Goal: Task Accomplishment & Management: Manage account settings

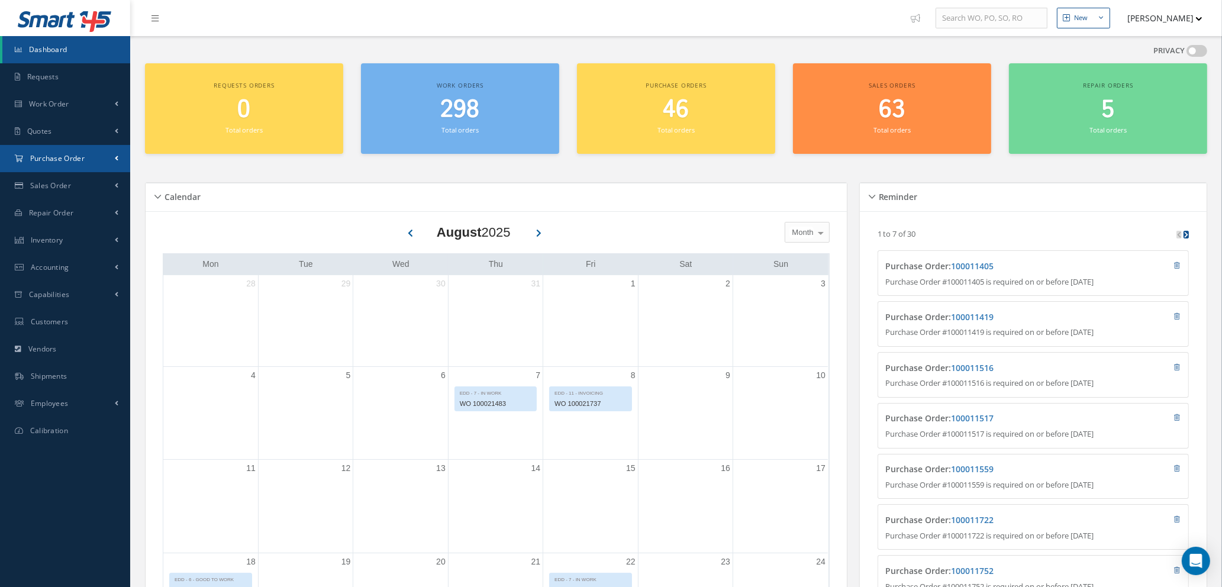
click at [76, 159] on span "Purchase Order" at bounding box center [57, 158] width 54 height 10
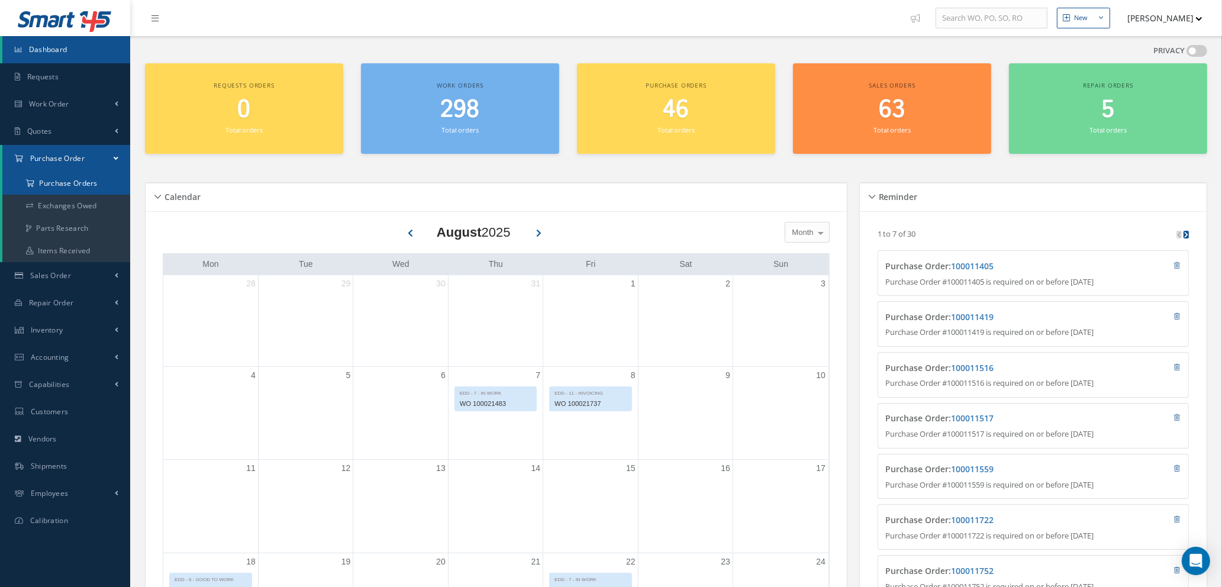
click at [75, 184] on a=1&status_id=2&status_id=3&status_id=5&collapsedFilters"] "Purchase Orders" at bounding box center [66, 183] width 128 height 22
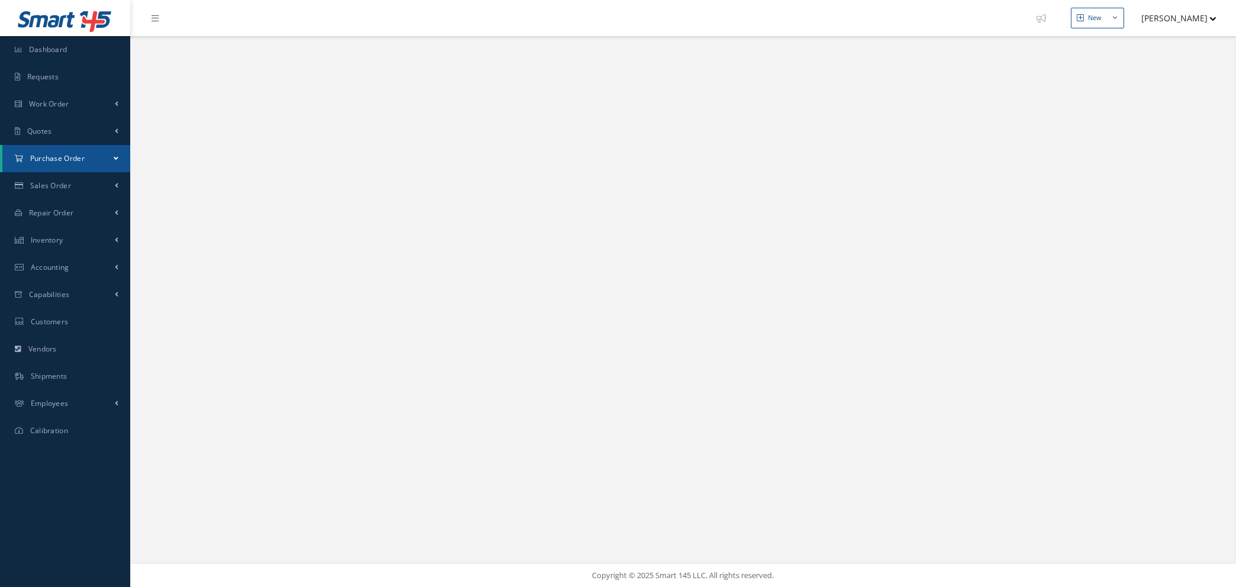
select select "25"
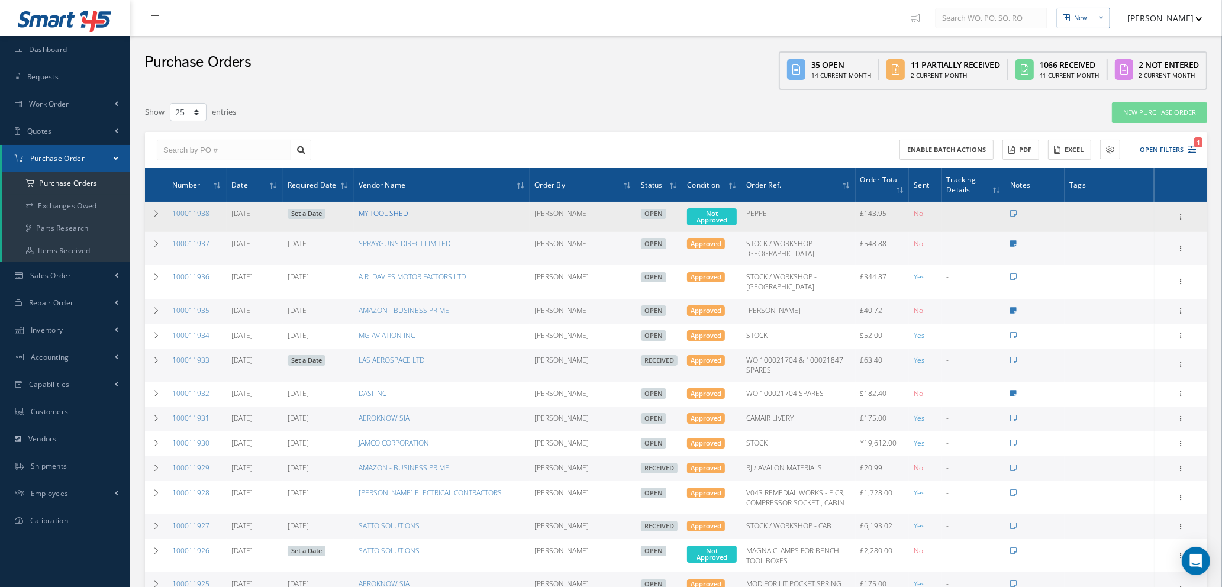
click at [382, 212] on link "MY TOOL SHED" at bounding box center [383, 213] width 49 height 10
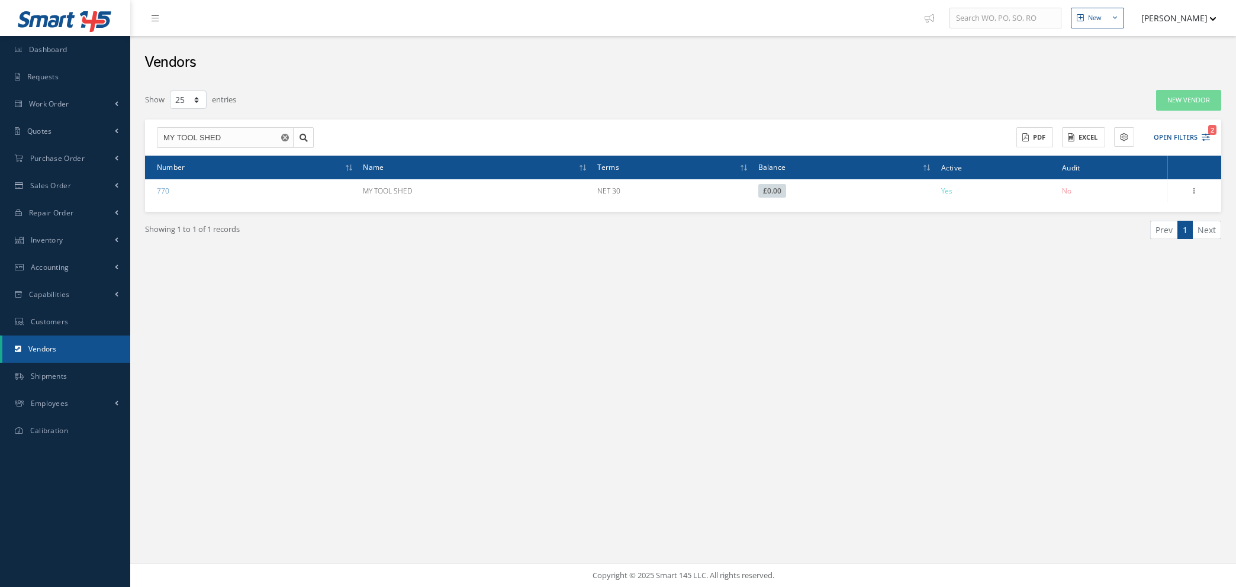
select select "25"
click at [64, 124] on link "Quotes" at bounding box center [65, 131] width 130 height 27
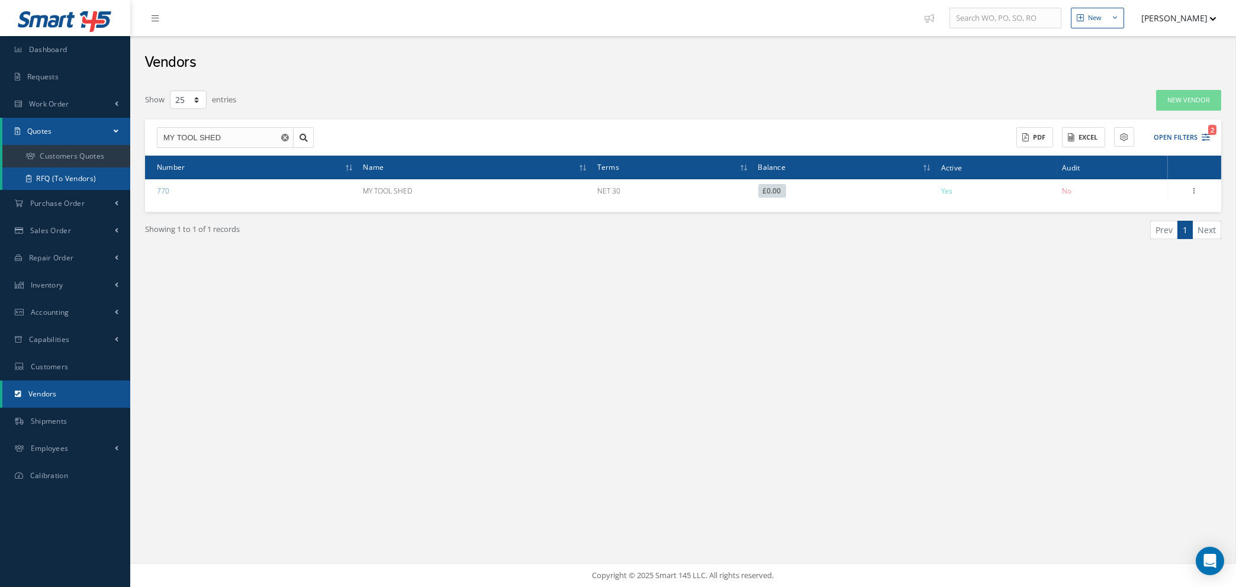
click at [66, 179] on link "RFQ (To Vendors)" at bounding box center [66, 178] width 128 height 22
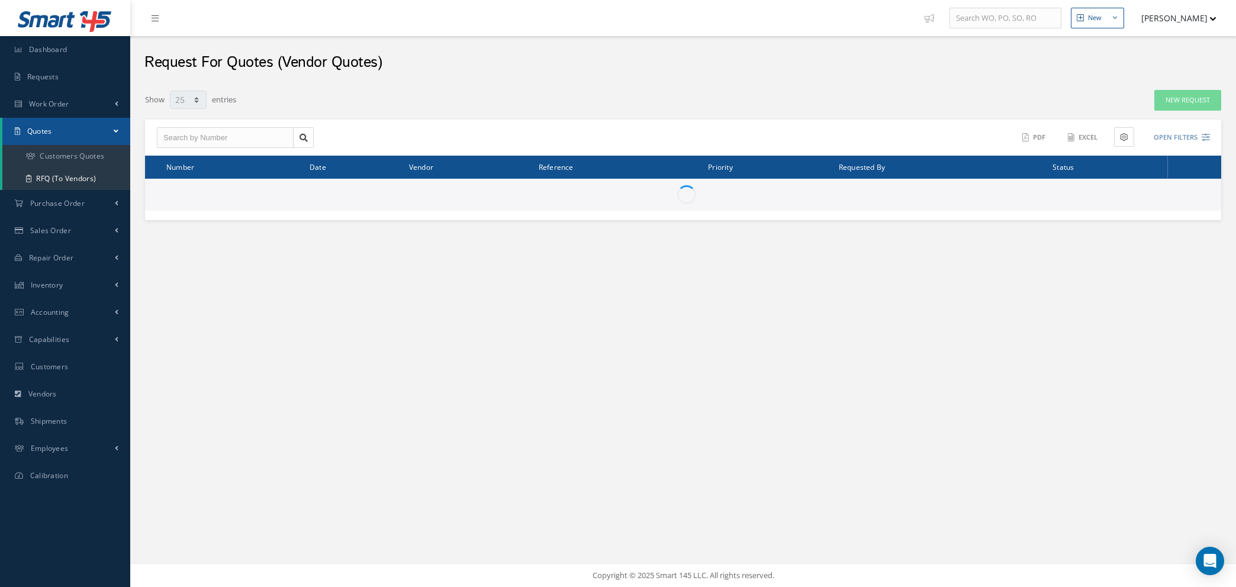
select select "25"
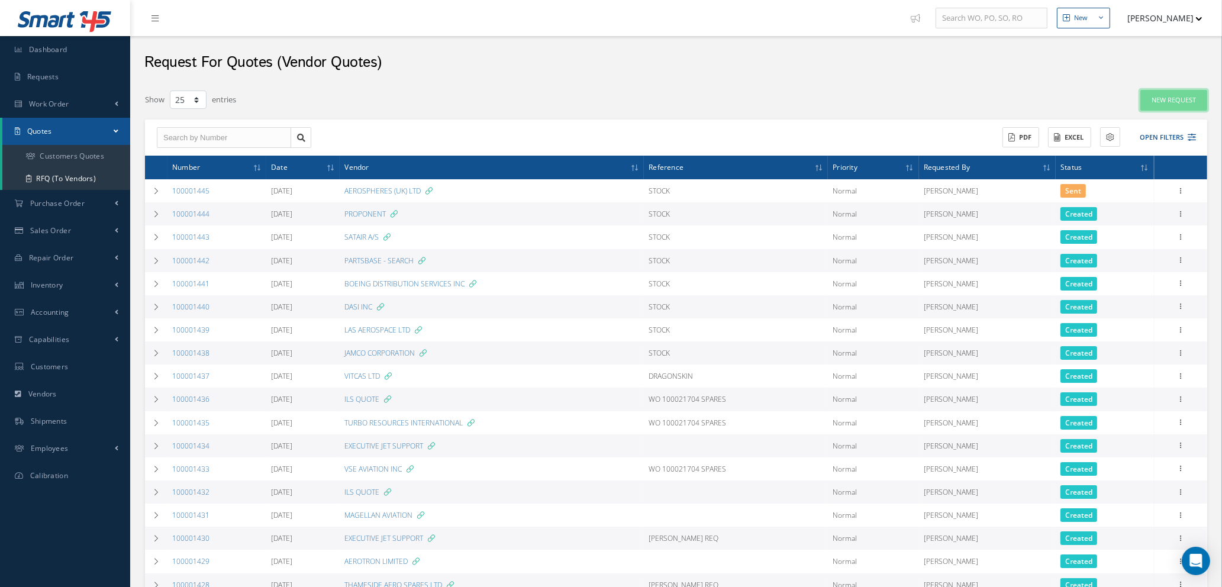
click at [1185, 101] on link "New Request" at bounding box center [1173, 100] width 67 height 21
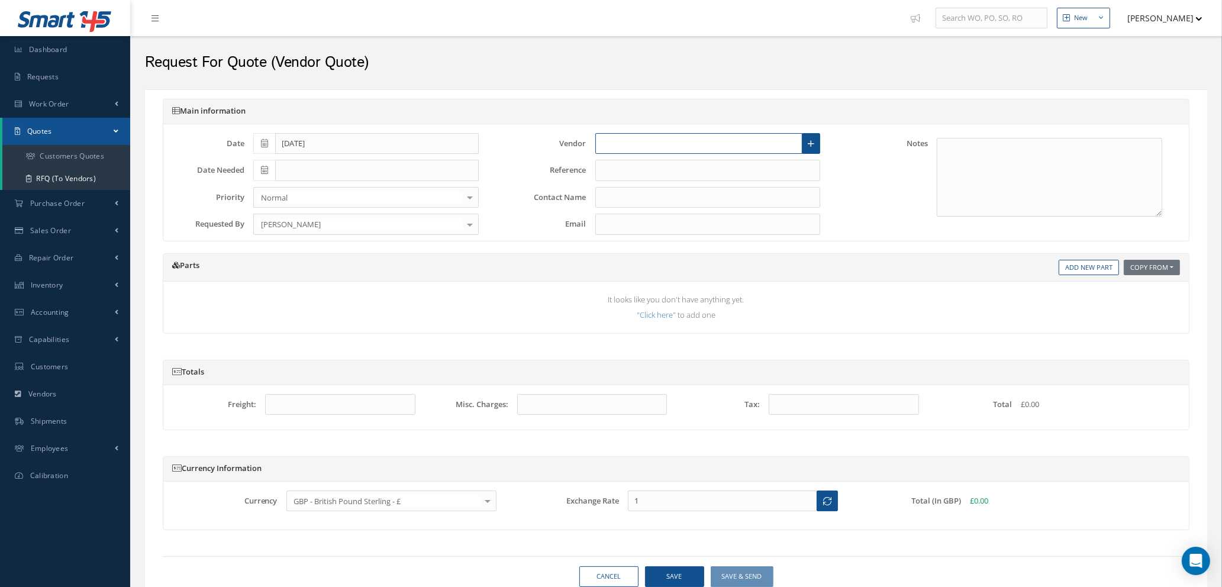
click at [671, 137] on input "text" at bounding box center [699, 143] width 208 height 21
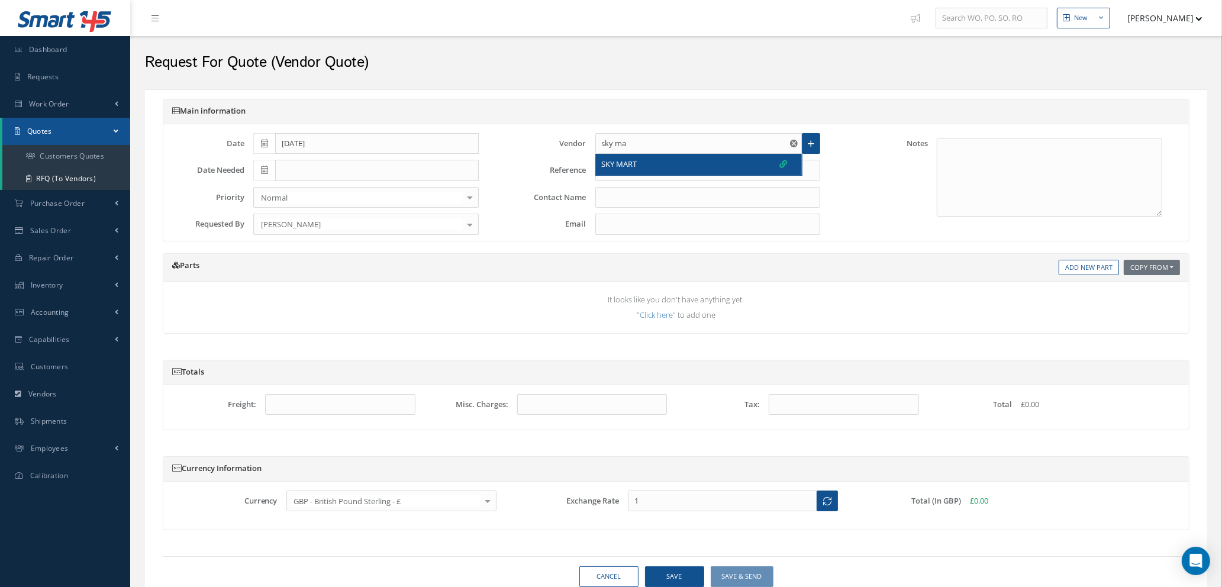
click at [677, 164] on div "SKY MART" at bounding box center [695, 165] width 186 height 12
type input "SKY MART"
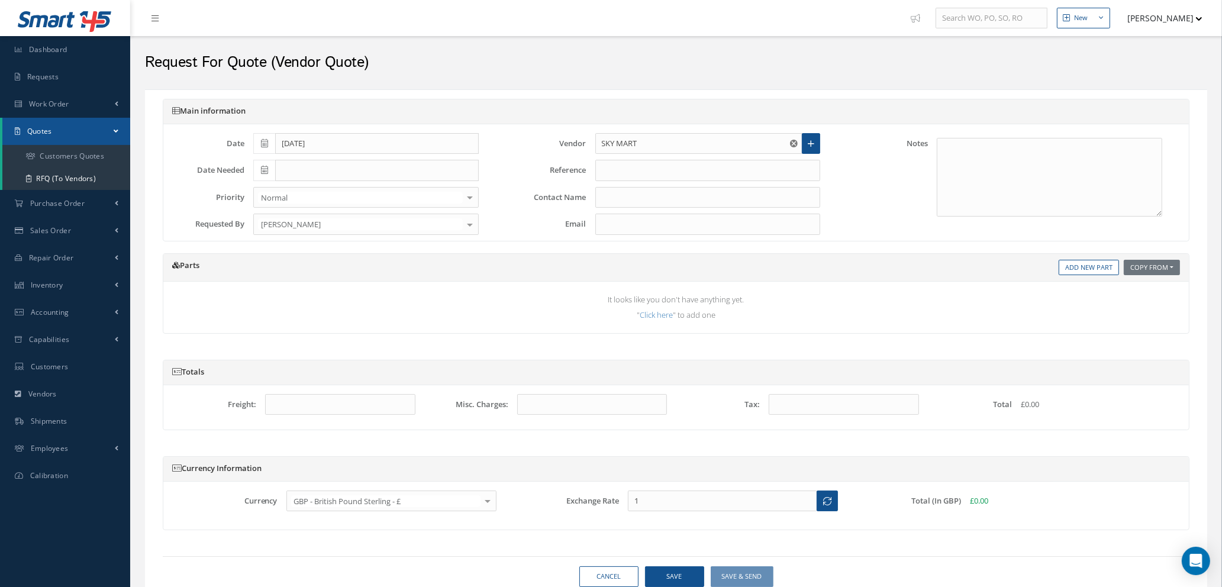
type input "SALES"
type input "info@skymart.aero"
type input "1.3541"
click at [655, 138] on input "SKY MART" at bounding box center [699, 143] width 208 height 21
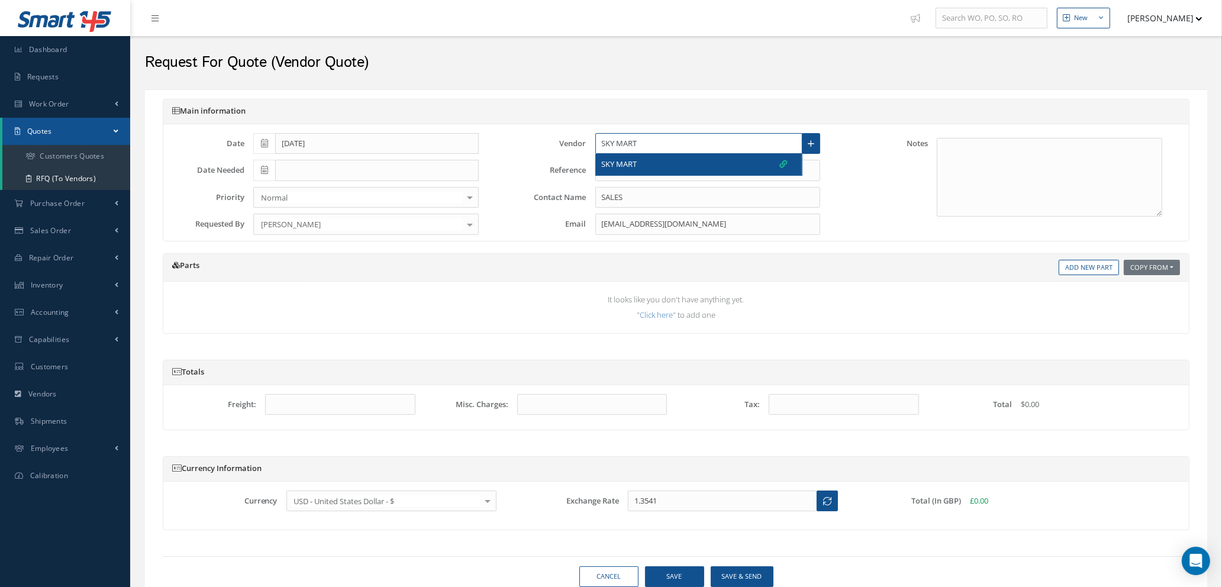
type input "SKY MART"
click at [675, 262] on div "Copy From Work Orders Add New Part" at bounding box center [847, 268] width 684 height 16
click at [636, 168] on input "text" at bounding box center [707, 170] width 225 height 21
type input "s"
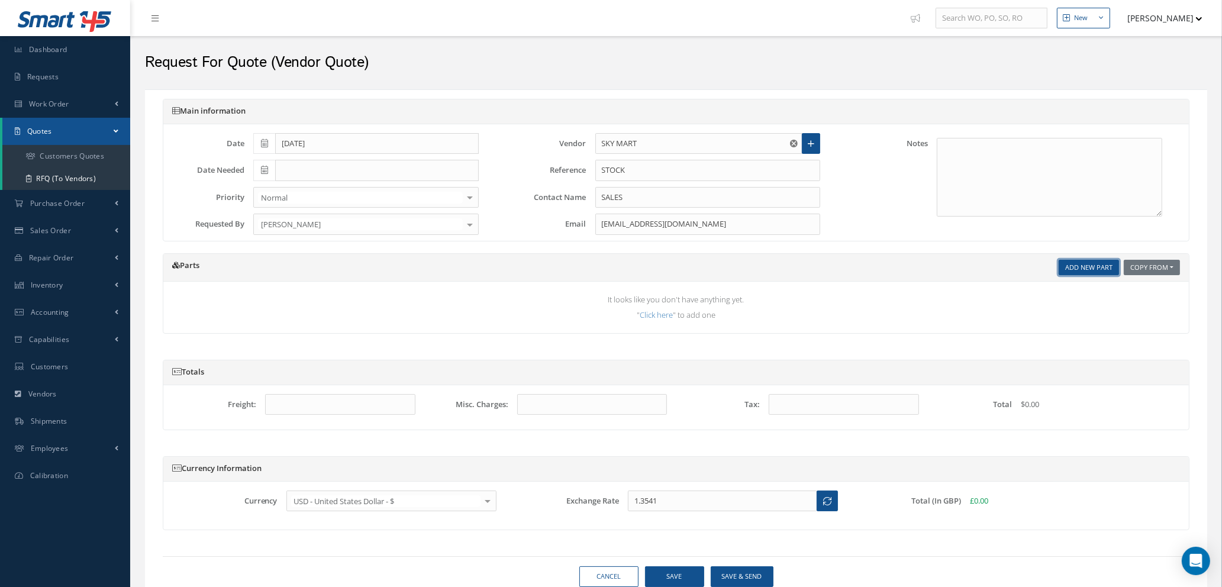
type input "STOCK"
click at [1090, 270] on link "Add New Part" at bounding box center [1089, 268] width 60 height 16
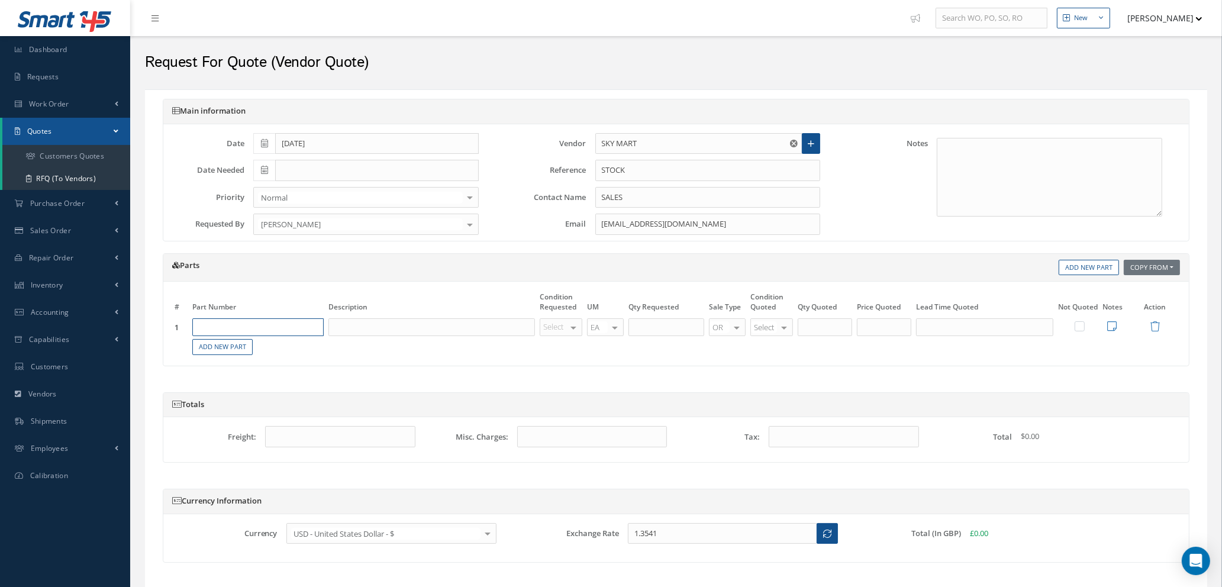
click at [275, 330] on input "text" at bounding box center [257, 327] width 131 height 18
type input "AF444"
click at [280, 380] on span "SURFACE FILLER" at bounding box center [278, 372] width 30 height 20
type input "SURFACE FILLER"
click at [569, 328] on div at bounding box center [573, 327] width 17 height 17
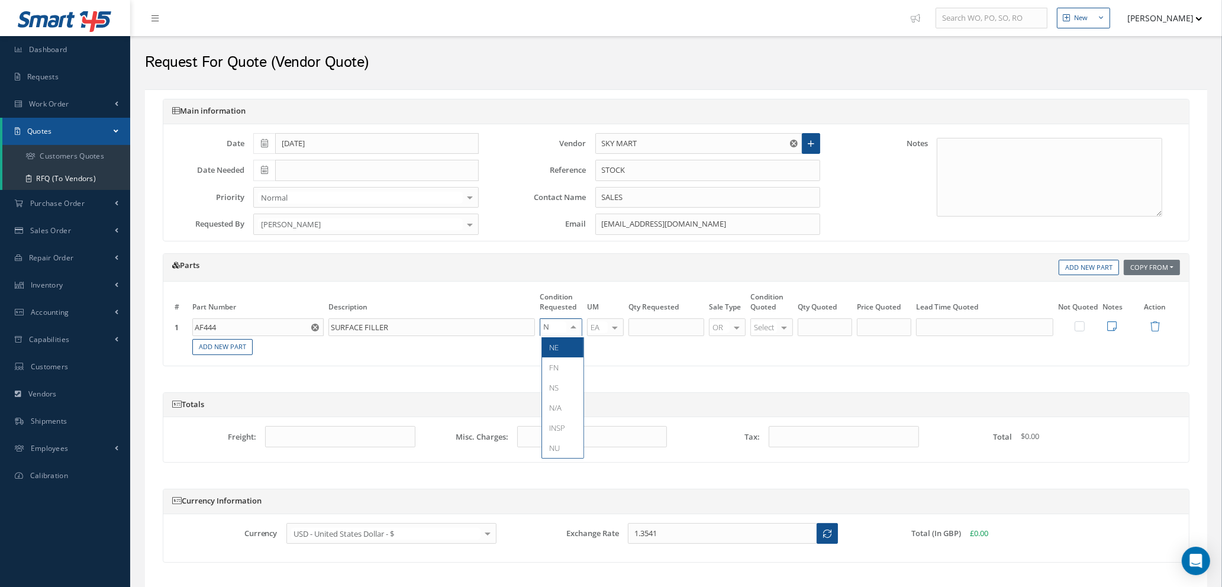
type input "NE"
click at [564, 349] on span "NE" at bounding box center [562, 347] width 41 height 20
click at [668, 323] on input "text" at bounding box center [666, 327] width 76 height 18
type input "2"
click at [791, 326] on div at bounding box center [784, 327] width 17 height 17
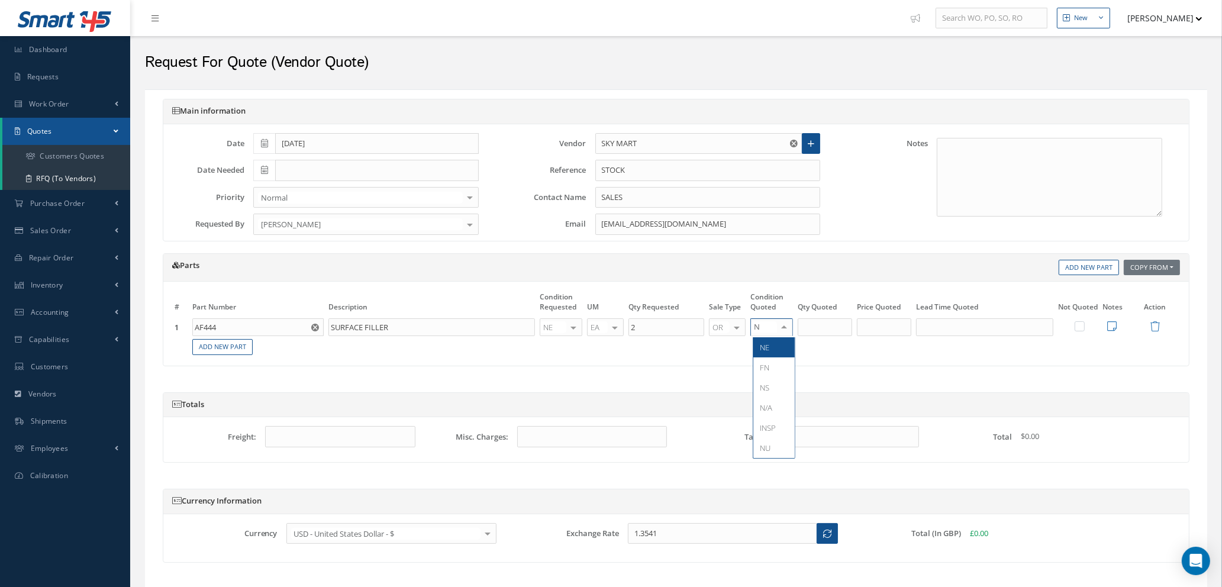
type input "NE"
click at [784, 346] on span "NE" at bounding box center [773, 347] width 41 height 20
type input "2"
click at [830, 327] on input "2" at bounding box center [825, 327] width 54 height 18
click at [881, 329] on input "text" at bounding box center [884, 327] width 54 height 18
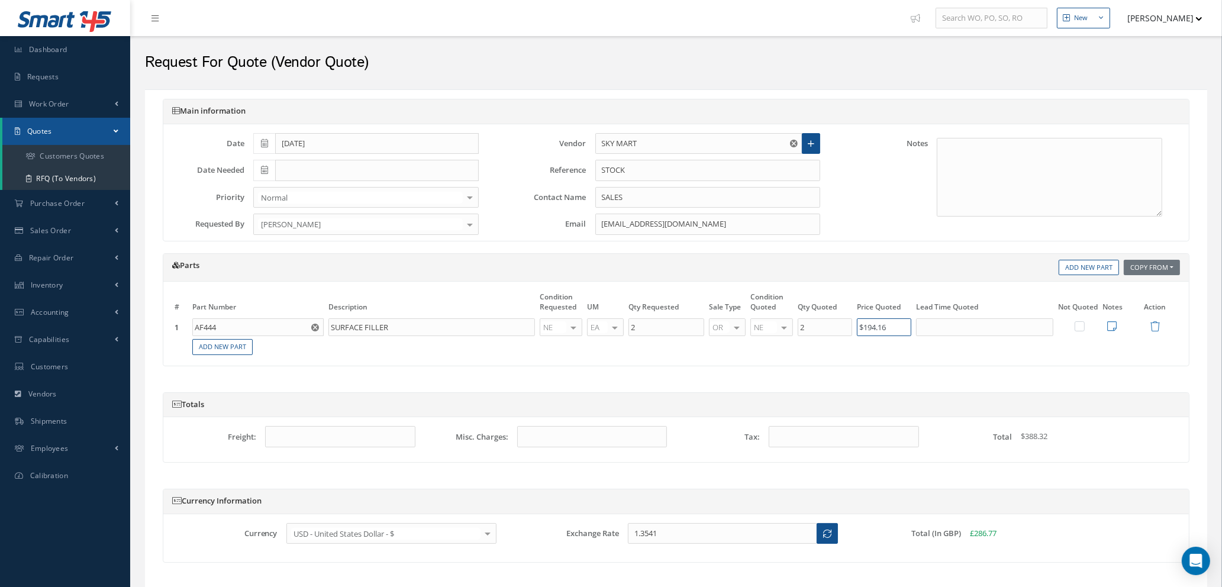
type input "$194.16"
click at [943, 324] on input "text" at bounding box center [984, 327] width 137 height 18
type input "5 DAYS"
click at [216, 349] on link "Add New Part" at bounding box center [222, 347] width 60 height 16
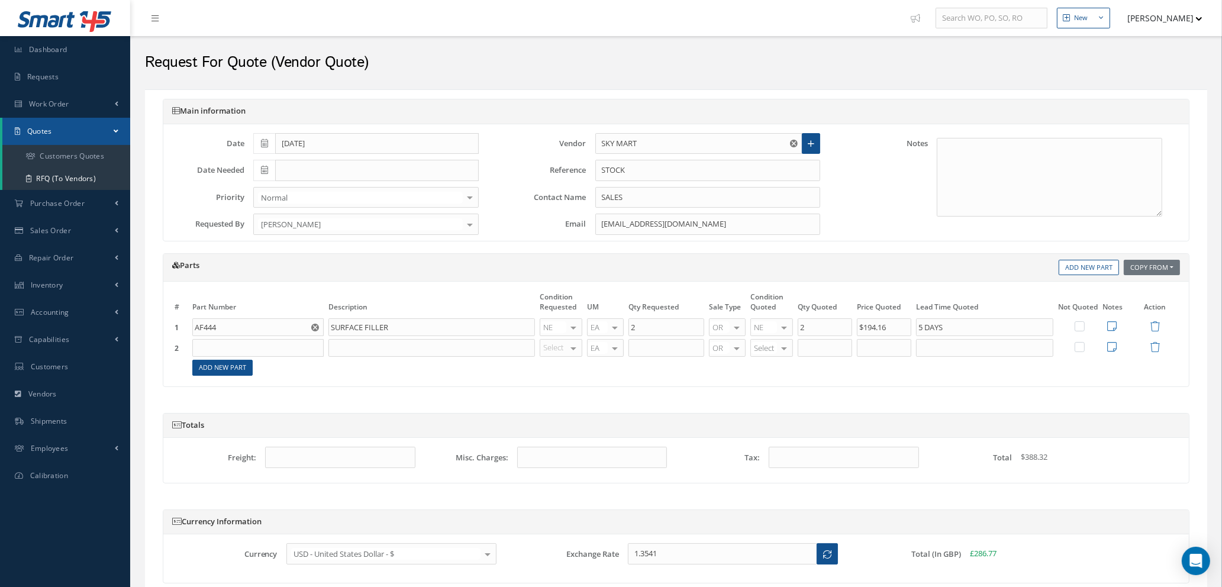
click at [217, 346] on input "text" at bounding box center [257, 348] width 131 height 18
type input "AF444"
click at [225, 393] on div "AF444" at bounding box center [226, 392] width 55 height 20
type input "SURFACE FILLER"
type input "NE"
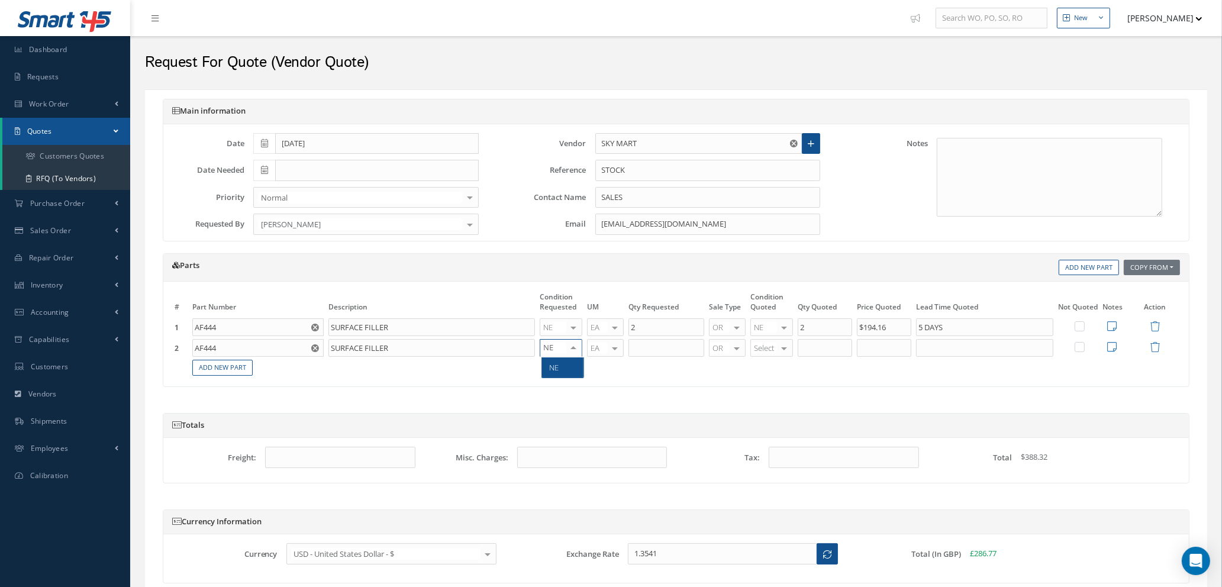
click at [559, 366] on span "NE" at bounding box center [553, 367] width 9 height 11
click at [656, 350] on input "text" at bounding box center [666, 348] width 76 height 18
type input "2"
click at [784, 349] on div at bounding box center [784, 348] width 17 height 17
type input "NE"
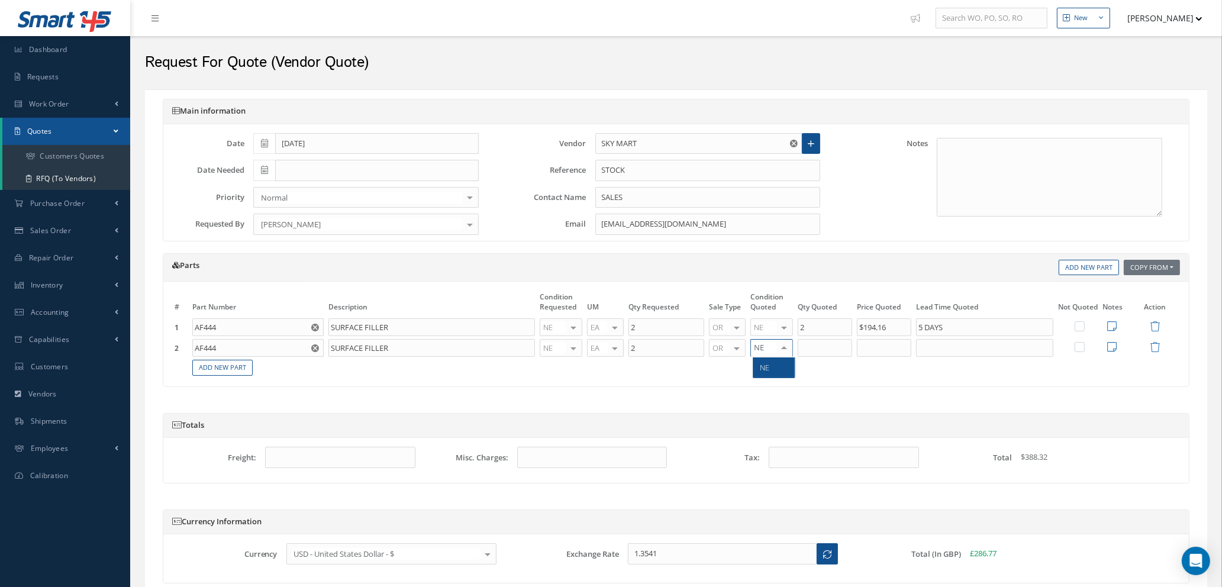
click at [784, 368] on span "NE" at bounding box center [773, 367] width 41 height 20
type input "2"
click at [809, 351] on input "2" at bounding box center [825, 348] width 54 height 18
click at [872, 347] on input "text" at bounding box center [884, 348] width 54 height 18
type input "$219.56"
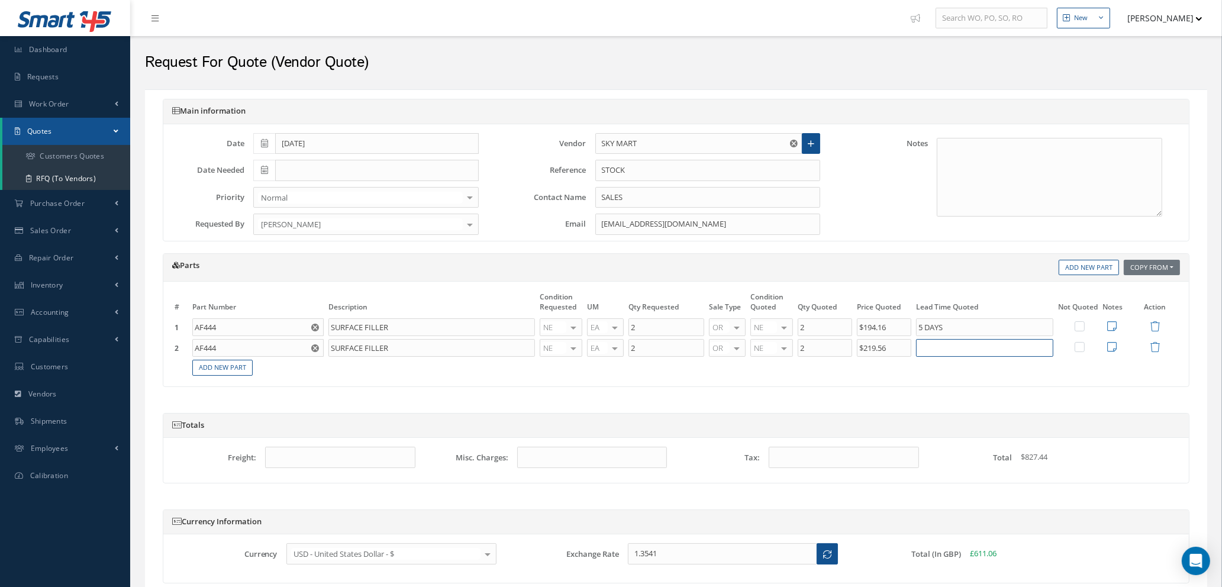
click at [934, 350] on input "text" at bounding box center [984, 348] width 137 height 18
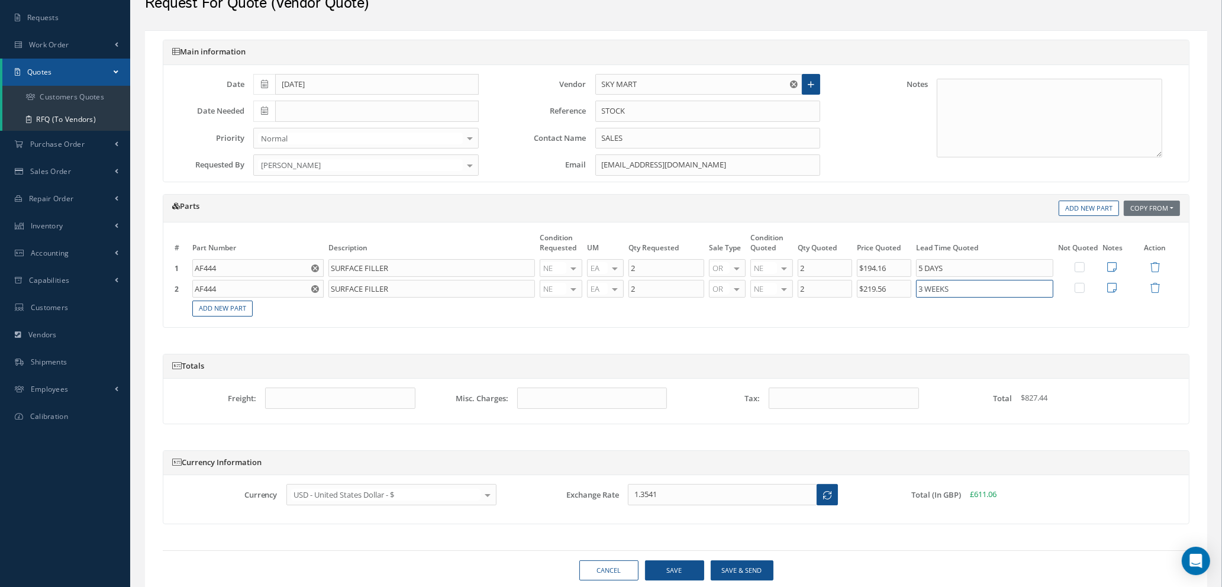
scroll to position [101, 0]
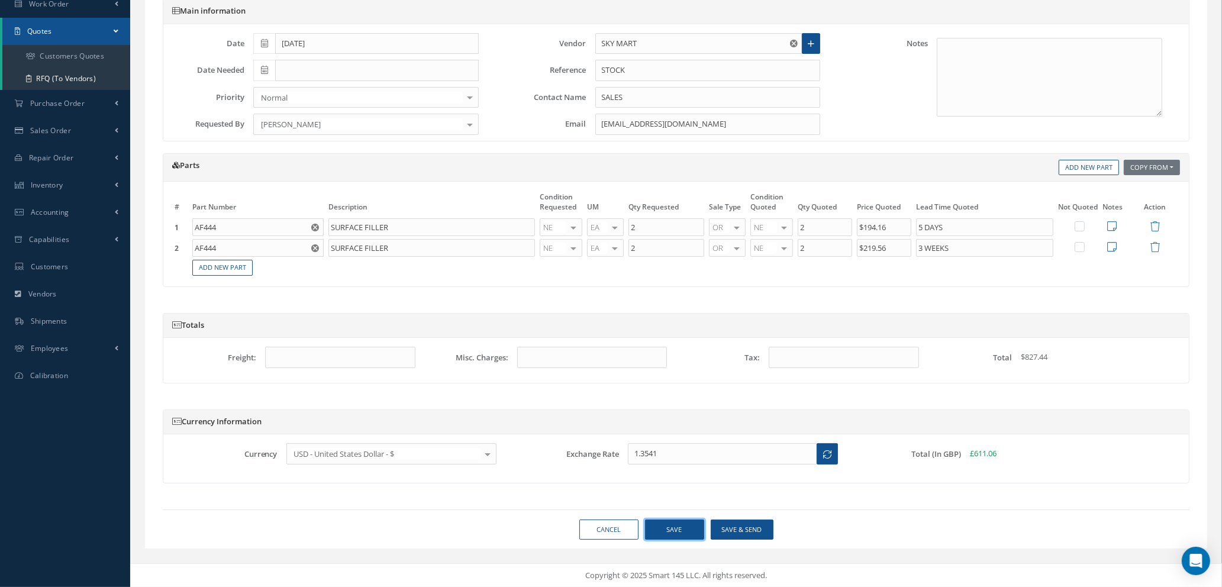
type input "3 WEEKS"
click at [663, 531] on button "Save" at bounding box center [674, 530] width 59 height 21
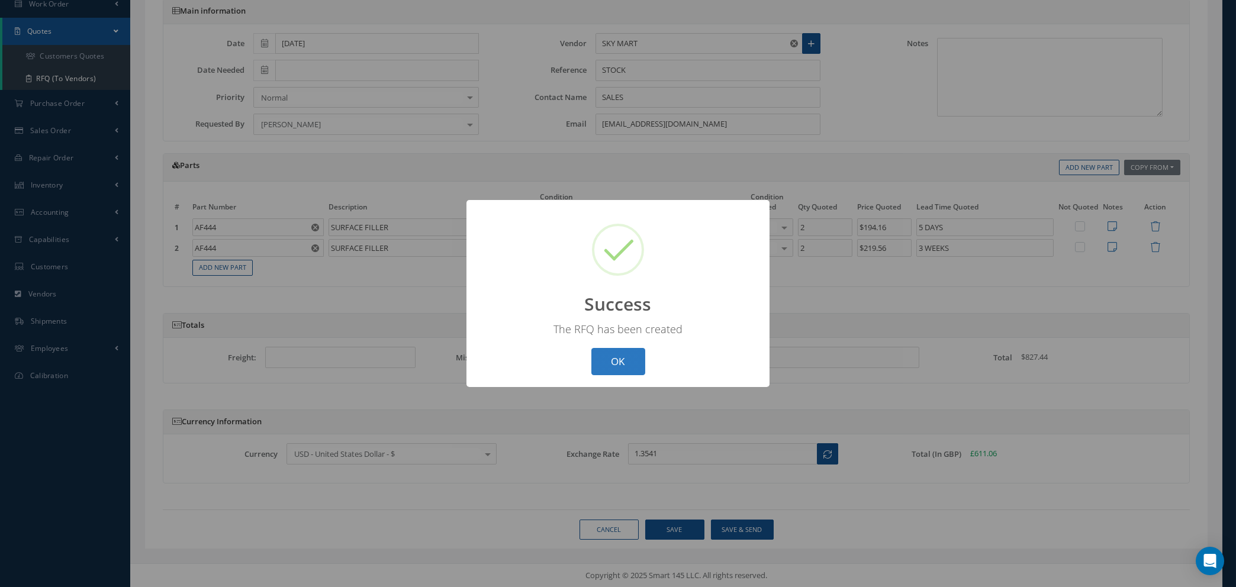
click at [614, 367] on button "OK" at bounding box center [618, 362] width 54 height 28
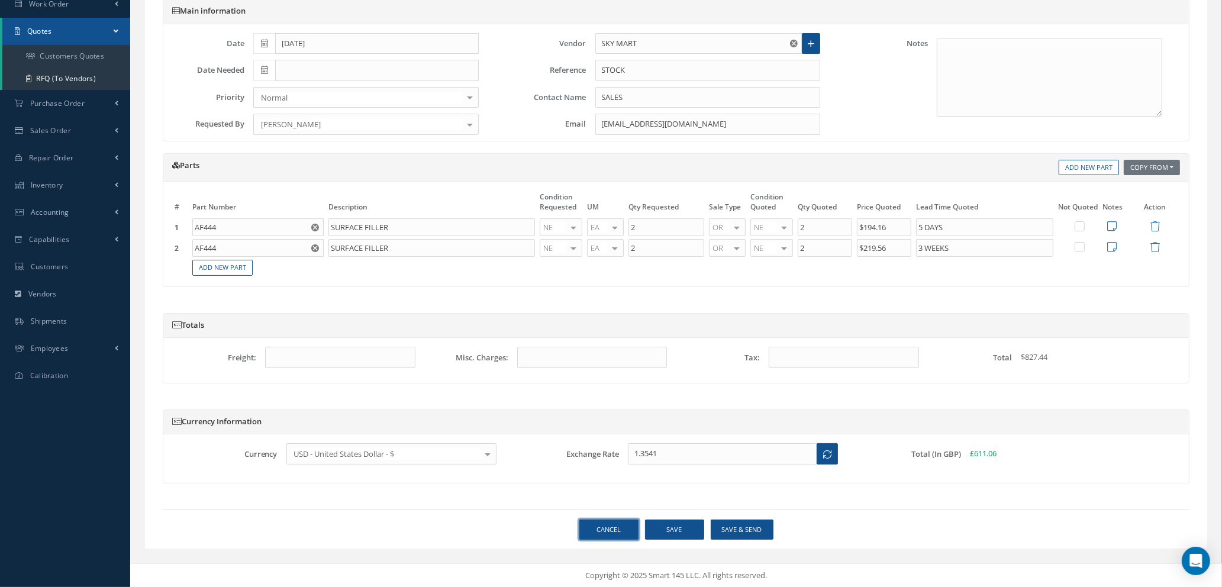
click at [606, 531] on link "Cancel" at bounding box center [608, 530] width 59 height 21
select select "25"
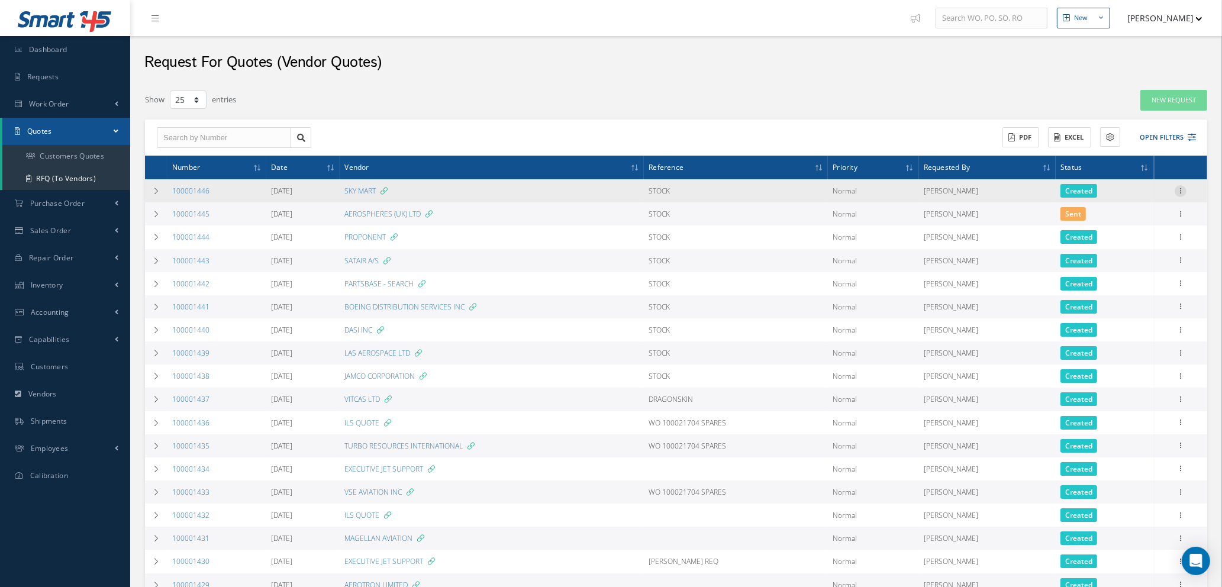
click at [1181, 191] on icon at bounding box center [1181, 189] width 12 height 9
click at [1126, 249] on link "Create Purchase Order" at bounding box center [1126, 249] width 94 height 24
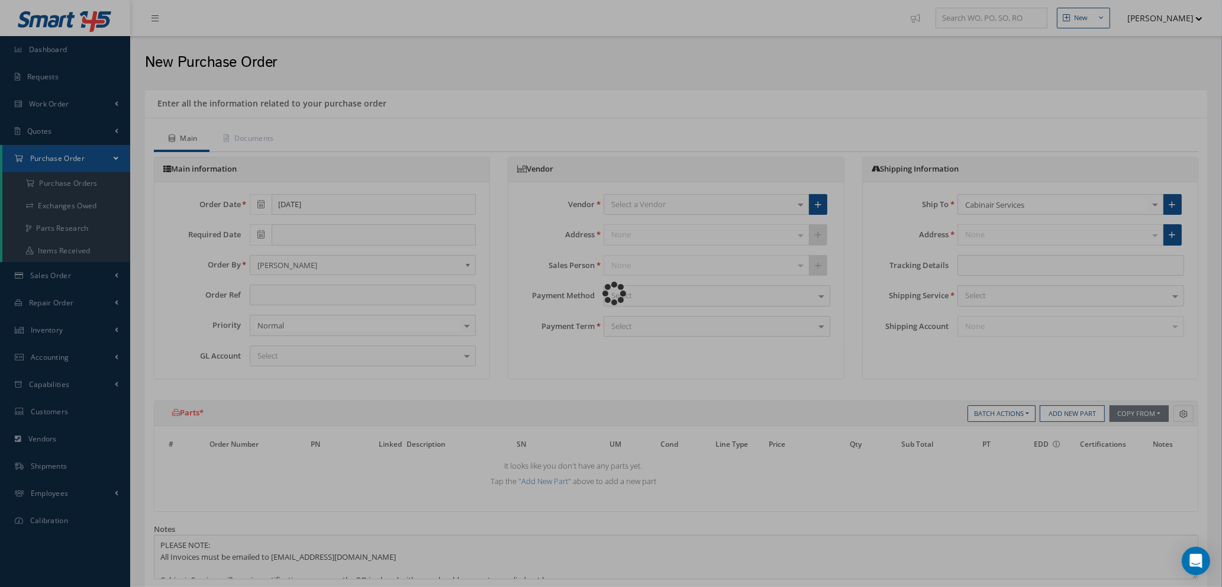
type input "STOCK"
type input "$0"
select select "1"
select select "5"
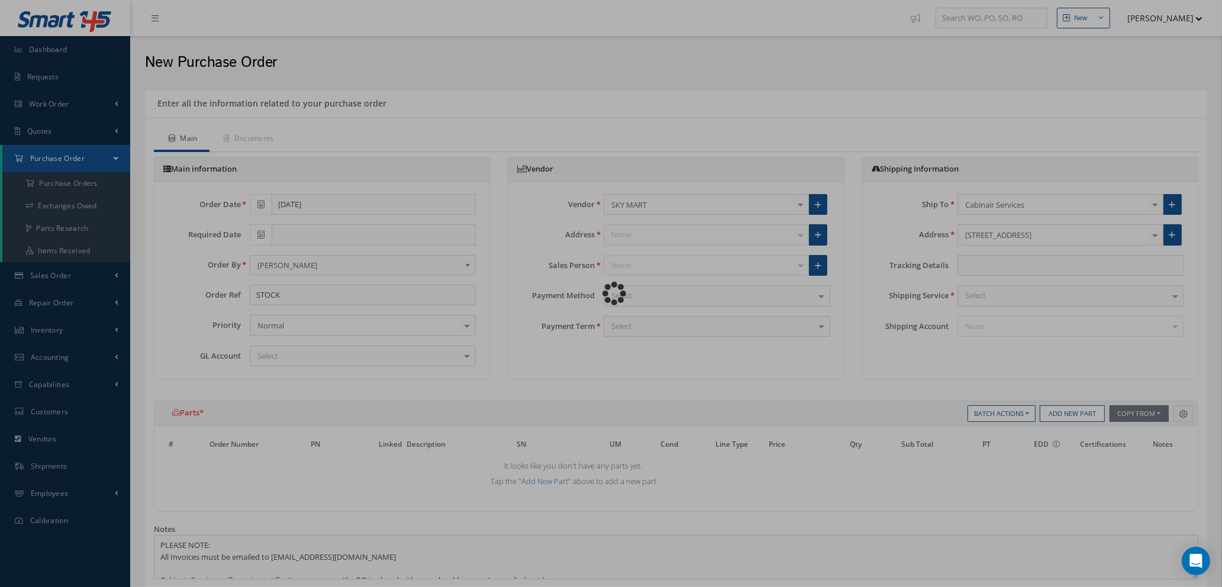
select select "7"
select select "1"
select select "5"
select select "7"
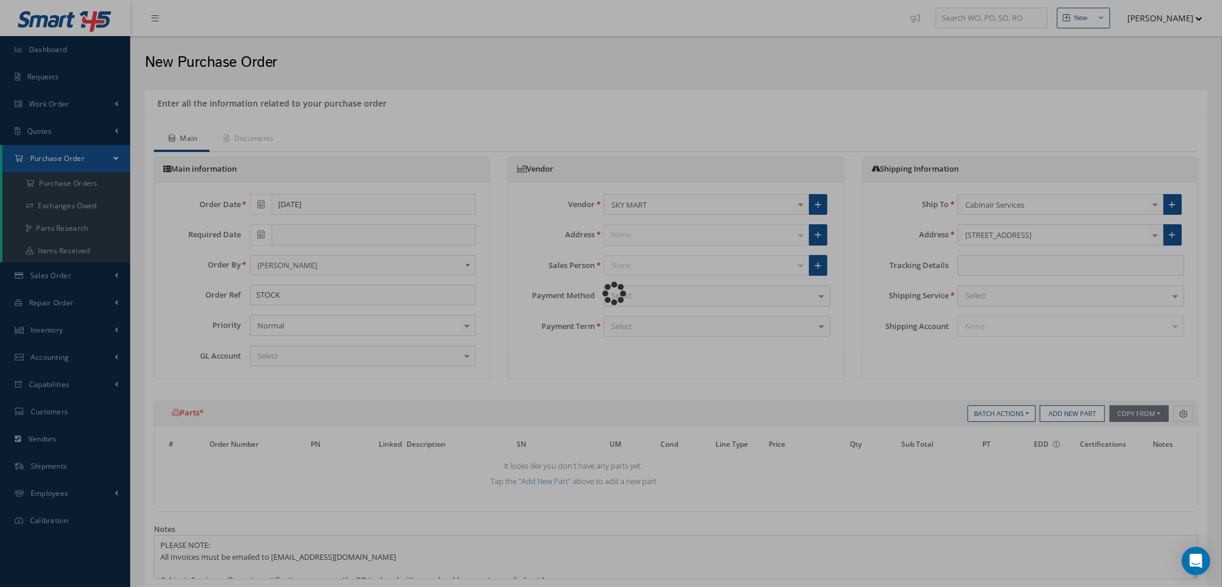
select select "1"
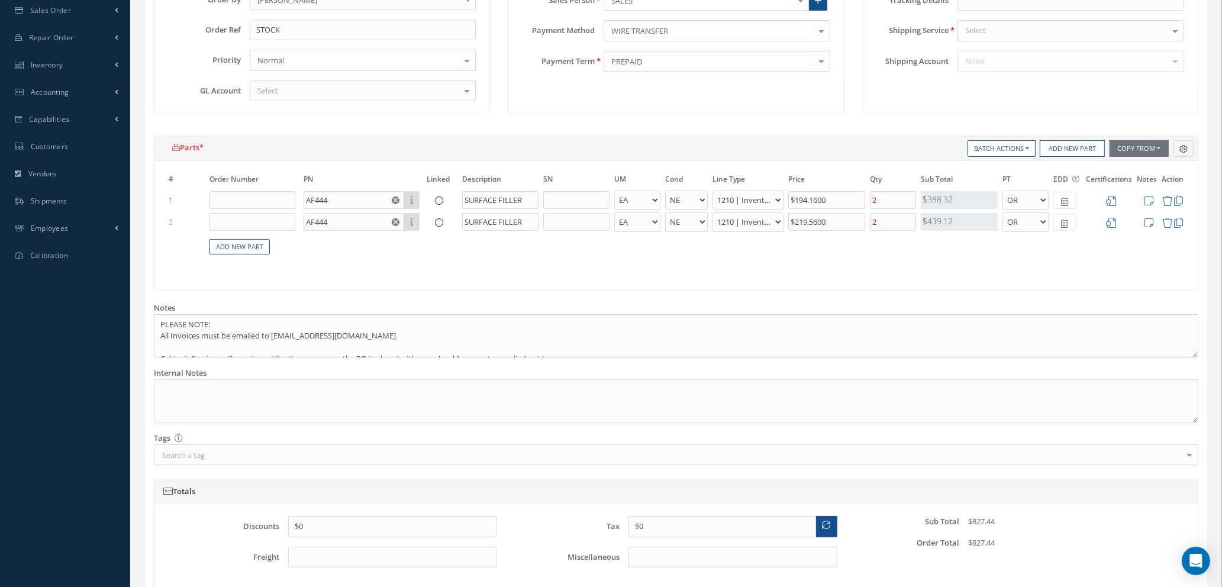
scroll to position [266, 0]
click at [1166, 220] on icon at bounding box center [1167, 222] width 10 height 10
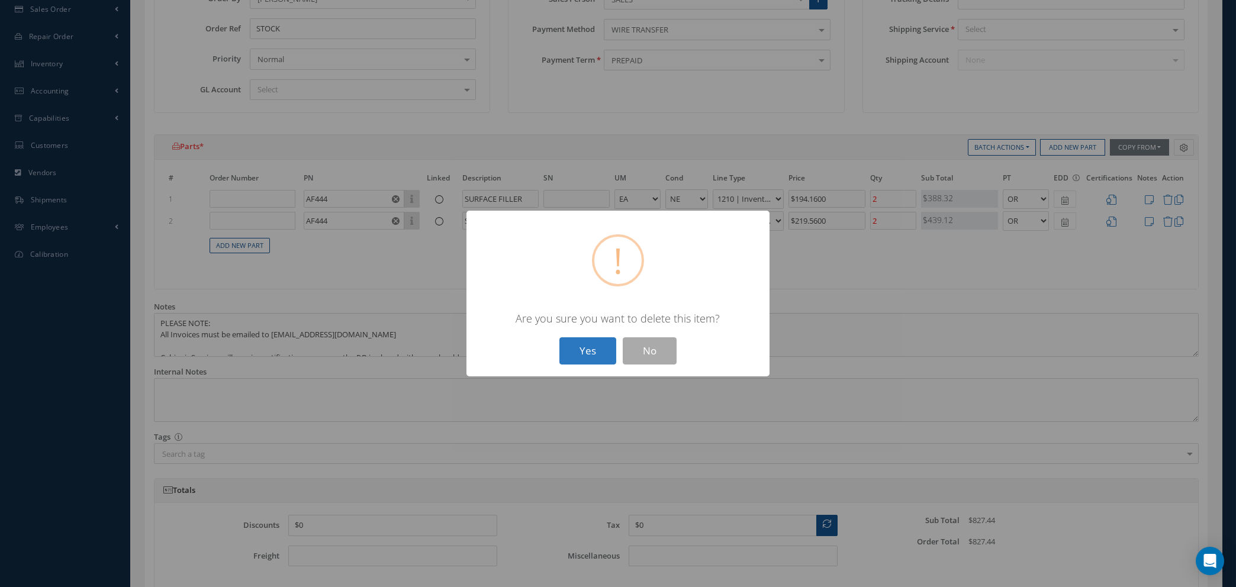
click at [568, 354] on button "Yes" at bounding box center [587, 351] width 57 height 28
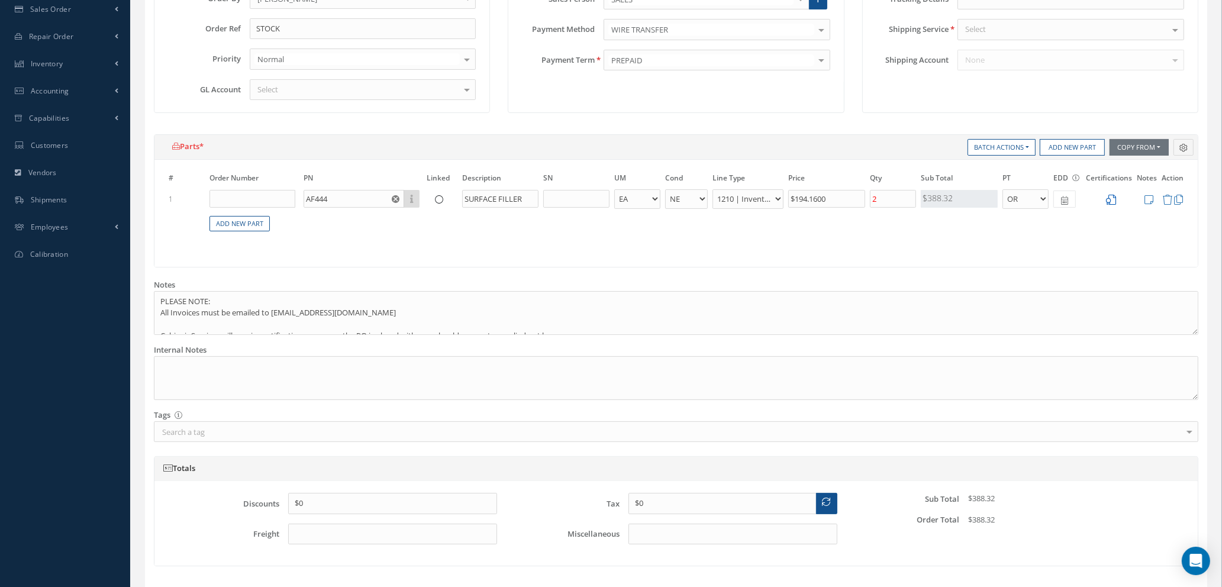
click at [1113, 198] on icon at bounding box center [1111, 200] width 10 height 10
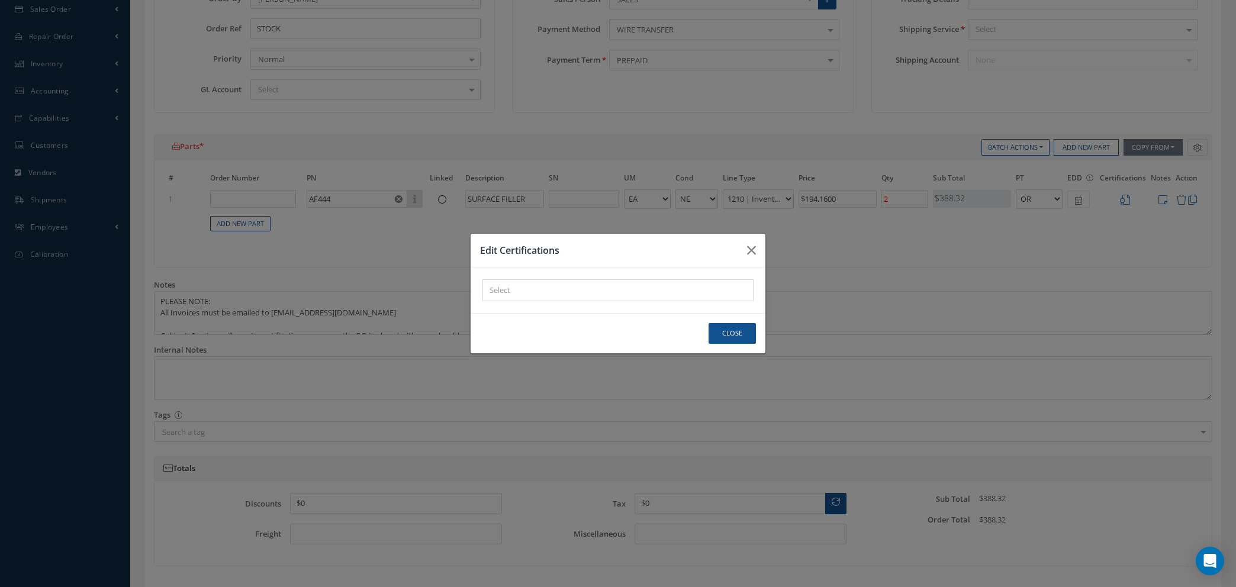
click at [571, 297] on div at bounding box center [615, 290] width 265 height 15
click at [571, 285] on div "× Loading..." at bounding box center [617, 290] width 271 height 22
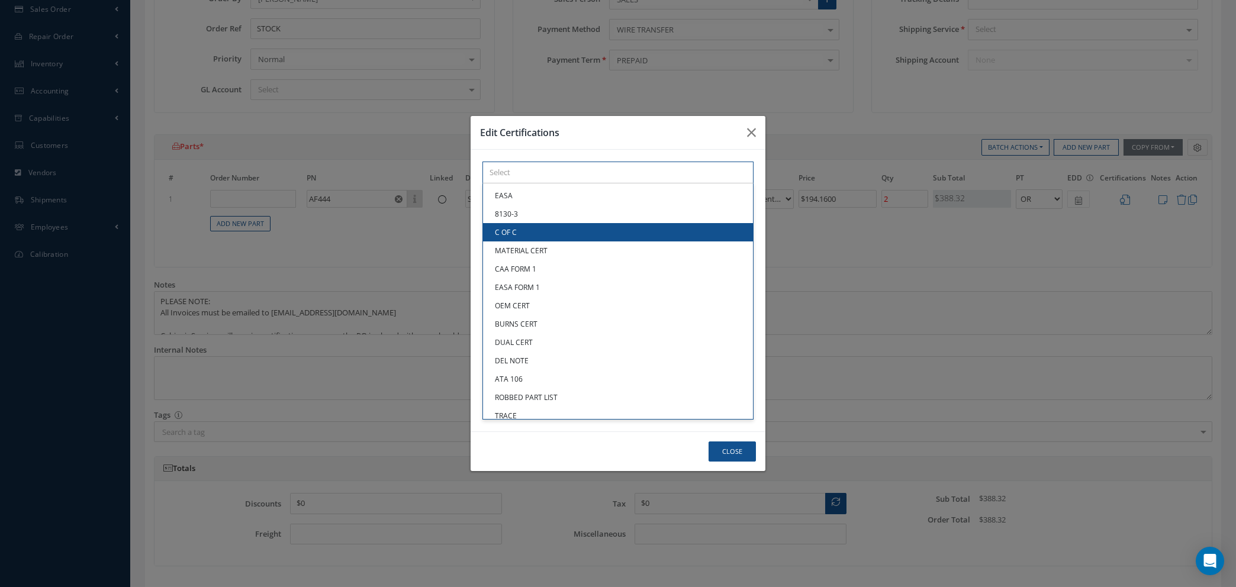
click at [553, 231] on link "C OF C" at bounding box center [618, 232] width 270 height 18
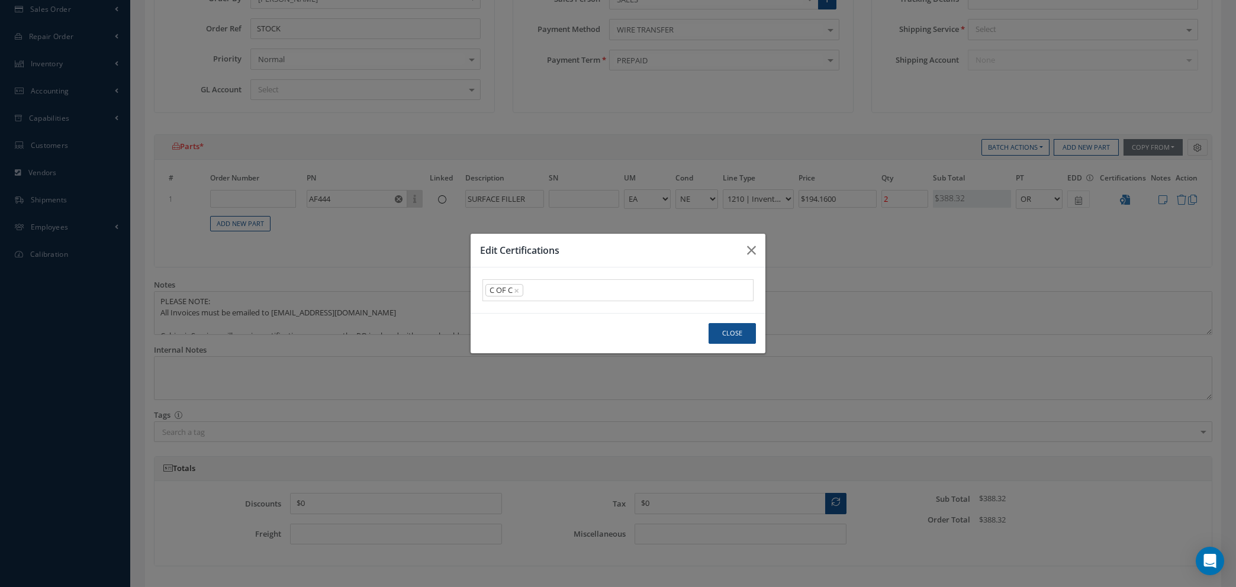
click at [556, 292] on div "C OF C × × Loading..." at bounding box center [617, 290] width 271 height 22
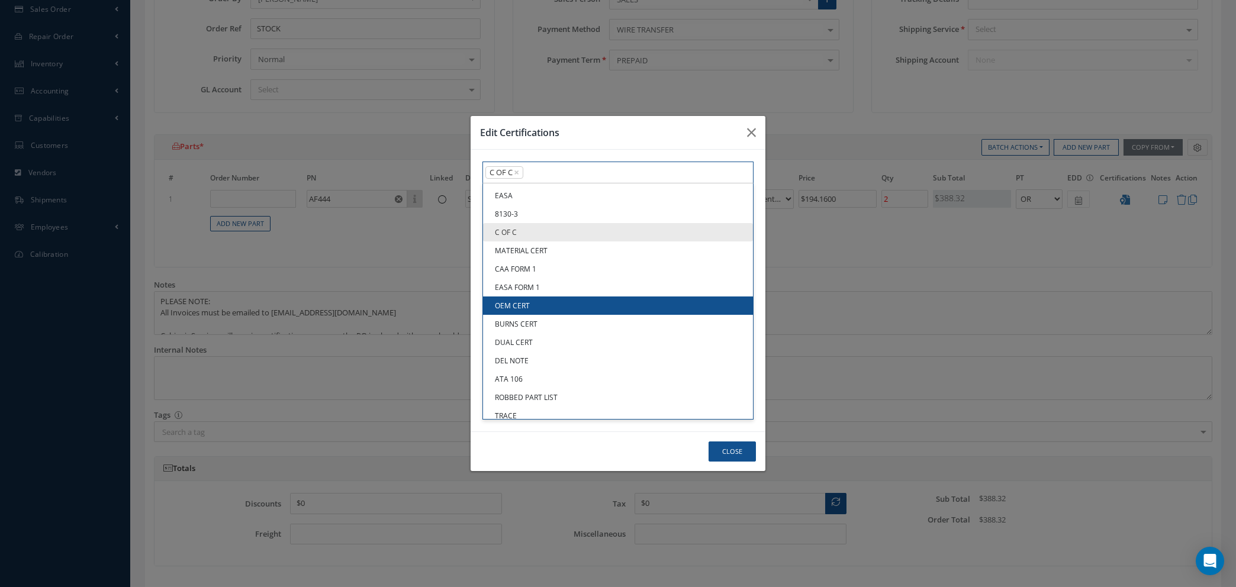
click at [549, 305] on link "OEM CERT" at bounding box center [618, 305] width 270 height 18
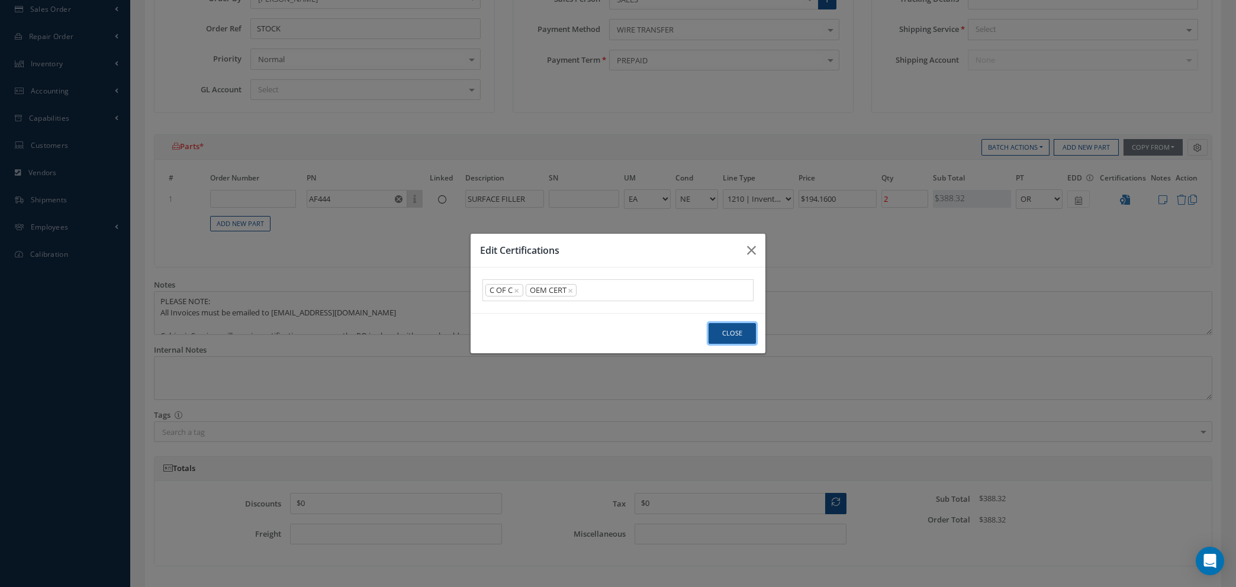
click at [721, 332] on button "Close" at bounding box center [731, 333] width 47 height 21
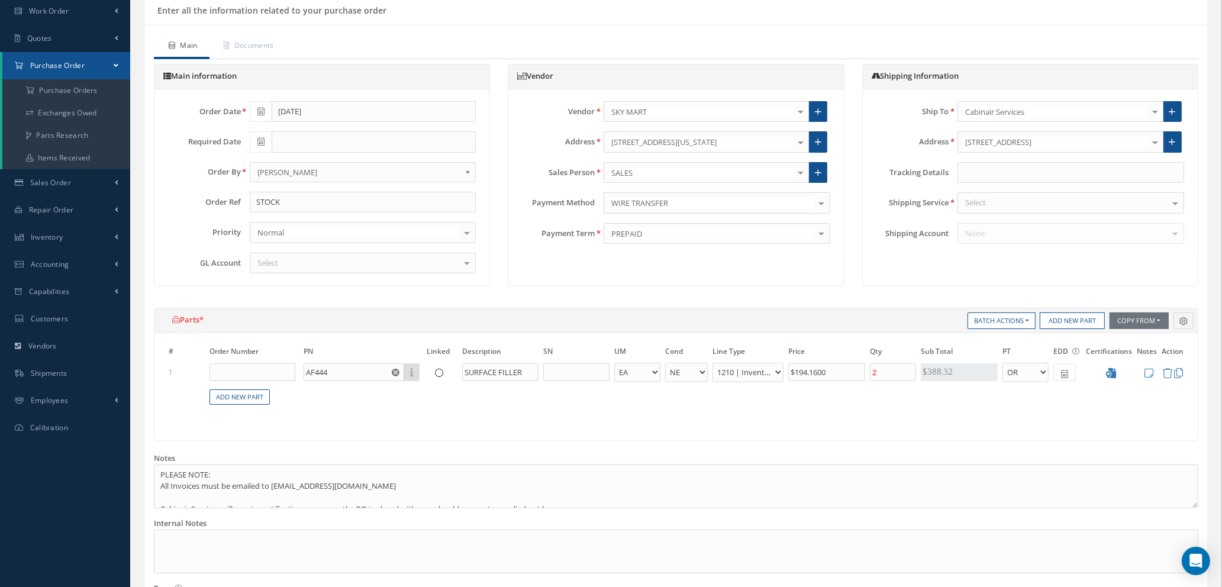
scroll to position [89, 0]
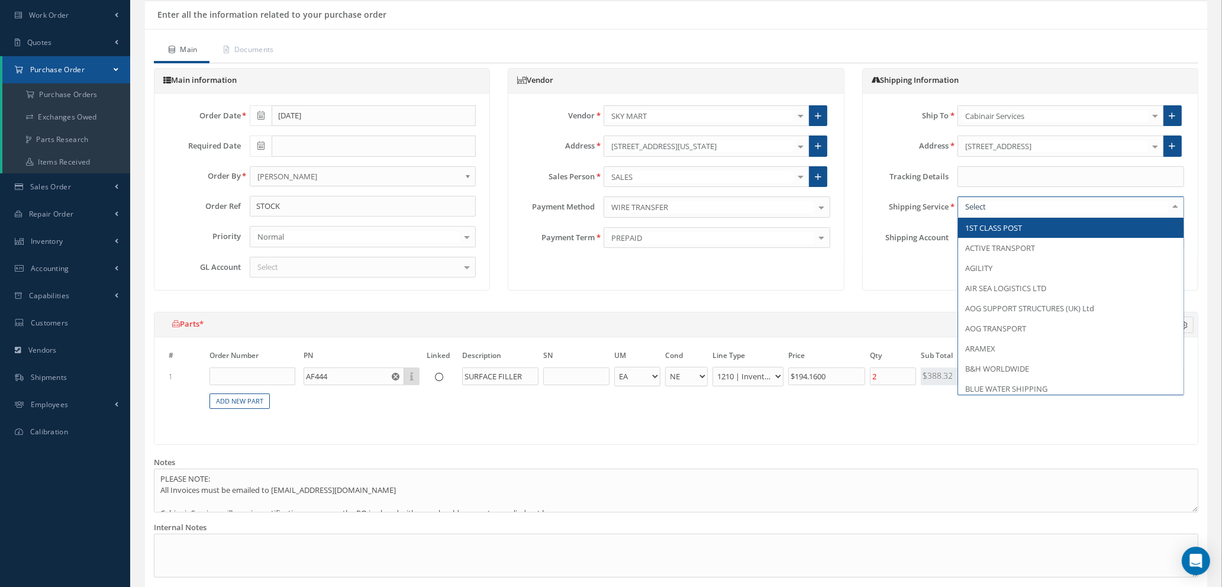
click at [1018, 204] on div at bounding box center [1071, 206] width 227 height 21
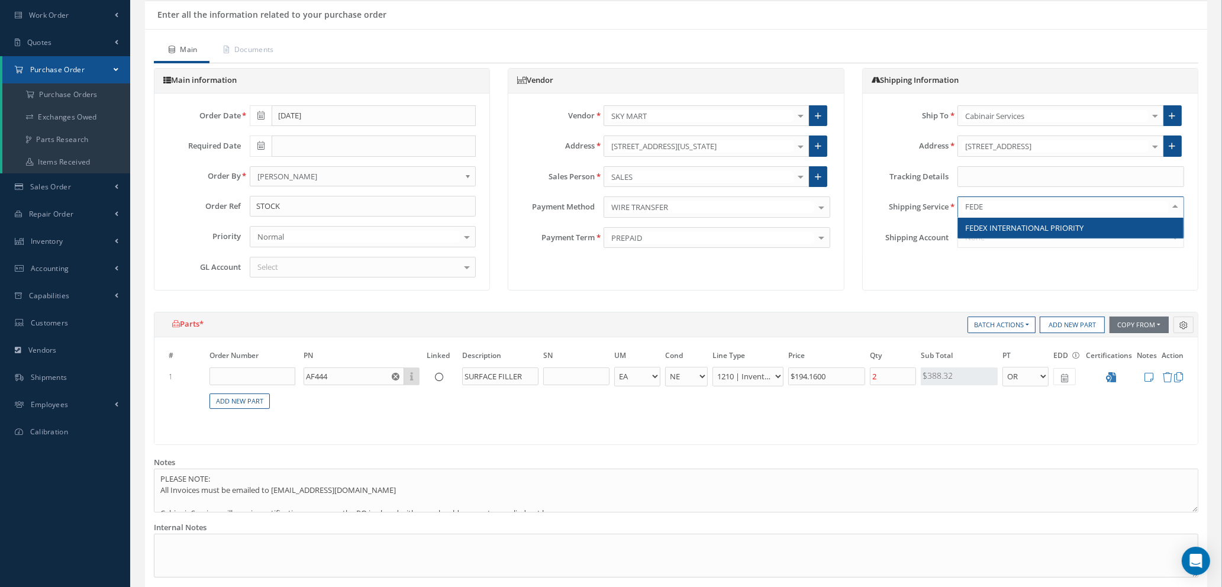
type input "FEDEX"
click at [1020, 227] on span "FEDEX INTERNATIONAL PRIORITY" at bounding box center [1024, 228] width 118 height 11
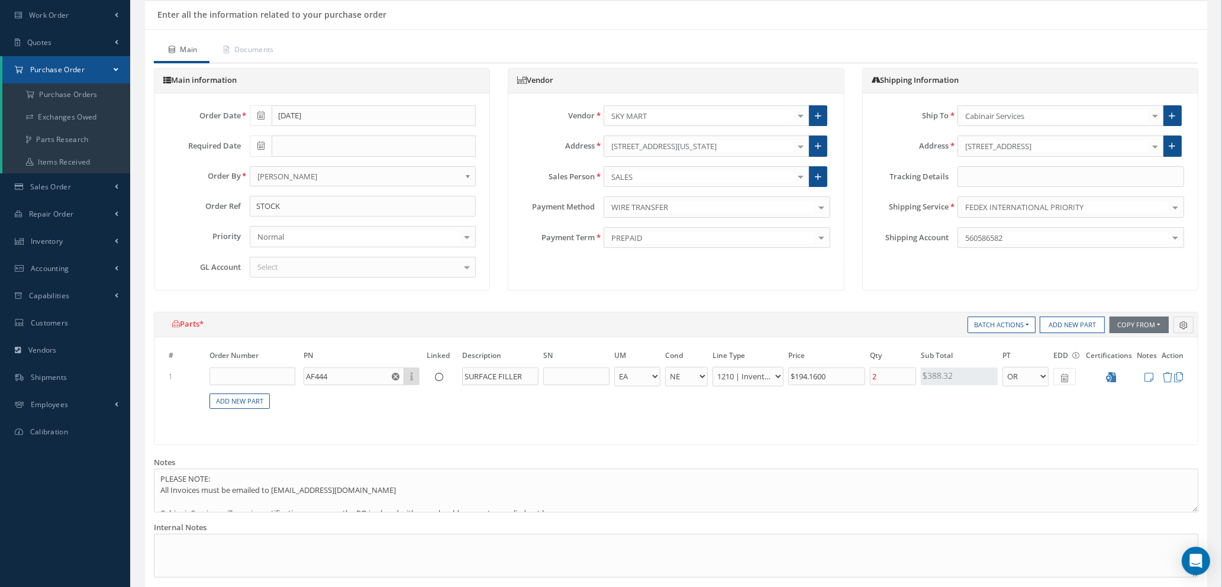
click at [294, 268] on div "Select" at bounding box center [363, 267] width 227 height 21
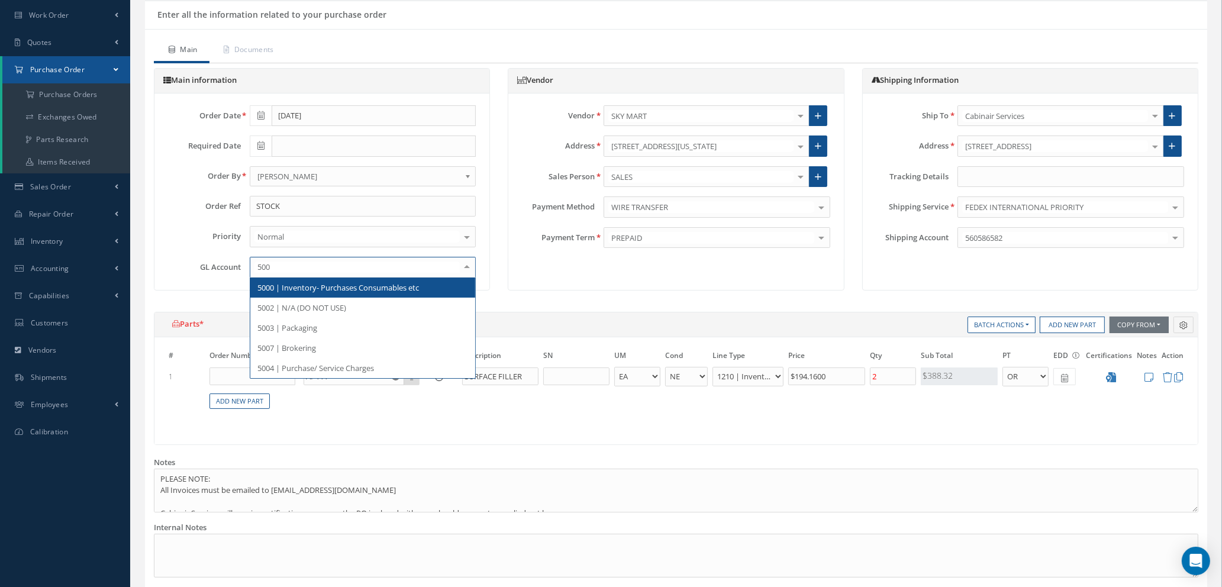
type input "5000"
click at [297, 294] on span "5000 | Inventory- Purchases Consumables etc" at bounding box center [362, 288] width 225 height 20
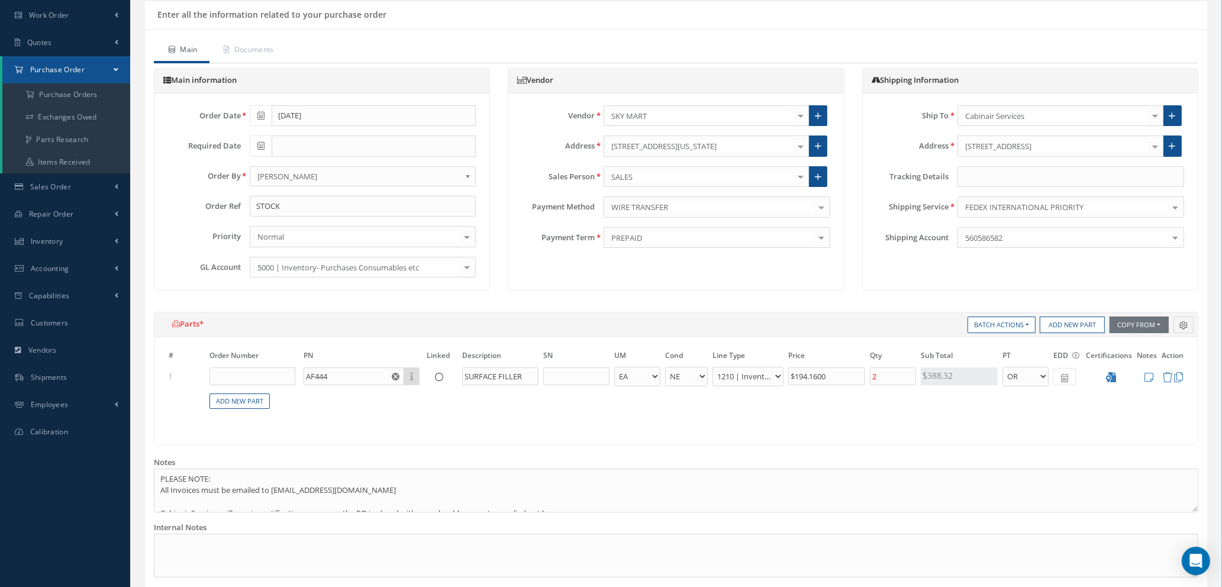
click at [820, 238] on div at bounding box center [821, 238] width 17 height 20
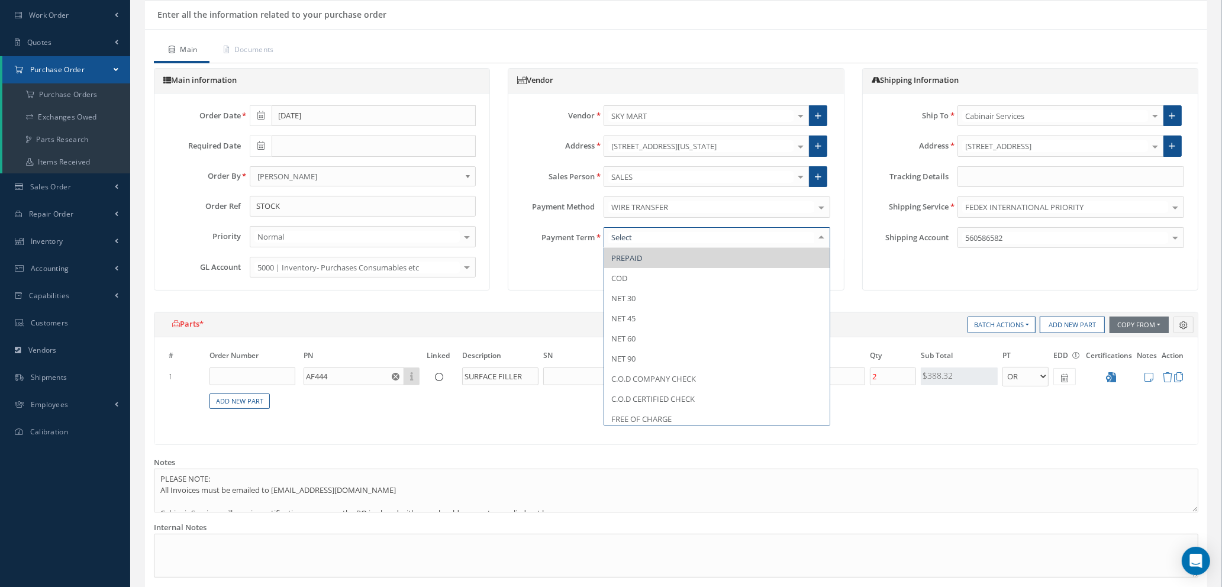
click at [701, 257] on span "PREPAID" at bounding box center [716, 258] width 225 height 20
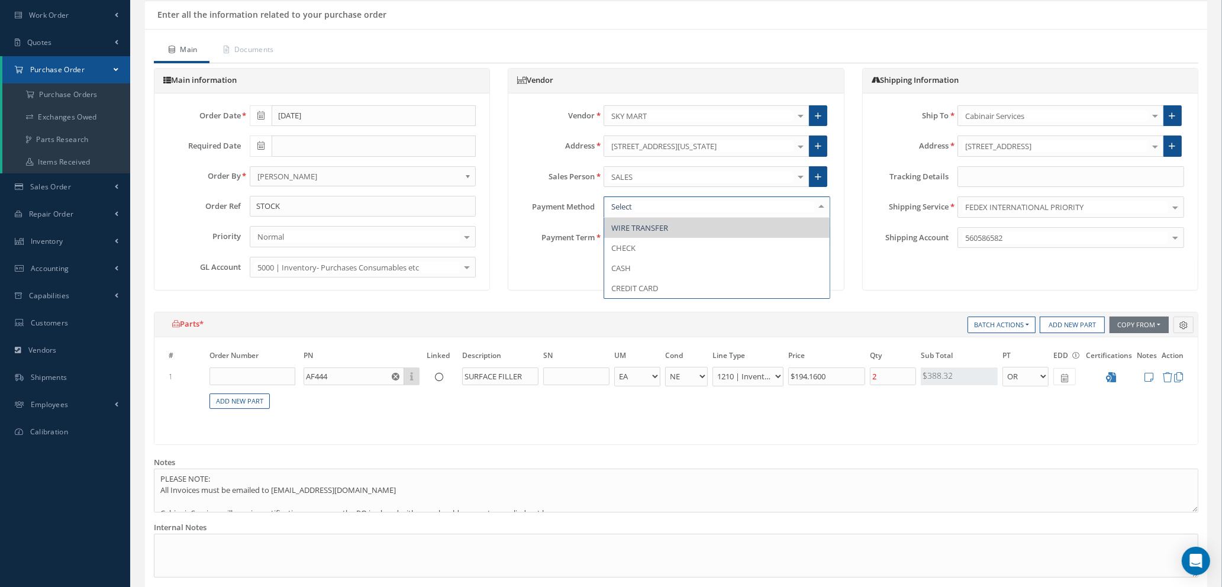
click at [815, 205] on div at bounding box center [821, 207] width 17 height 20
click at [702, 289] on span "CREDIT CARD" at bounding box center [716, 288] width 225 height 20
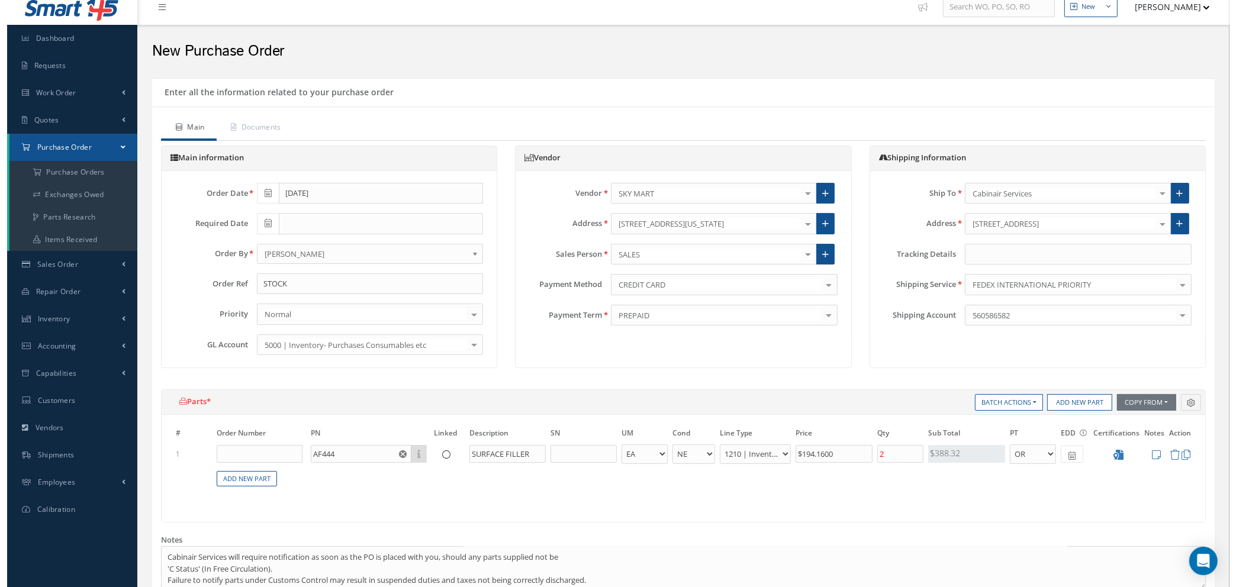
scroll to position [0, 0]
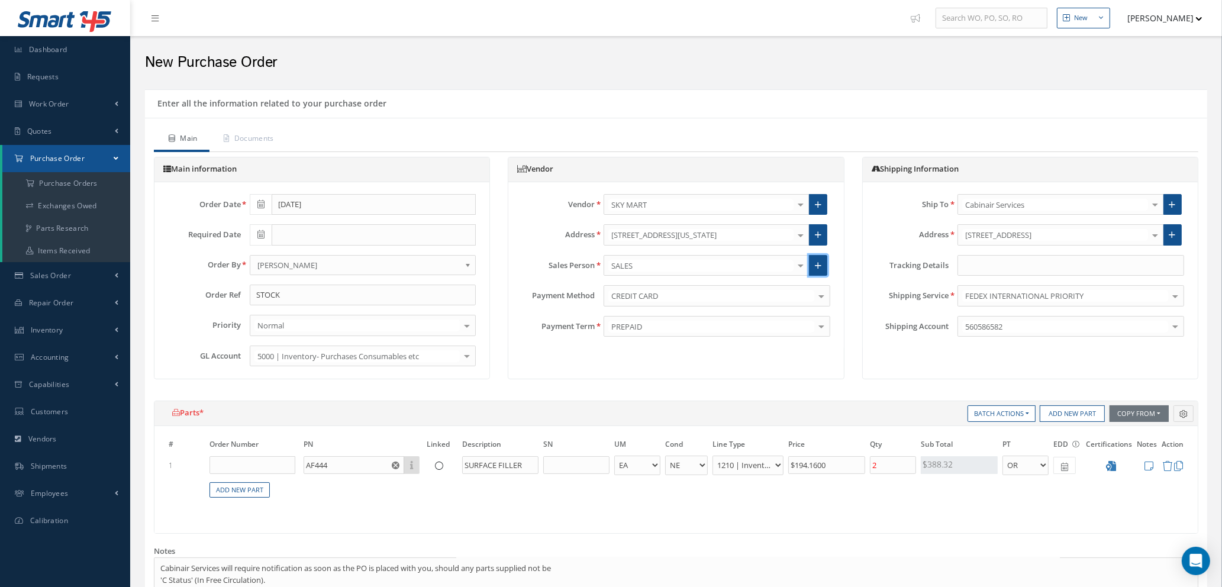
click at [818, 263] on icon at bounding box center [818, 266] width 7 height 8
radio input "true"
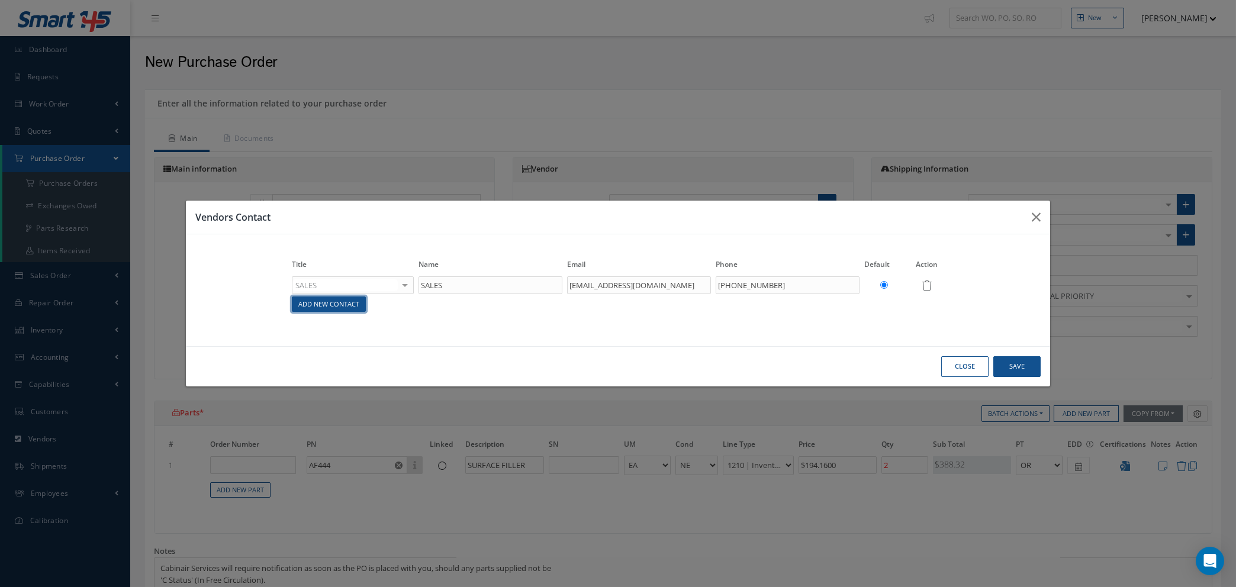
click at [318, 306] on link "Add New Contact" at bounding box center [329, 304] width 74 height 16
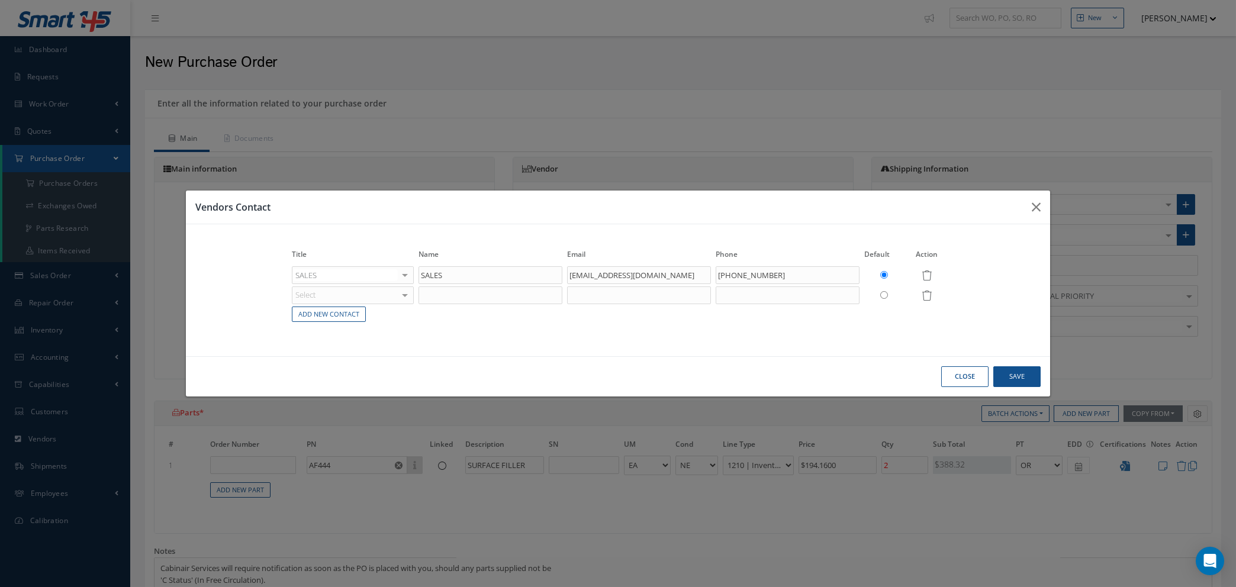
click at [361, 284] on div "Select" at bounding box center [353, 275] width 122 height 18
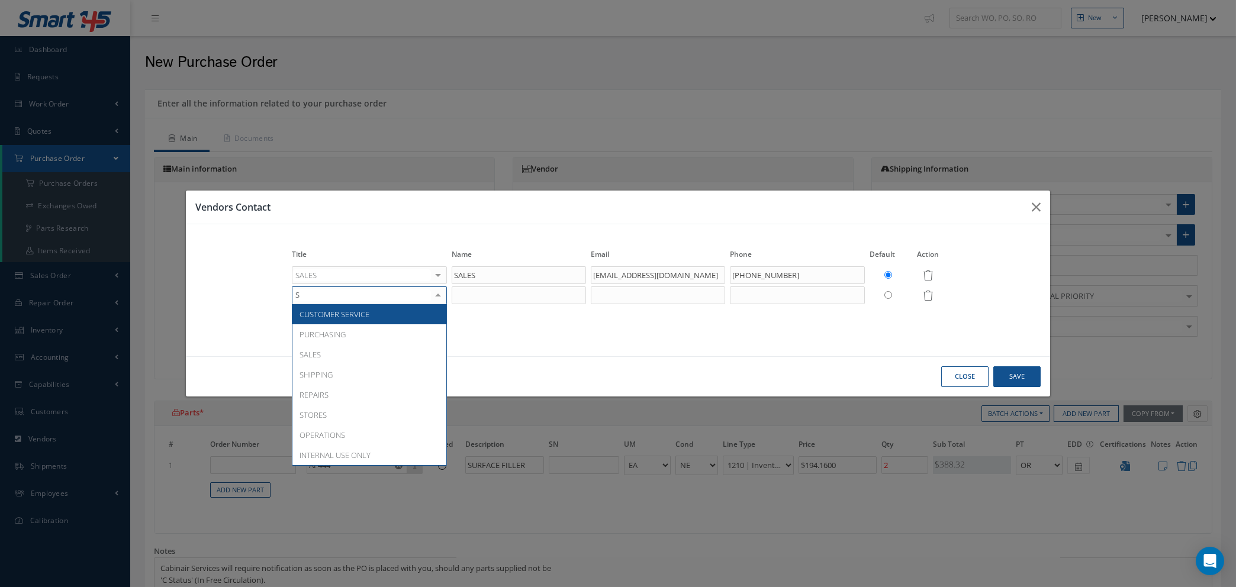
type input "SA"
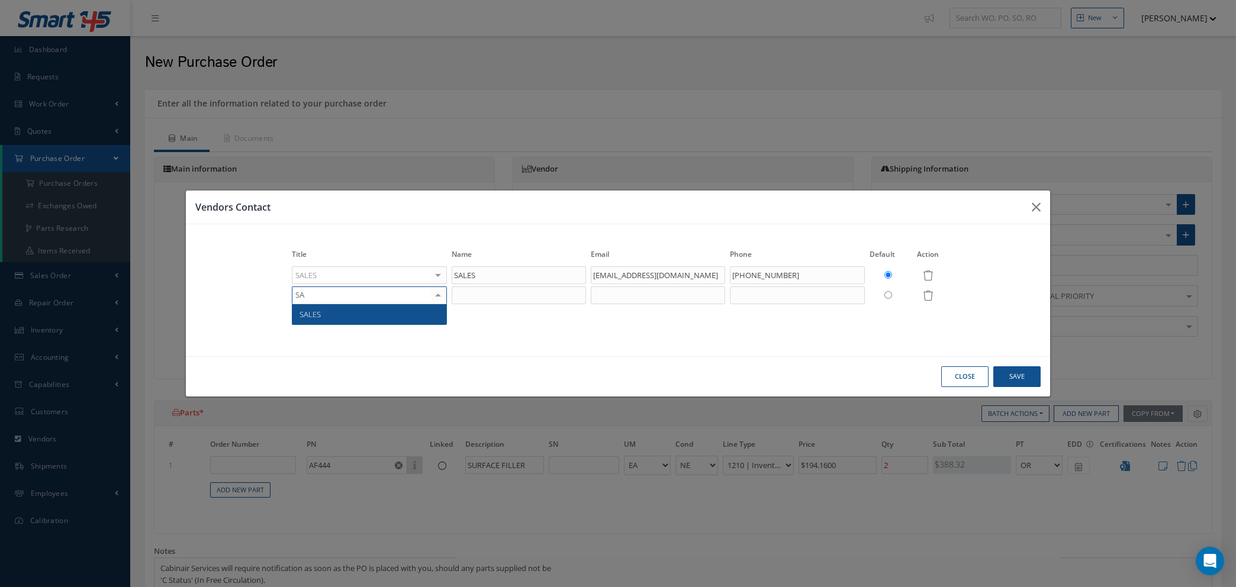
click at [362, 317] on span "SALES" at bounding box center [369, 314] width 154 height 20
click at [507, 298] on input "text" at bounding box center [490, 295] width 144 height 18
type input "c"
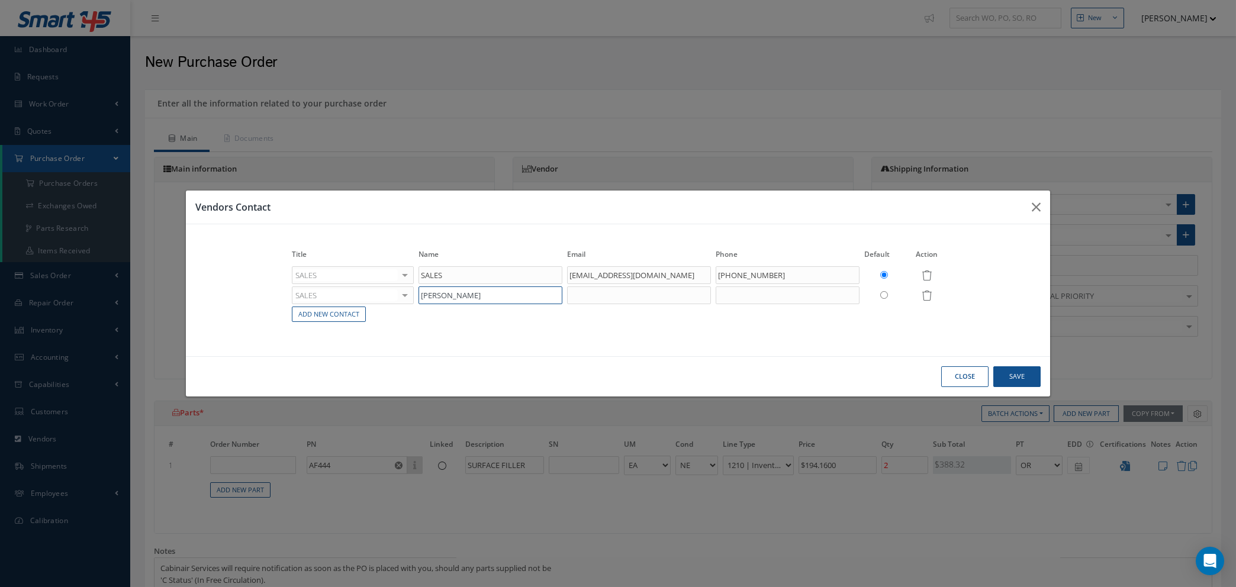
type input "CLAUDIA ESPINAL"
click at [593, 298] on input "text" at bounding box center [639, 295] width 144 height 18
paste input "Claudia Espinal <claudia@skymart.aero>"
drag, startPoint x: 624, startPoint y: 293, endPoint x: 160, endPoint y: 271, distance: 465.1
click at [160, 271] on div "Vendors Contact Title Name Email Phone Default Action SALES ACCOUNTING CUSTOMER…" at bounding box center [618, 293] width 1236 height 587
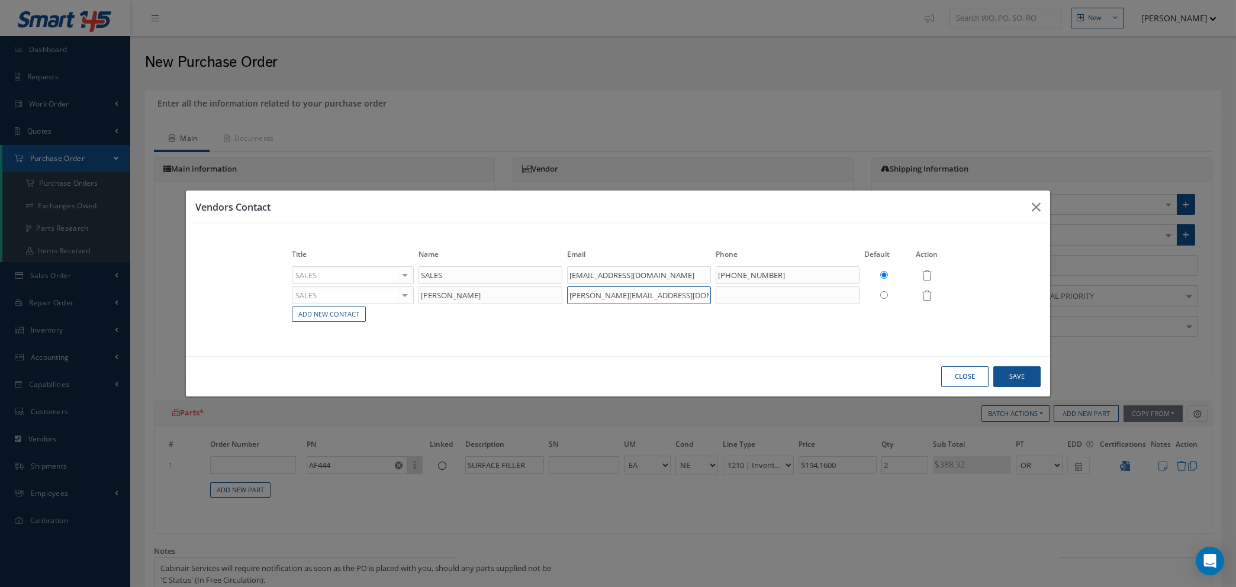
click at [662, 298] on input "claudia@skymart.aero>" at bounding box center [639, 295] width 144 height 18
type input "claudia@skymart.aero"
click at [779, 296] on input "text" at bounding box center [787, 295] width 144 height 18
type input "+1 305 592 0263"
click at [884, 295] on input "radio" at bounding box center [884, 295] width 8 height 8
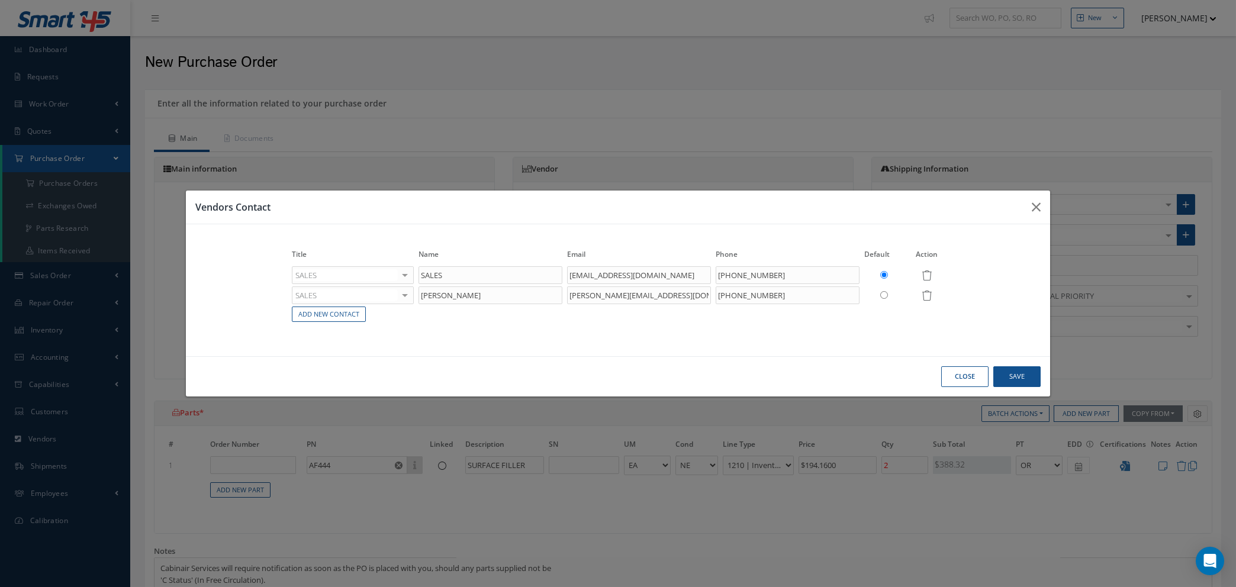
radio input "true"
click at [318, 315] on link "Add New Contact" at bounding box center [329, 315] width 74 height 16
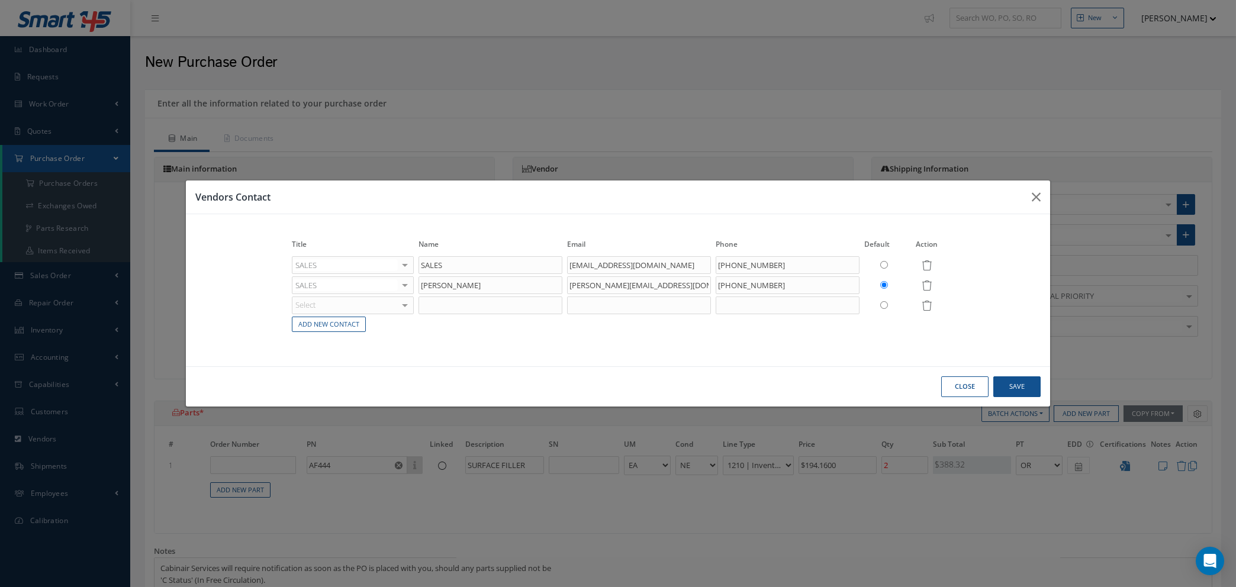
click at [394, 274] on div "Select" at bounding box center [353, 265] width 122 height 18
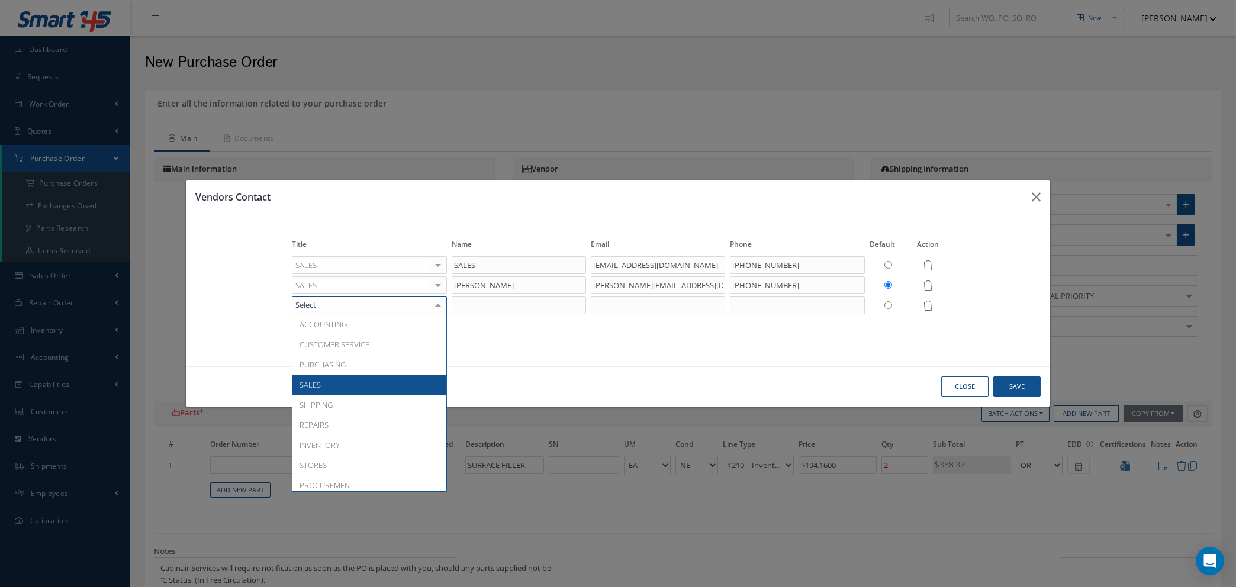
click at [348, 377] on span "SALES" at bounding box center [369, 385] width 154 height 20
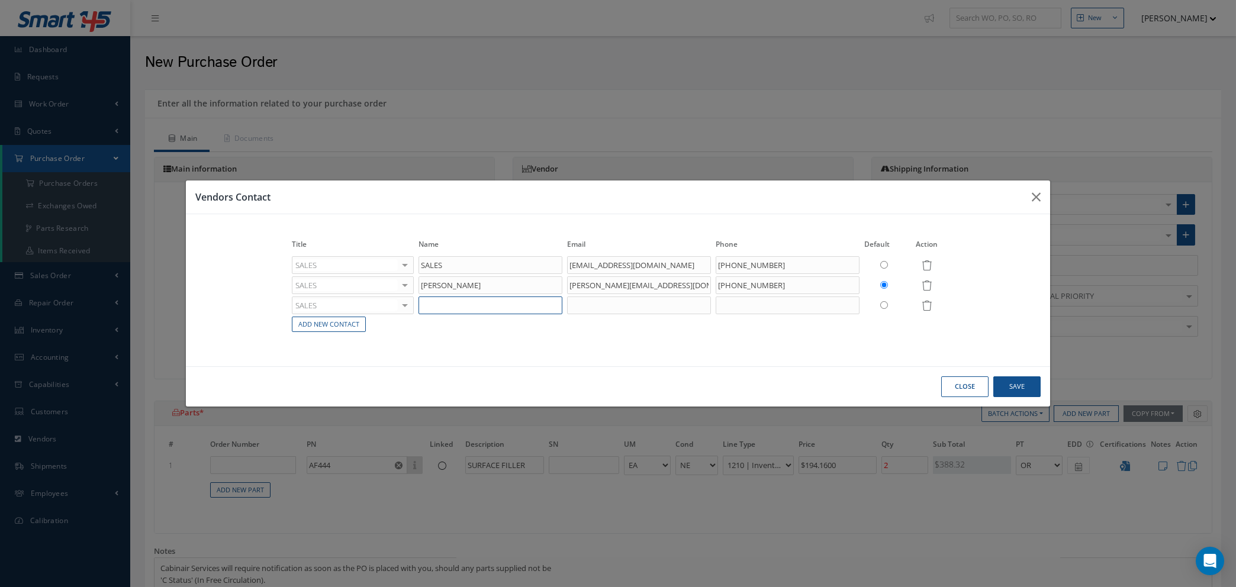
click at [524, 307] on input "text" at bounding box center [490, 305] width 144 height 18
type input "SEBASTIAN MORA"
click at [580, 304] on input "text" at bounding box center [639, 305] width 144 height 18
paste input "Sebastian Mora <sebastian@skymart.aero>"
drag, startPoint x: 615, startPoint y: 305, endPoint x: 207, endPoint y: 269, distance: 409.9
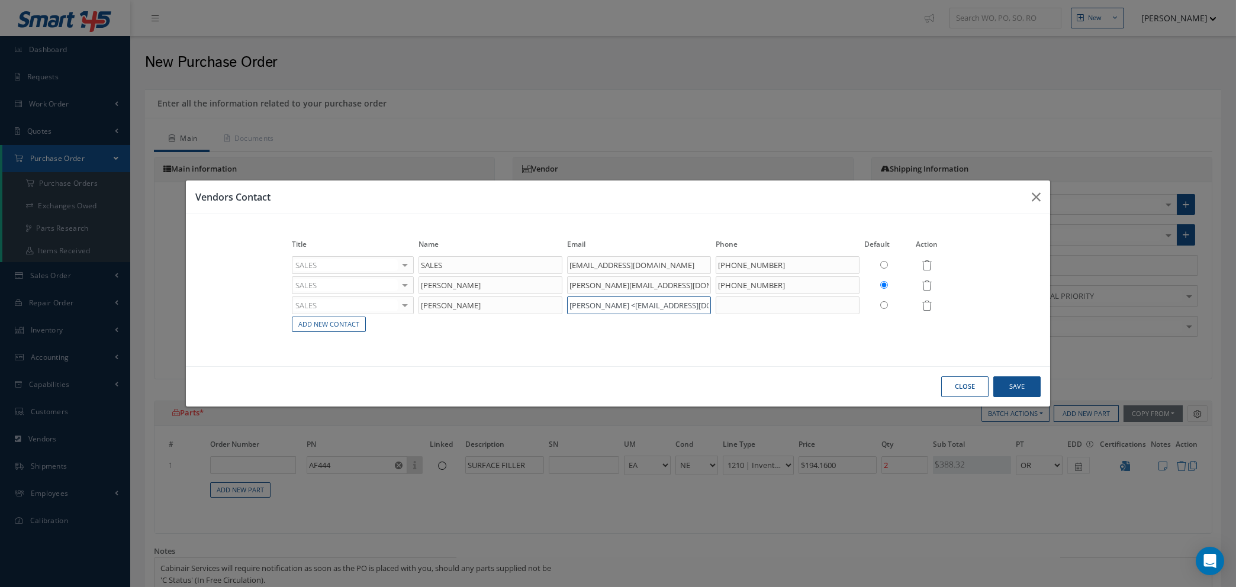
click at [207, 269] on div "Title Name Email Phone Default Action SALES ACCOUNTING CUSTOMER SERVICE PURCHAS…" at bounding box center [618, 290] width 864 height 152
click at [665, 301] on input "sebastian@skymart.aero>" at bounding box center [639, 305] width 144 height 18
type input "sebastian@skymart.aero"
click at [312, 322] on link "Add New Contact" at bounding box center [329, 325] width 74 height 16
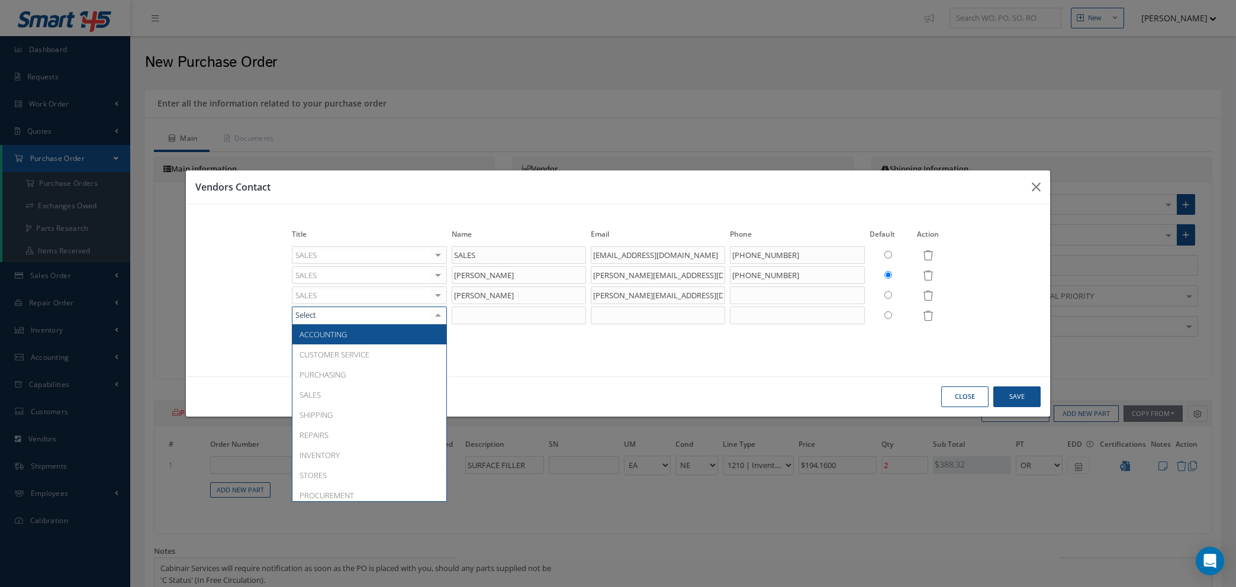
click at [330, 312] on div at bounding box center [369, 316] width 155 height 18
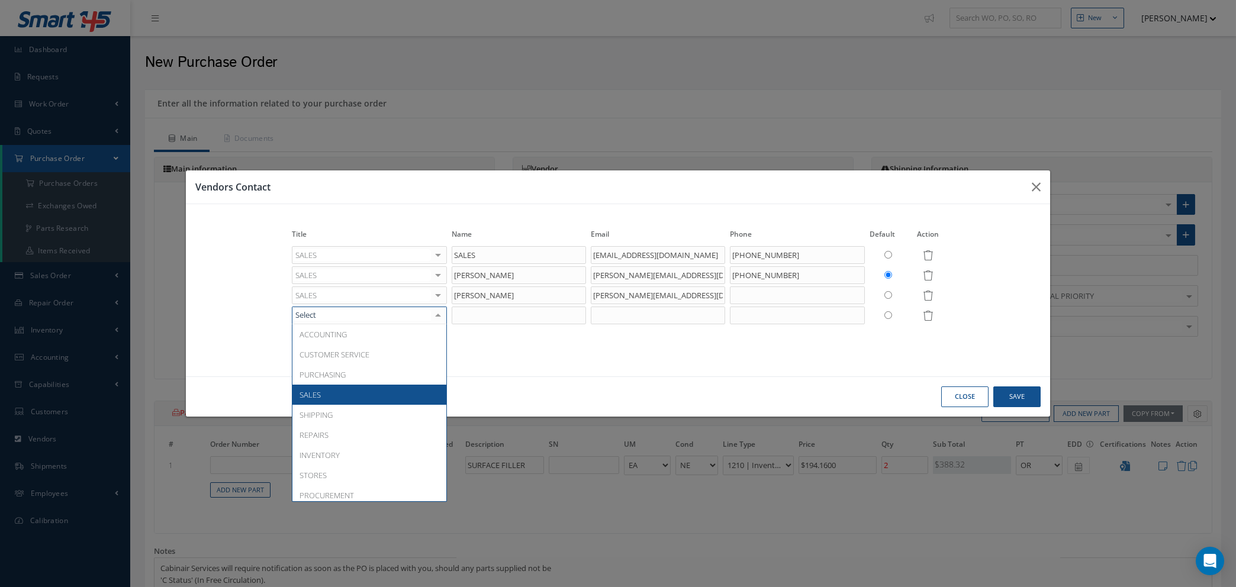
click at [331, 388] on span "SALES" at bounding box center [369, 395] width 154 height 20
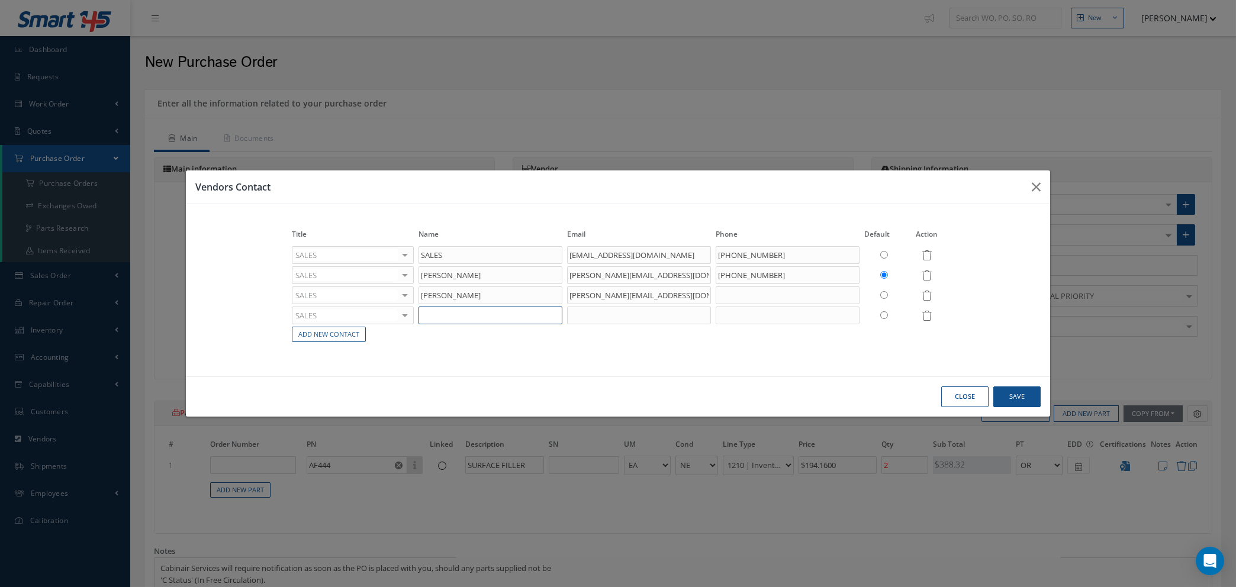
click at [487, 315] on input "text" at bounding box center [490, 316] width 144 height 18
type input "MAXIMILIANO SILVERA"
click at [604, 320] on input "text" at bounding box center [639, 316] width 144 height 18
paste input "Maximiliano Silvera <max@skymart.aero>"
drag, startPoint x: 634, startPoint y: 314, endPoint x: 60, endPoint y: 352, distance: 575.3
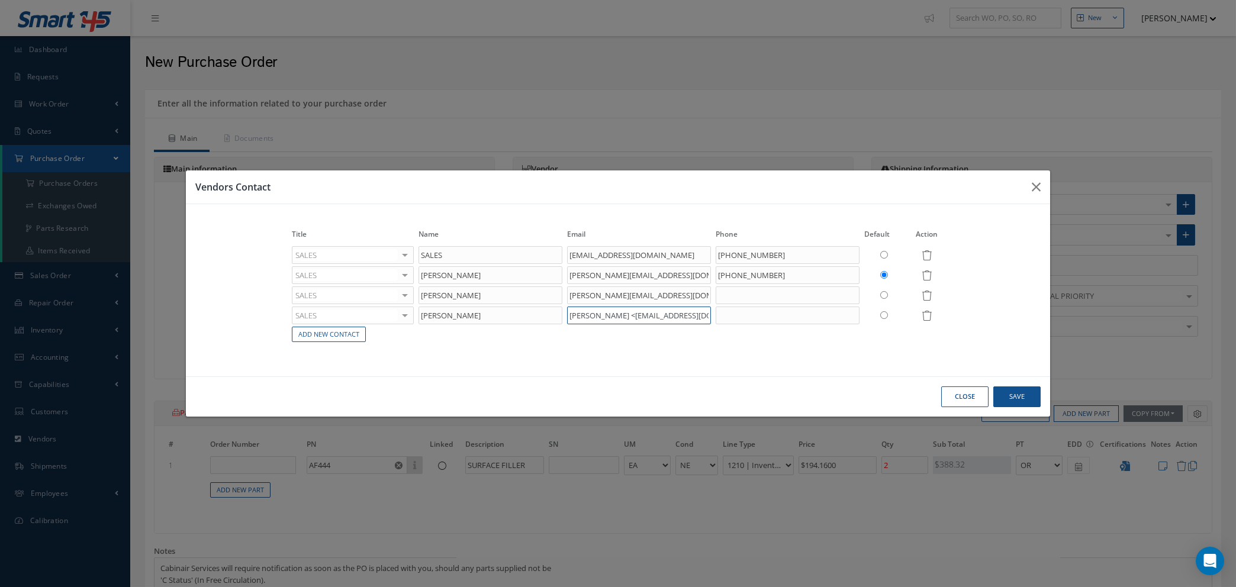
click at [63, 352] on div "Vendors Contact Title Name Email Phone Default Action SALES ACCOUNTING CUSTOMER…" at bounding box center [618, 293] width 1236 height 587
click at [650, 315] on input "max@skymart.aero>" at bounding box center [639, 316] width 144 height 18
type input "max@skymart.aero"
click at [1010, 401] on button "Save" at bounding box center [1016, 396] width 47 height 21
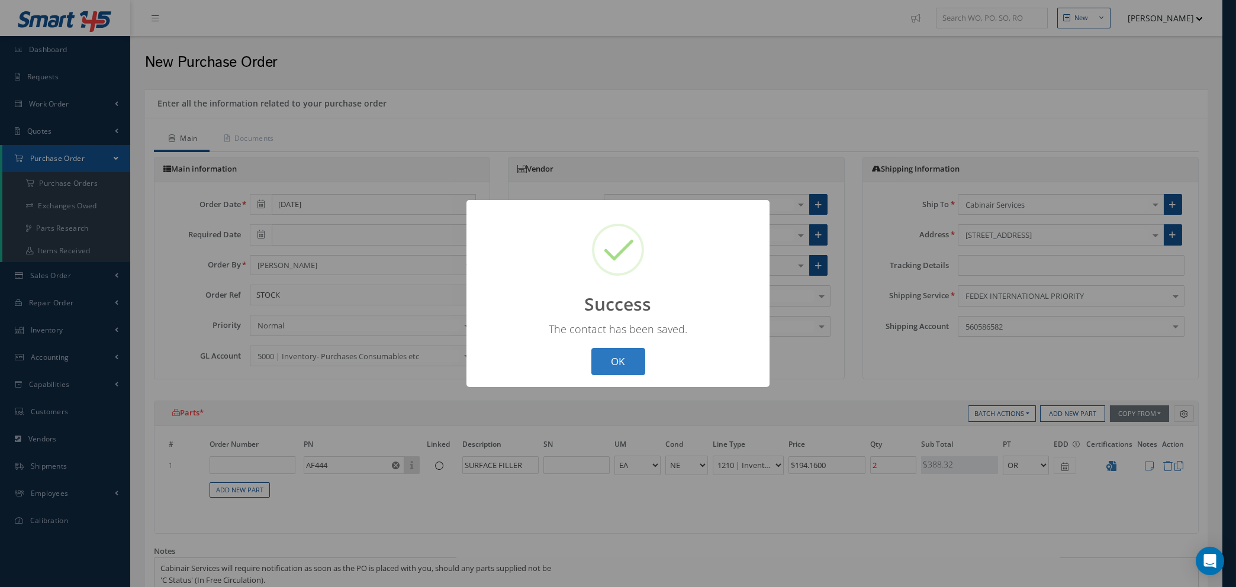
click at [601, 354] on button "OK" at bounding box center [618, 362] width 54 height 28
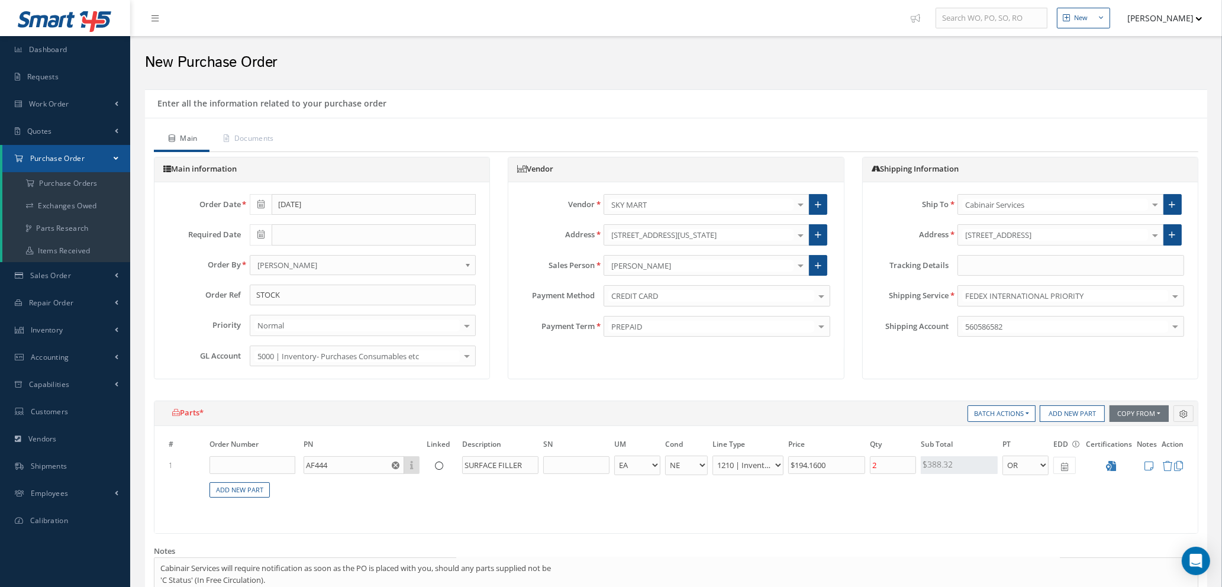
click at [803, 262] on div at bounding box center [800, 266] width 17 height 20
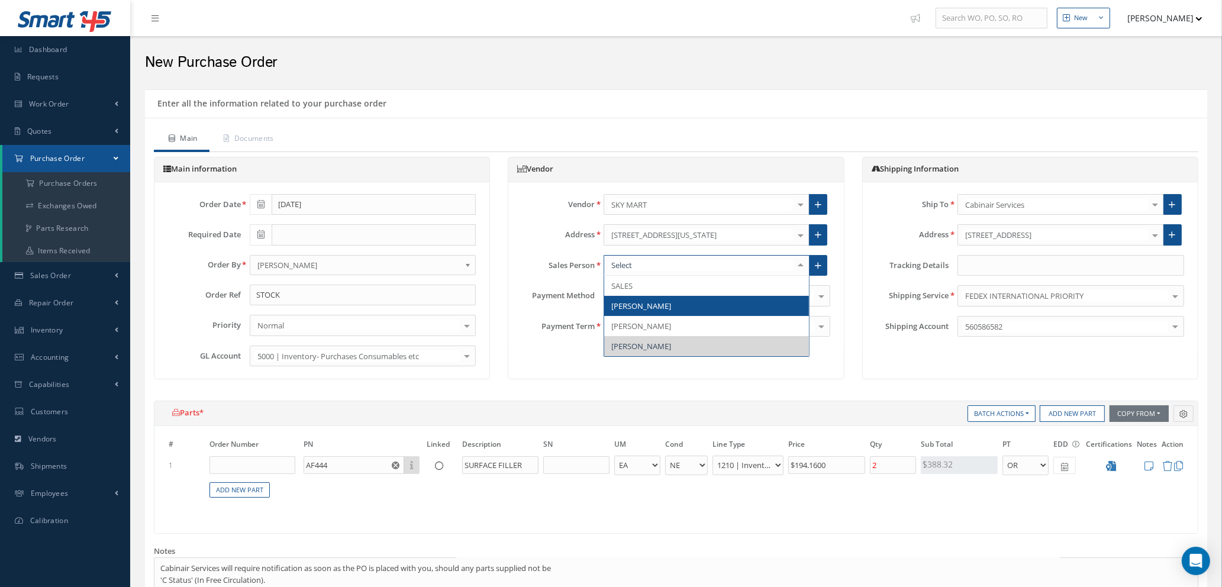
click at [698, 308] on span "CLAUDIA ESPINAL" at bounding box center [706, 306] width 205 height 20
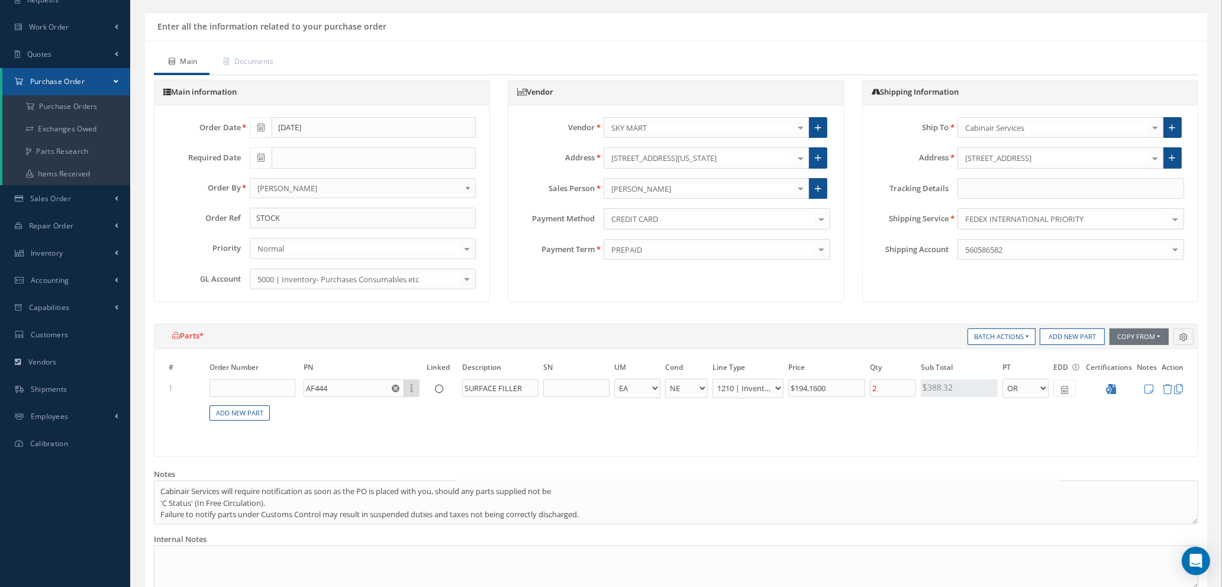
scroll to position [444, 0]
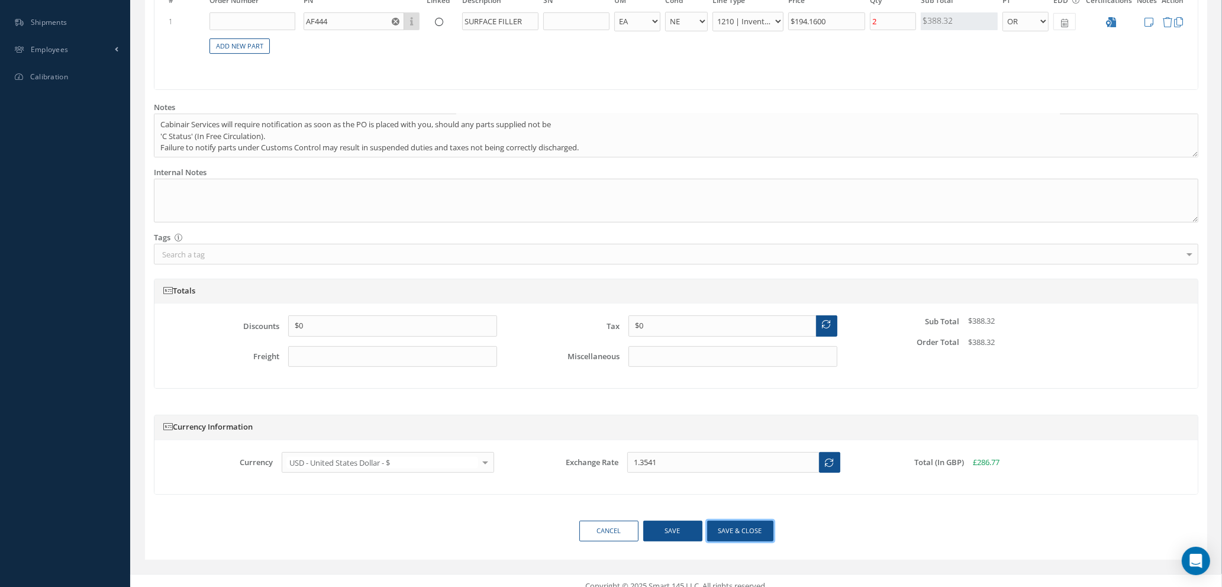
click at [717, 531] on button "Save & close" at bounding box center [740, 531] width 66 height 21
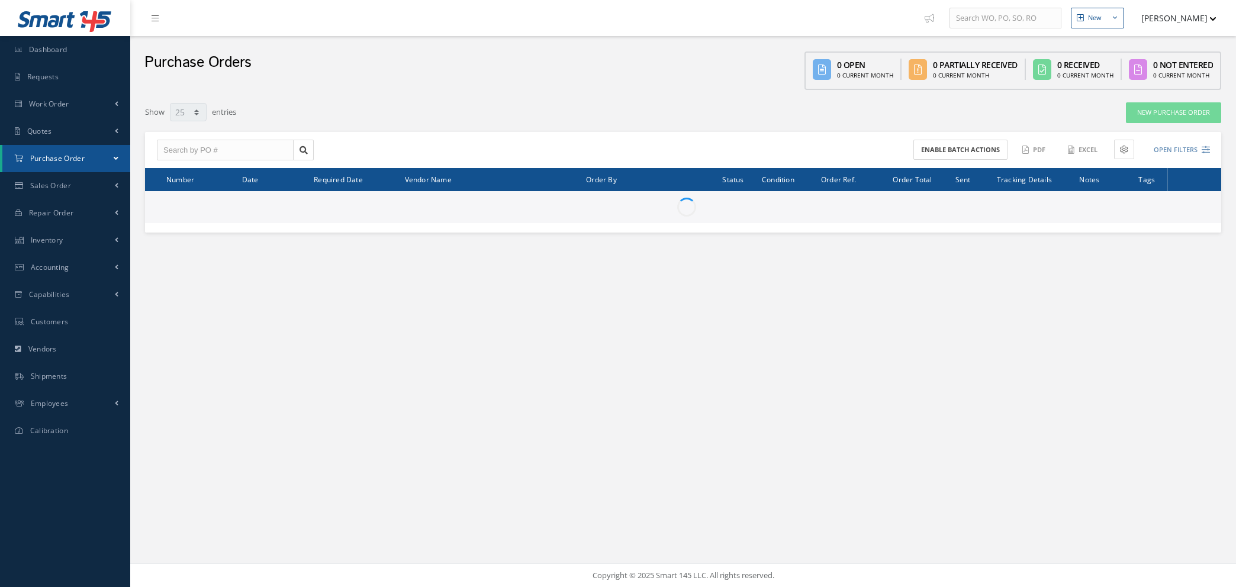
select select "25"
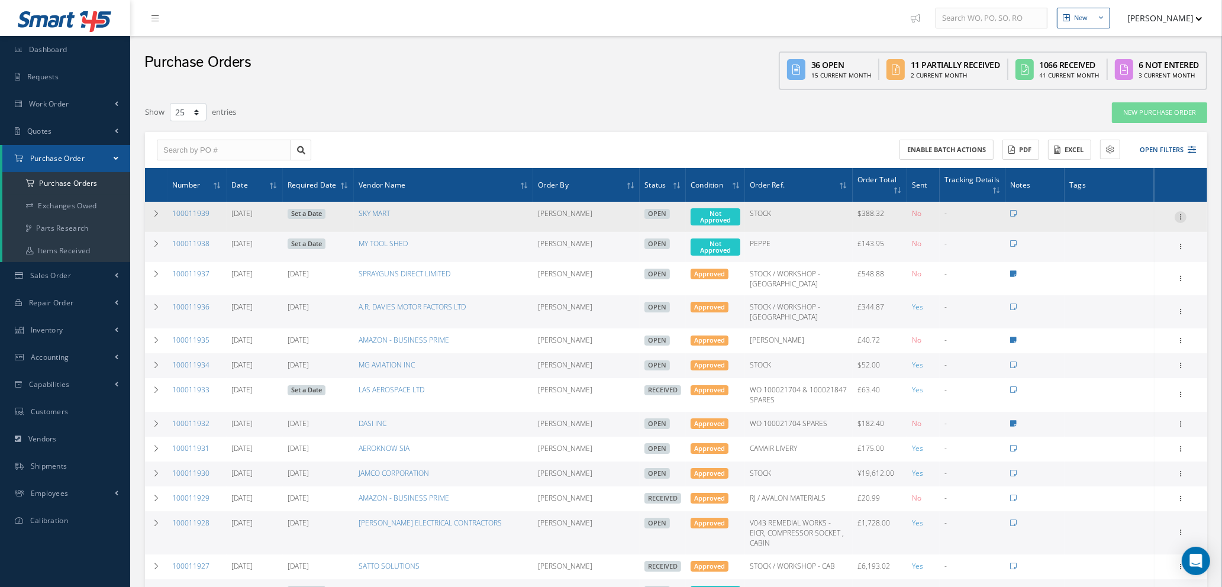
click at [1180, 214] on icon at bounding box center [1181, 215] width 12 height 9
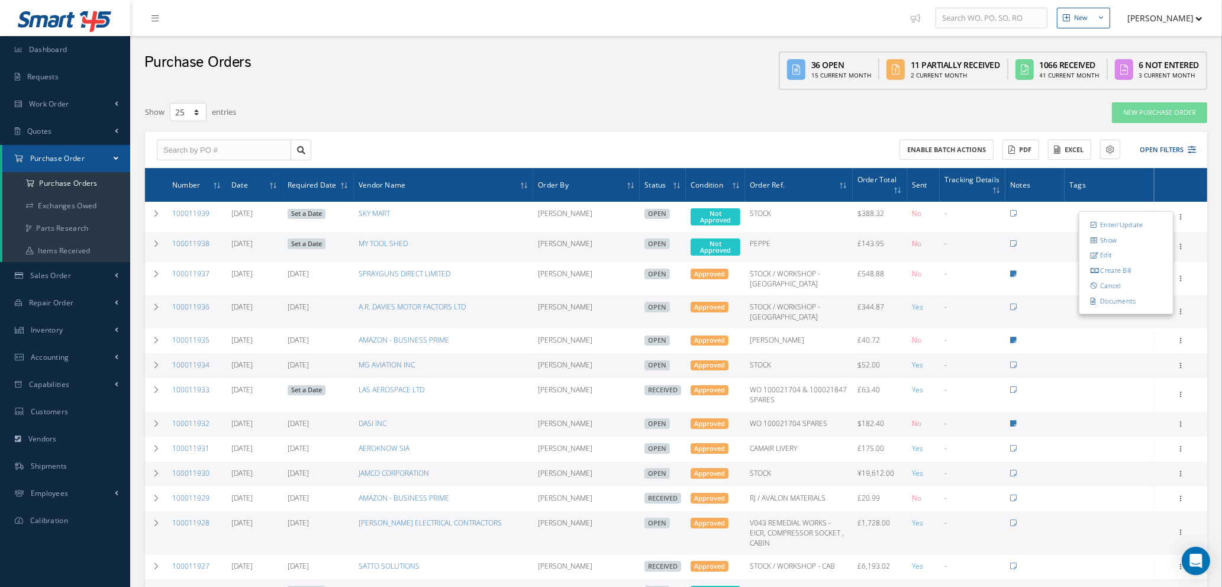
click at [761, 112] on div "Show 10 25 50 100 entries" at bounding box center [451, 112] width 630 height 21
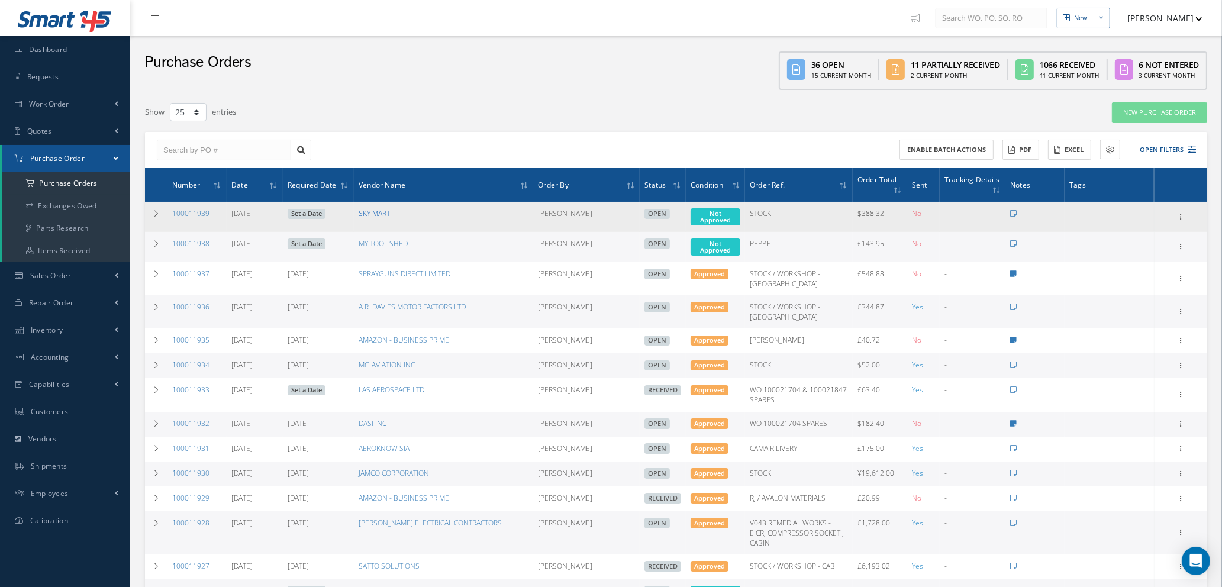
click at [376, 213] on link "SKY MART" at bounding box center [374, 213] width 31 height 10
click at [1181, 212] on icon at bounding box center [1181, 215] width 12 height 9
click at [1114, 247] on link "Edit" at bounding box center [1126, 254] width 94 height 15
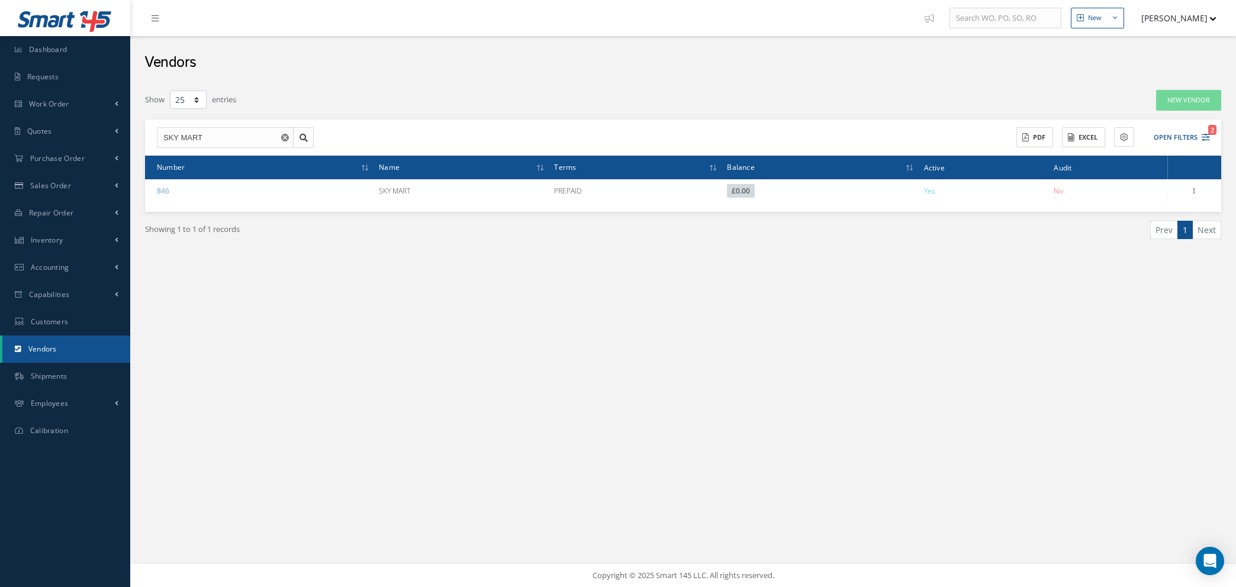
select select "25"
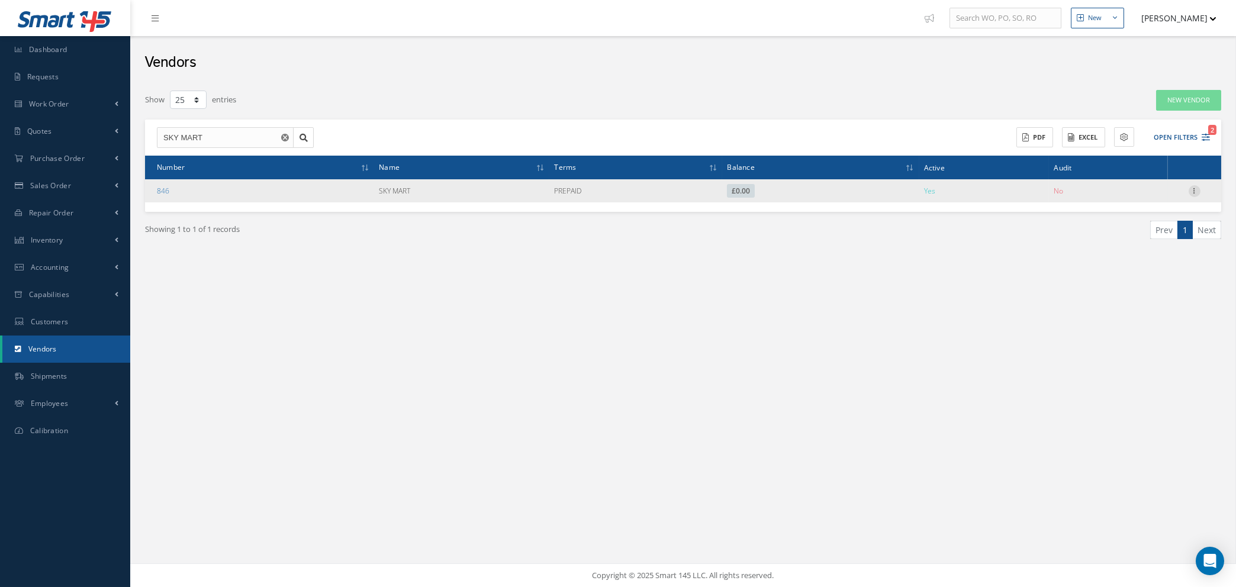
click at [1195, 188] on icon at bounding box center [1194, 189] width 12 height 9
click at [1156, 212] on link "Edit" at bounding box center [1140, 213] width 94 height 15
type input "SKY MART"
type input "[PHONE_NUMBER]"
type input "N/A"
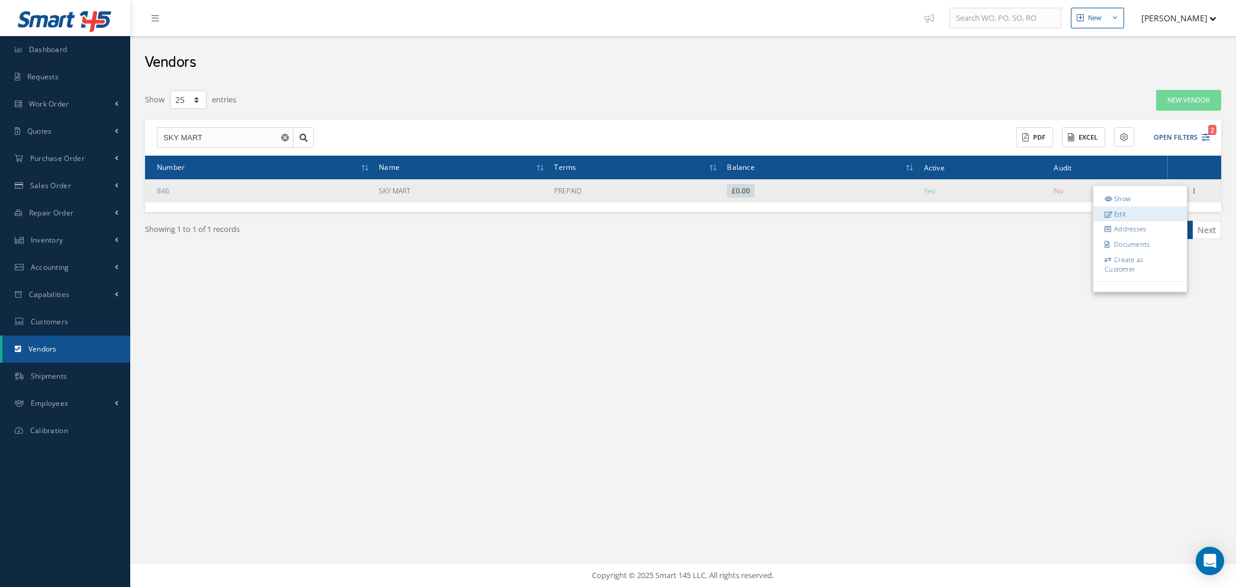
type input "[URL][DOMAIN_NAME]"
type input "0.00"
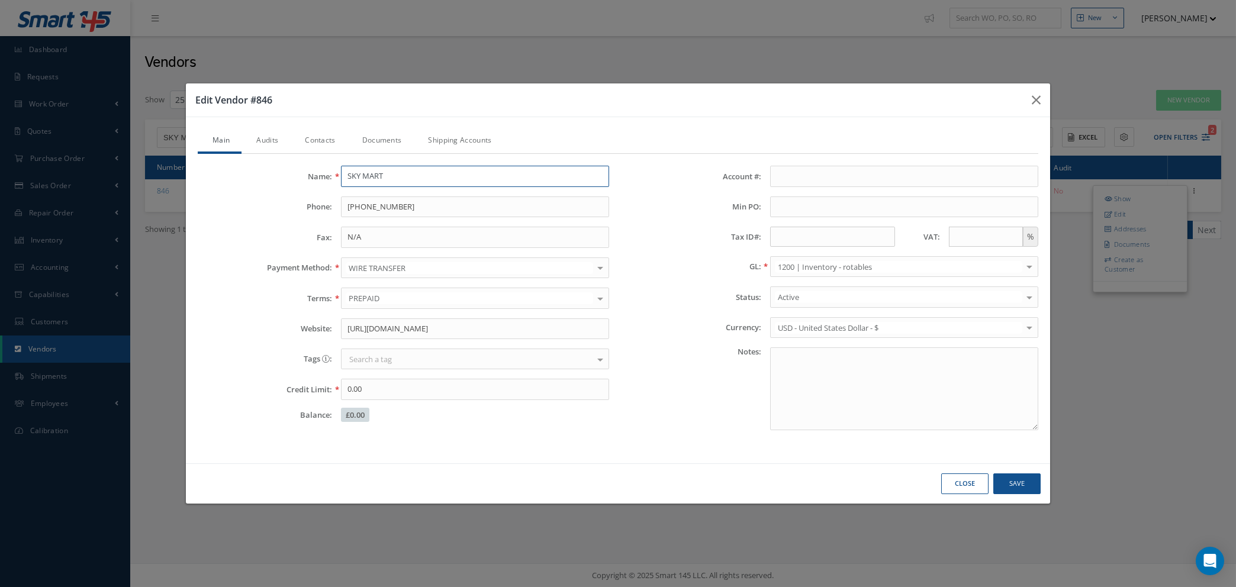
click at [416, 174] on input "SKY MART" at bounding box center [475, 176] width 268 height 21
click at [409, 175] on input "SKY MART" at bounding box center [475, 176] width 268 height 21
type input "SKY MART SALES CORP"
click at [598, 269] on div at bounding box center [600, 268] width 17 height 20
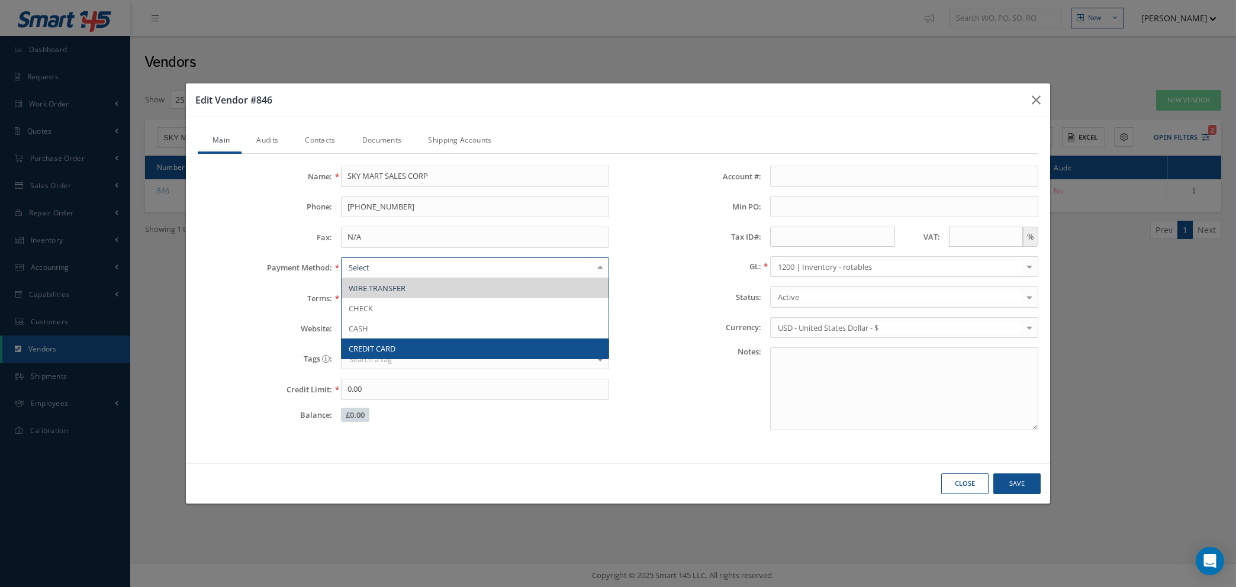
click at [441, 346] on span "CREDIT CARD" at bounding box center [474, 348] width 267 height 20
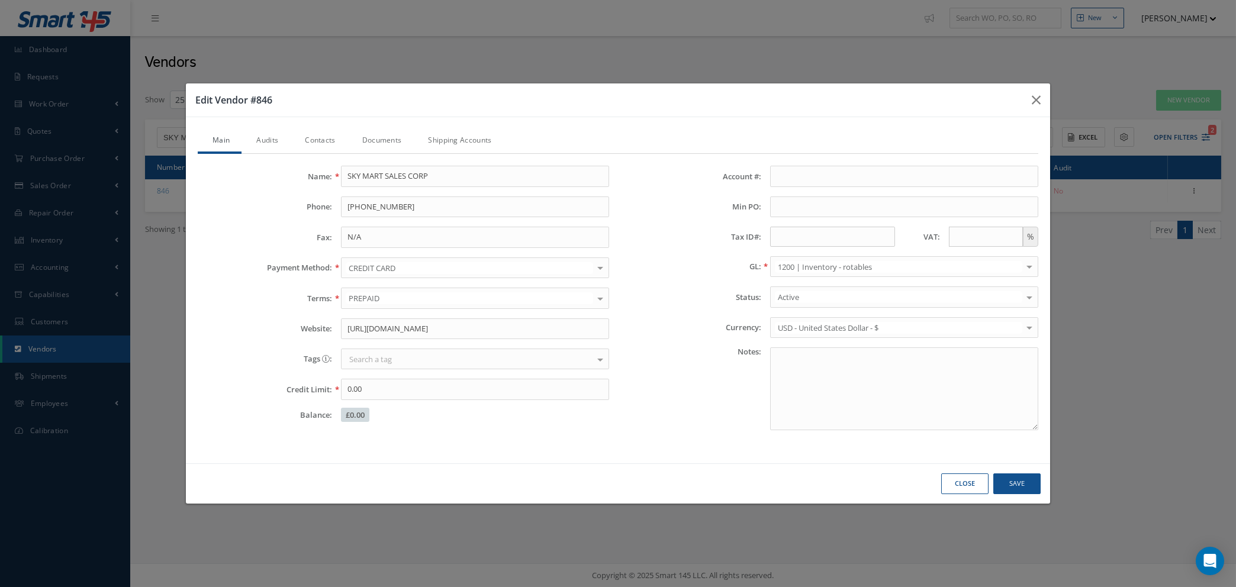
click at [270, 139] on link "Audits" at bounding box center [265, 141] width 49 height 25
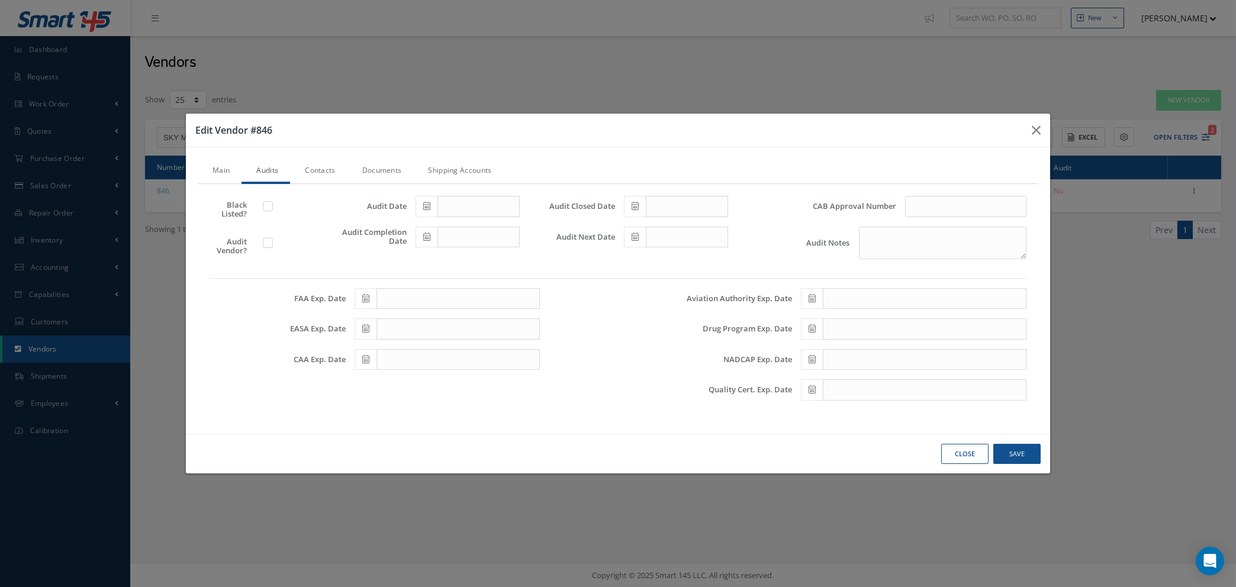
click at [324, 166] on link "Contacts" at bounding box center [318, 171] width 57 height 25
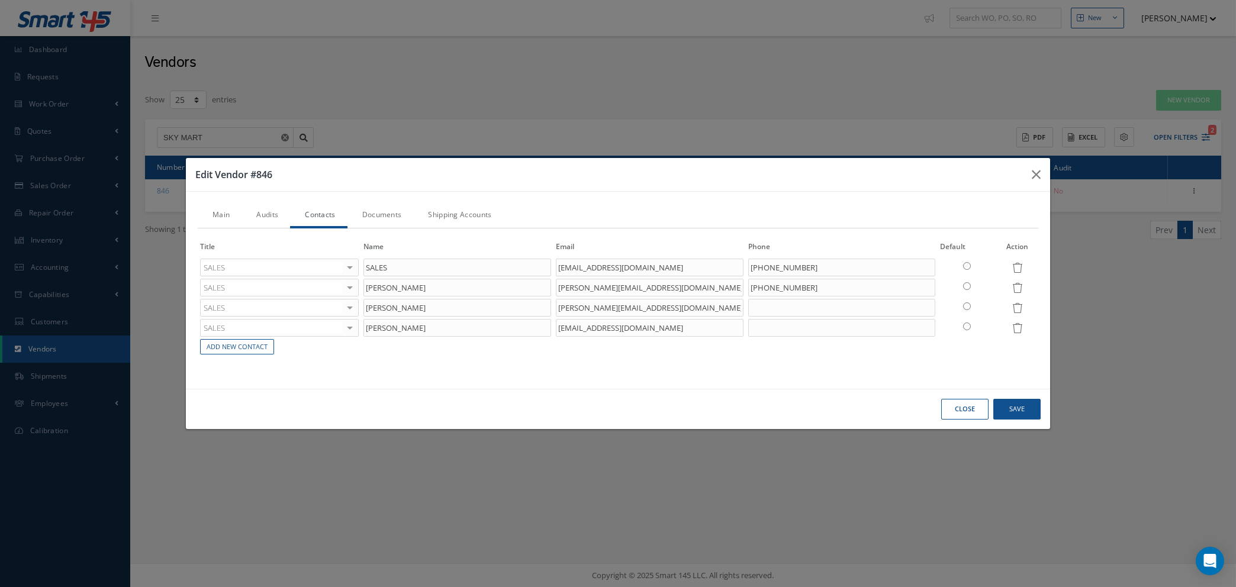
click at [380, 214] on link "Documents" at bounding box center [380, 216] width 66 height 25
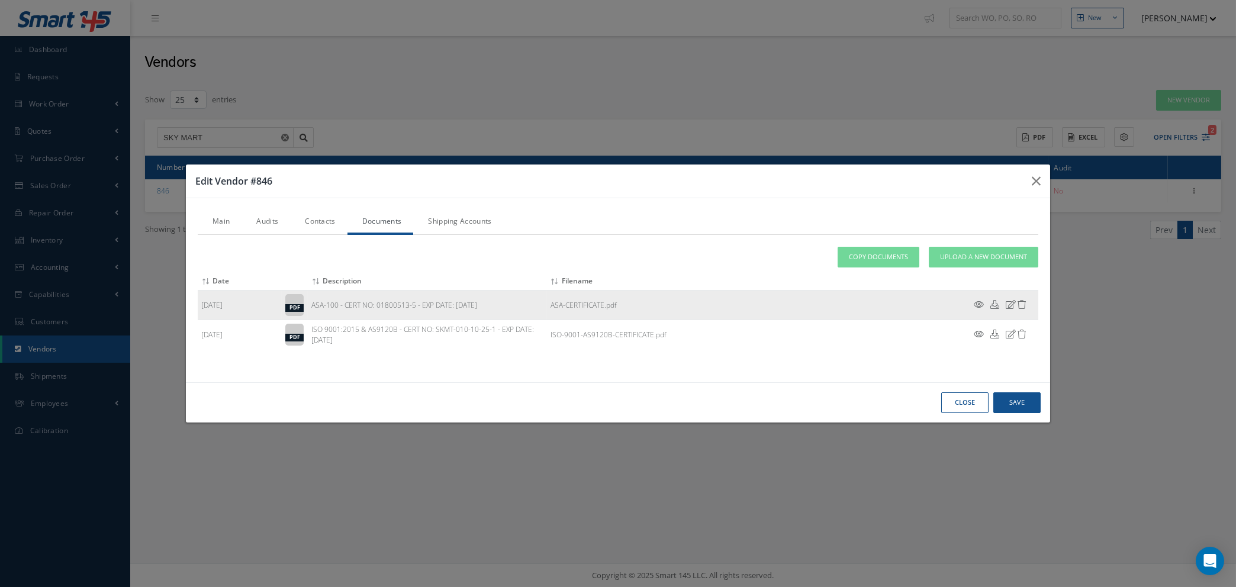
click at [975, 308] on icon at bounding box center [978, 304] width 10 height 9
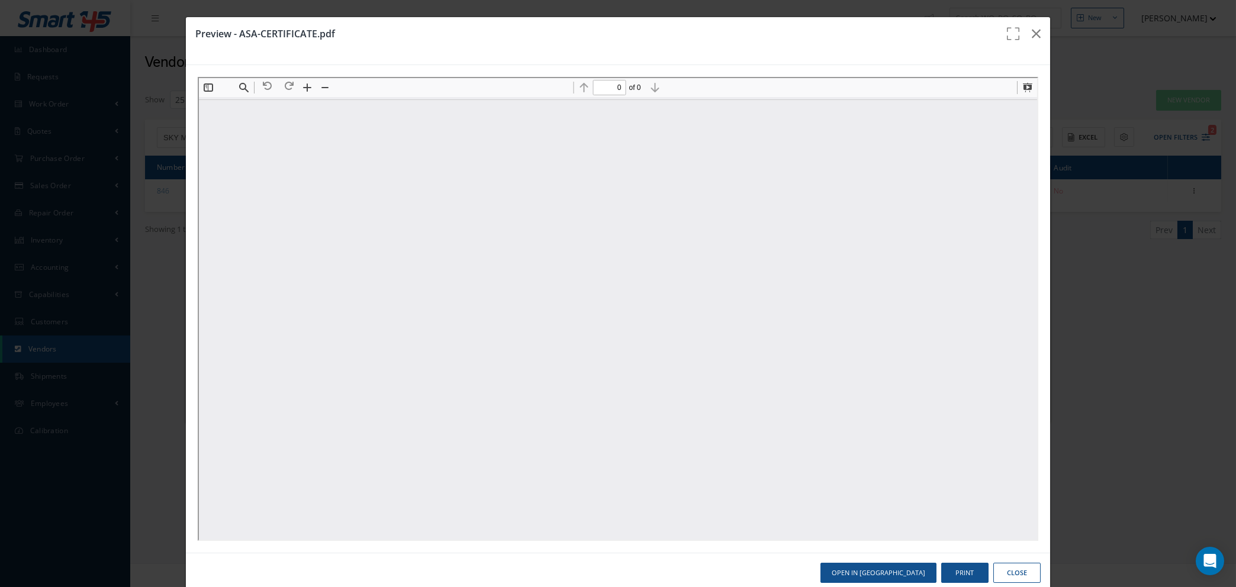
type input "1"
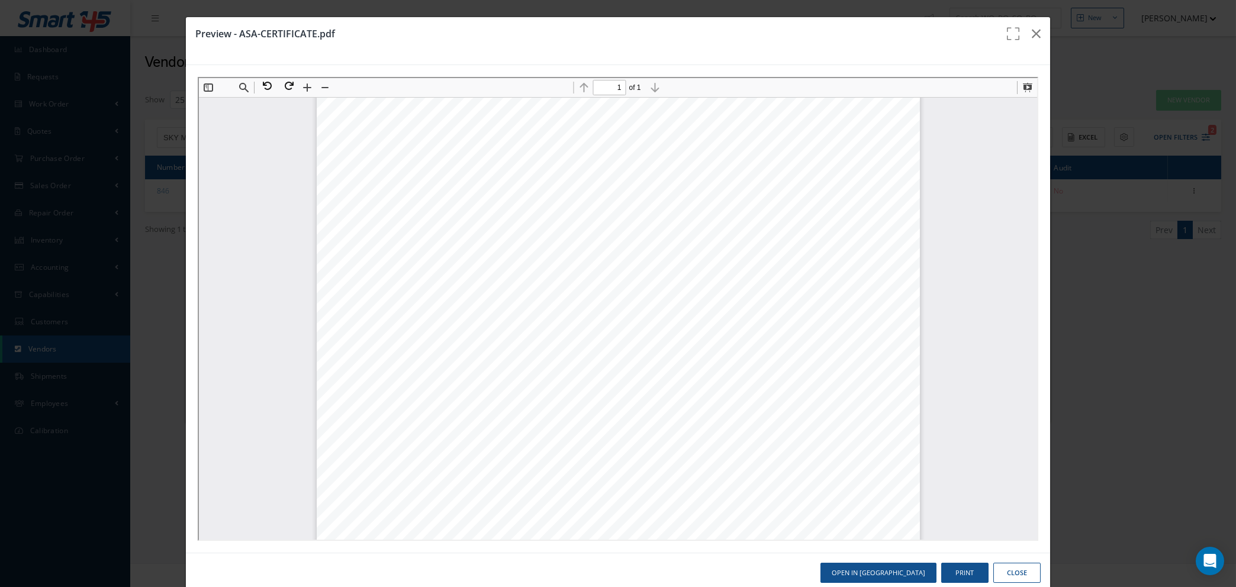
drag, startPoint x: 839, startPoint y: 28, endPoint x: 1152, endPoint y: 60, distance: 314.7
click at [0, 0] on div "Preview - ASA-CERTIFICATE.pdf Open in New Tab Print Close" at bounding box center [0, 0] width 0 height 0
drag, startPoint x: 744, startPoint y: 29, endPoint x: 738, endPoint y: 37, distance: 10.1
click at [740, 40] on h3 "Preview - ASA-CERTIFICATE.pdf" at bounding box center [594, 34] width 798 height 14
click at [891, 573] on button "Open in [GEOGRAPHIC_DATA]" at bounding box center [878, 573] width 116 height 21
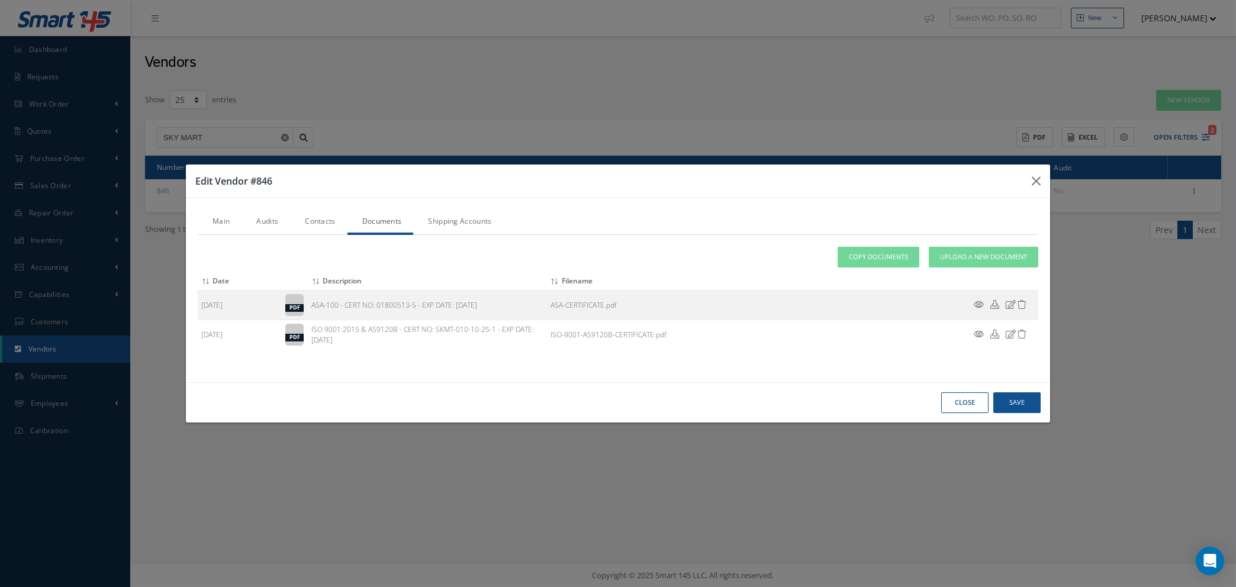
click at [253, 217] on link "Audits" at bounding box center [265, 222] width 49 height 25
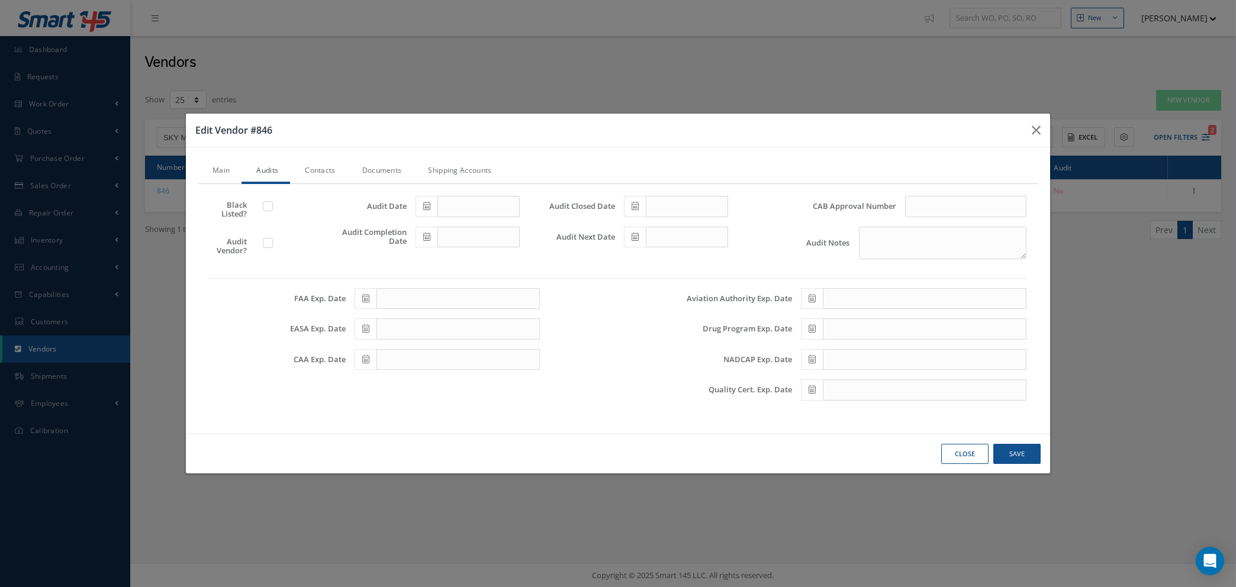
click at [272, 245] on label at bounding box center [273, 242] width 3 height 11
click at [270, 245] on input "checkbox" at bounding box center [269, 244] width 8 height 8
checkbox input "true"
click at [424, 205] on icon at bounding box center [426, 206] width 7 height 8
click at [477, 330] on td "27" at bounding box center [478, 333] width 18 height 18
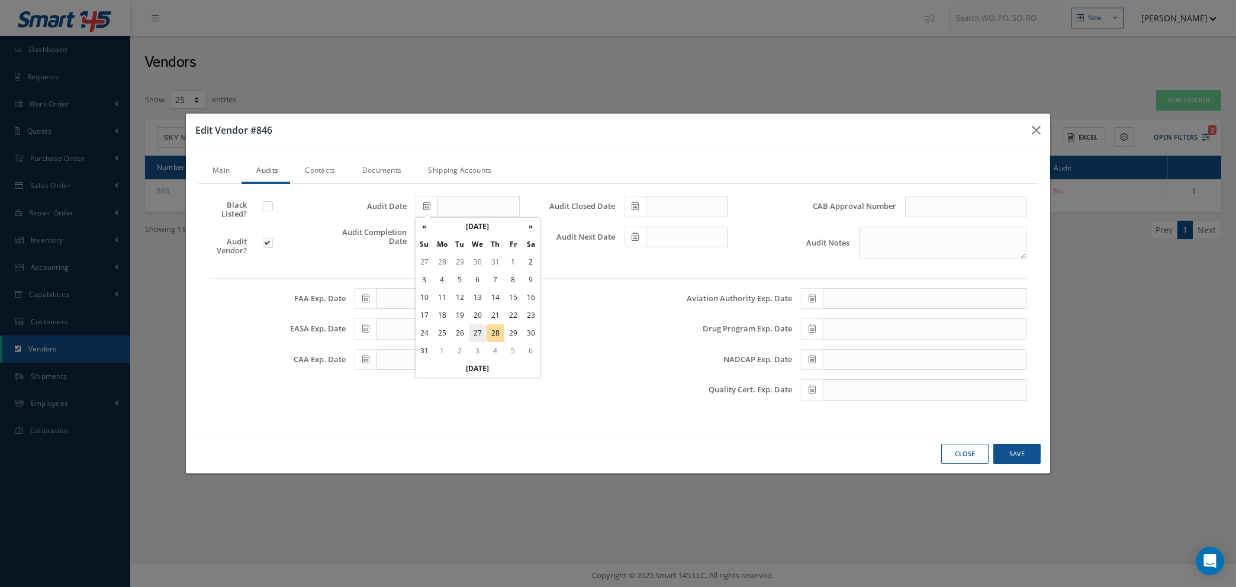
type input "[DATE]"
click at [634, 235] on icon at bounding box center [634, 237] width 7 height 8
click at [881, 237] on textarea "Audit Notes" at bounding box center [942, 243] width 167 height 33
type textarea "ASA-100 - EXP 19TH APR 2028"
click at [371, 169] on link "Documents" at bounding box center [380, 171] width 66 height 25
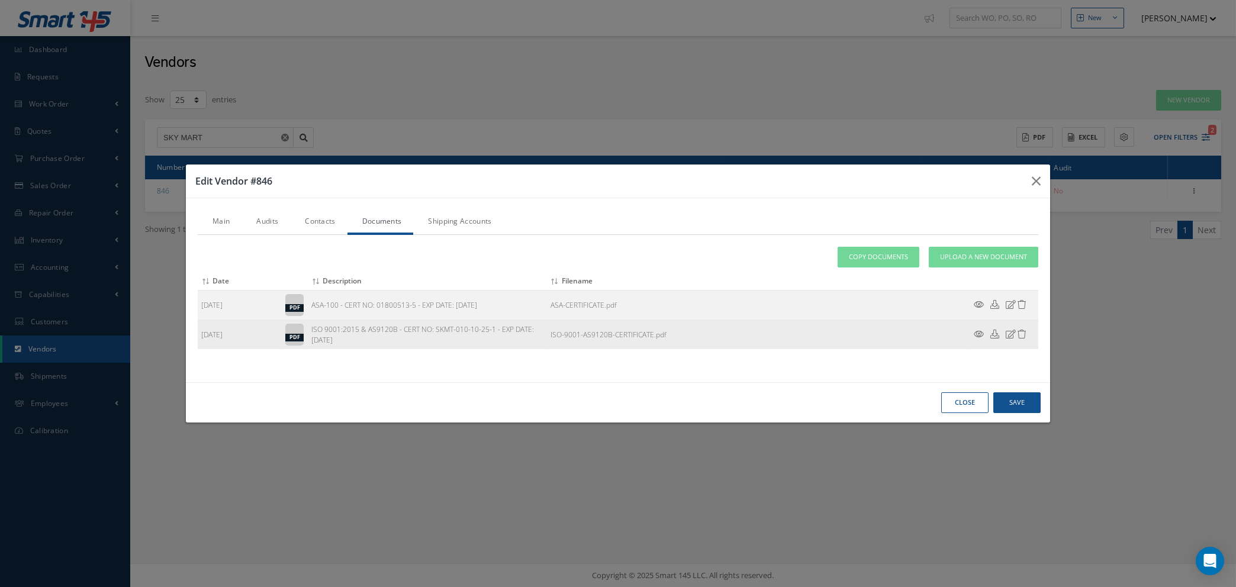
click at [979, 334] on icon at bounding box center [978, 334] width 10 height 9
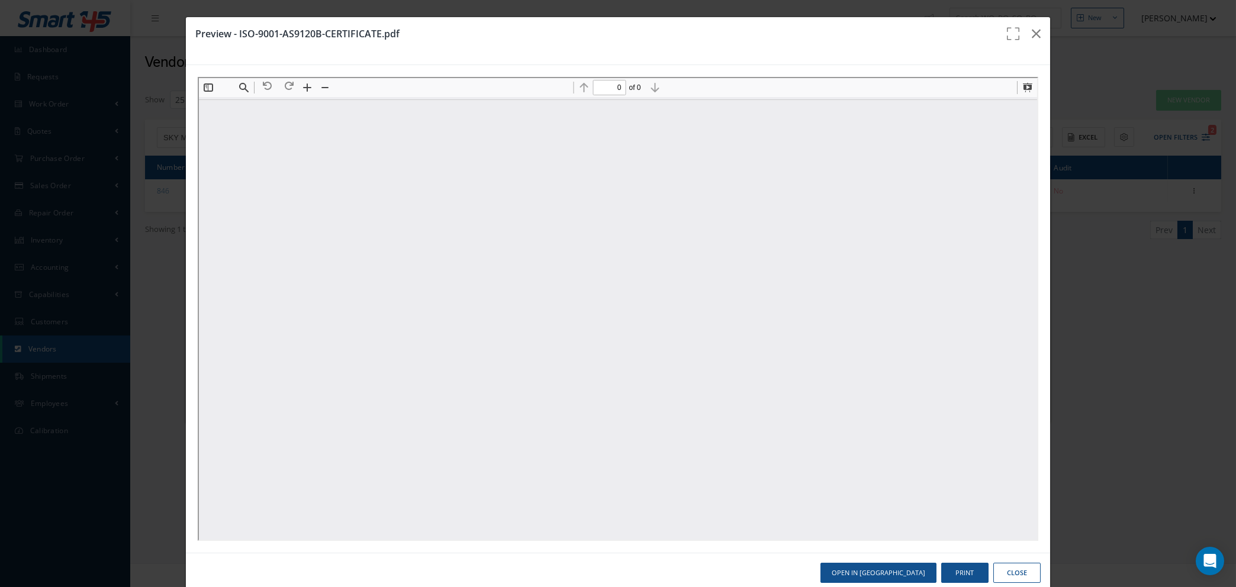
scroll to position [0, 0]
click at [881, 570] on button "Open in [GEOGRAPHIC_DATA]" at bounding box center [878, 573] width 116 height 21
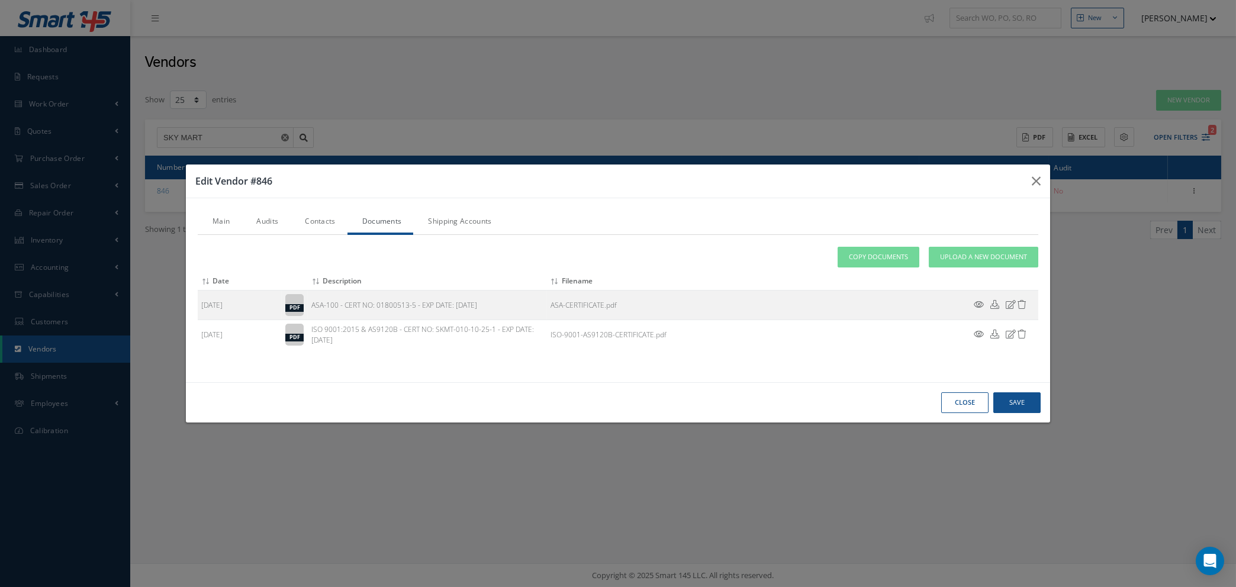
click at [268, 221] on link "Audits" at bounding box center [265, 222] width 49 height 25
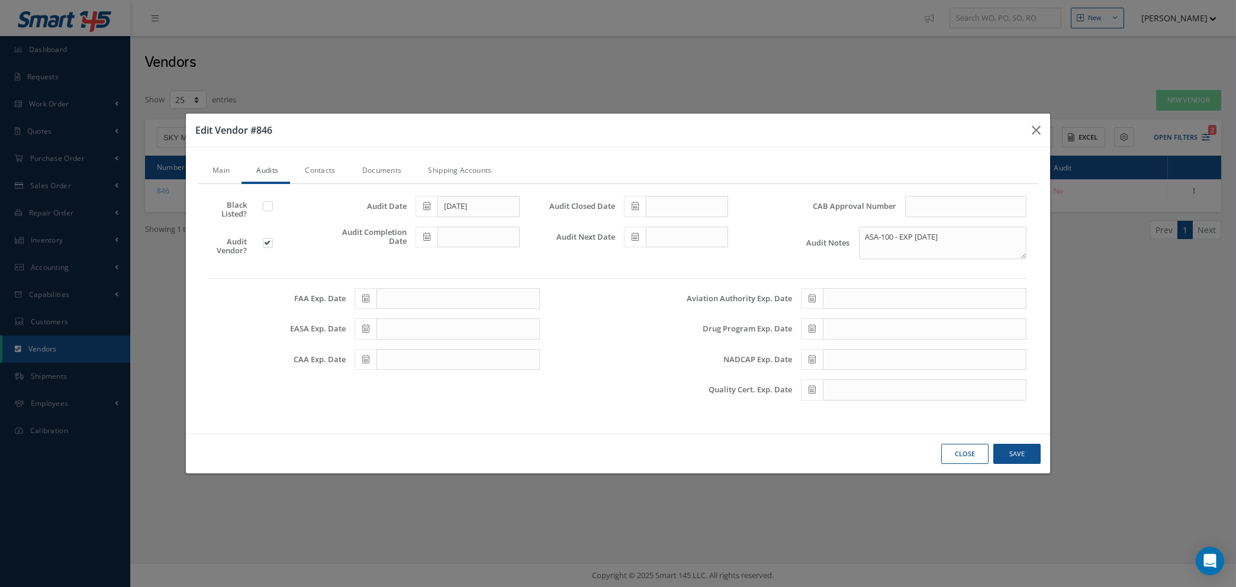
click at [814, 299] on icon at bounding box center [811, 298] width 7 height 8
click at [870, 138] on th "August 2025" at bounding box center [862, 139] width 89 height 18
click at [870, 138] on th "2025" at bounding box center [861, 139] width 86 height 18
click at [846, 231] on span "2028" at bounding box center [846, 234] width 27 height 32
click at [839, 231] on span "Oct" at bounding box center [846, 234] width 27 height 32
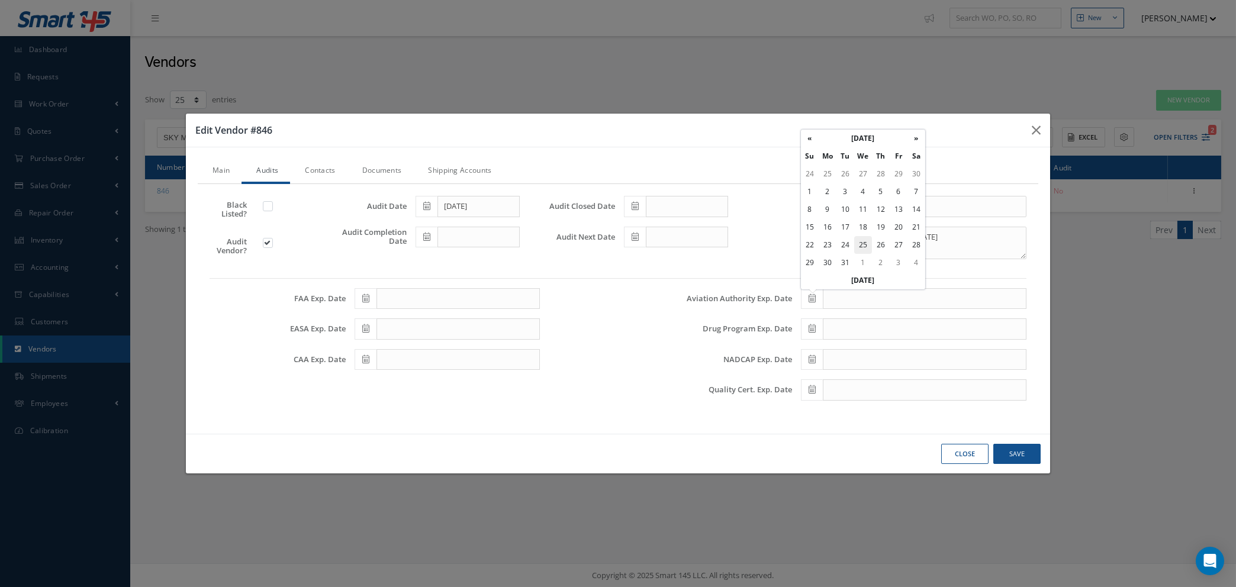
click at [862, 241] on td "25" at bounding box center [863, 245] width 18 height 18
type input "10/25/2028"
click at [634, 238] on icon at bounding box center [634, 237] width 7 height 8
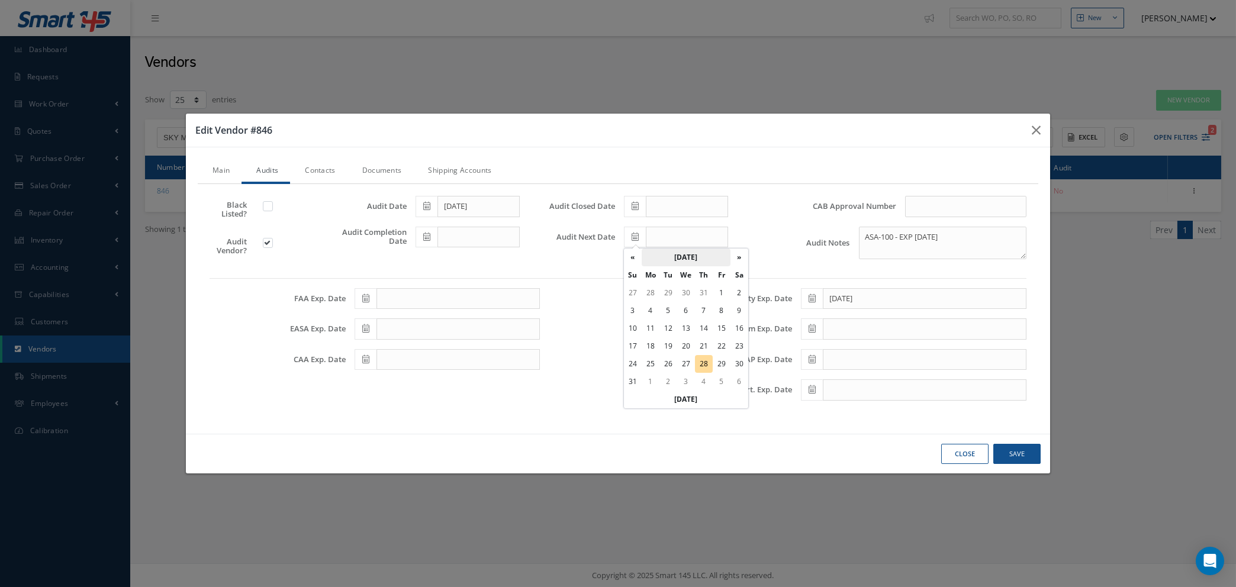
click at [693, 258] on th "August 2025" at bounding box center [685, 258] width 89 height 18
click at [693, 258] on th "2025" at bounding box center [684, 258] width 86 height 18
click at [671, 351] on span "2028" at bounding box center [669, 354] width 27 height 32
click at [671, 351] on span "Oct" at bounding box center [669, 354] width 27 height 32
click at [683, 346] on td "18" at bounding box center [686, 346] width 18 height 18
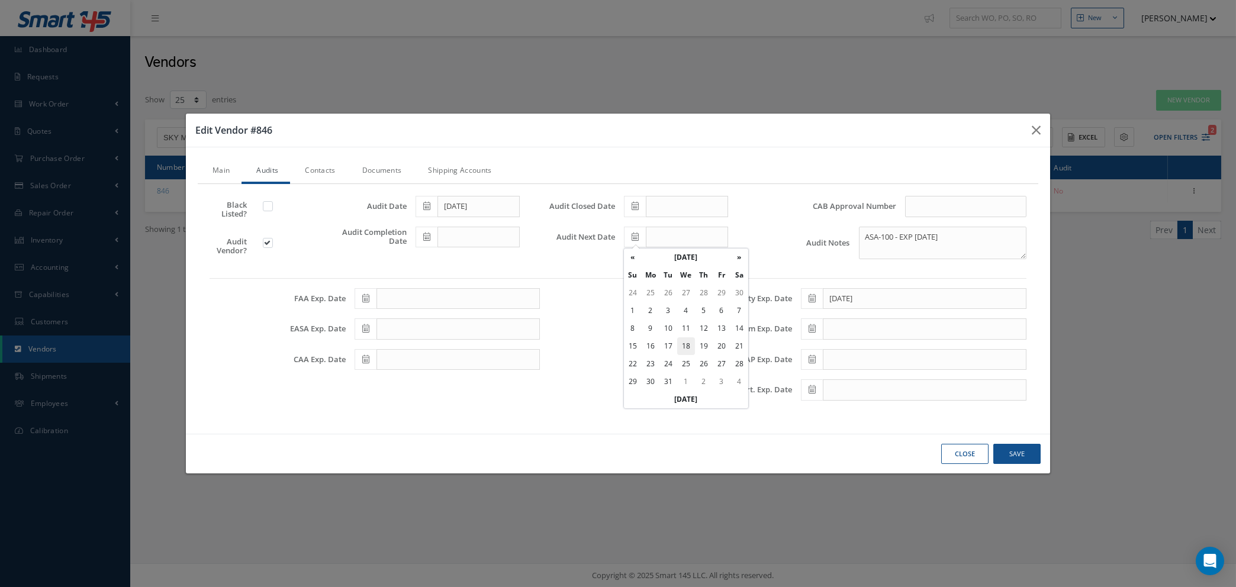
type input "10/18/2028"
click at [937, 207] on input "text" at bounding box center [965, 206] width 121 height 21
type input "CAB-SUP-336"
click at [0, 0] on button "Save" at bounding box center [0, 0] width 0 height 0
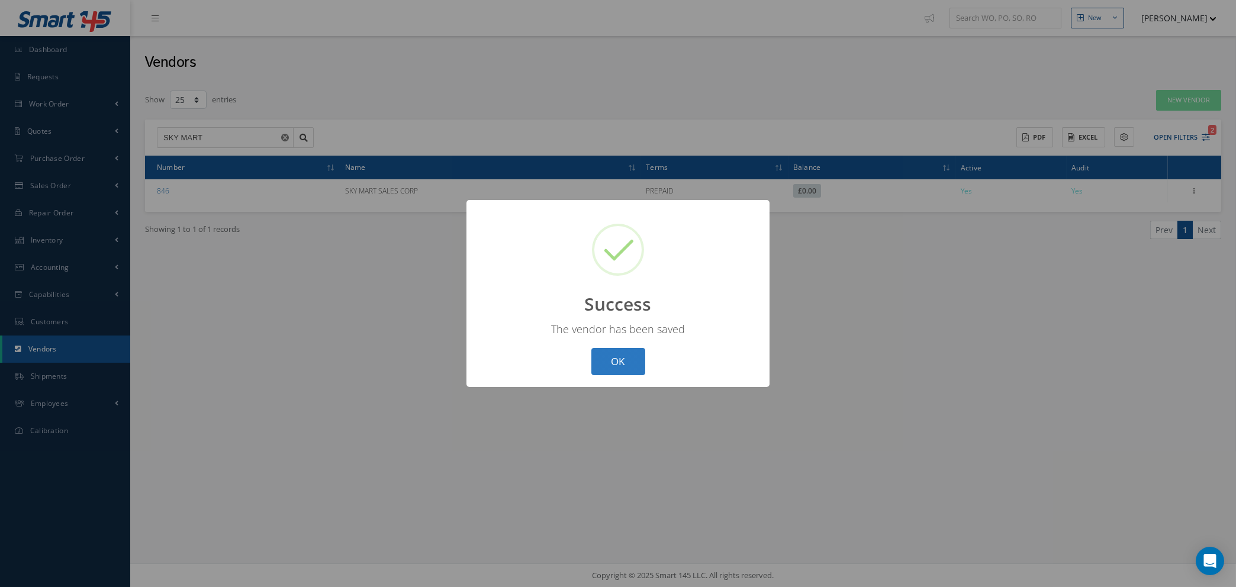
click at [612, 360] on button "OK" at bounding box center [618, 362] width 54 height 28
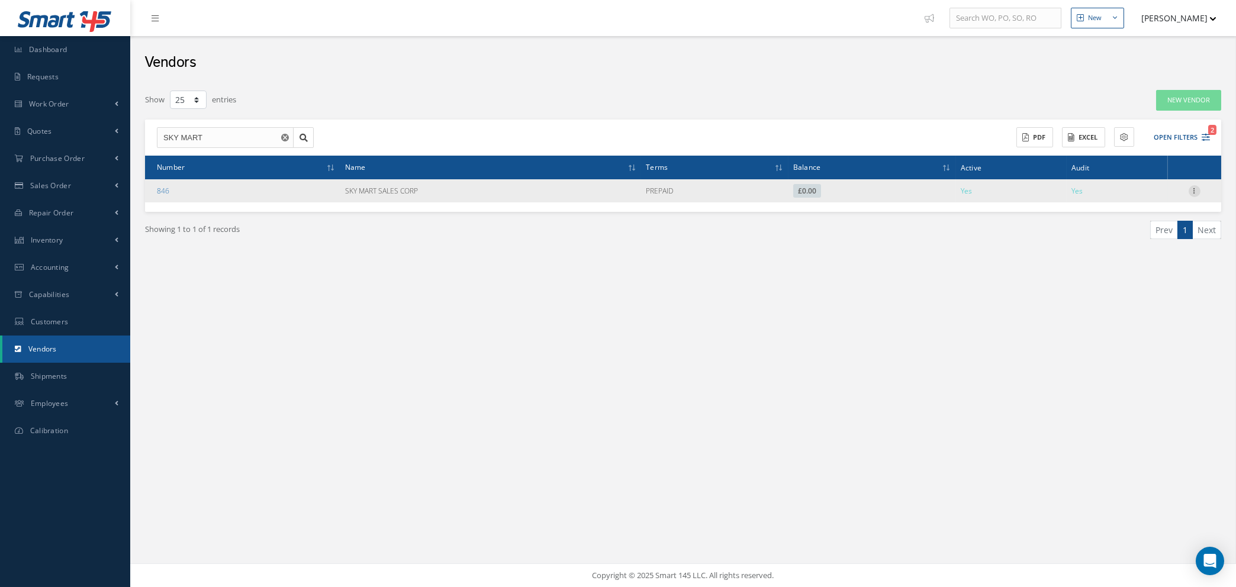
click at [1194, 187] on icon at bounding box center [1194, 189] width 12 height 9
click at [1151, 212] on link "Edit" at bounding box center [1140, 213] width 94 height 15
type input "SKY MART SALES CORP"
type input "+1 305 592 0263"
type input "N/A"
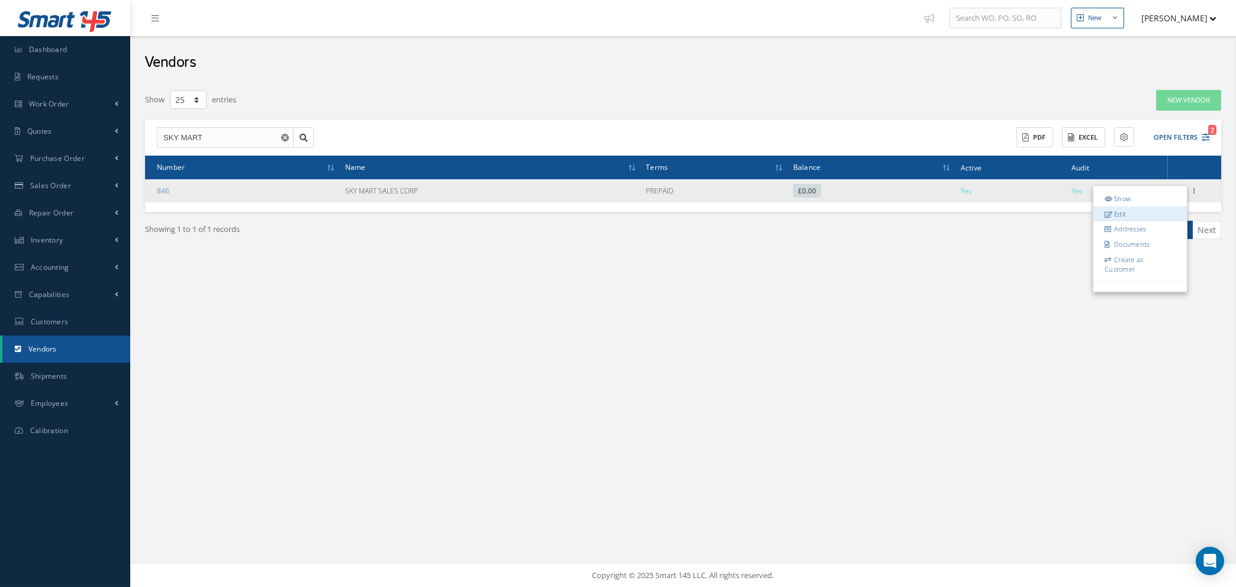
type input "https://skymart.aero/"
type input "0.00"
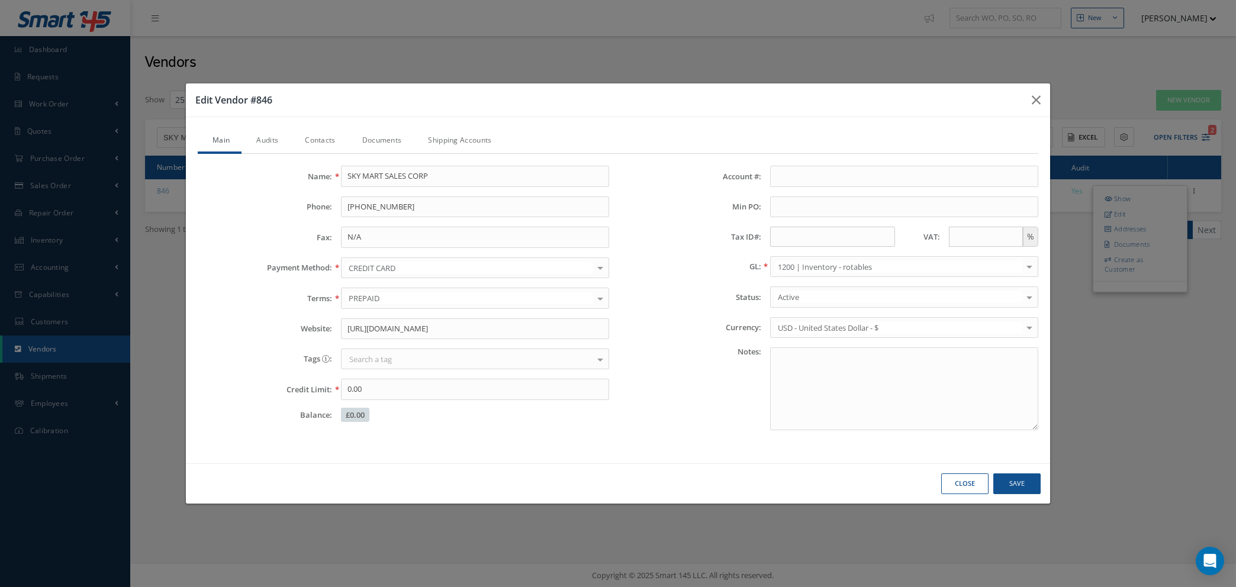
click at [270, 138] on link "Audits" at bounding box center [265, 141] width 49 height 25
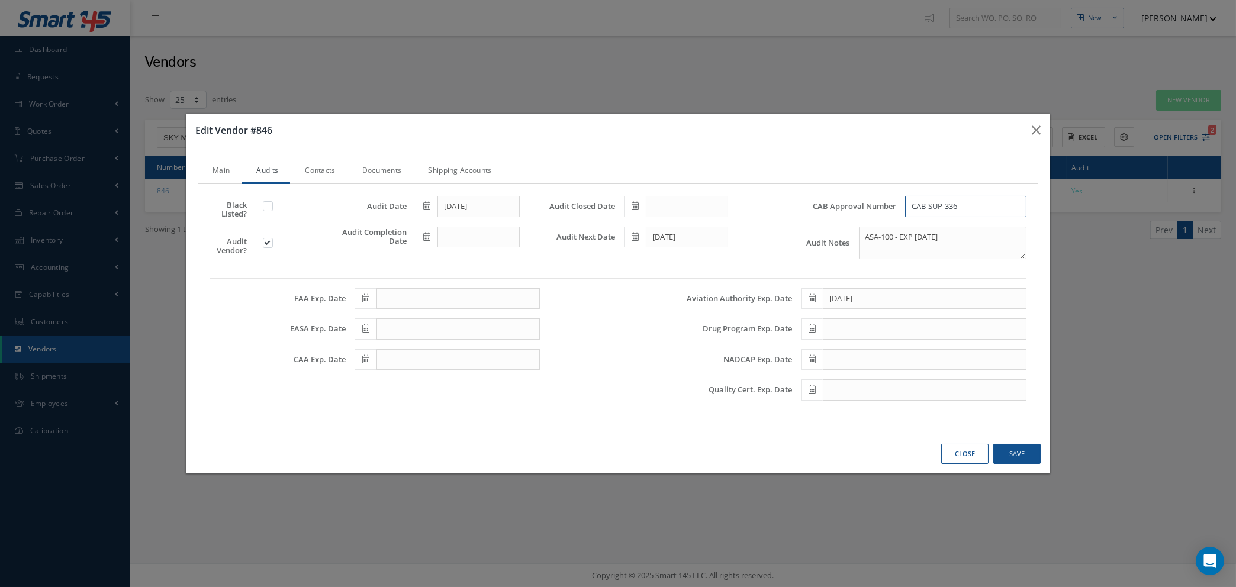
click at [971, 209] on input "CAB-SUP-336" at bounding box center [965, 206] width 121 height 21
type input "CAB-SUP-385"
click at [0, 0] on button "Save" at bounding box center [0, 0] width 0 height 0
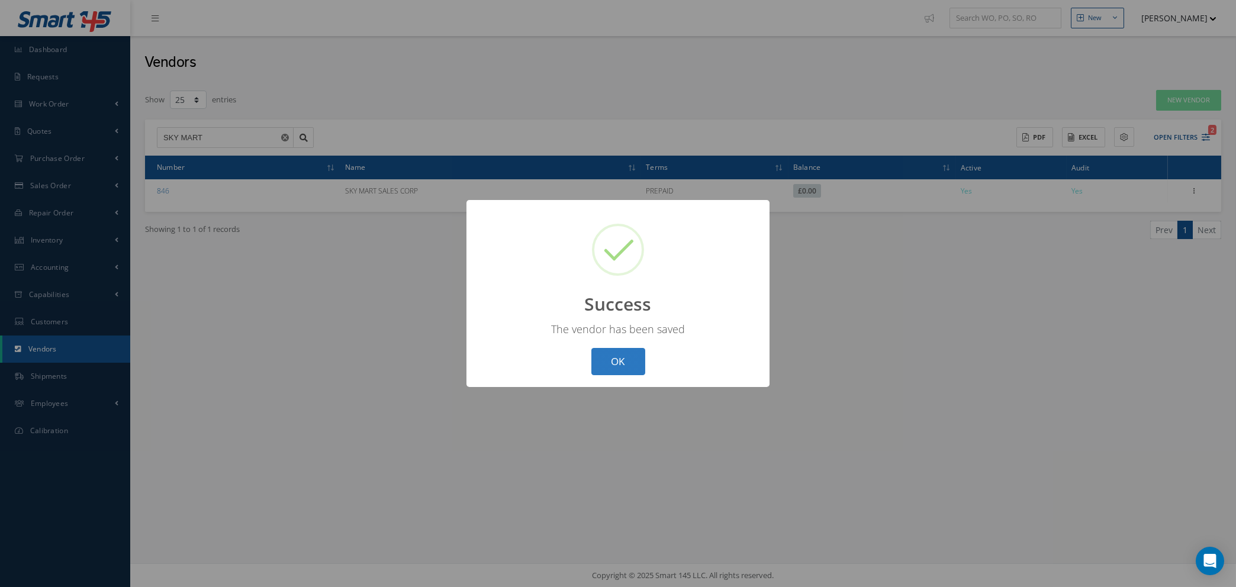
click at [603, 367] on button "OK" at bounding box center [618, 362] width 54 height 28
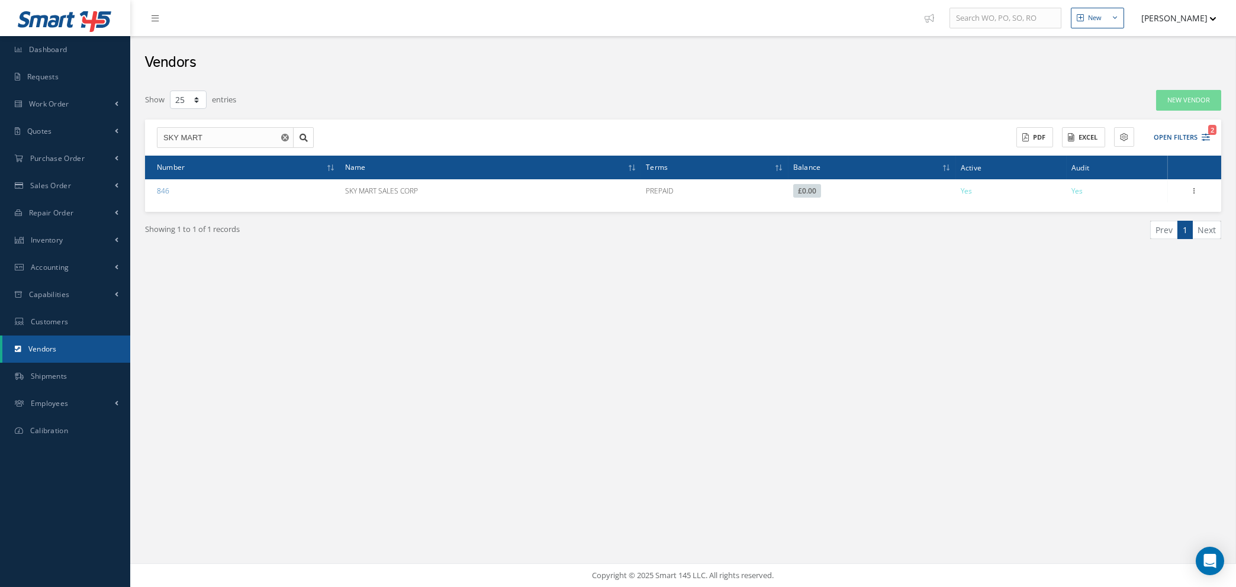
click at [283, 136] on icon "Reset" at bounding box center [285, 138] width 8 height 8
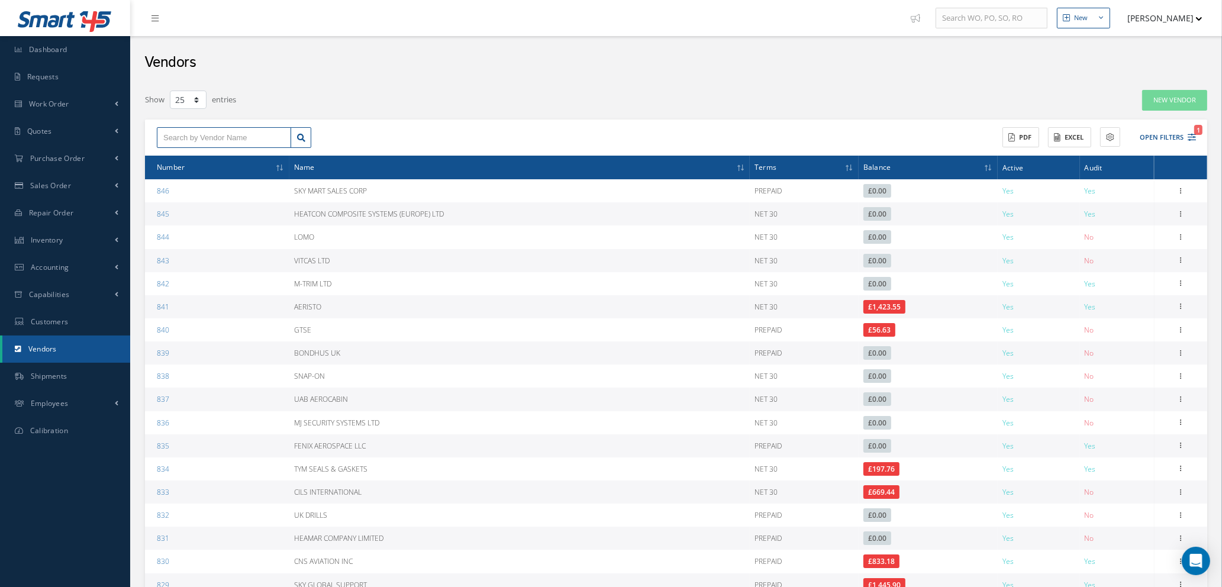
click at [240, 137] on input "text" at bounding box center [224, 137] width 134 height 21
click at [212, 158] on div "AVALON AERO" at bounding box center [223, 159] width 121 height 12
type input "AVALON AERO"
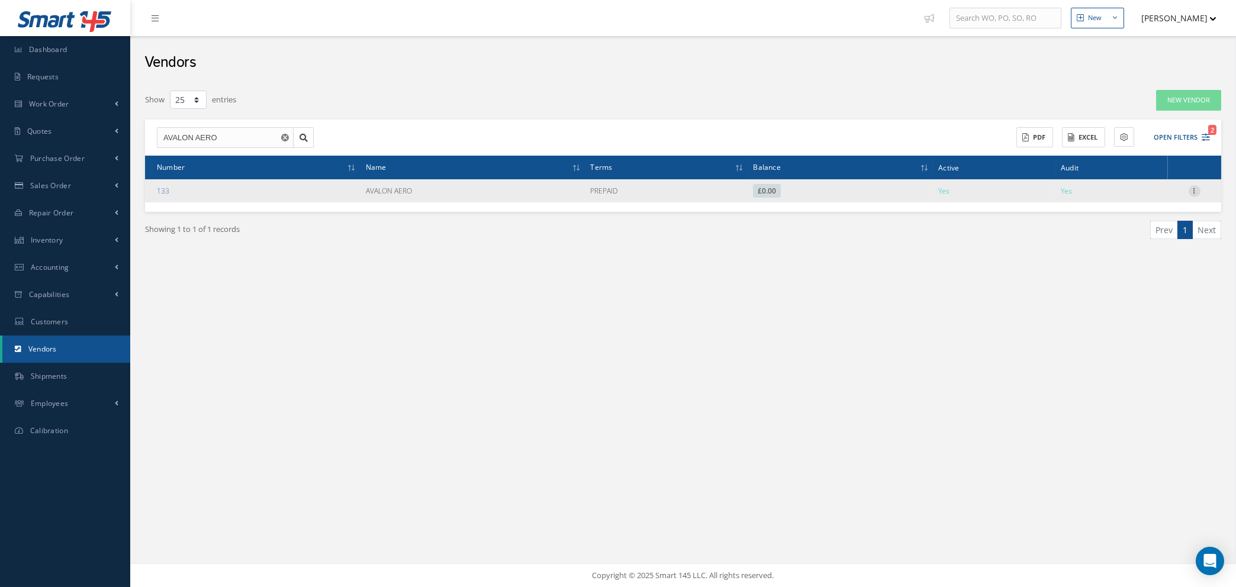
click at [1193, 186] on icon at bounding box center [1194, 189] width 12 height 9
click at [1124, 196] on link "Show" at bounding box center [1140, 198] width 94 height 15
type textarea "Account #.: AVALON"
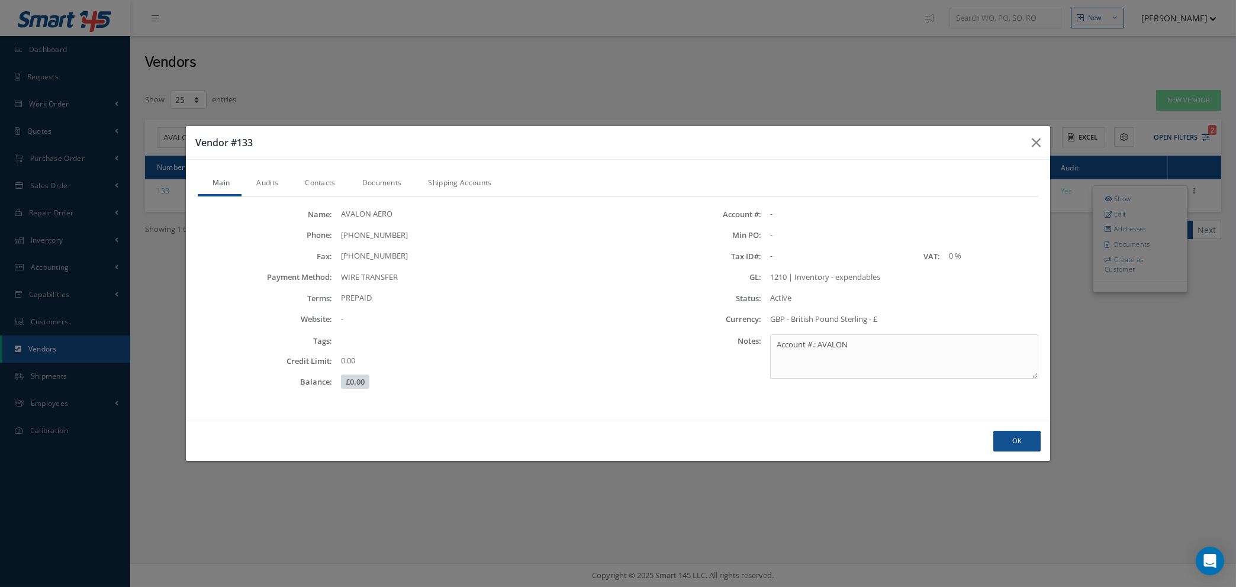
click at [269, 180] on link "Audits" at bounding box center [265, 184] width 49 height 25
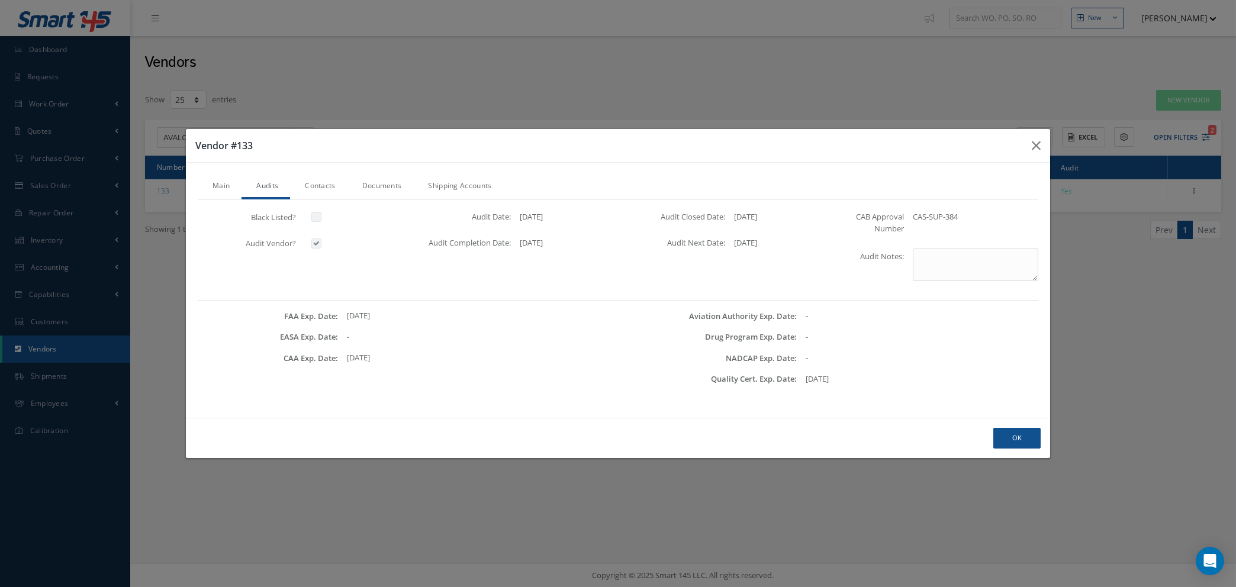
click at [364, 188] on link "Documents" at bounding box center [380, 187] width 66 height 25
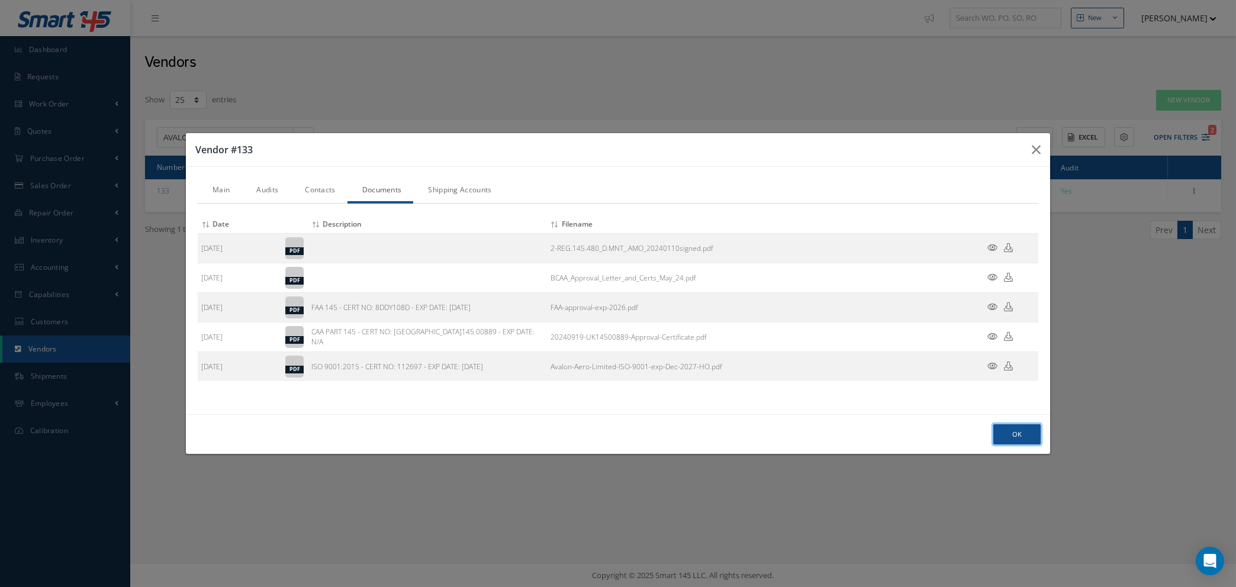
click at [1011, 436] on button "Ok" at bounding box center [1016, 434] width 47 height 21
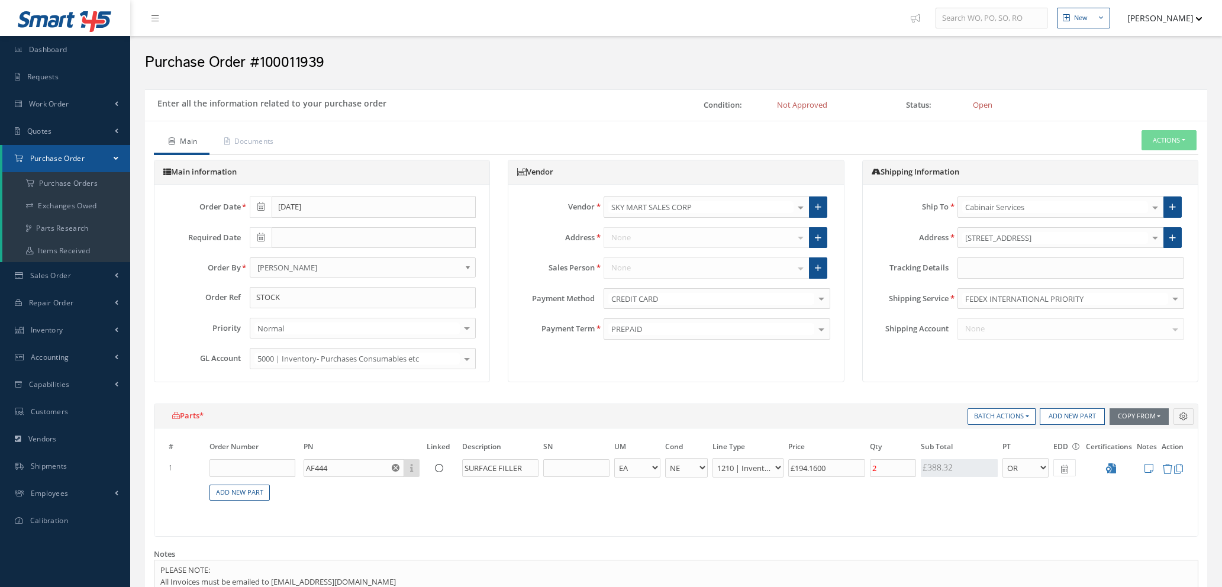
select select "1"
select select "5"
select select "7"
select select "1"
type input "$194.16"
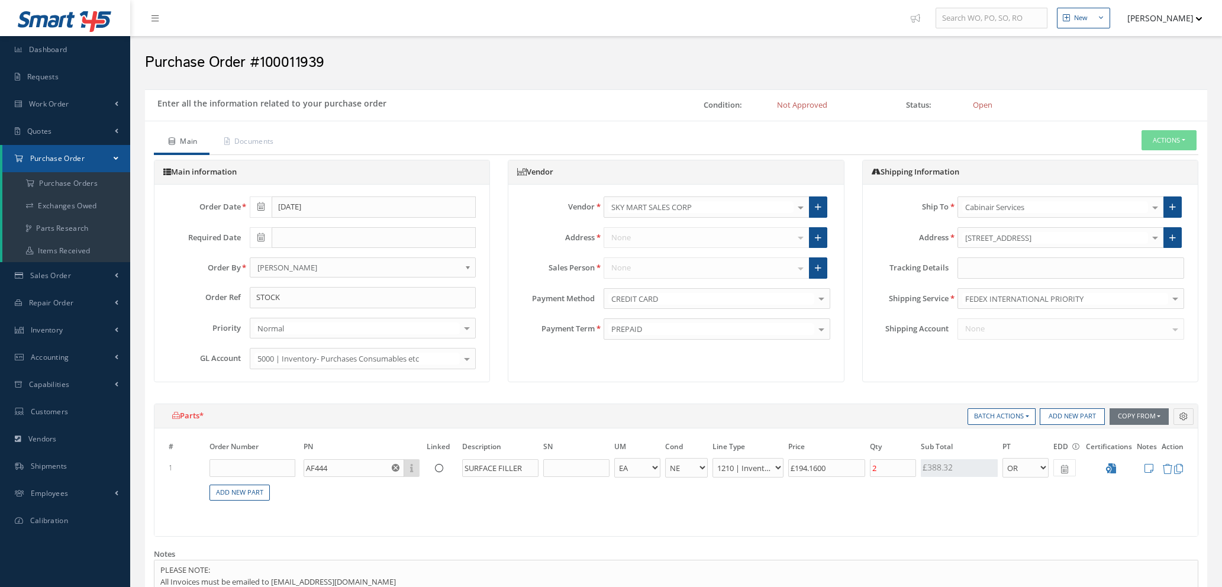
type input "$0"
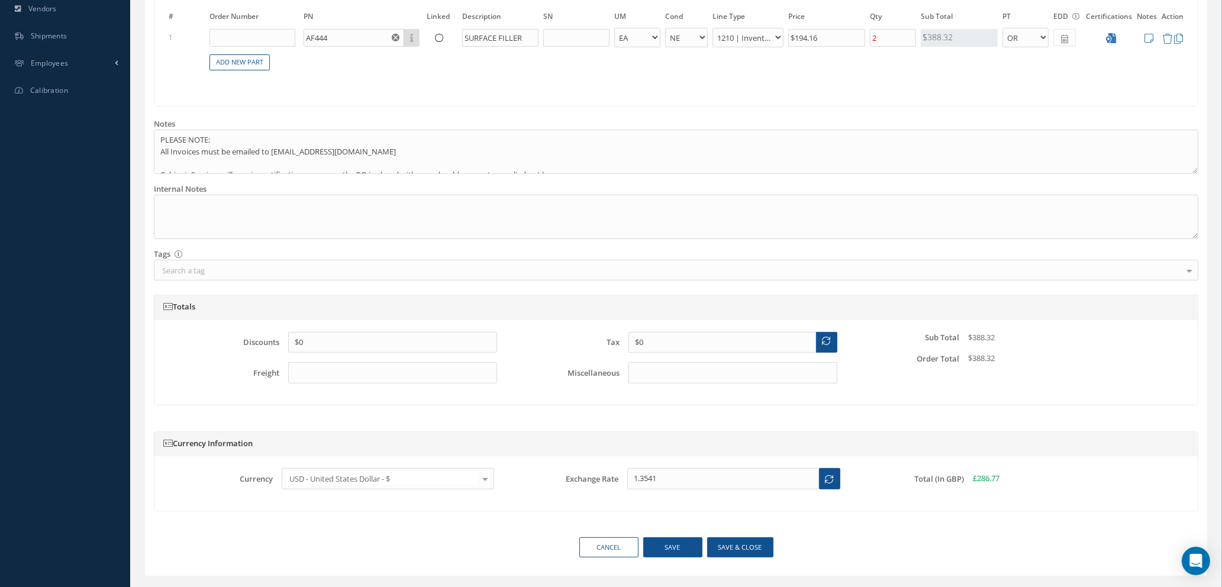
scroll to position [457, 0]
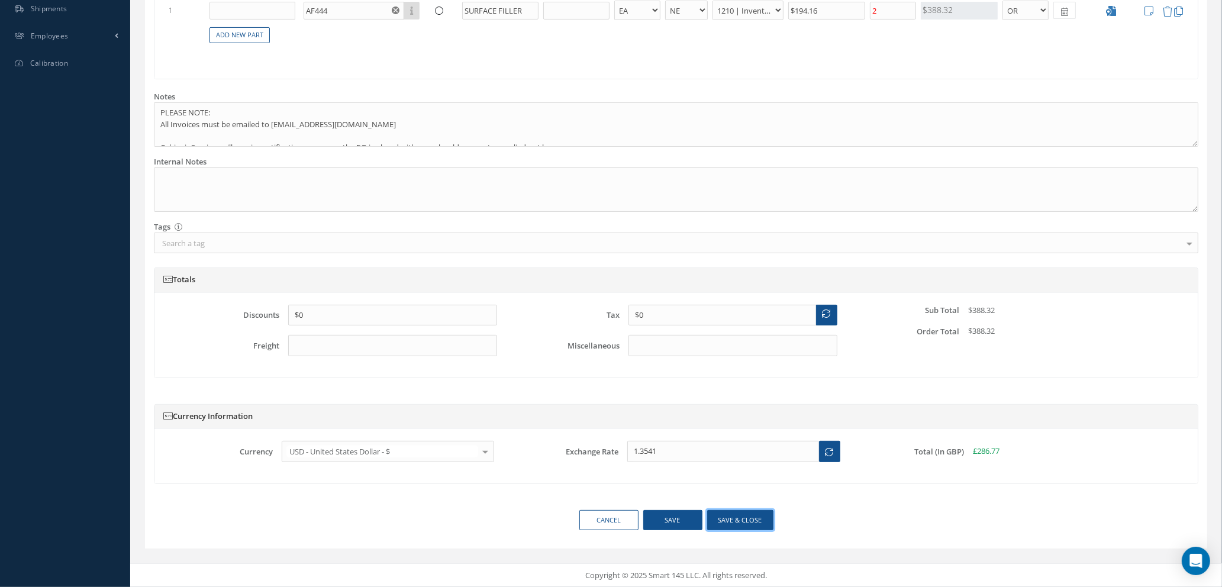
click at [724, 522] on button "Save & close" at bounding box center [740, 520] width 66 height 21
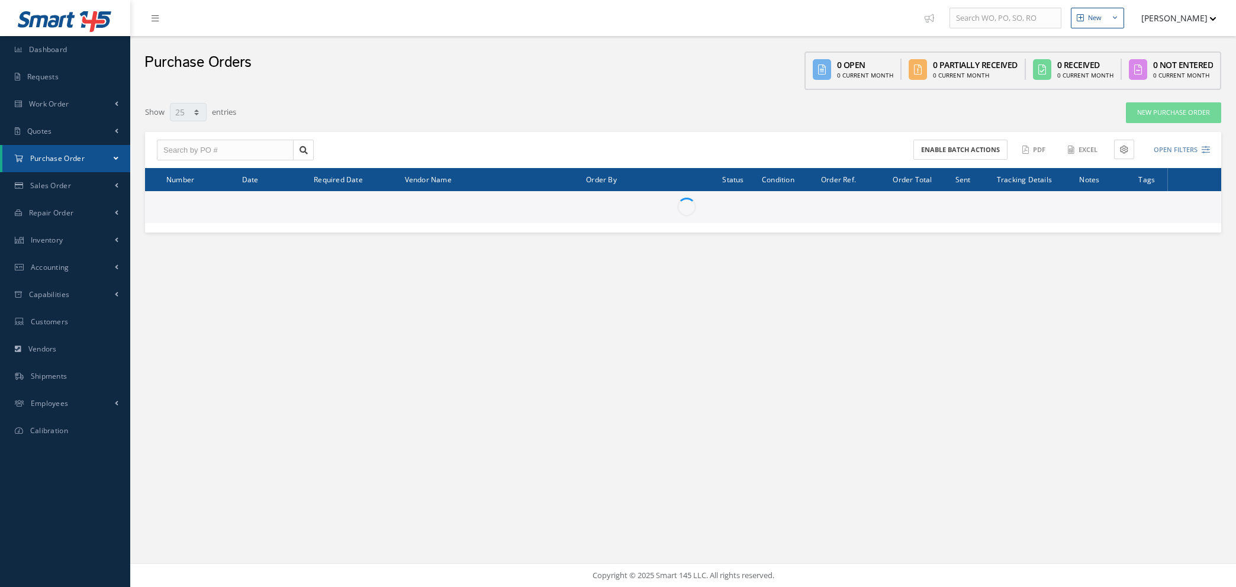
select select "25"
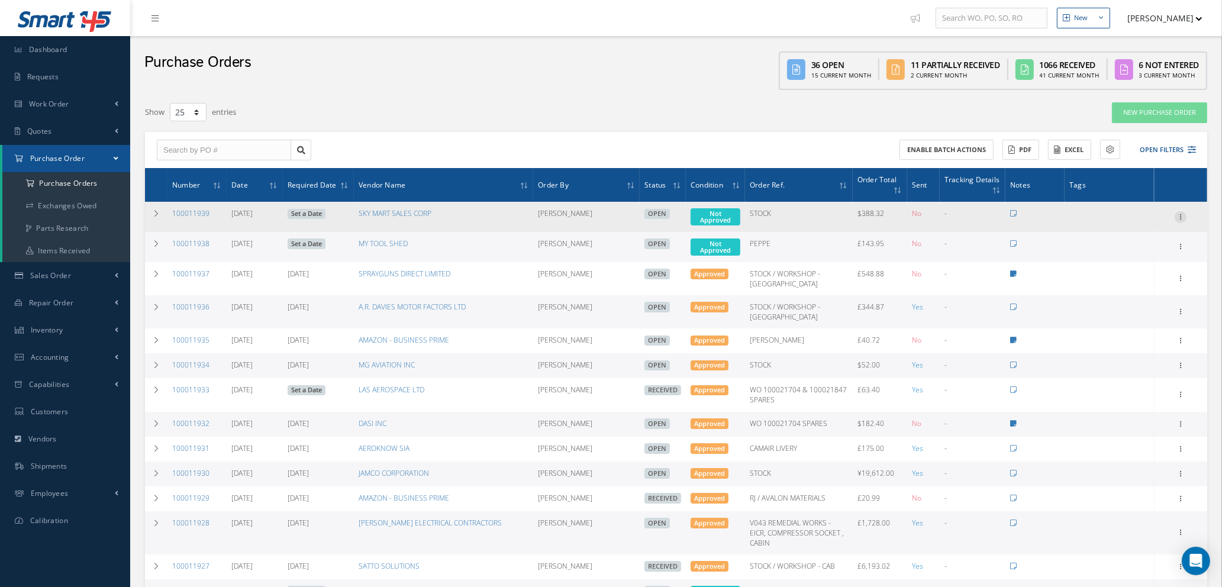
click at [1178, 211] on icon at bounding box center [1181, 215] width 12 height 9
click at [1124, 299] on link "Documents" at bounding box center [1126, 300] width 94 height 15
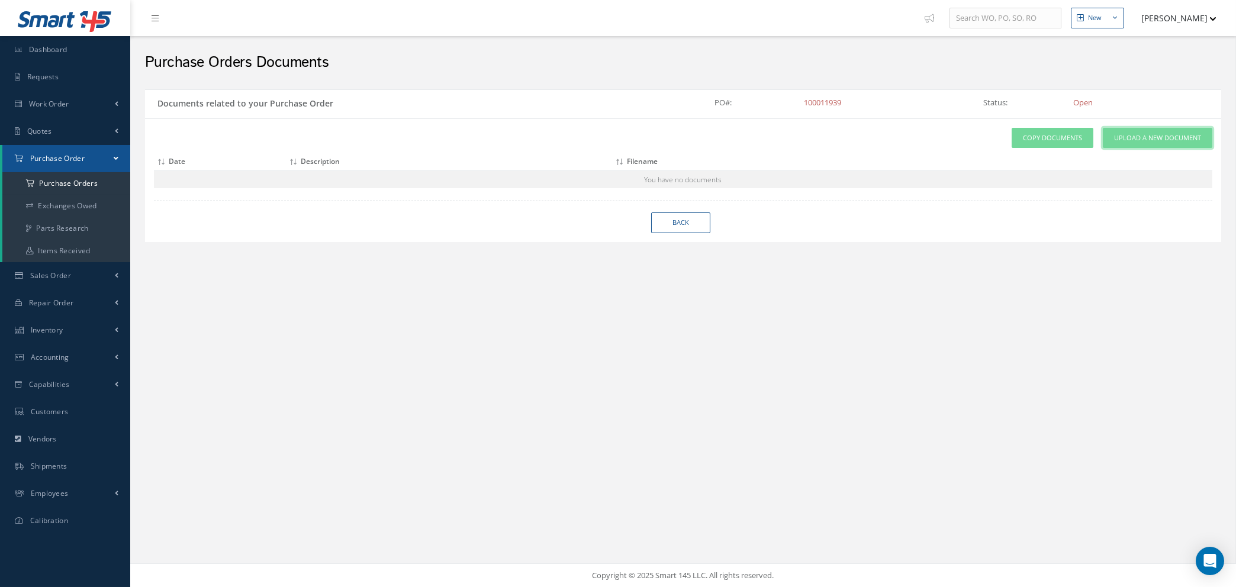
click at [1136, 134] on span "Upload a New Document" at bounding box center [1157, 138] width 87 height 10
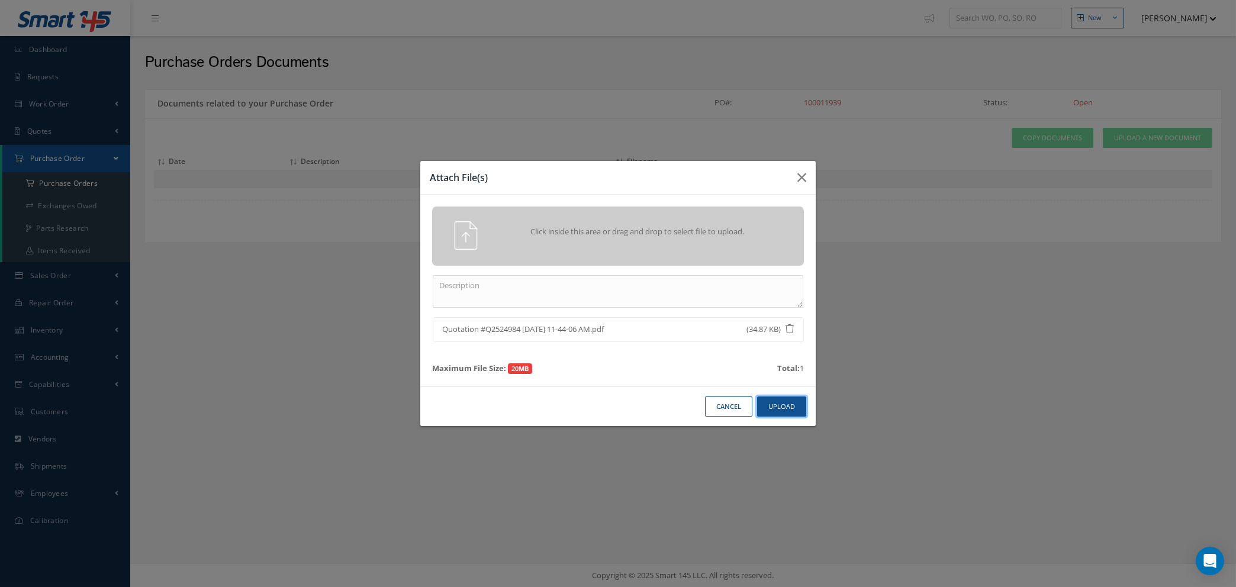
click at [786, 409] on button "Upload" at bounding box center [781, 406] width 49 height 21
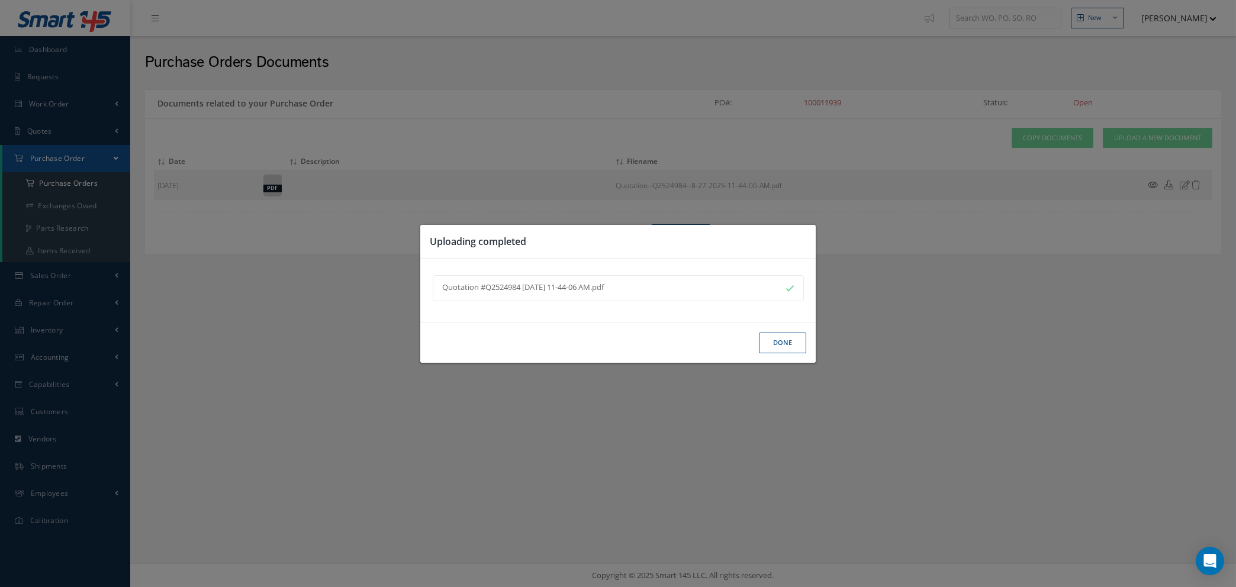
click at [783, 346] on button "Done" at bounding box center [782, 343] width 47 height 21
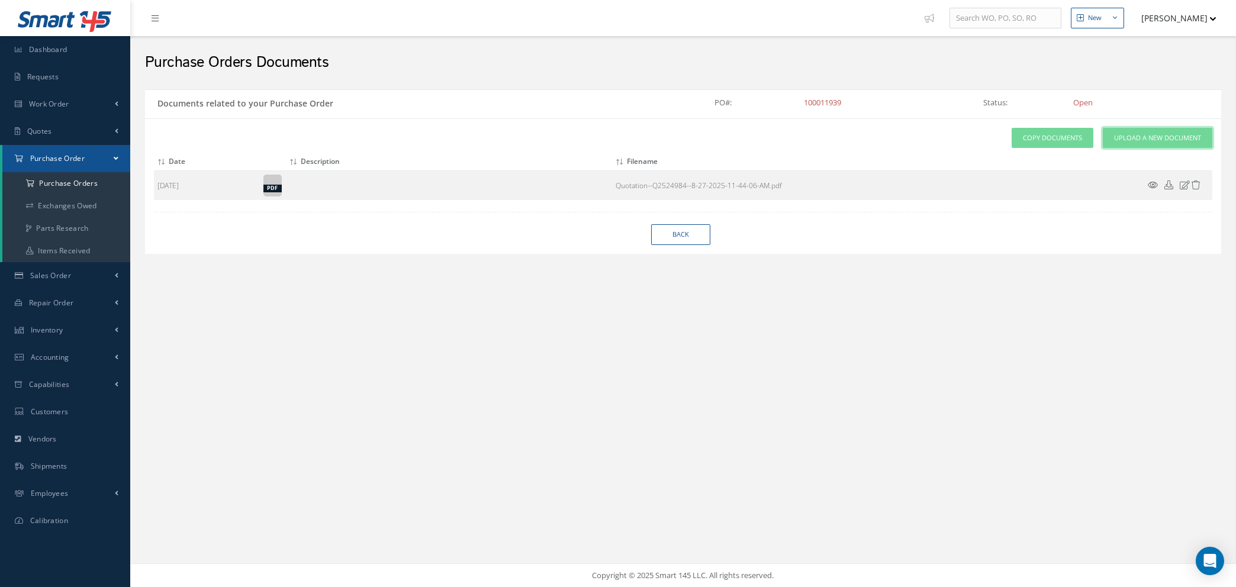
click at [1170, 128] on link "Upload a New Document" at bounding box center [1156, 138] width 109 height 21
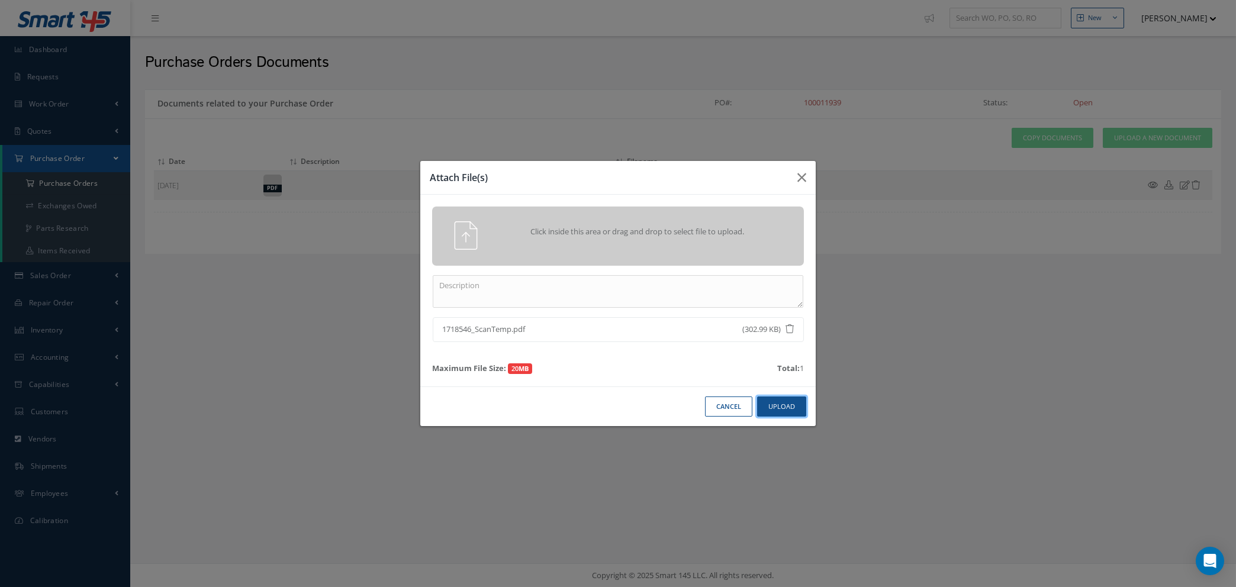
click at [779, 409] on button "Upload" at bounding box center [781, 406] width 49 height 21
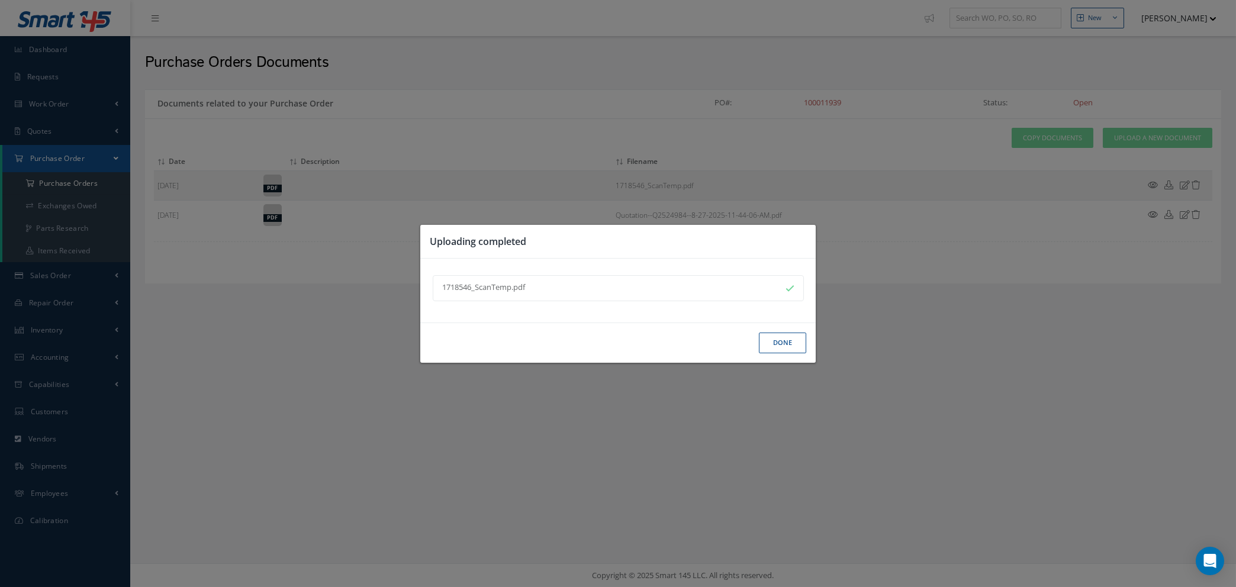
click at [778, 349] on button "Done" at bounding box center [782, 343] width 47 height 21
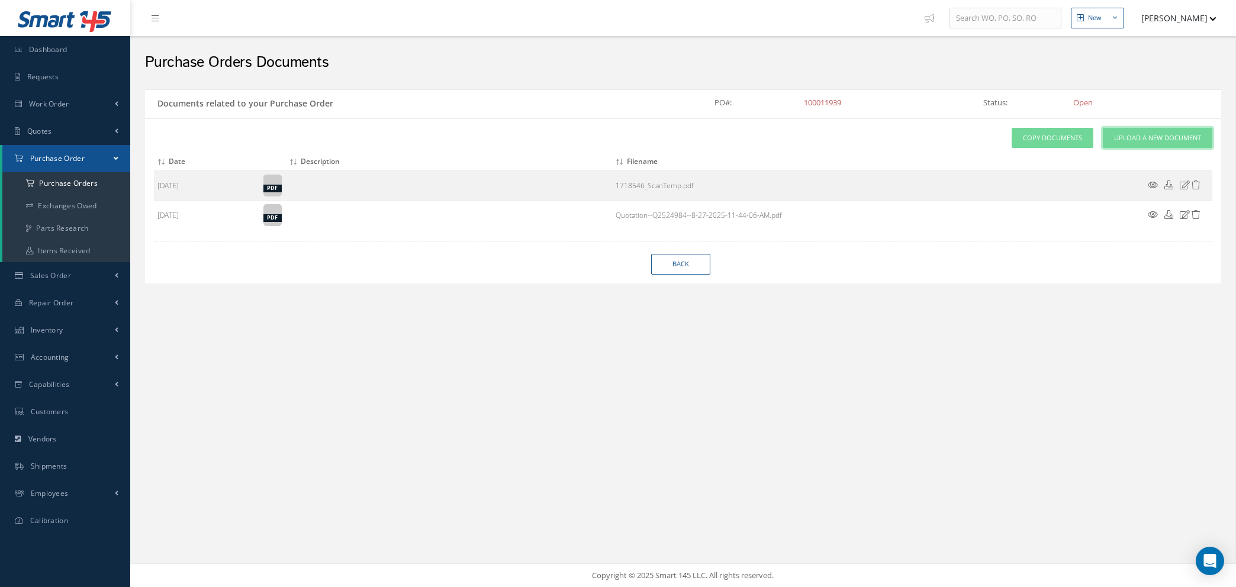
click at [1143, 140] on span "Upload a New Document" at bounding box center [1157, 138] width 87 height 10
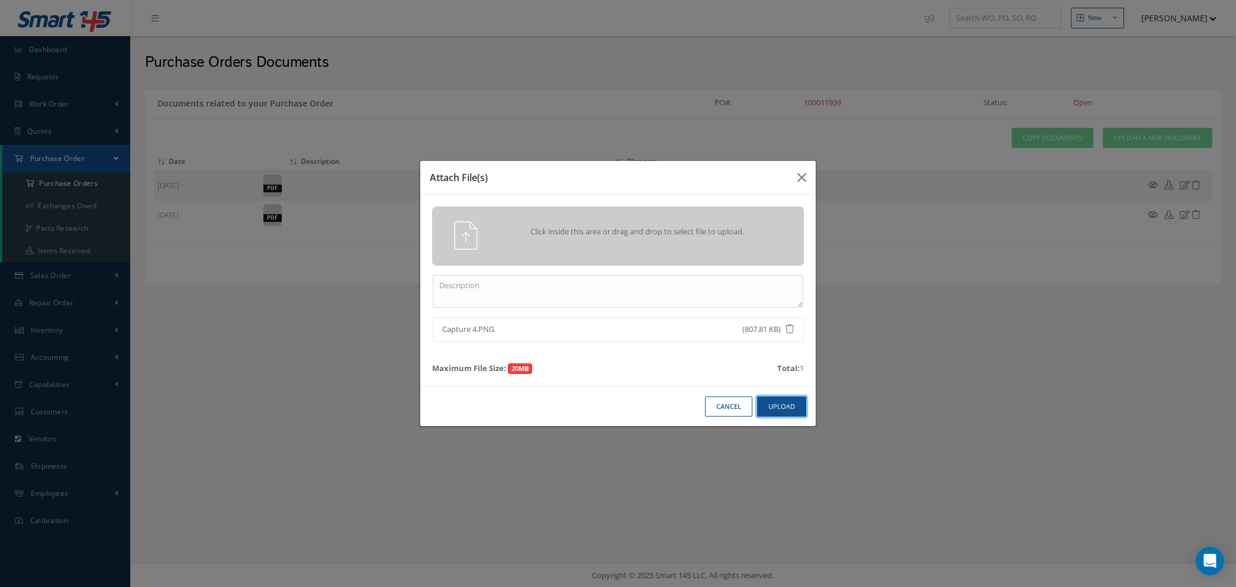
click at [770, 402] on button "Upload" at bounding box center [781, 406] width 49 height 21
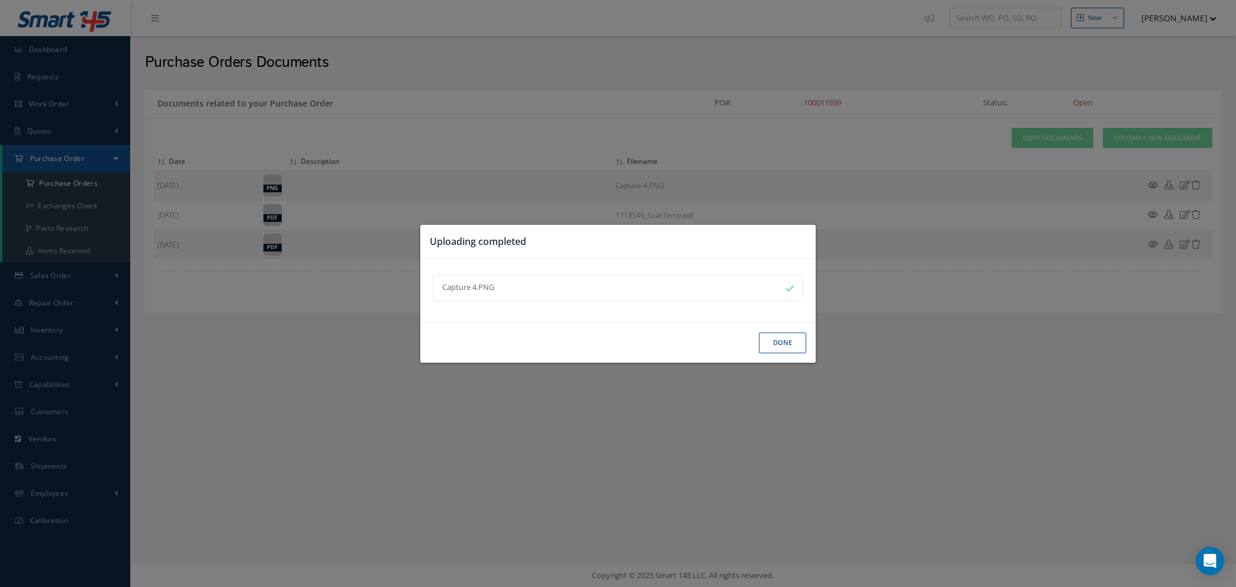
click at [795, 345] on button "Done" at bounding box center [782, 343] width 47 height 21
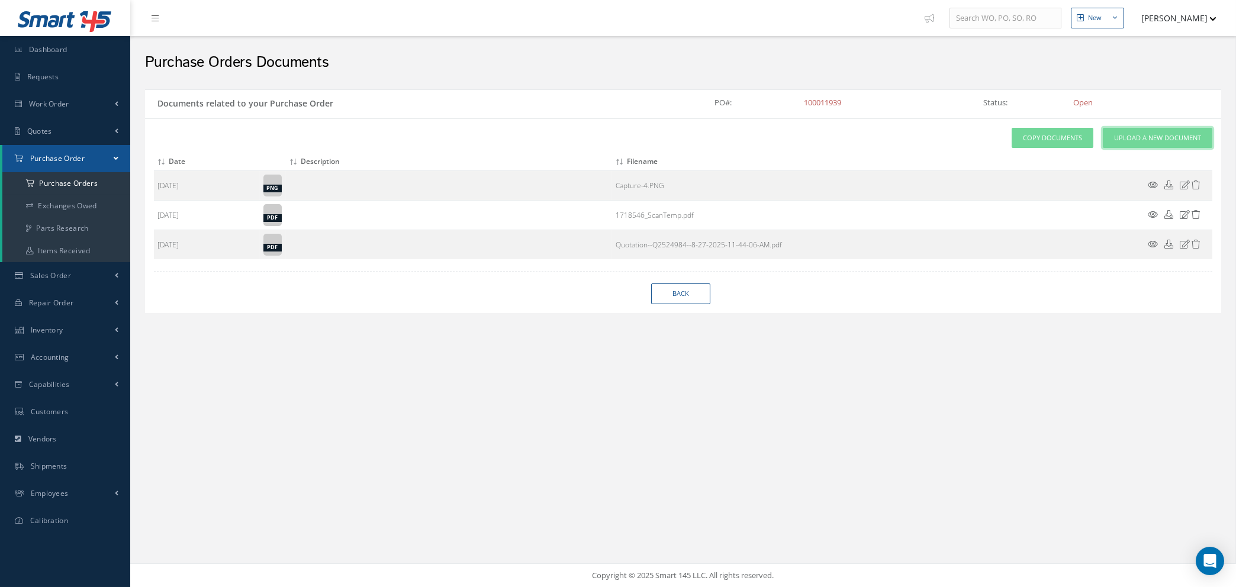
click at [1148, 136] on span "Upload a New Document" at bounding box center [1157, 138] width 87 height 10
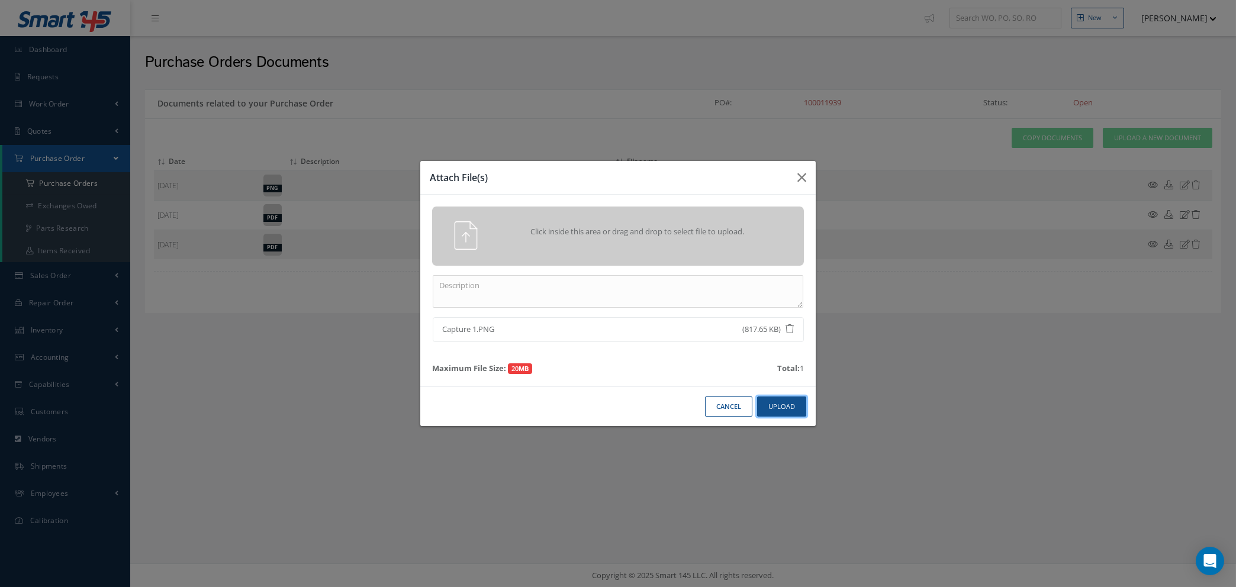
click at [775, 405] on button "Upload" at bounding box center [781, 406] width 49 height 21
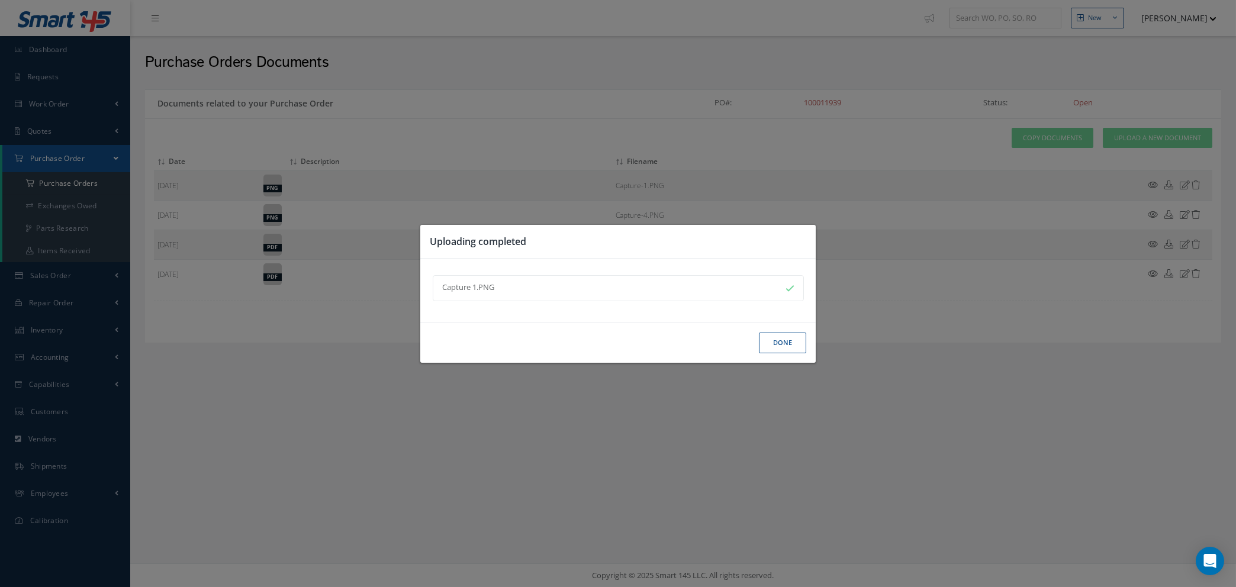
click at [784, 344] on button "Done" at bounding box center [782, 343] width 47 height 21
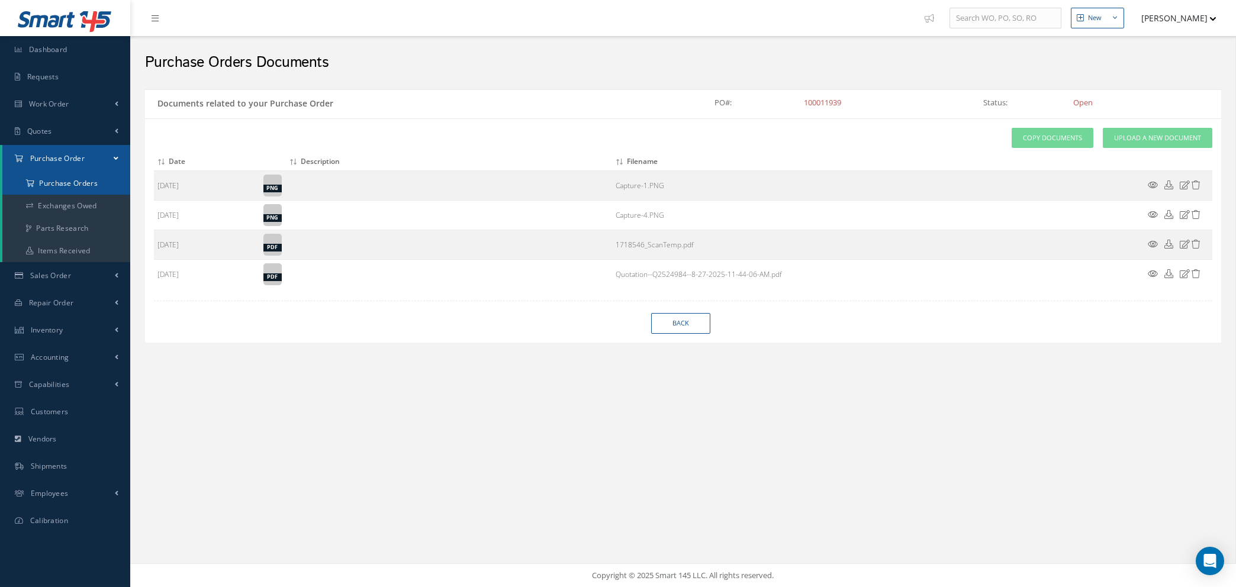
click at [49, 178] on a=1&status_id=2&status_id=3&status_id=5&collapsedFilters"] "Purchase Orders" at bounding box center [66, 183] width 128 height 22
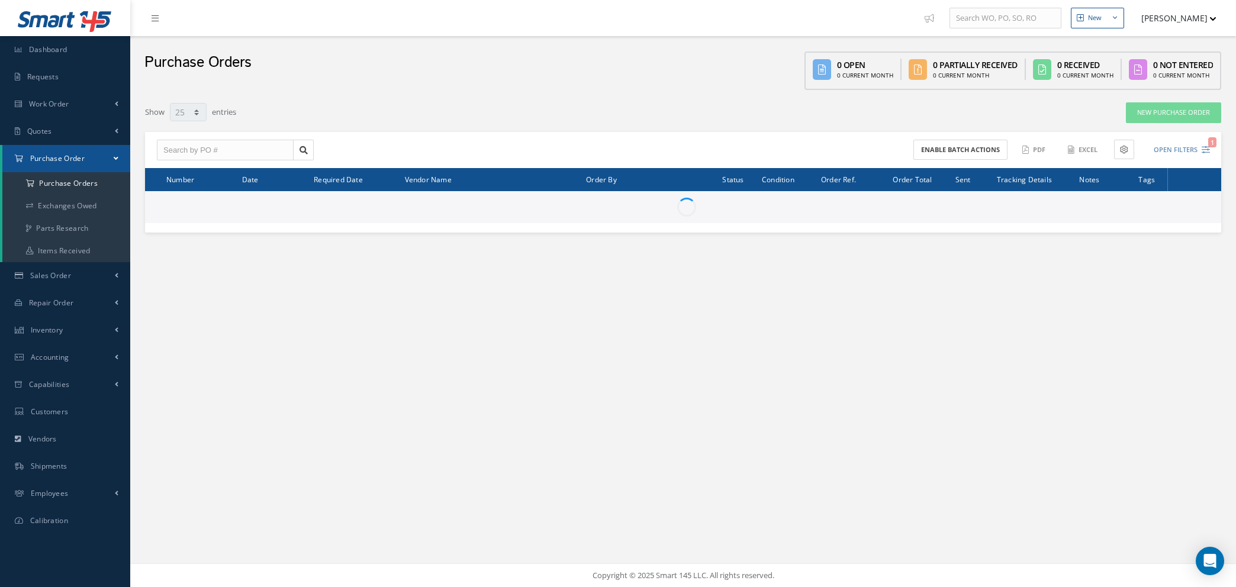
select select "25"
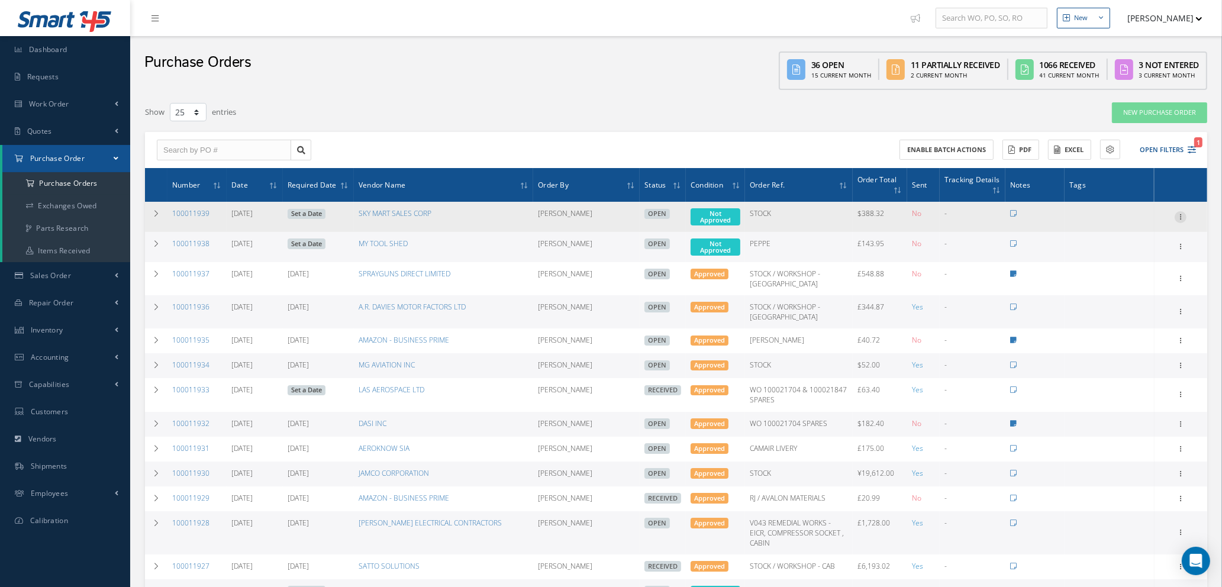
click at [1179, 213] on icon at bounding box center [1181, 215] width 12 height 9
click at [1136, 225] on link "Enter/Update" at bounding box center [1126, 224] width 94 height 15
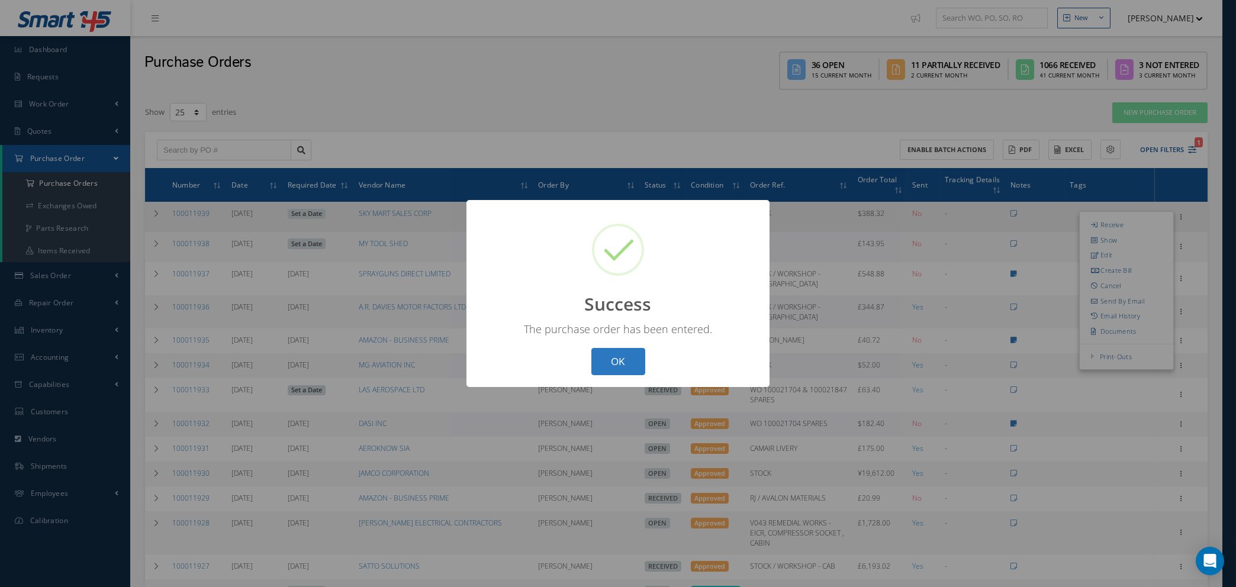
click at [611, 365] on button "OK" at bounding box center [618, 362] width 54 height 28
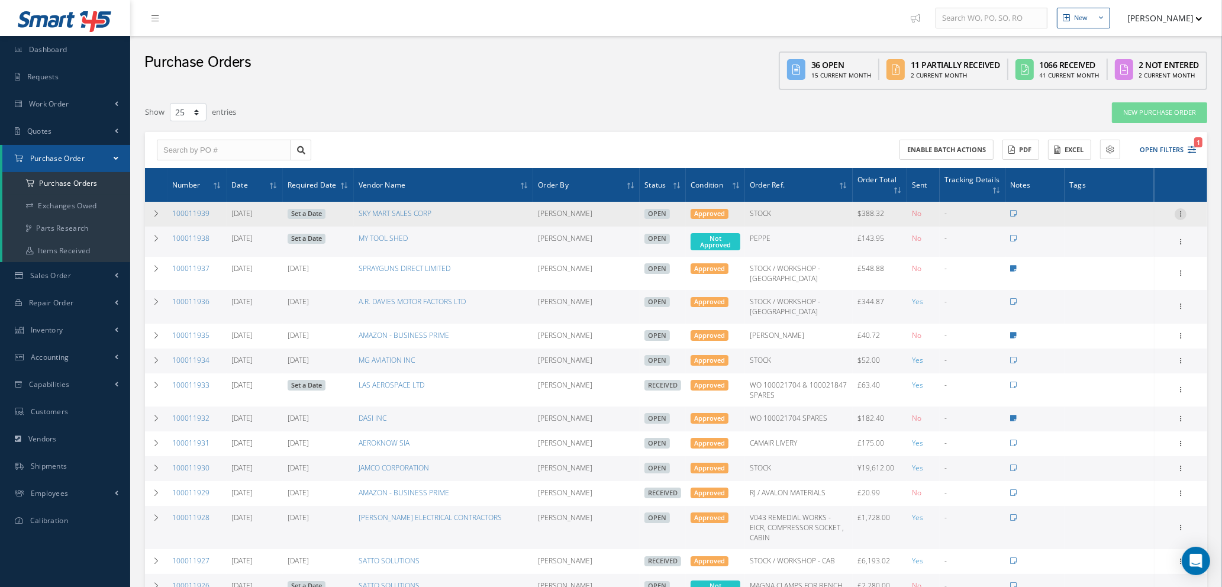
click at [1181, 211] on icon at bounding box center [1181, 212] width 12 height 9
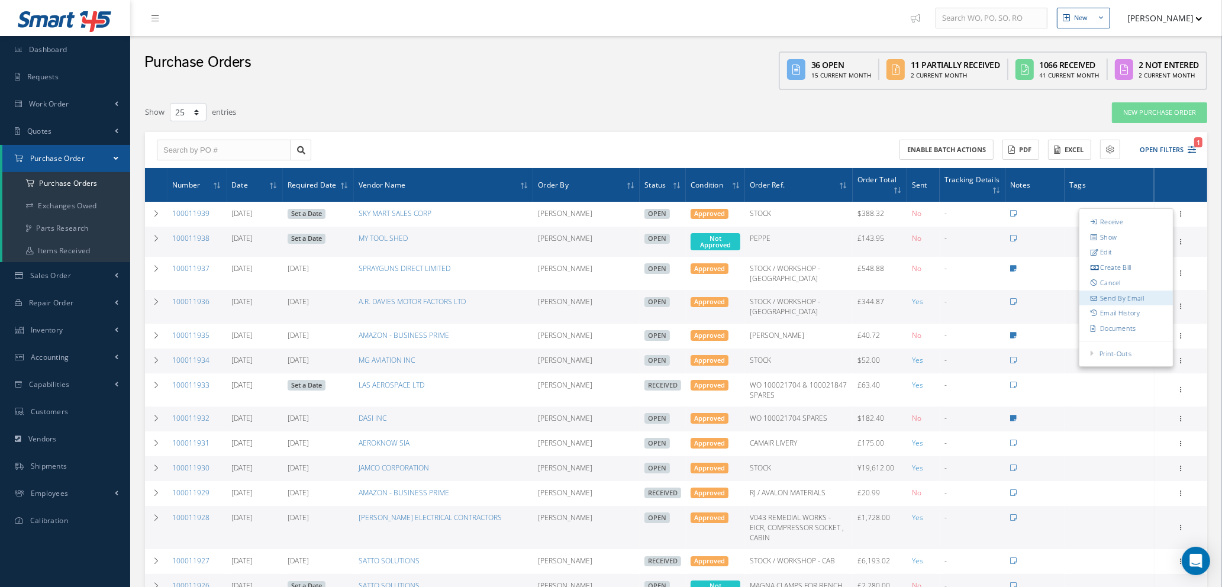
click at [1134, 295] on link "Send By Email" at bounding box center [1126, 298] width 94 height 15
type input "Reports from Purchase Order #100011939"
type textarea "Hiya, Please find Attached, our Purchase Order #100011939. If you have any ques…"
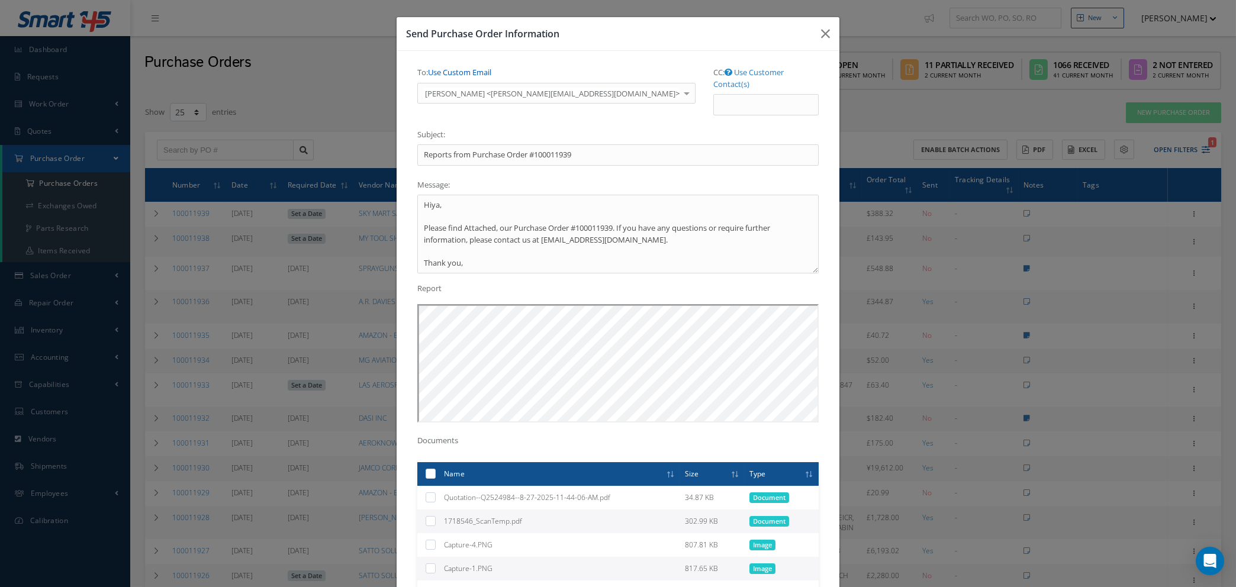
click at [460, 73] on link "Use Custom Email" at bounding box center [459, 72] width 63 height 11
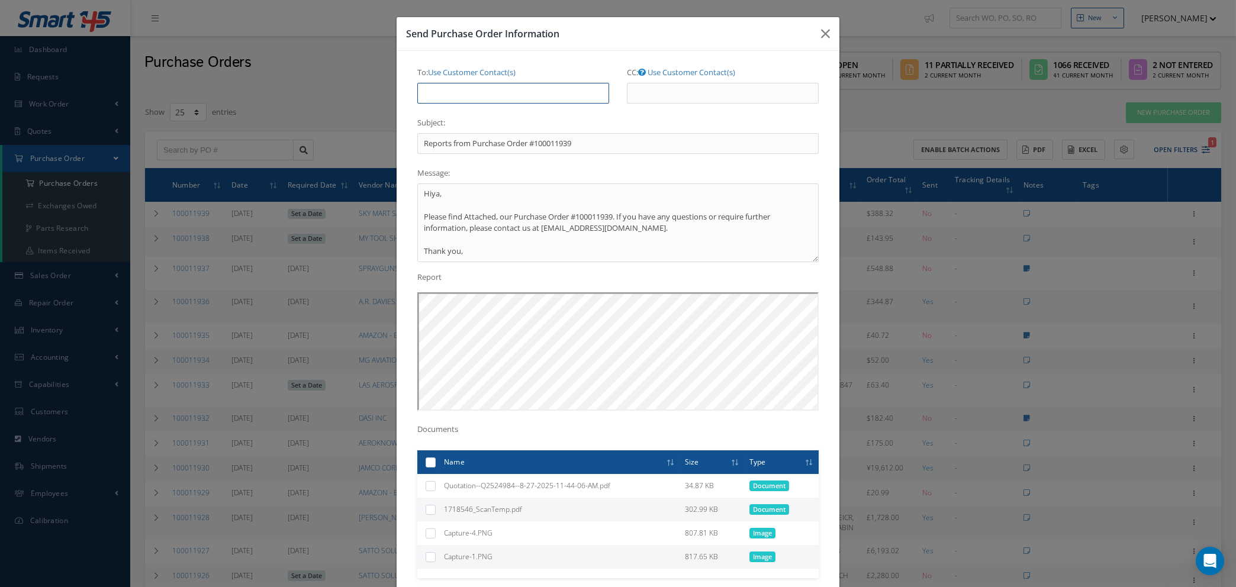
click at [462, 94] on input "To: Use Customer Contact(s)" at bounding box center [513, 93] width 192 height 21
type input "A"
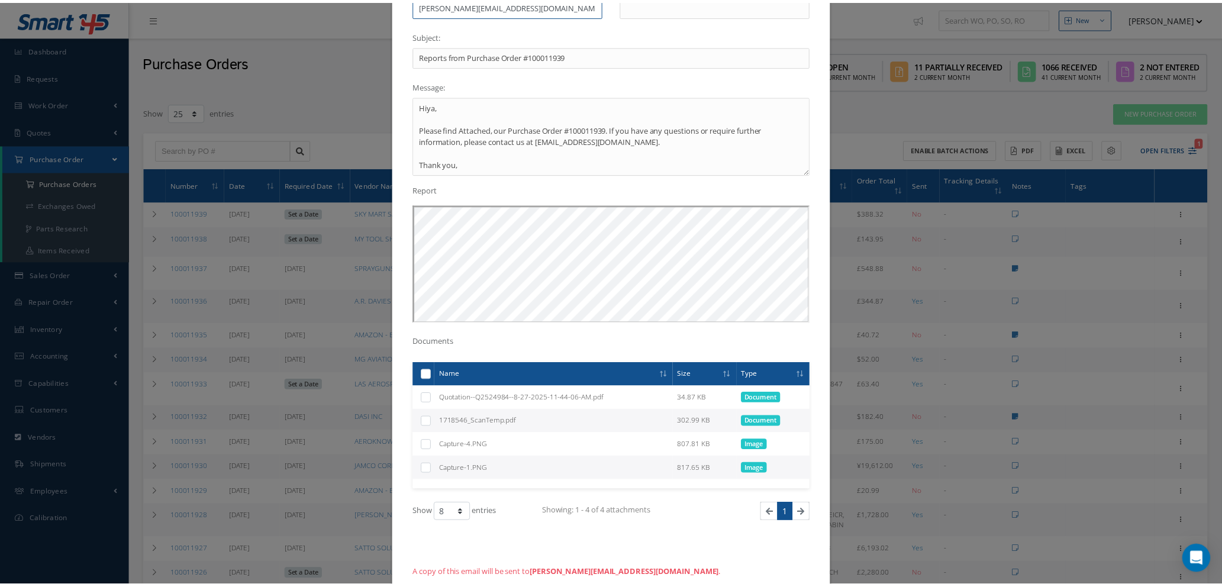
scroll to position [154, 0]
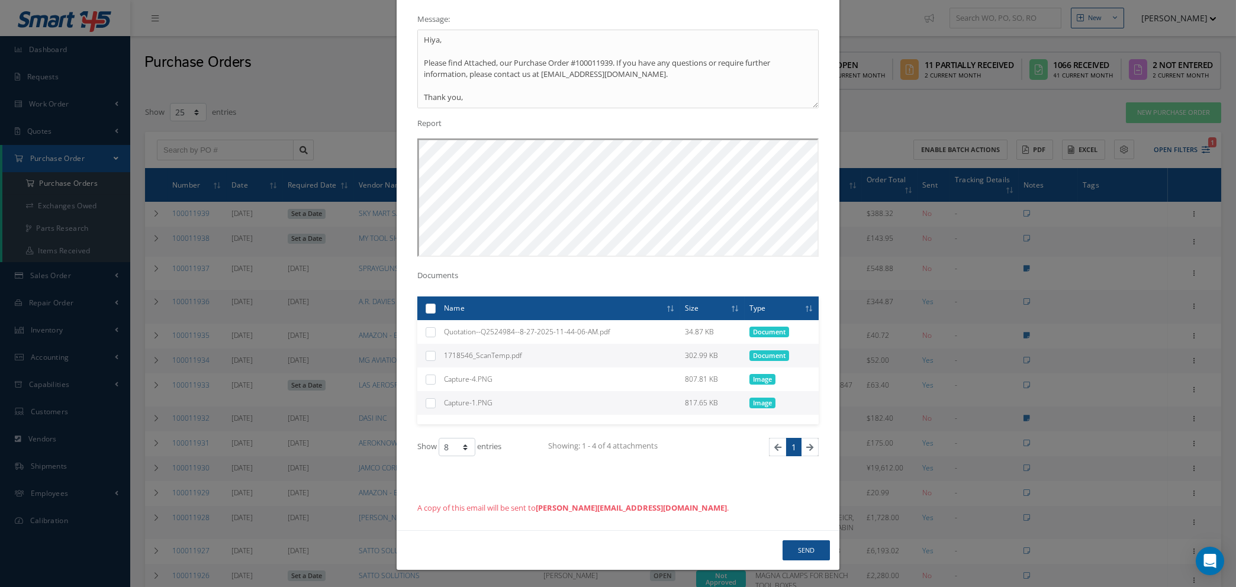
type input "NATASHA@CAB.AERO"
click at [807, 552] on button "Send" at bounding box center [805, 550] width 47 height 21
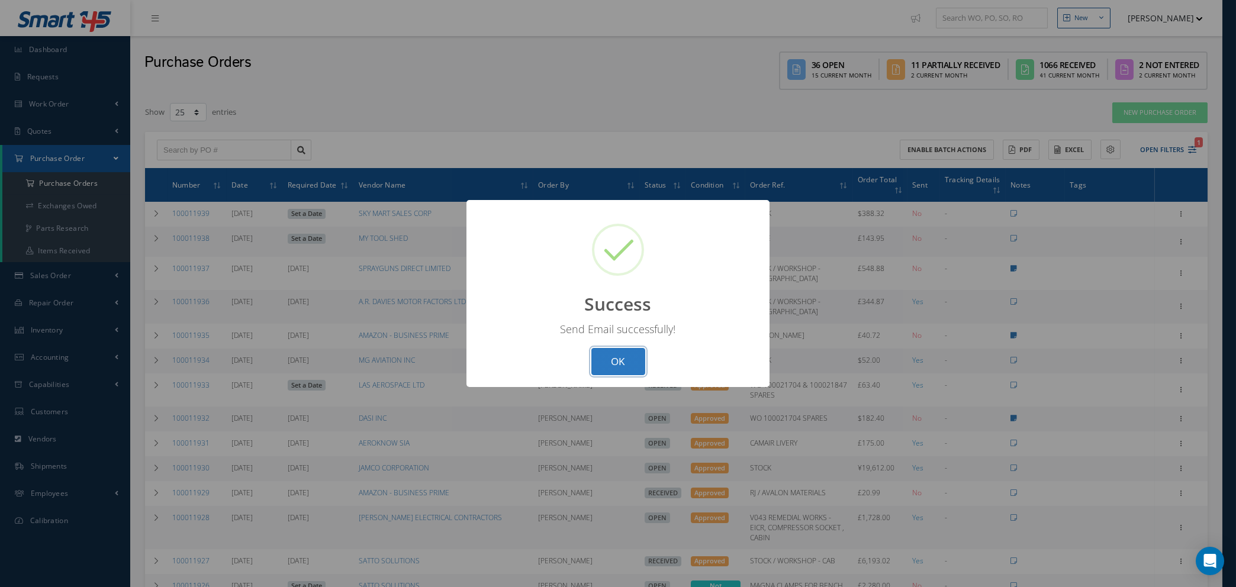
click at [626, 357] on button "OK" at bounding box center [618, 362] width 54 height 28
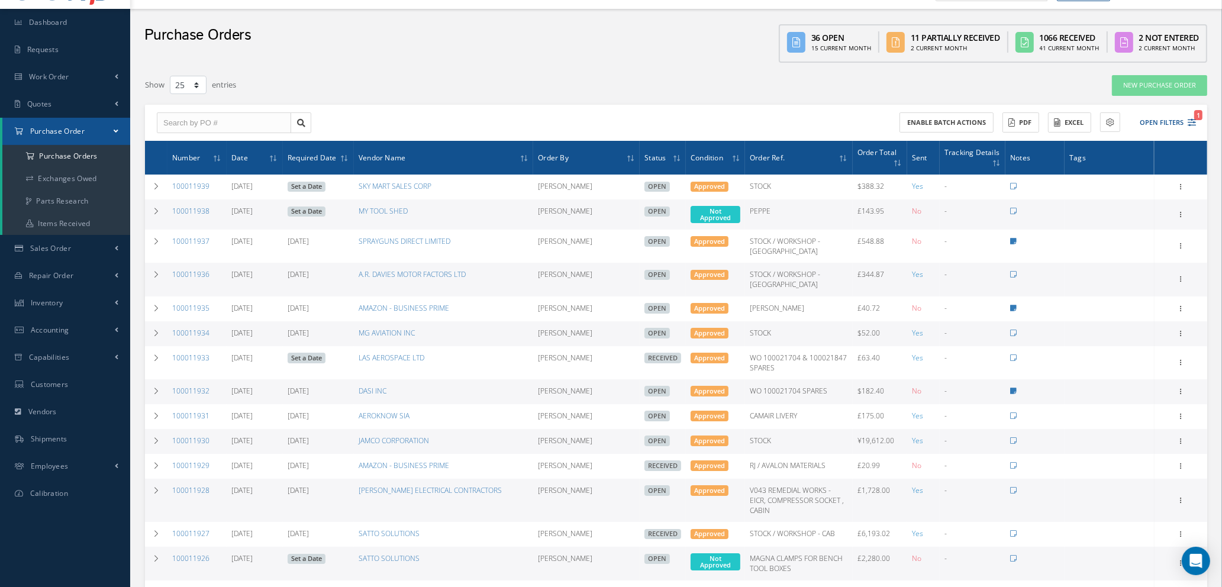
scroll to position [0, 0]
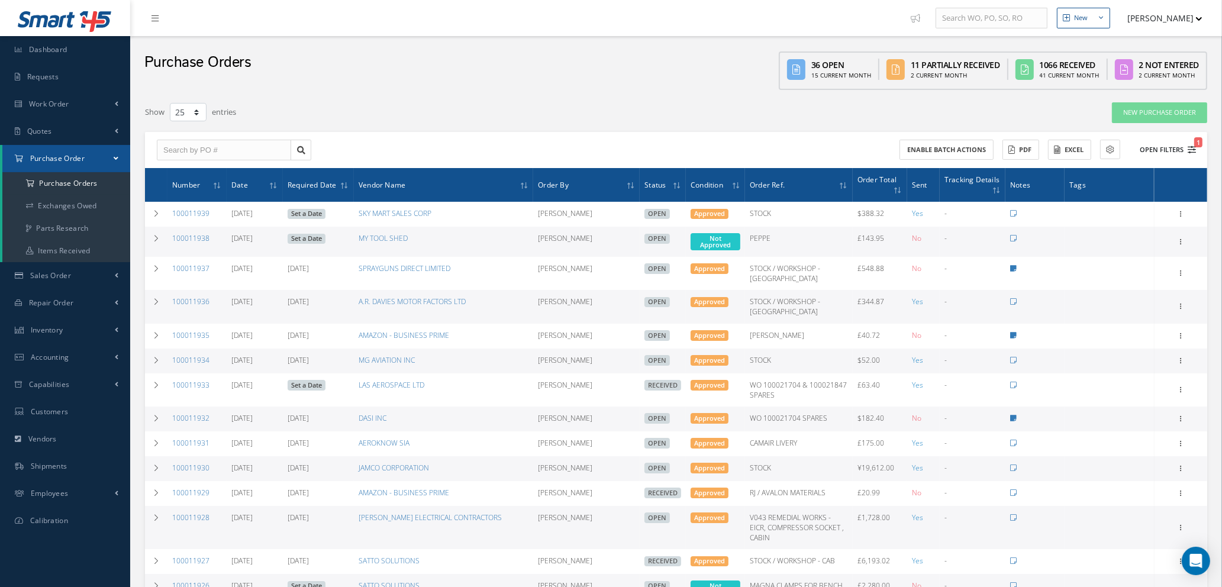
click at [1192, 146] on icon "1" at bounding box center [1192, 150] width 8 height 8
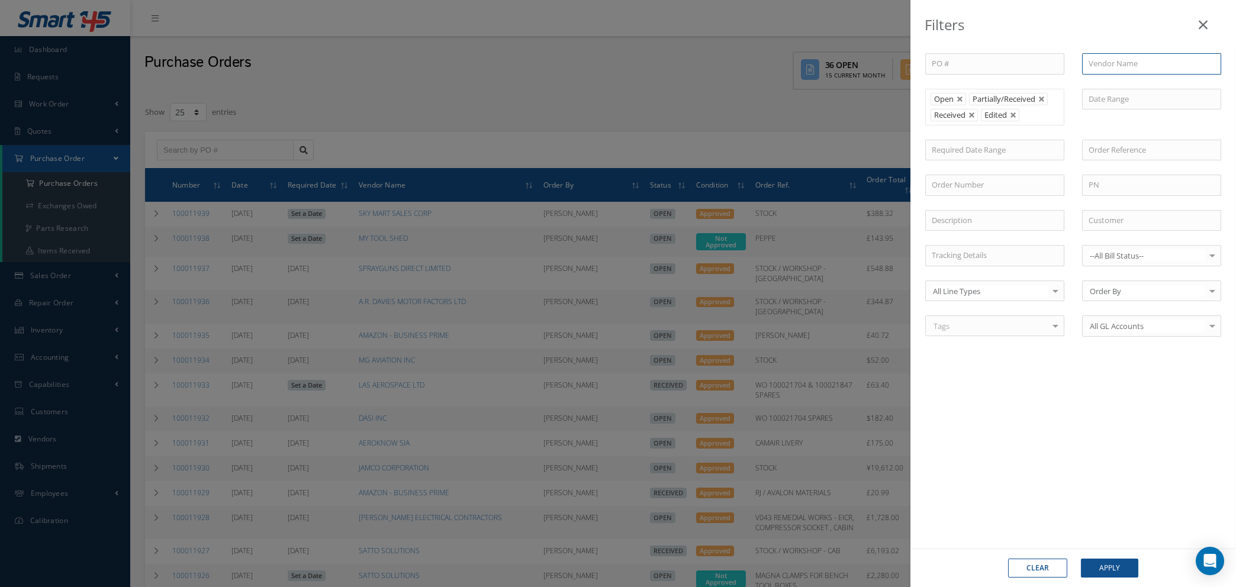
click at [1103, 57] on input "text" at bounding box center [1151, 63] width 139 height 21
type input "r"
click at [1037, 568] on button "Clear" at bounding box center [1037, 568] width 59 height 19
type input "All Status"
click at [1200, 25] on icon at bounding box center [1202, 25] width 9 height 14
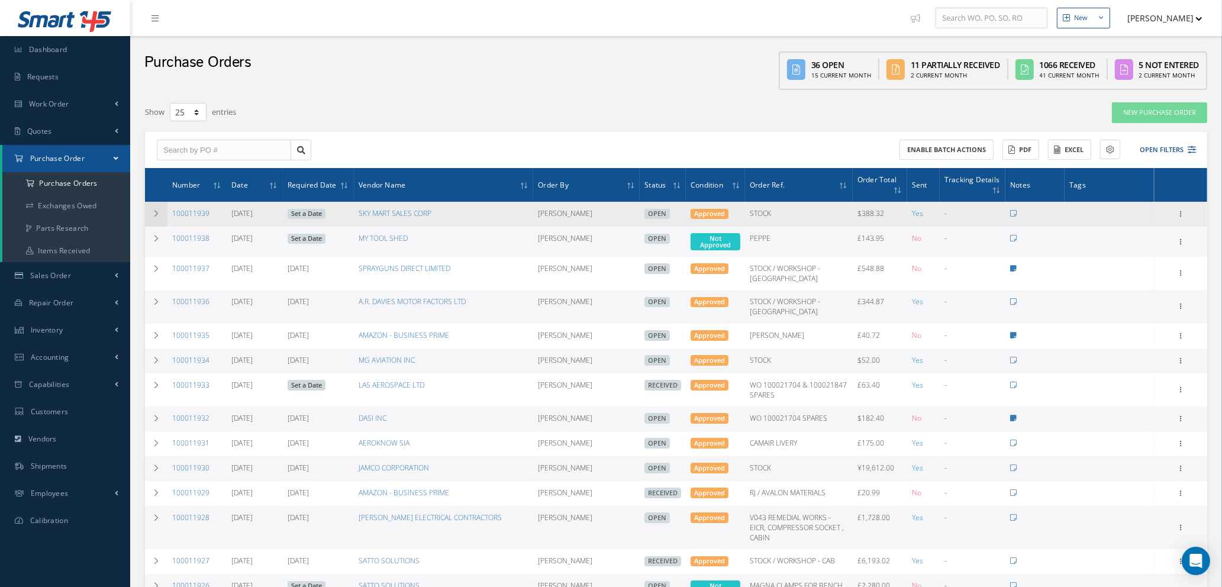
click at [159, 211] on icon at bounding box center [156, 213] width 8 height 7
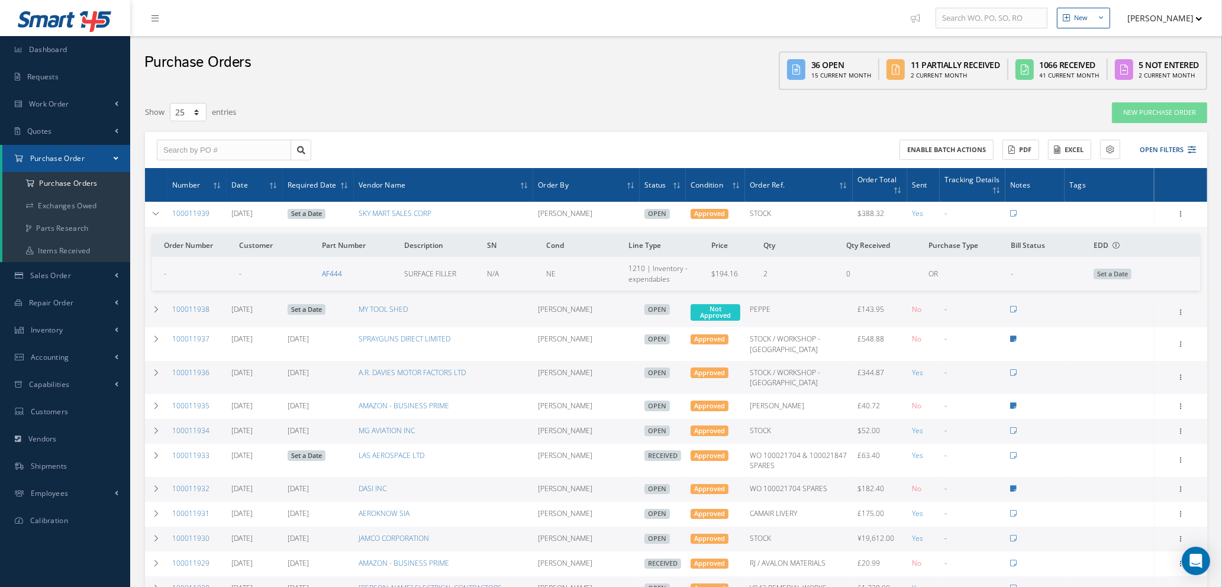
click at [337, 273] on link "AF444" at bounding box center [332, 274] width 20 height 10
click at [1195, 147] on icon at bounding box center [1192, 150] width 8 height 8
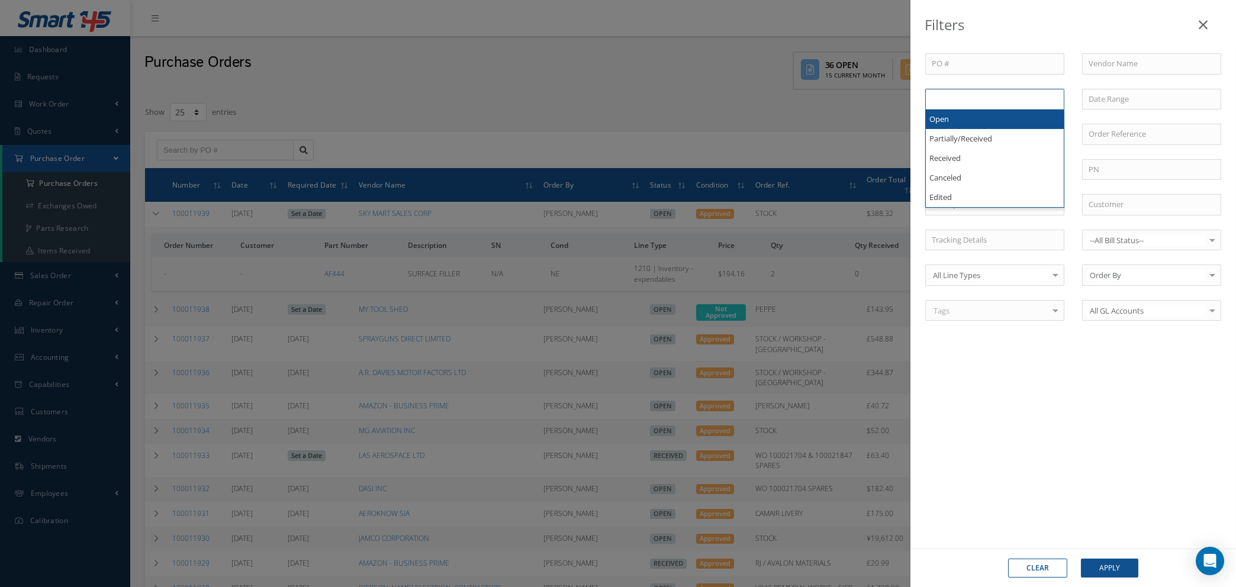
click at [943, 94] on input "text" at bounding box center [954, 99] width 47 height 15
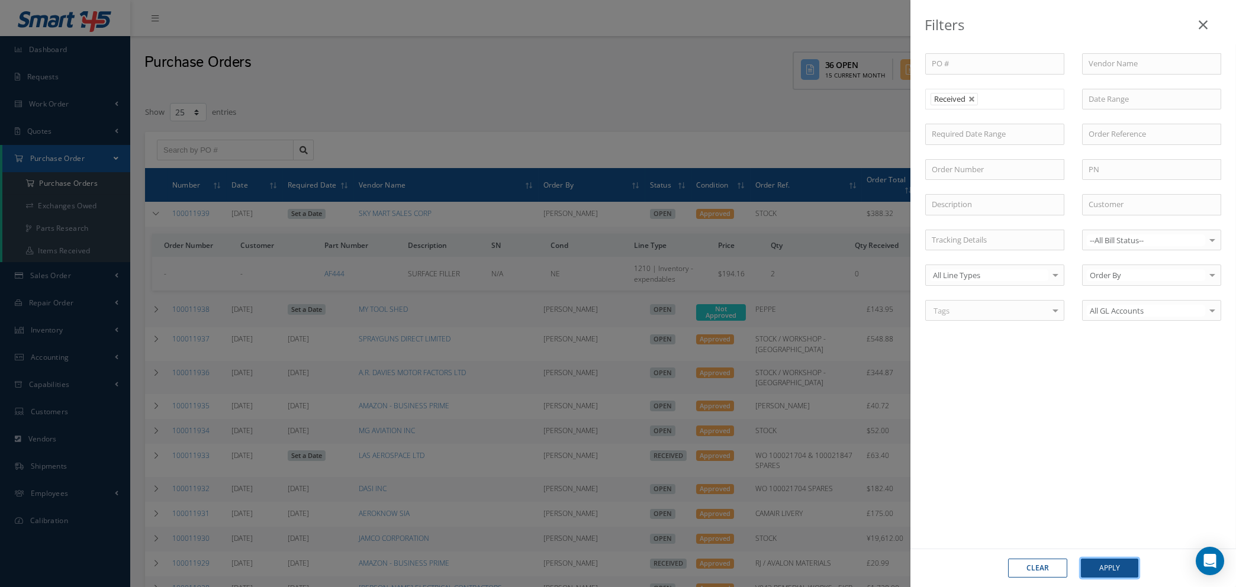
click at [1111, 567] on button "Apply" at bounding box center [1109, 568] width 57 height 19
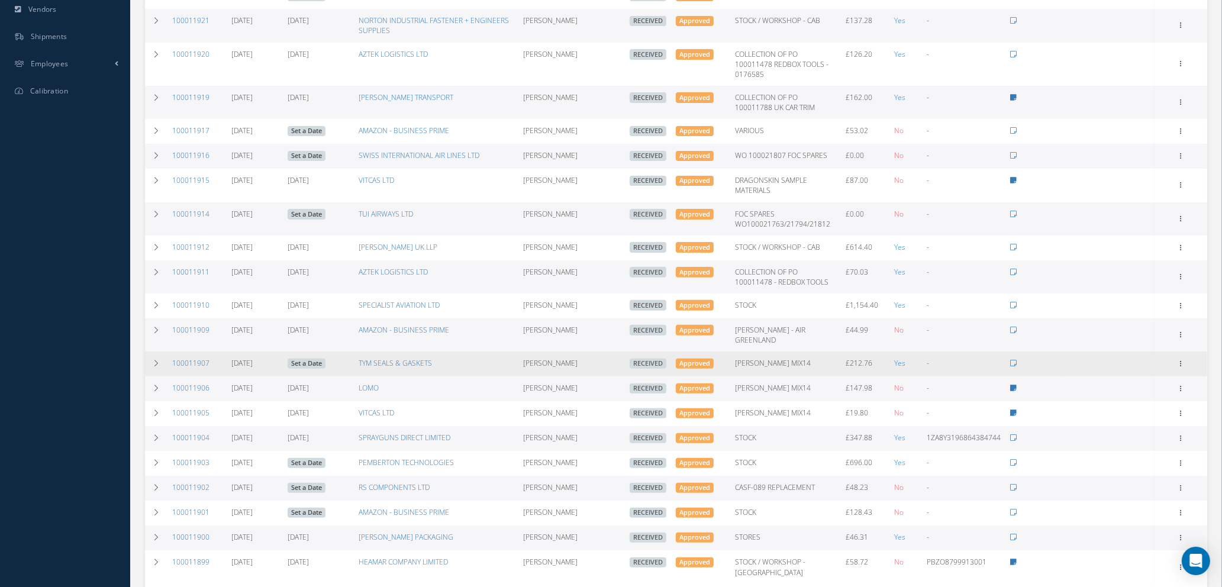
scroll to position [498, 0]
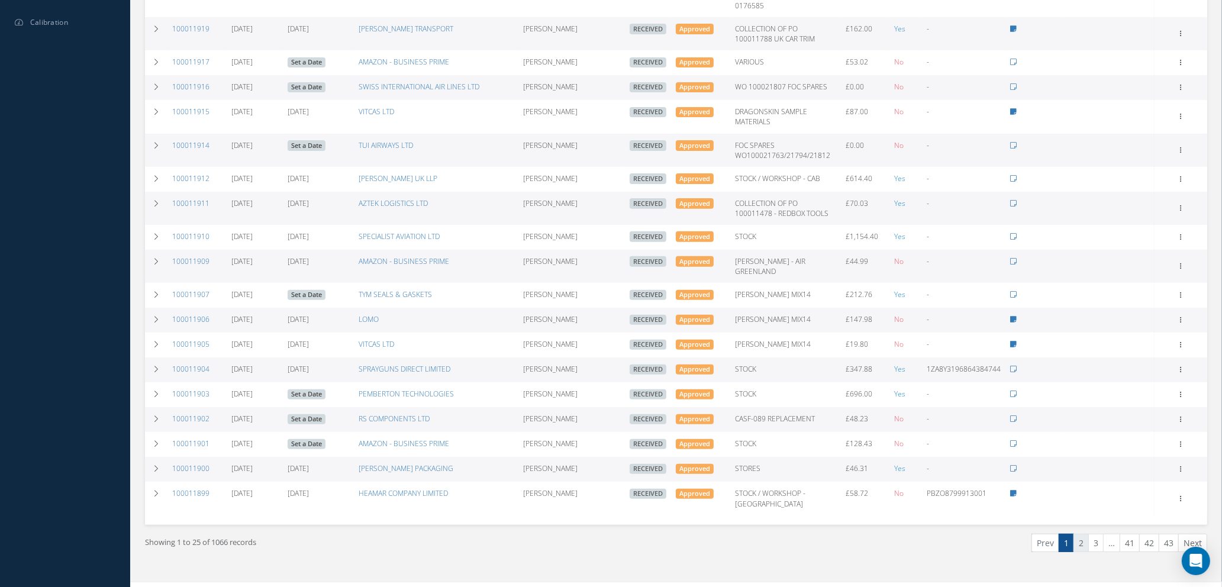
click at [1079, 534] on link "2" at bounding box center [1080, 543] width 15 height 18
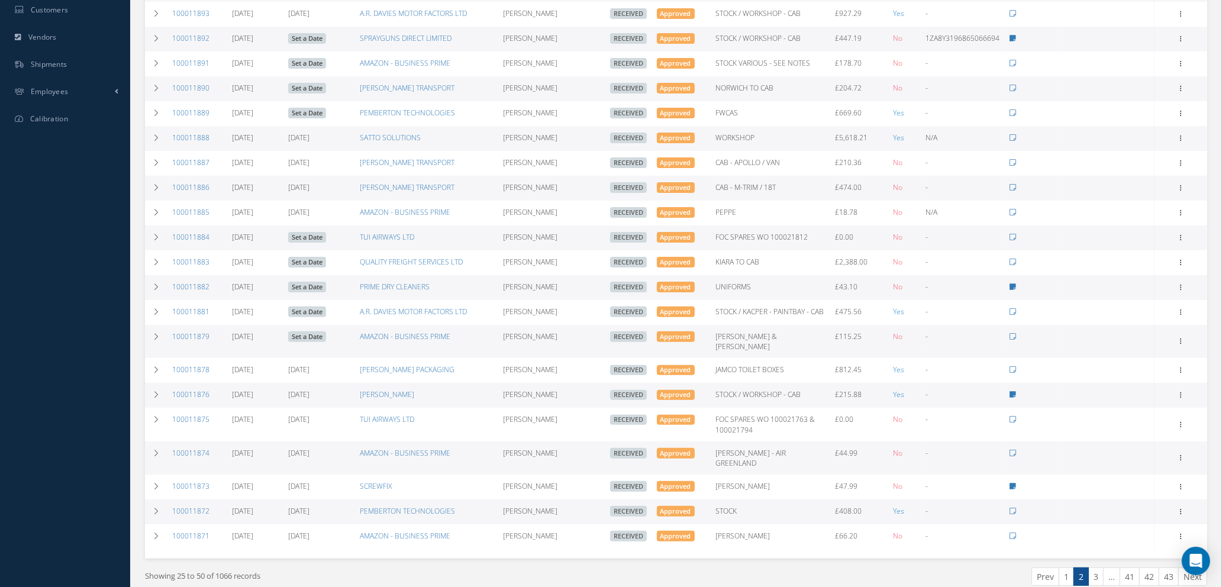
scroll to position [427, 0]
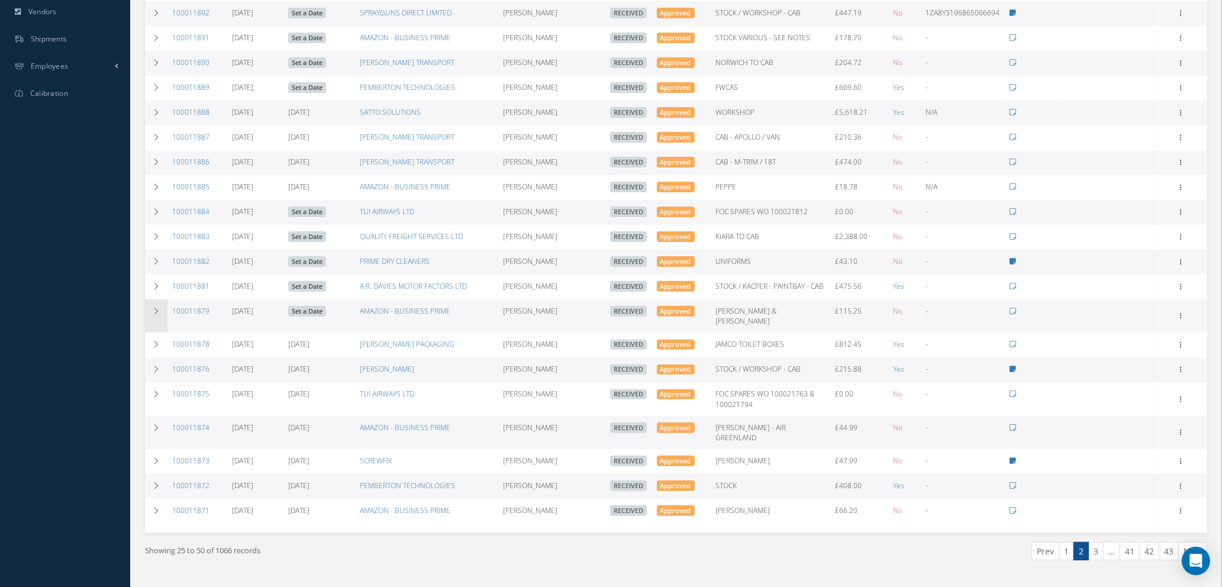
click at [157, 308] on icon at bounding box center [156, 311] width 8 height 7
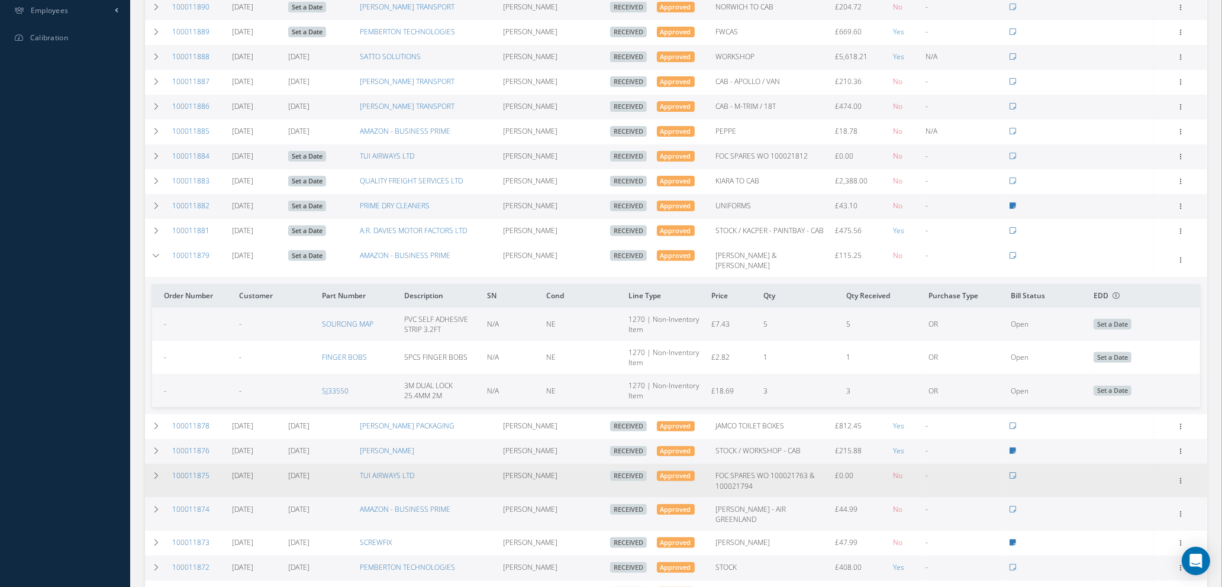
scroll to position [565, 0]
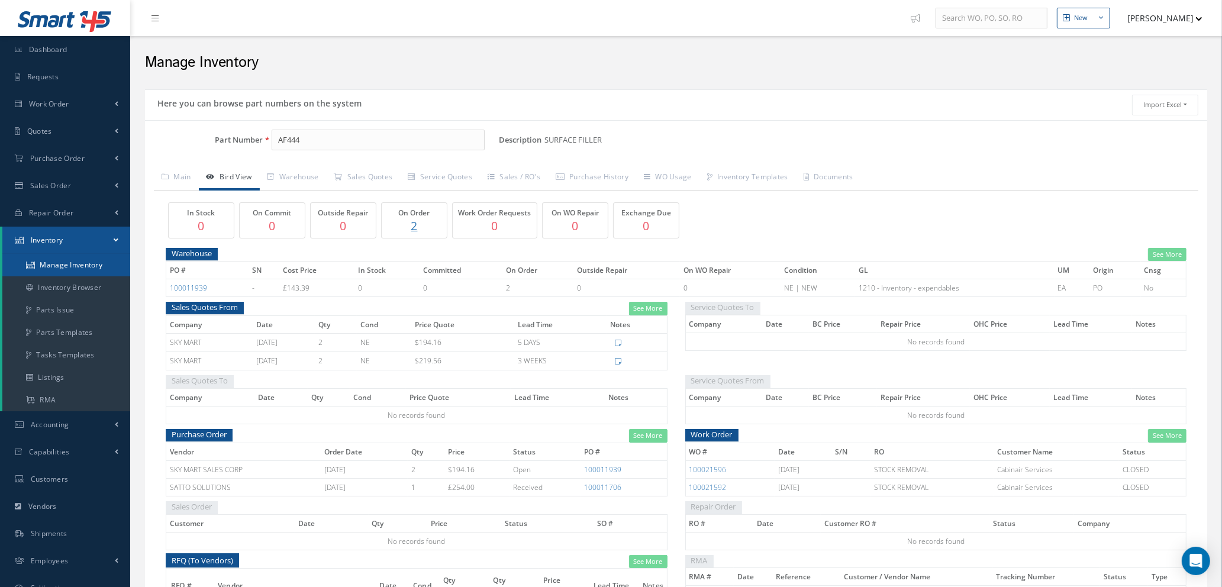
click at [79, 262] on link "Manage Inventory" at bounding box center [66, 265] width 128 height 22
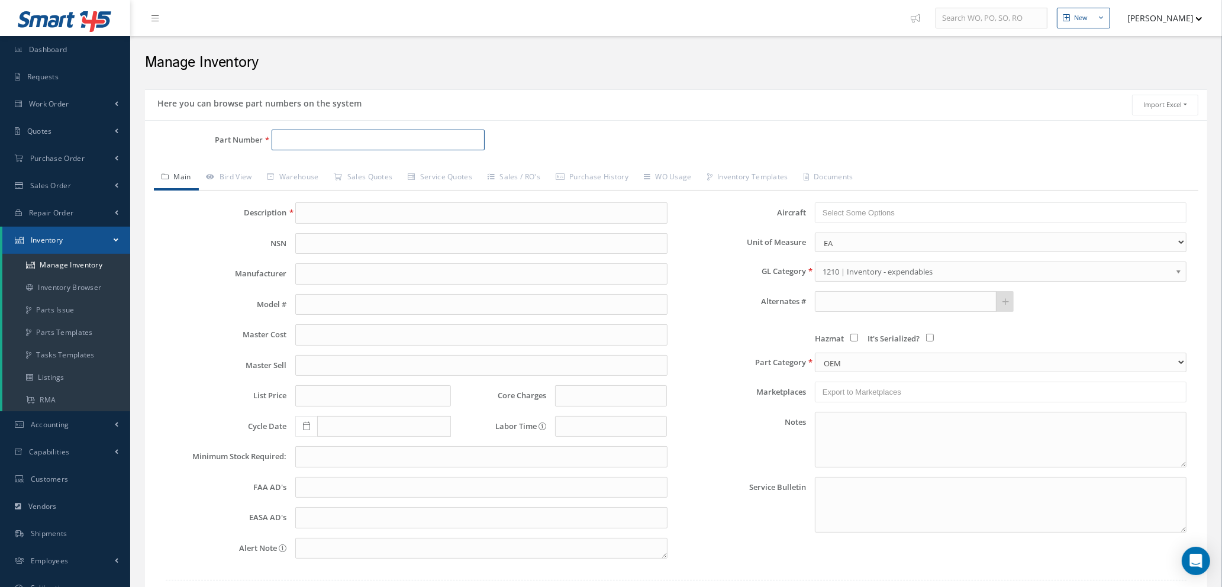
click at [318, 137] on input "Part Number" at bounding box center [378, 140] width 213 height 21
type input "c"
click at [64, 289] on link "Inventory Browser" at bounding box center [66, 287] width 128 height 22
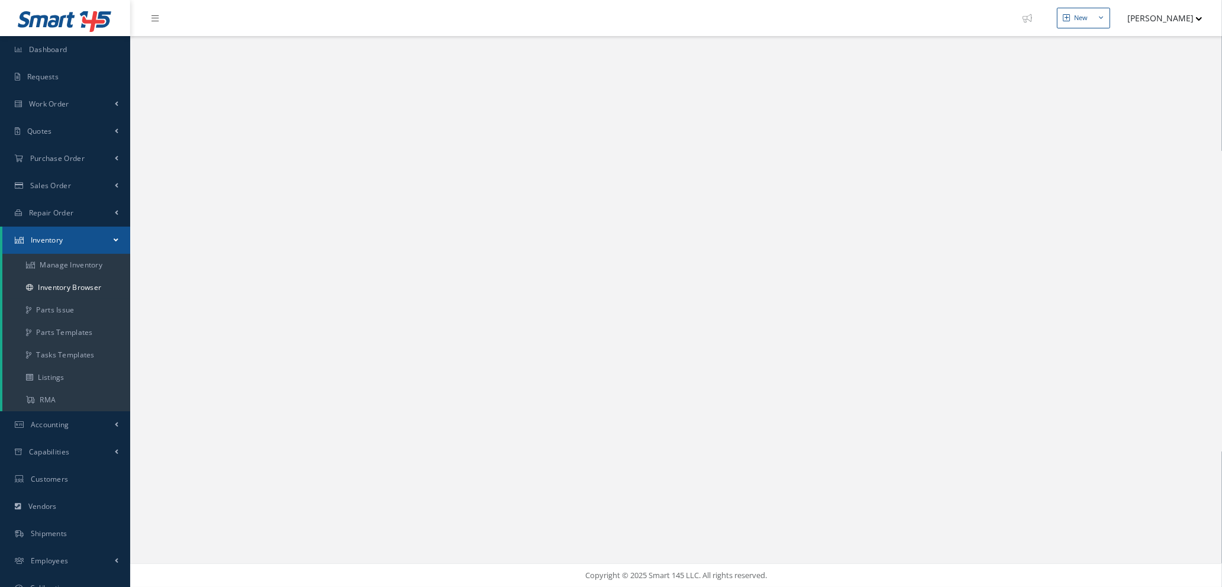
select select "25"
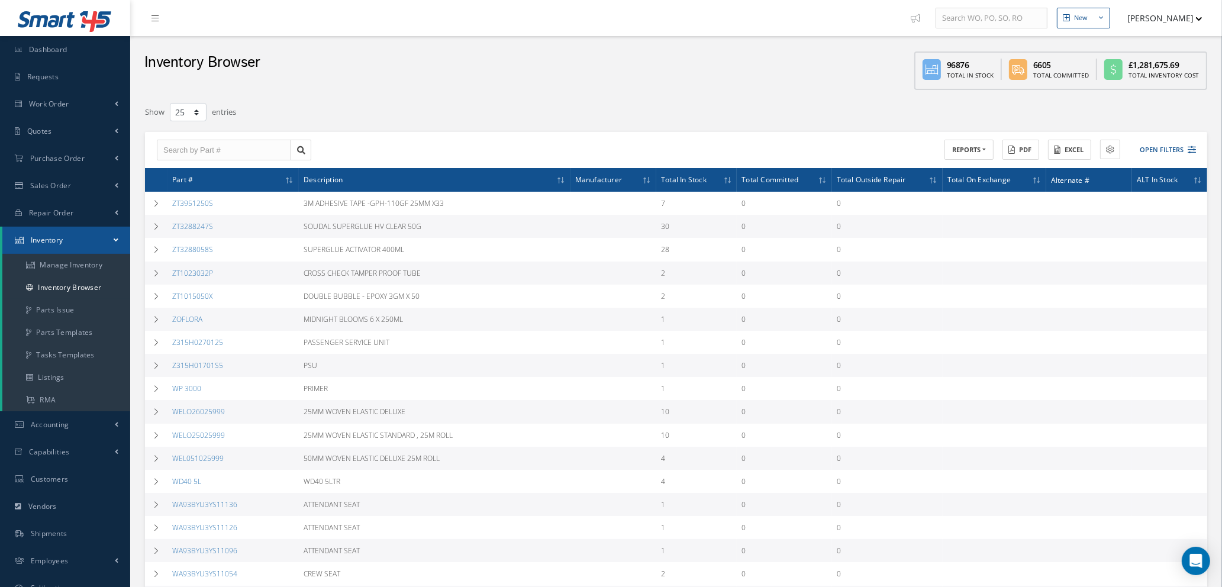
click at [324, 177] on span "Description" at bounding box center [323, 178] width 39 height 11
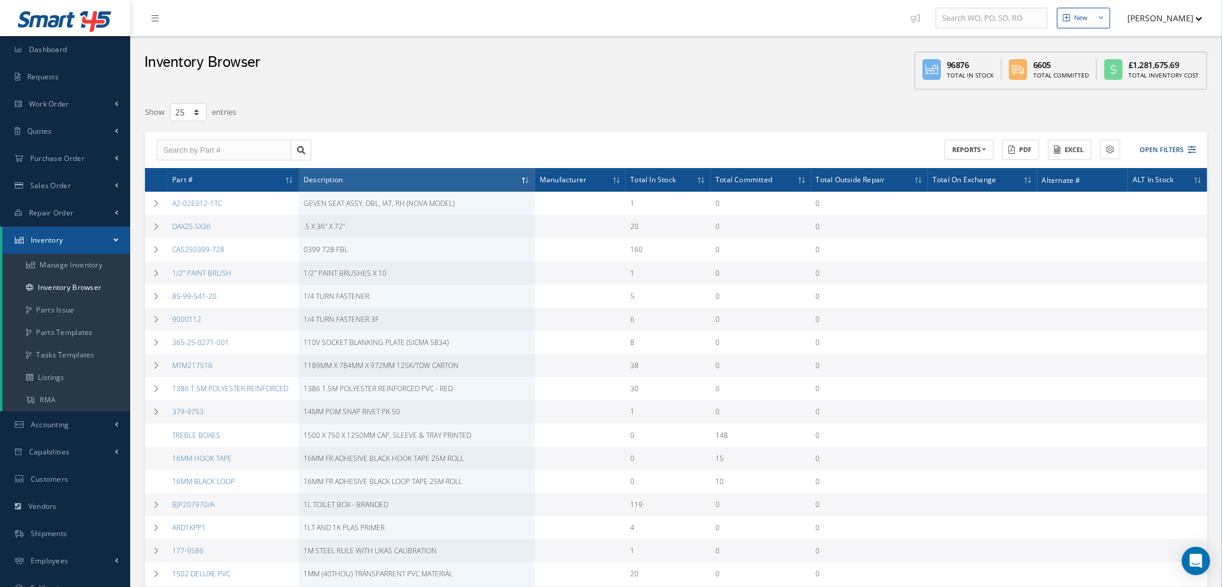
click at [228, 175] on th "Part #" at bounding box center [232, 180] width 131 height 24
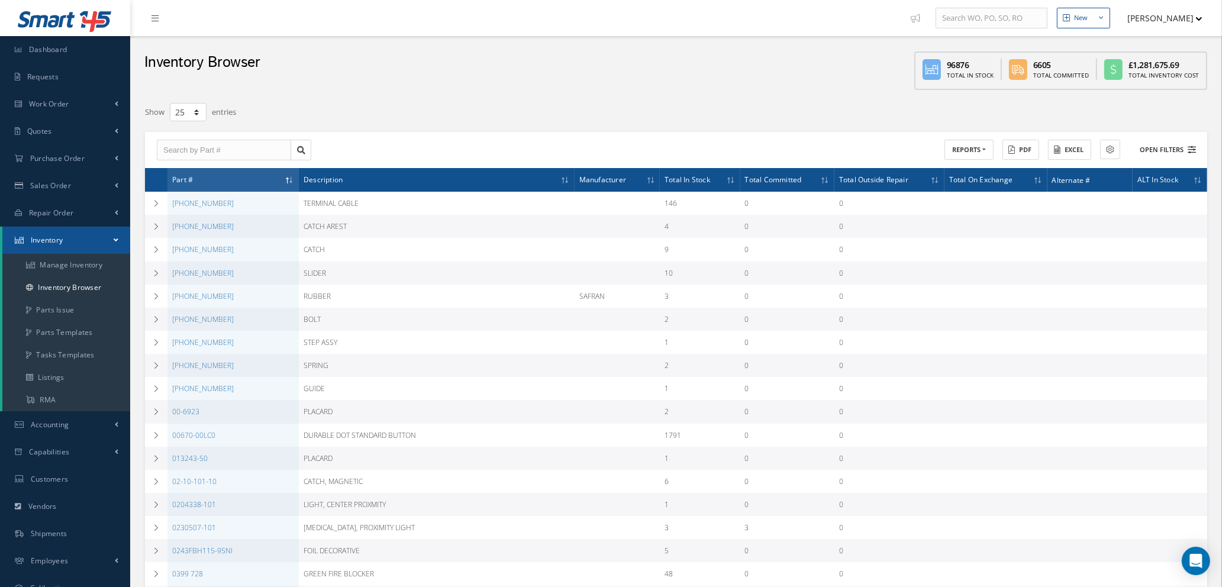
click at [1195, 146] on icon at bounding box center [1192, 150] width 8 height 8
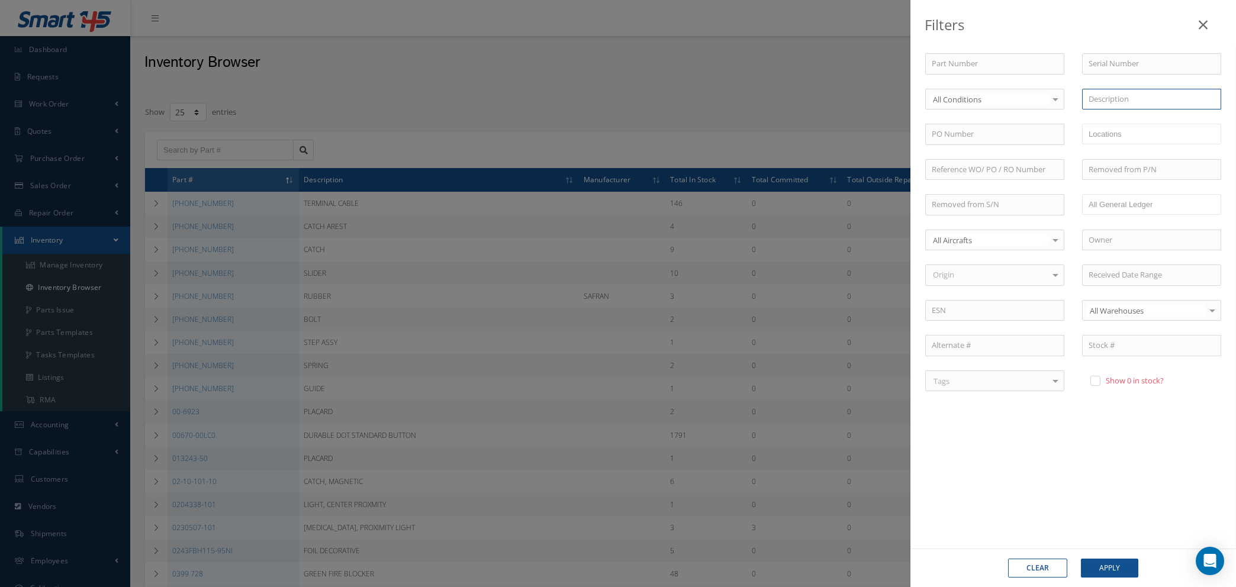
click at [1123, 98] on input "text" at bounding box center [1151, 99] width 139 height 21
type input "c"
type input "p"
click at [1030, 563] on button "Clear" at bounding box center [1037, 568] width 59 height 19
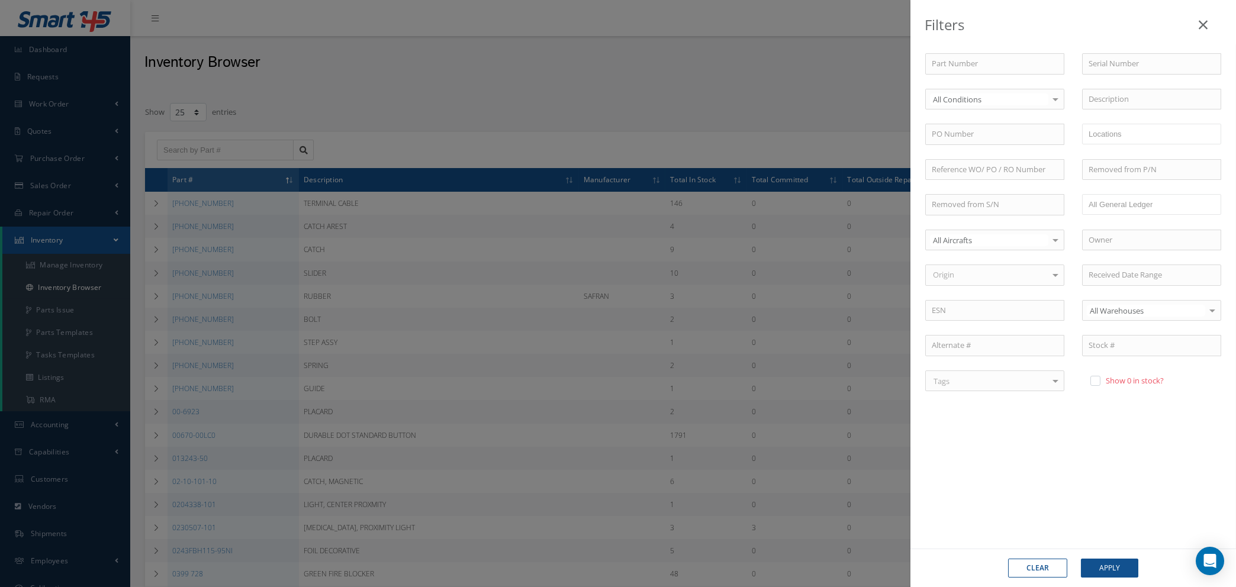
click at [1204, 24] on icon at bounding box center [1202, 25] width 9 height 14
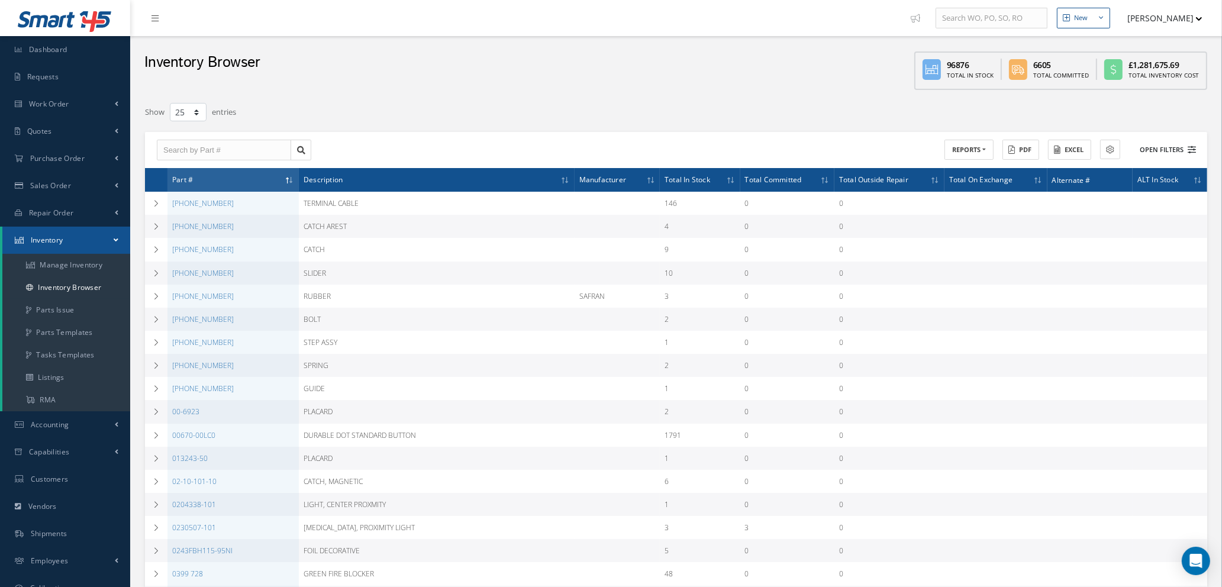
click at [1191, 146] on icon at bounding box center [1192, 150] width 8 height 8
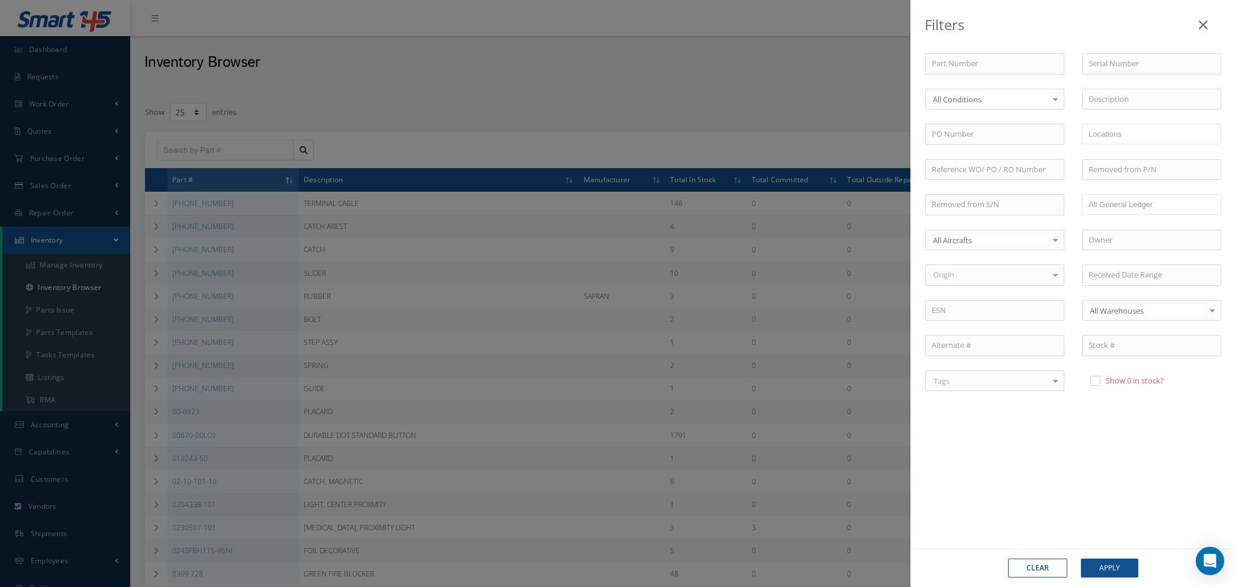
click at [1040, 564] on button "Clear" at bounding box center [1037, 568] width 59 height 19
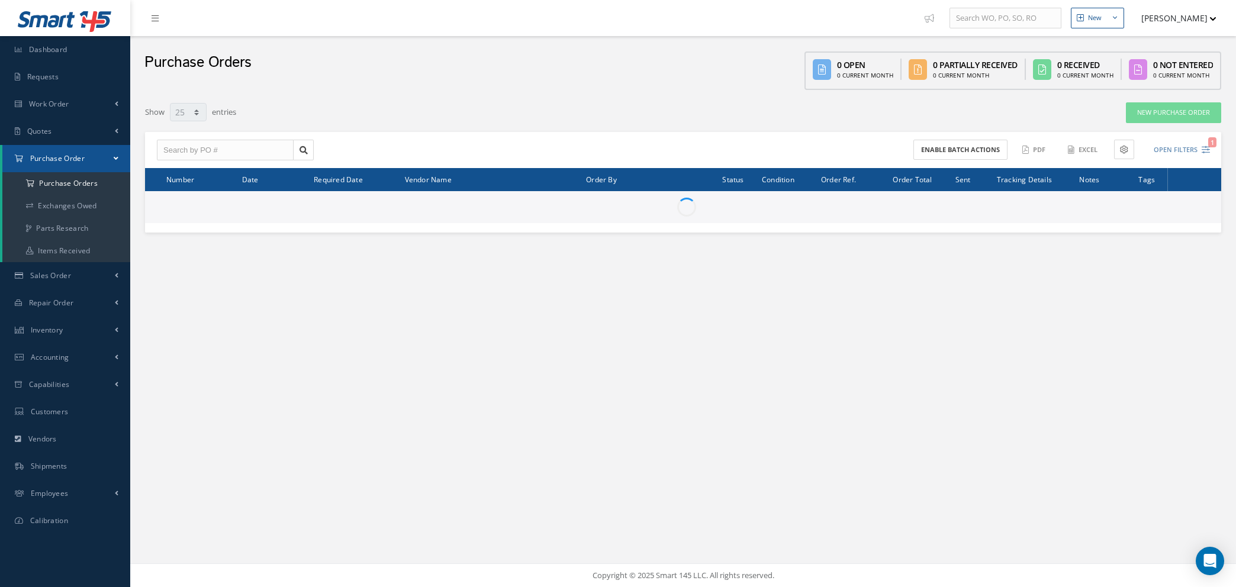
select select "25"
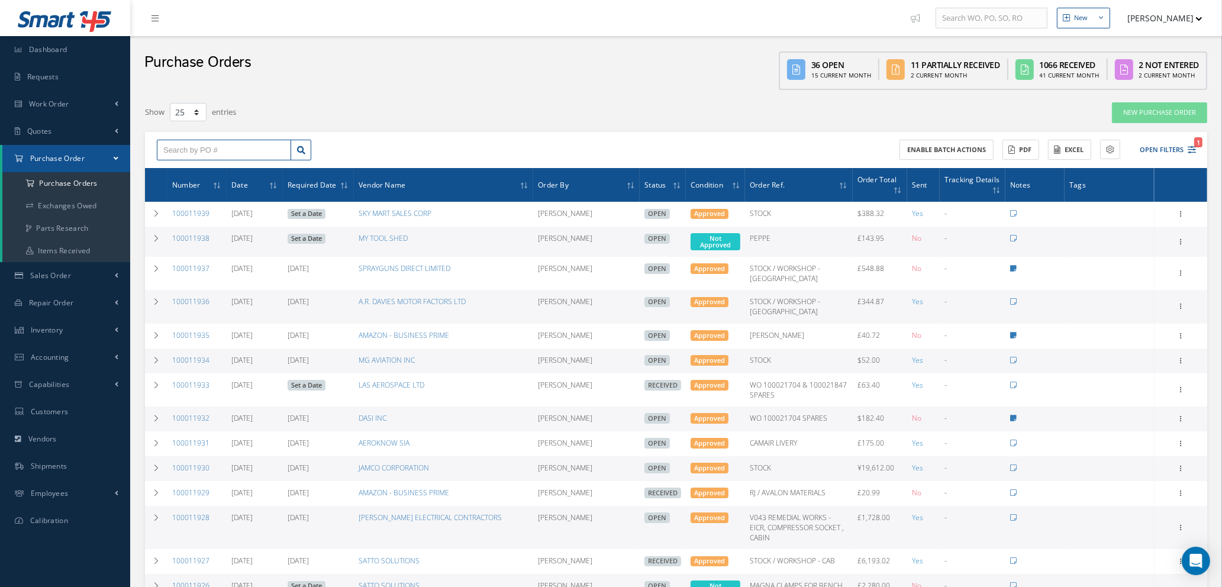
click at [217, 150] on input "text" at bounding box center [224, 150] width 134 height 21
type input "100011868"
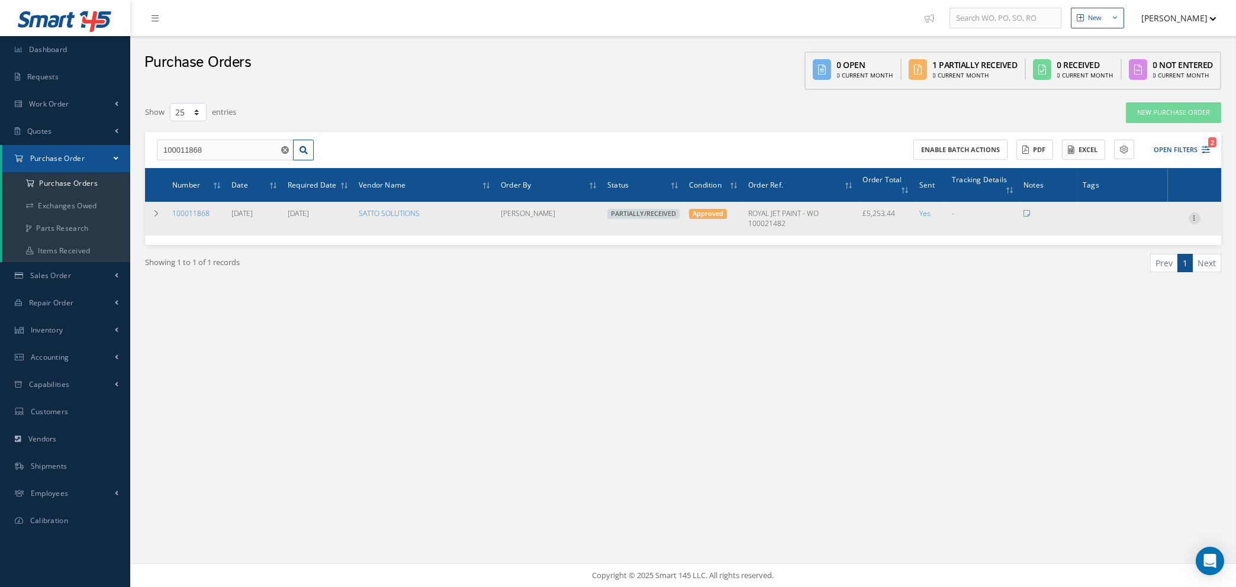
click at [1195, 212] on icon at bounding box center [1194, 216] width 12 height 9
click at [1123, 256] on link "Edit" at bounding box center [1140, 256] width 94 height 15
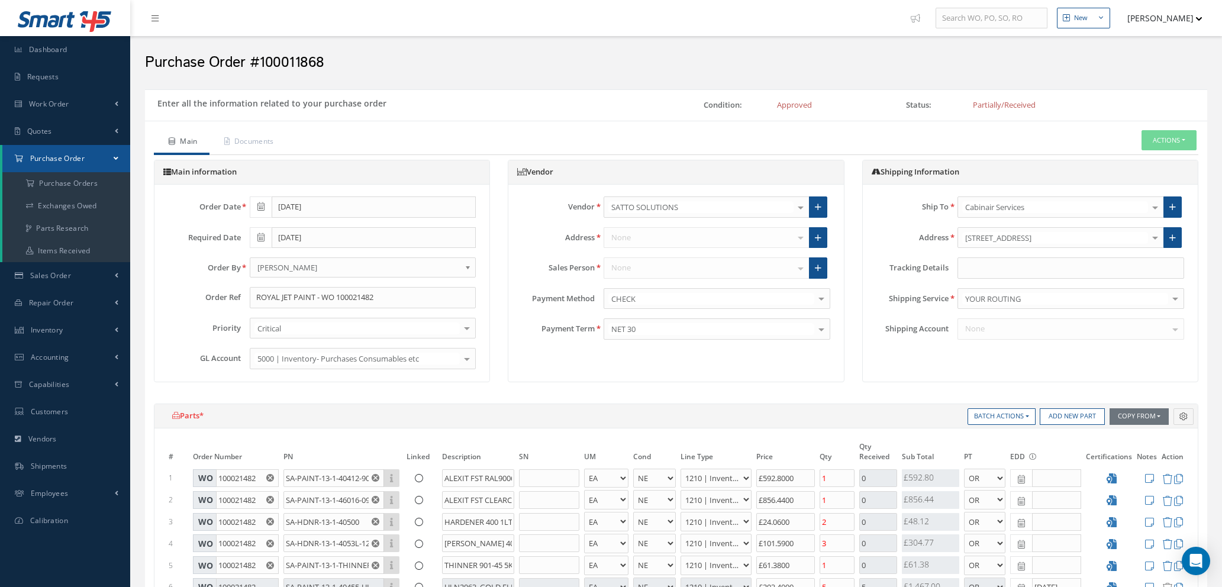
select select "1"
select select "5"
select select "7"
select select "1"
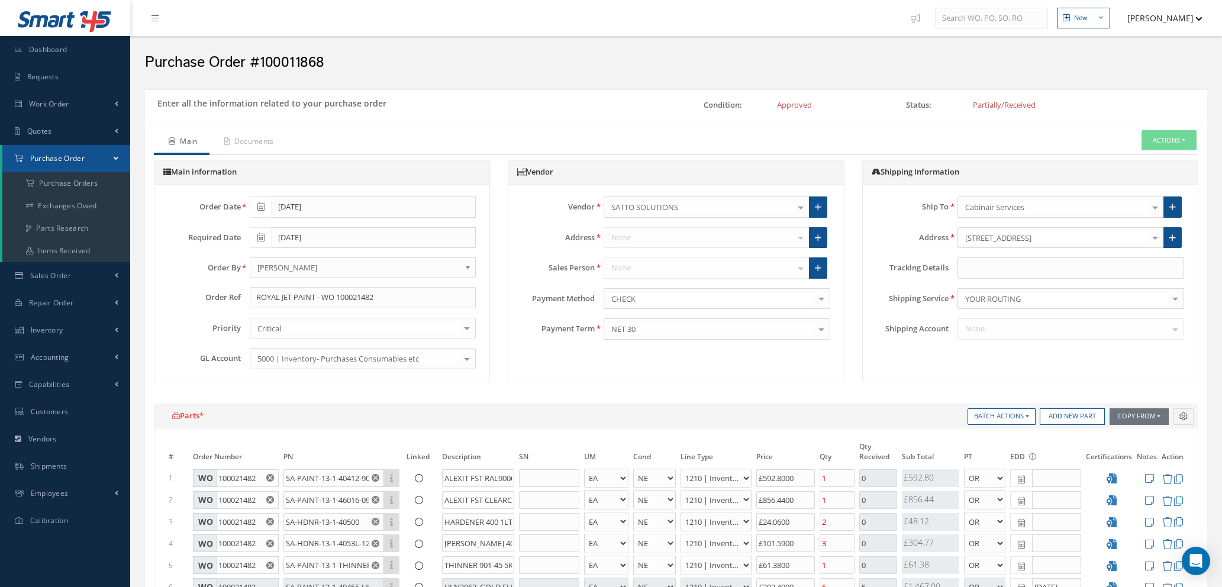
select select "5"
select select "7"
select select "1"
select select "5"
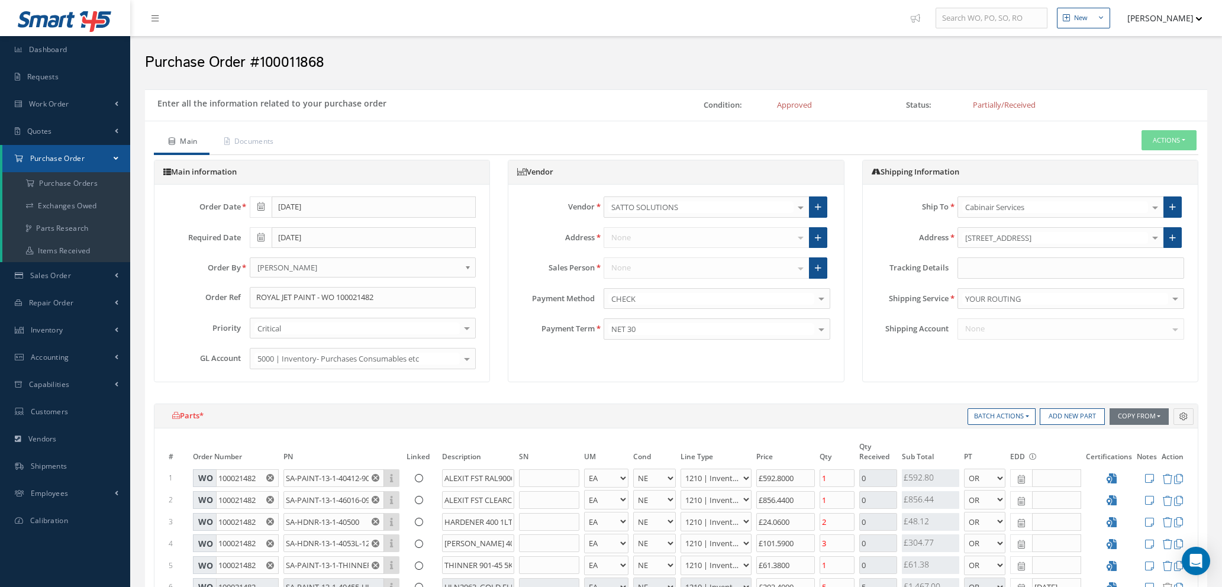
select select "7"
select select "1"
select select "5"
select select "7"
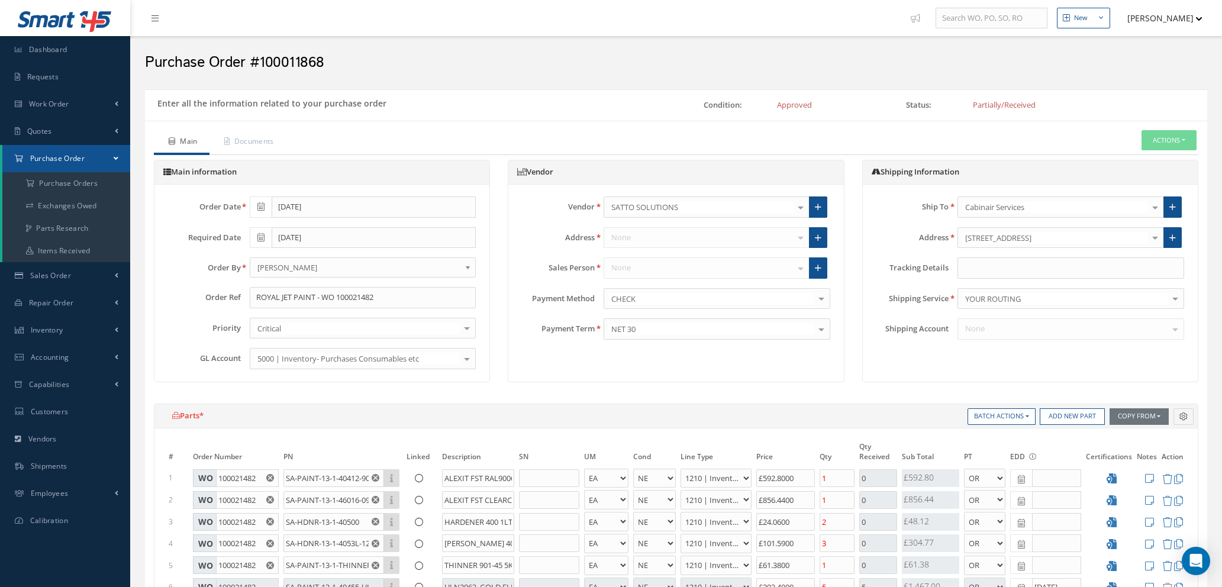
select select "1"
select select "5"
select select "7"
select select "1"
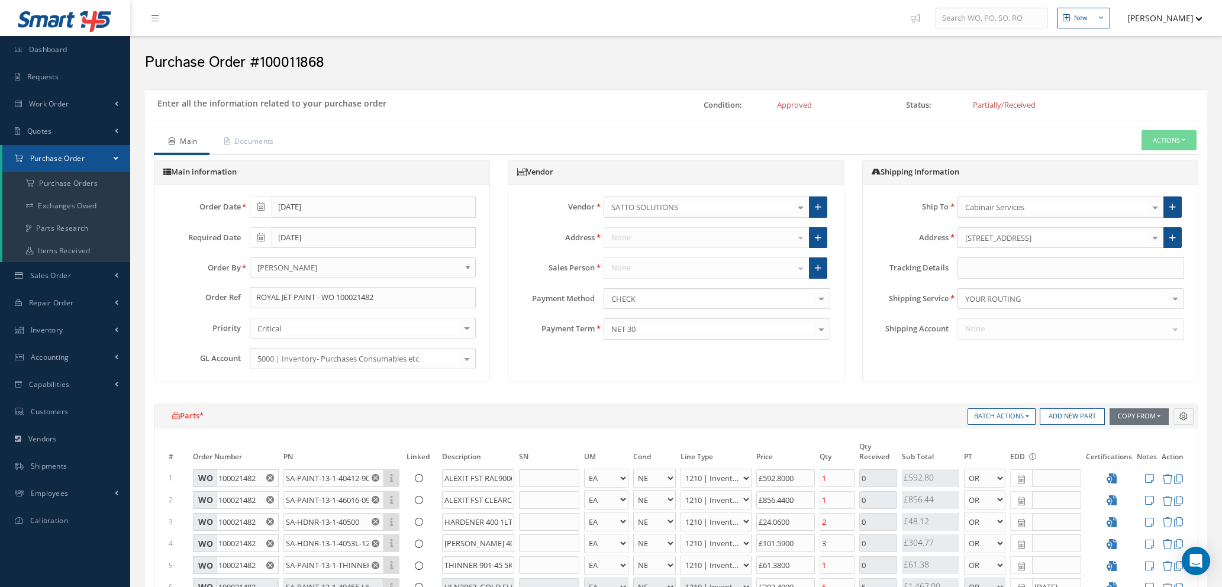
select select "1"
select select "5"
select select "7"
select select "1"
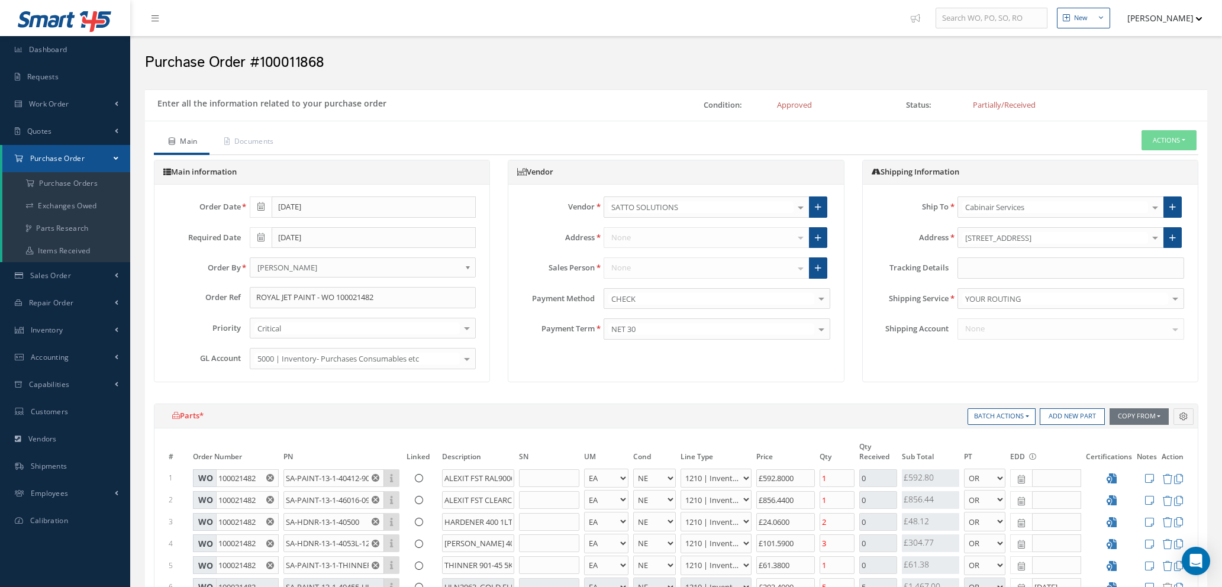
select select "5"
select select "7"
select select "1"
select select "5"
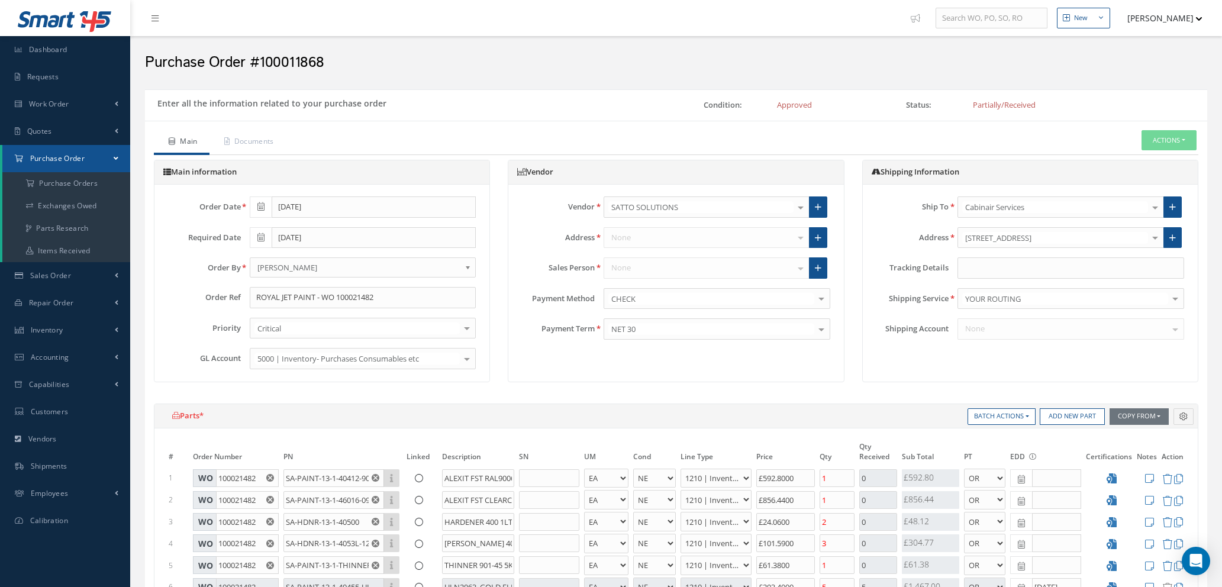
select select "7"
select select "1"
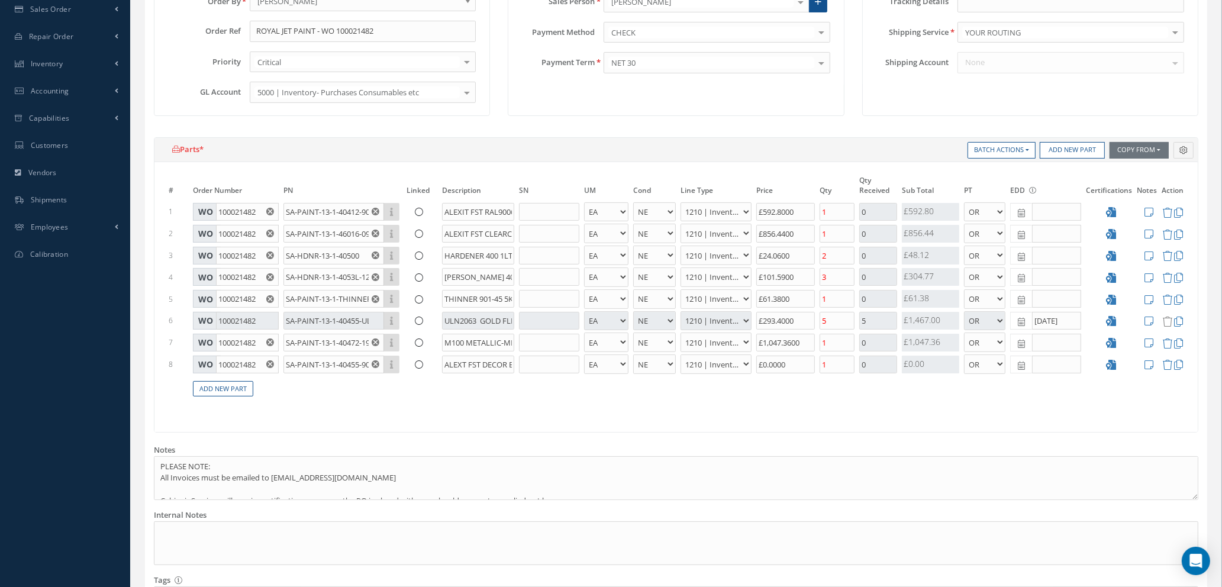
click at [375, 362] on use "Reset" at bounding box center [376, 364] width 8 height 8
type input "Loading..."
type input "£0"
click at [323, 362] on input "text" at bounding box center [333, 365] width 101 height 18
type input "Loading..."
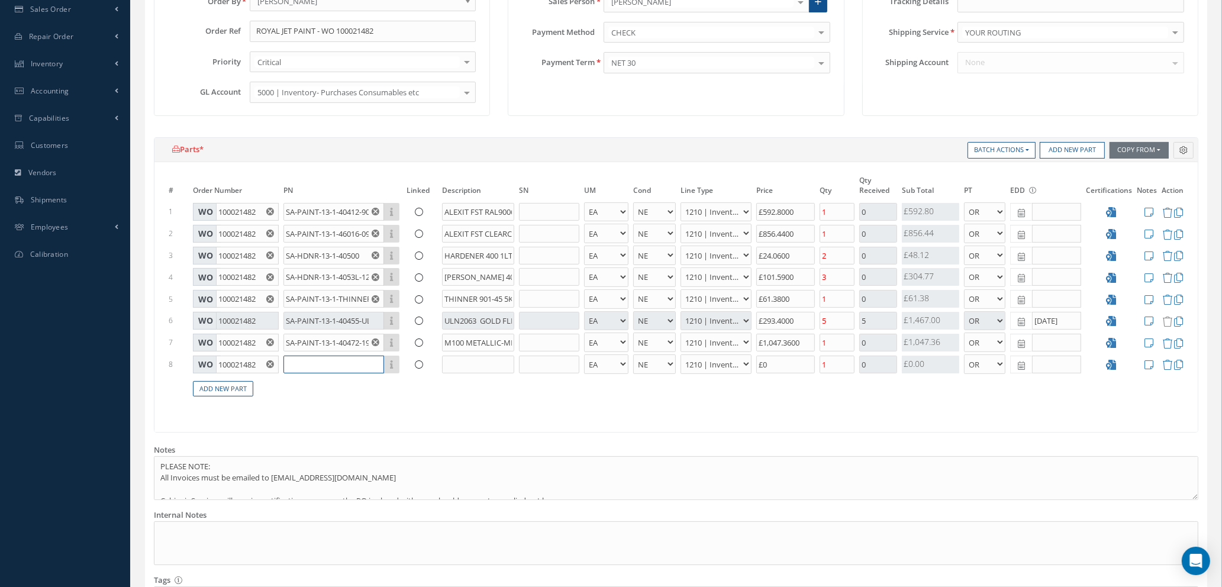
click at [323, 362] on input "text" at bounding box center [333, 365] width 101 height 18
click at [346, 365] on input "SA-PAINT-13-1-" at bounding box center [333, 365] width 101 height 18
type input "SA-PAINT-13-1-40455-U013-SPARKLE SILVER"
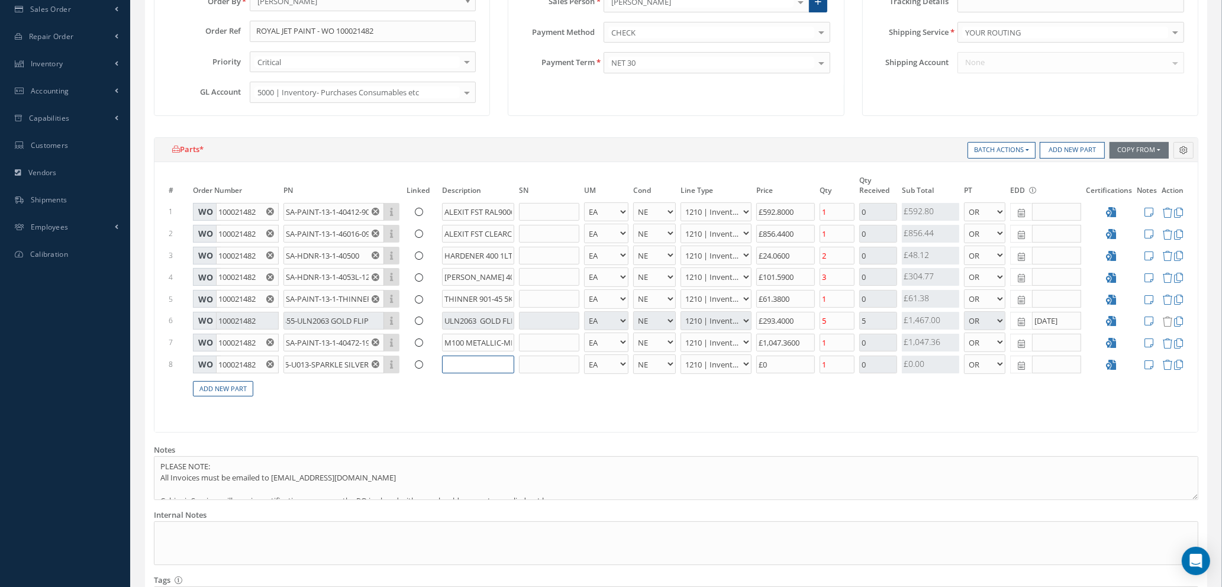
click at [452, 364] on input "text" at bounding box center [478, 365] width 72 height 18
type input "A"
type input "DECOR BASECOAT 404-55 SPARKLE SILVER 1KG"
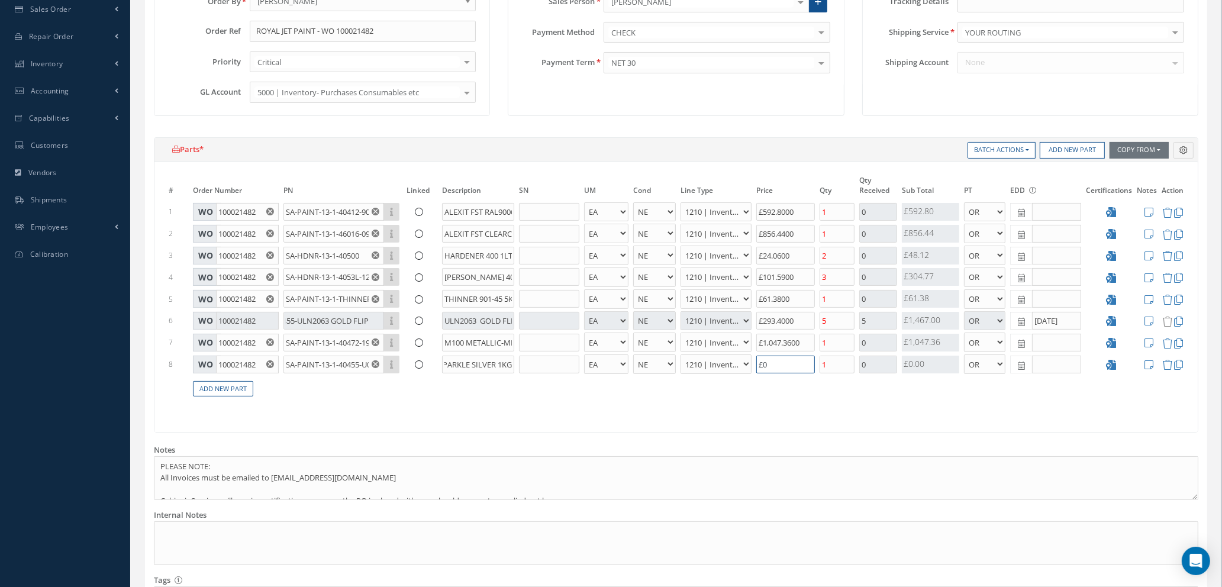
drag, startPoint x: 773, startPoint y: 364, endPoint x: 783, endPoint y: 369, distance: 11.1
click at [773, 364] on input "£0" at bounding box center [785, 365] width 59 height 18
type input "£2"
type input "£875.97"
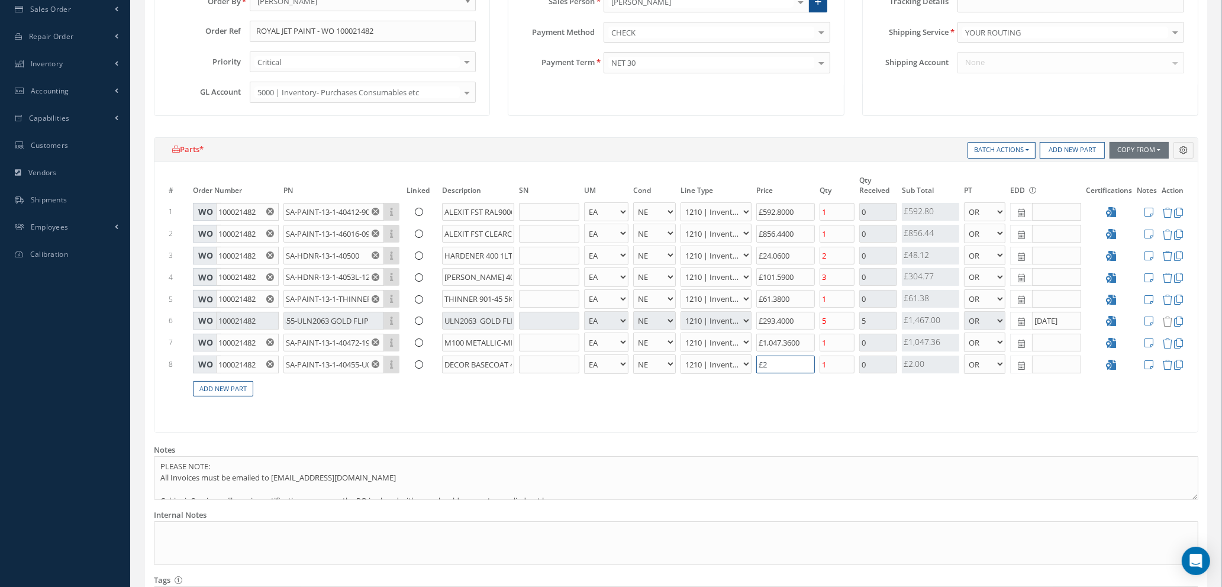
type input "£29"
type input "£881.37"
type input "£293"
type input "£934.17"
type input "£293.4"
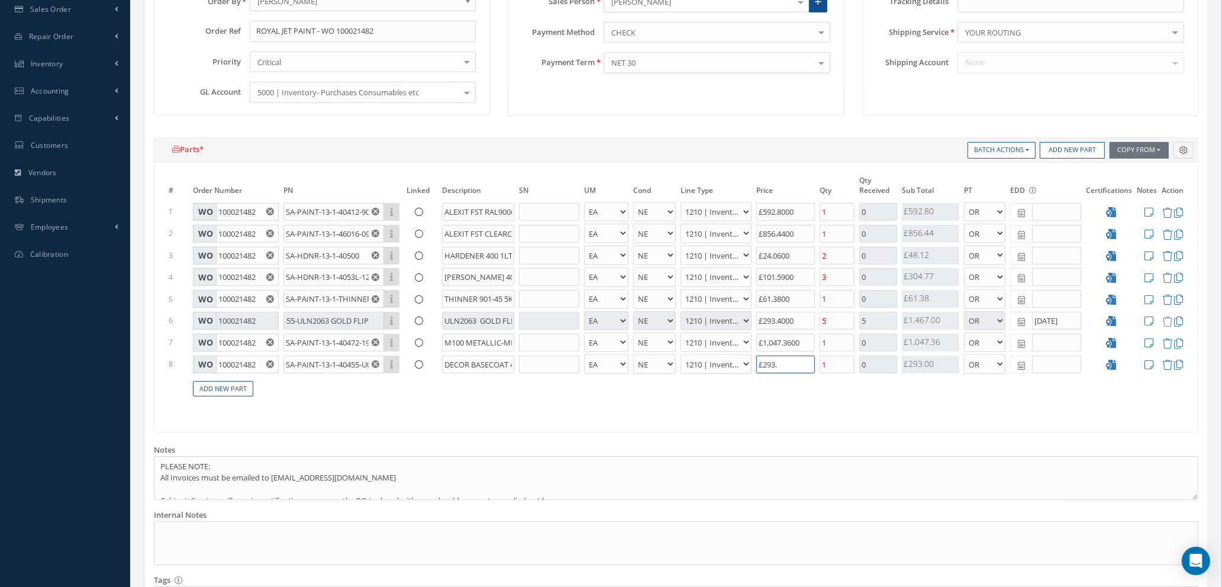
type input "£934.25"
type input "£293.40"
click at [833, 366] on input "1" at bounding box center [837, 365] width 35 height 18
type input "£875.57"
type input "5"
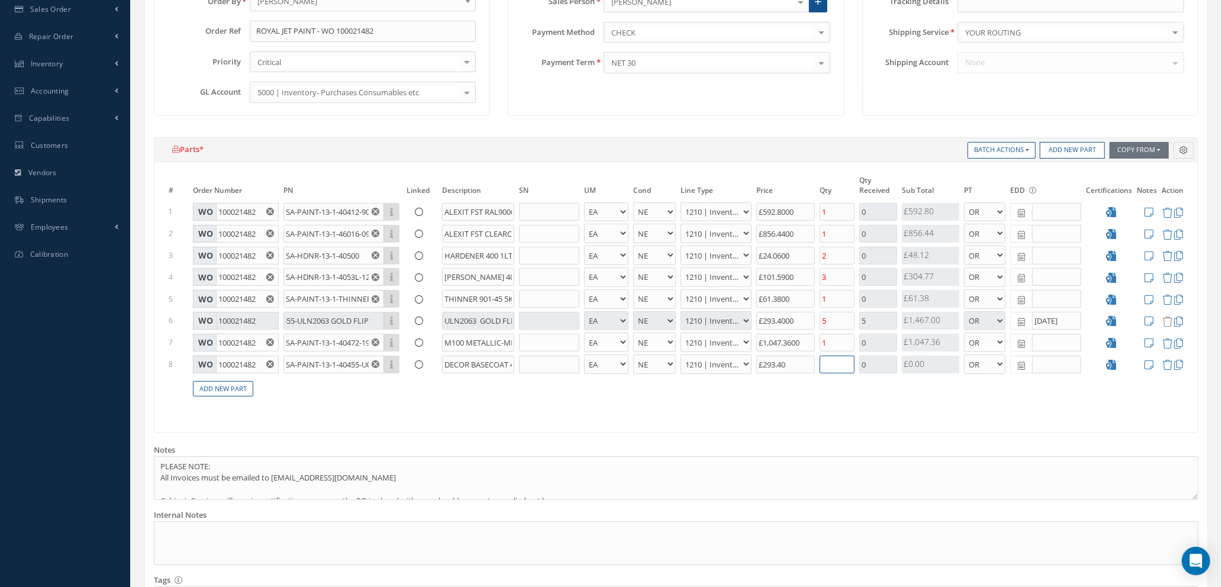
type input "£1,168.97"
type input "5"
click at [1024, 365] on icon at bounding box center [1021, 366] width 7 height 8
click at [1107, 310] on td "29" at bounding box center [1109, 312] width 18 height 18
type input "[DATE]"
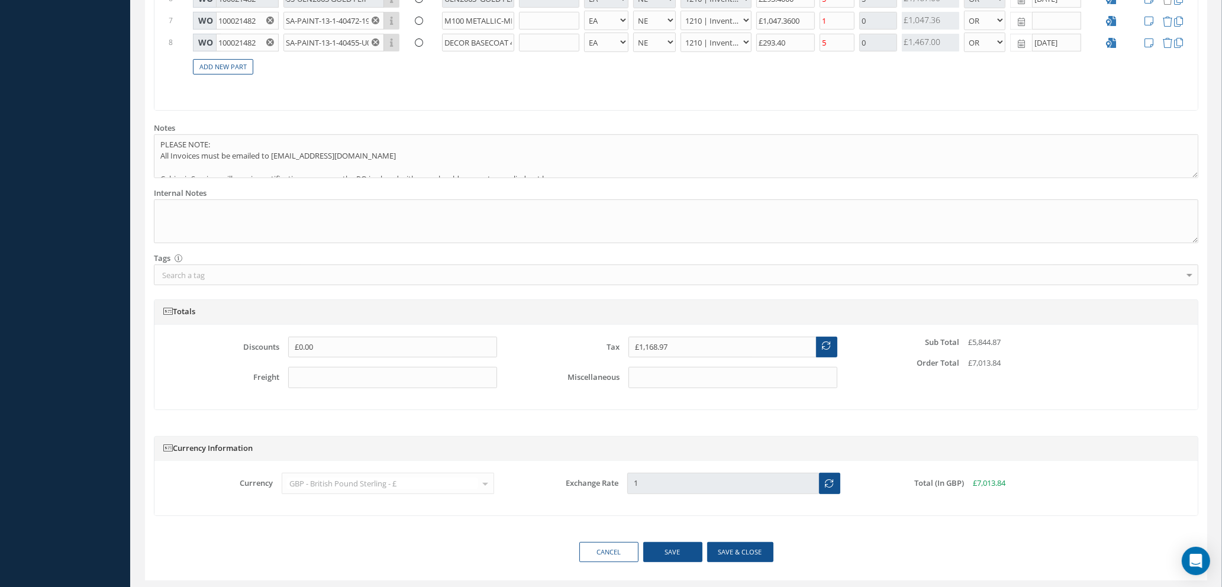
scroll to position [620, 0]
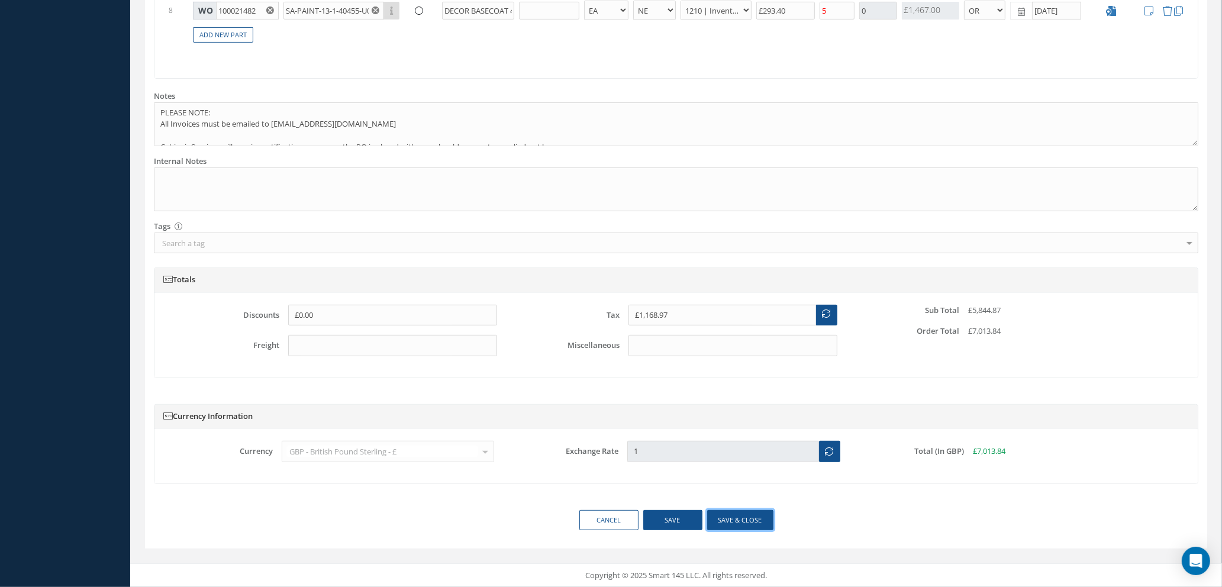
click at [730, 521] on button "Save & close" at bounding box center [740, 520] width 66 height 21
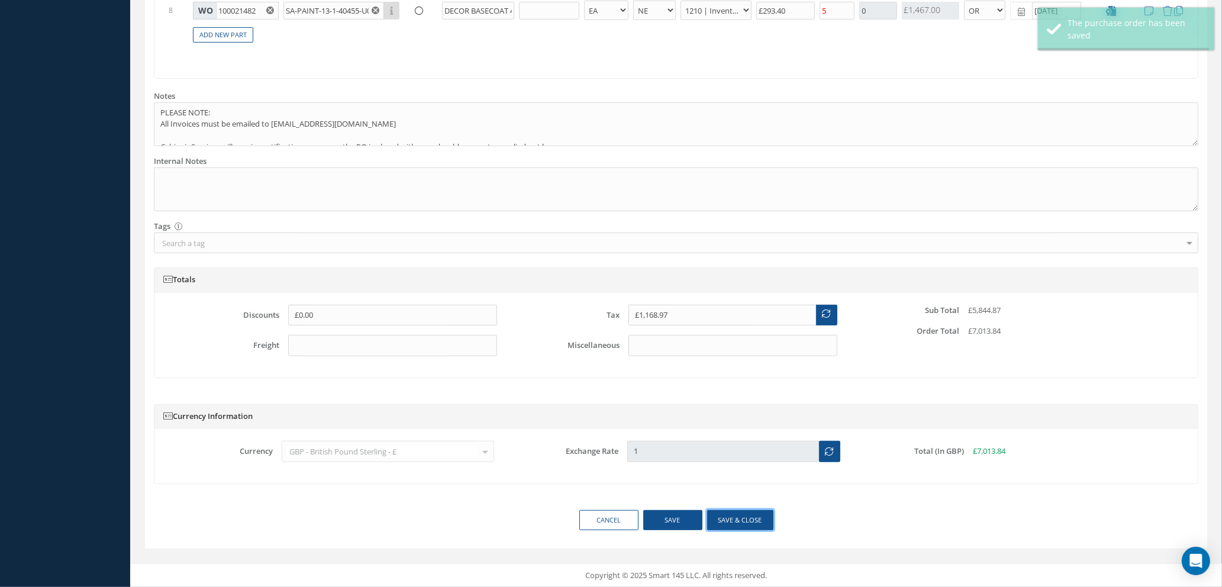
type input "£293.4"
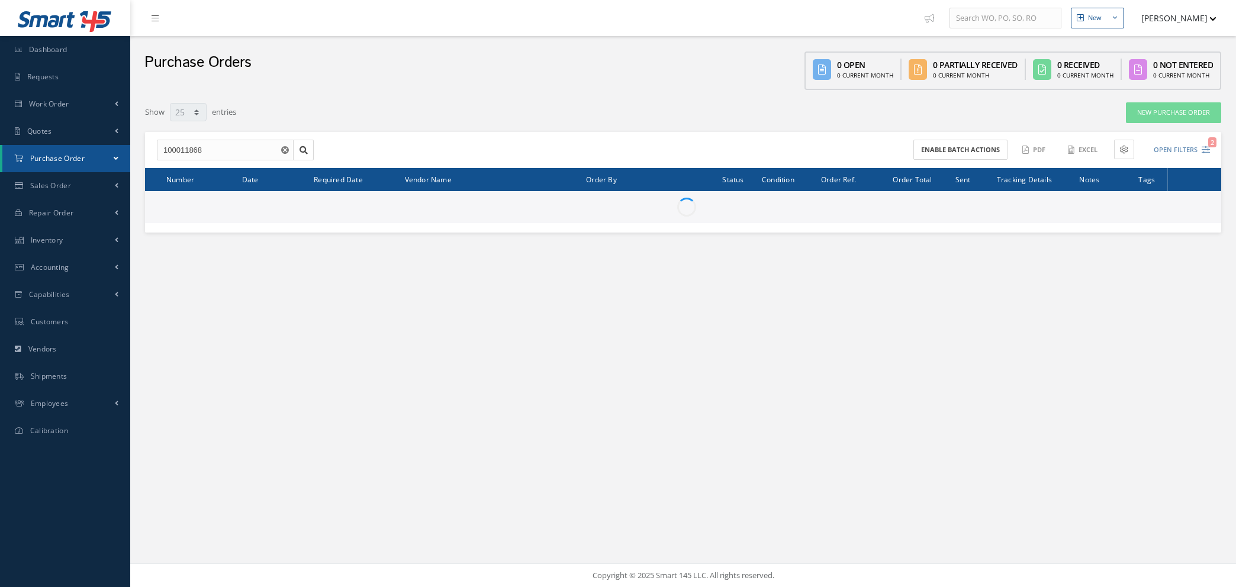
select select "25"
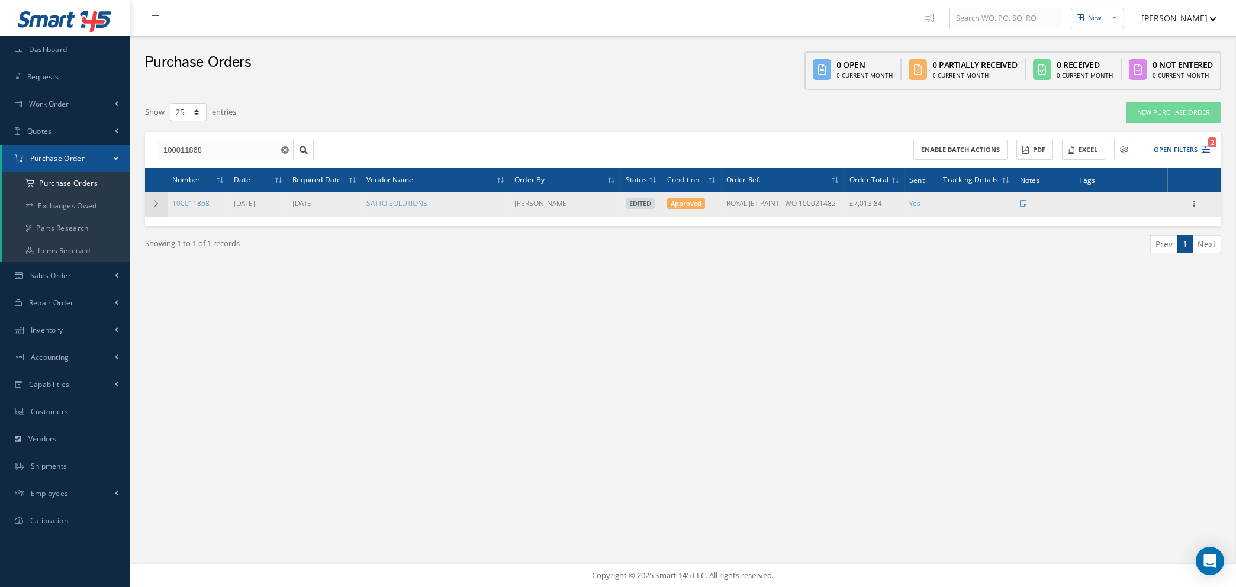
click at [166, 204] on td at bounding box center [156, 204] width 22 height 25
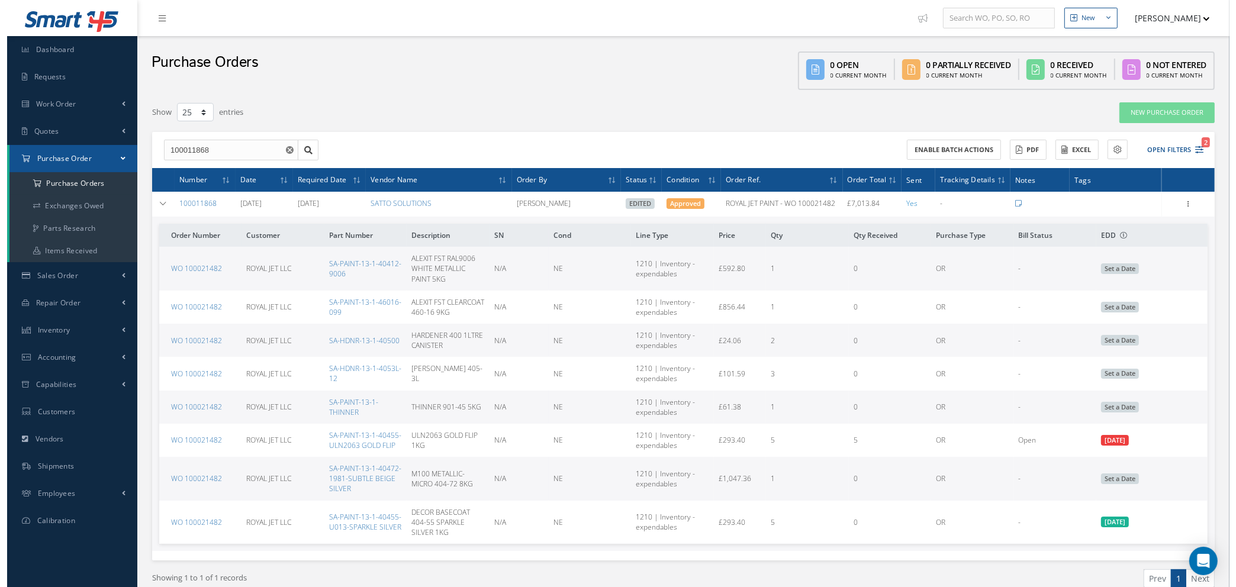
scroll to position [63, 0]
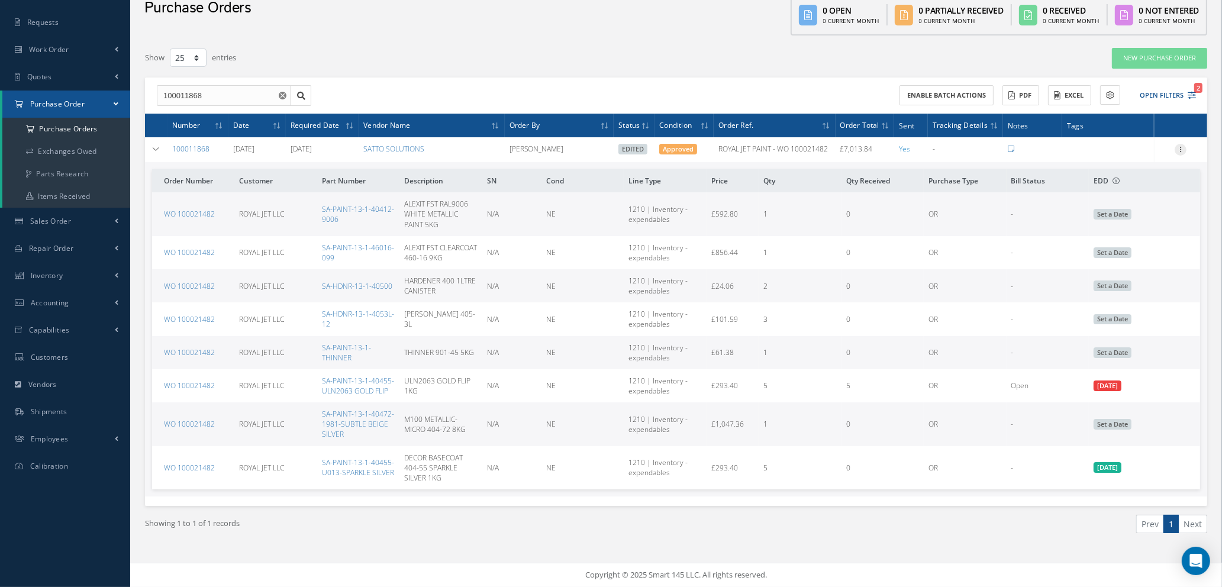
click at [1177, 144] on icon at bounding box center [1181, 148] width 12 height 9
click at [1120, 150] on link "Enter/Update" at bounding box center [1126, 157] width 94 height 15
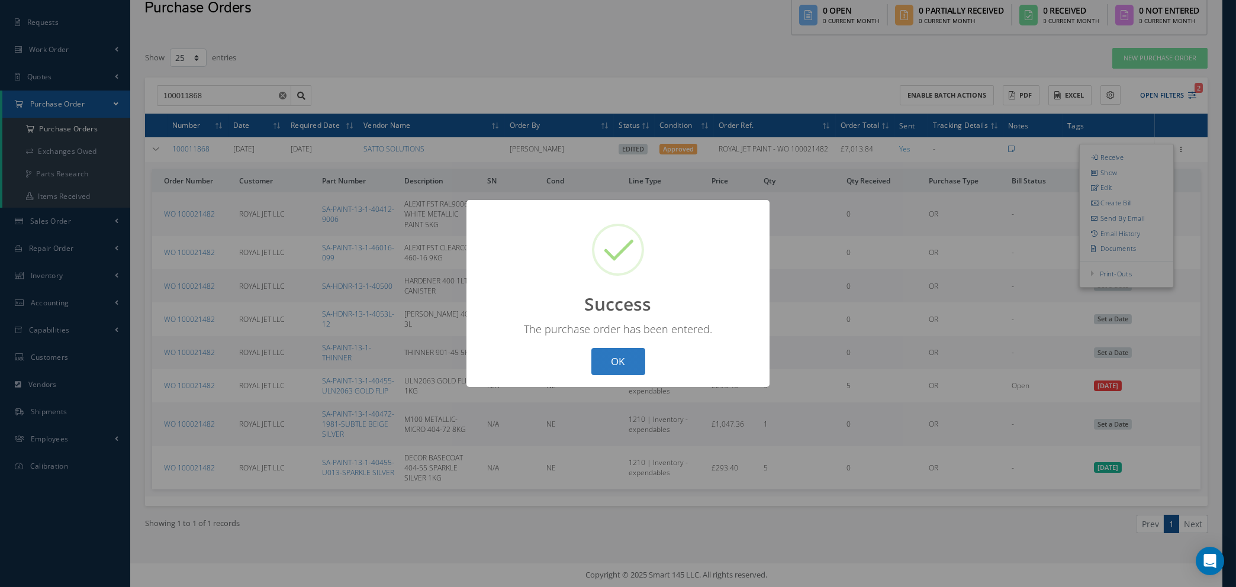
click at [625, 353] on button "OK" at bounding box center [618, 362] width 54 height 28
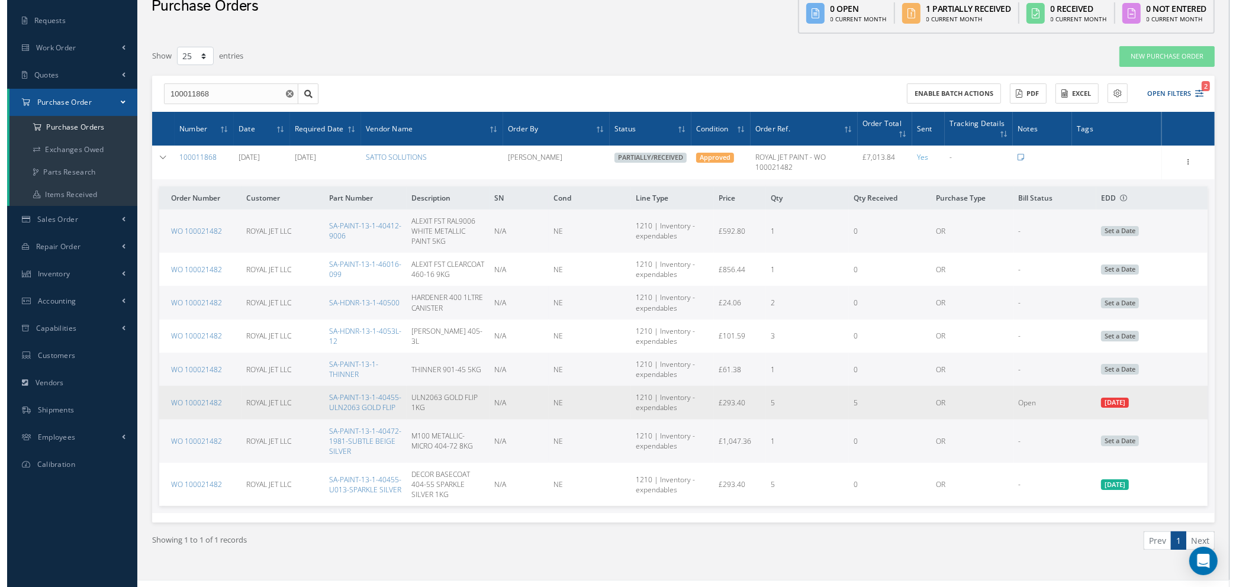
scroll to position [82, 0]
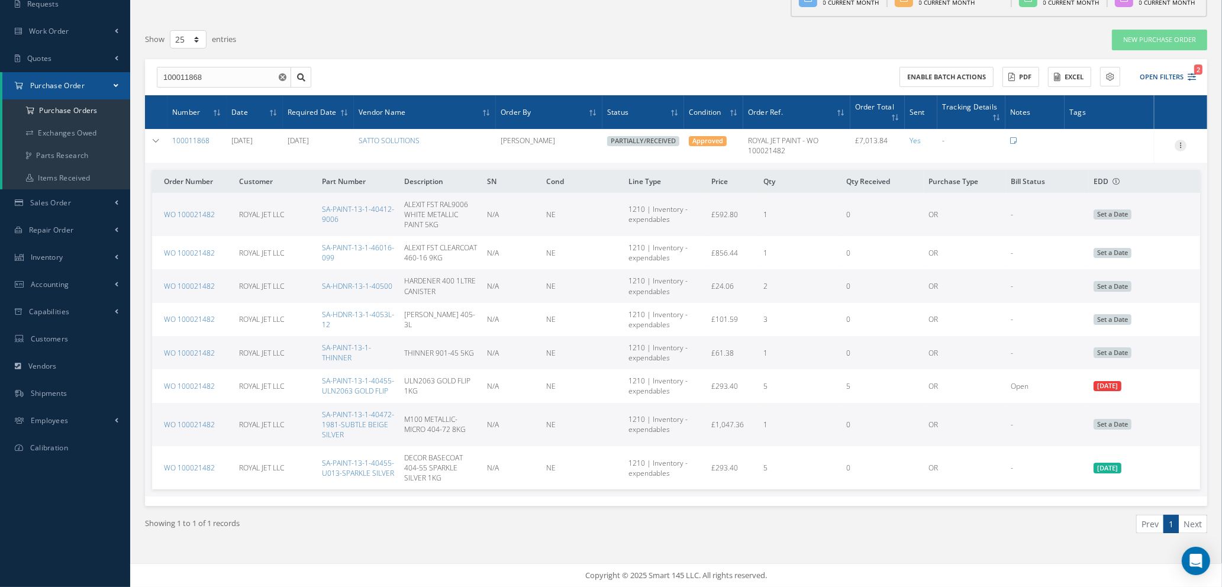
click at [1181, 140] on icon at bounding box center [1181, 144] width 12 height 9
click at [1118, 207] on link "Send By Email" at bounding box center [1126, 214] width 94 height 15
type input "Reports from Purchase Order #100011868"
type textarea "Hiya, Please find Attached, our Purchase Order #100011868. If you have any ques…"
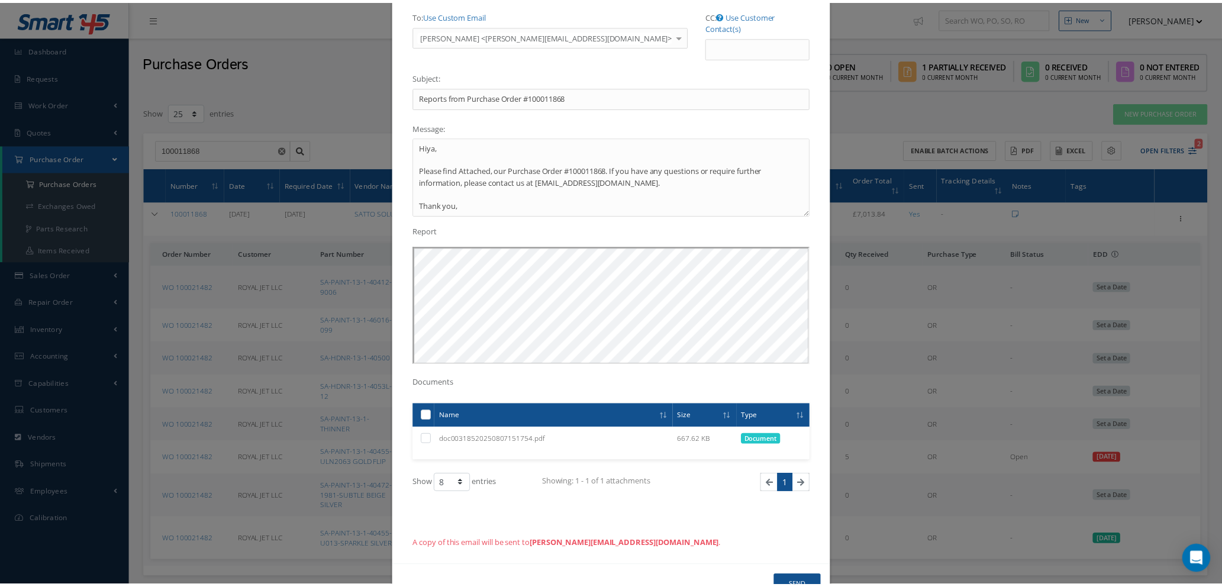
scroll to position [83, 0]
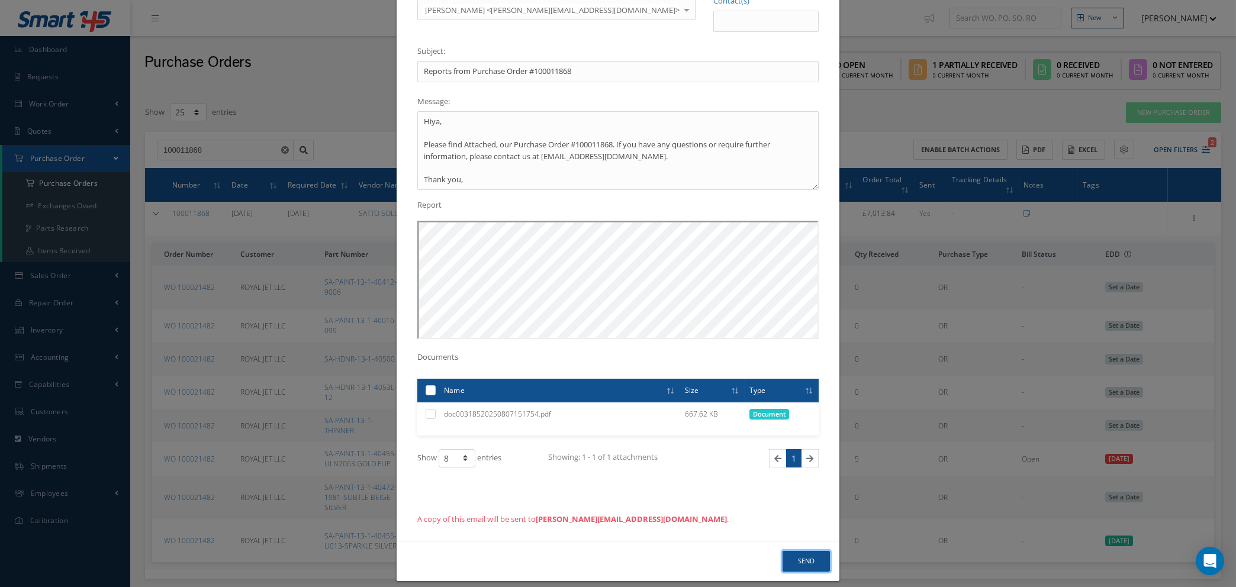
click at [807, 552] on button "Send" at bounding box center [805, 561] width 47 height 21
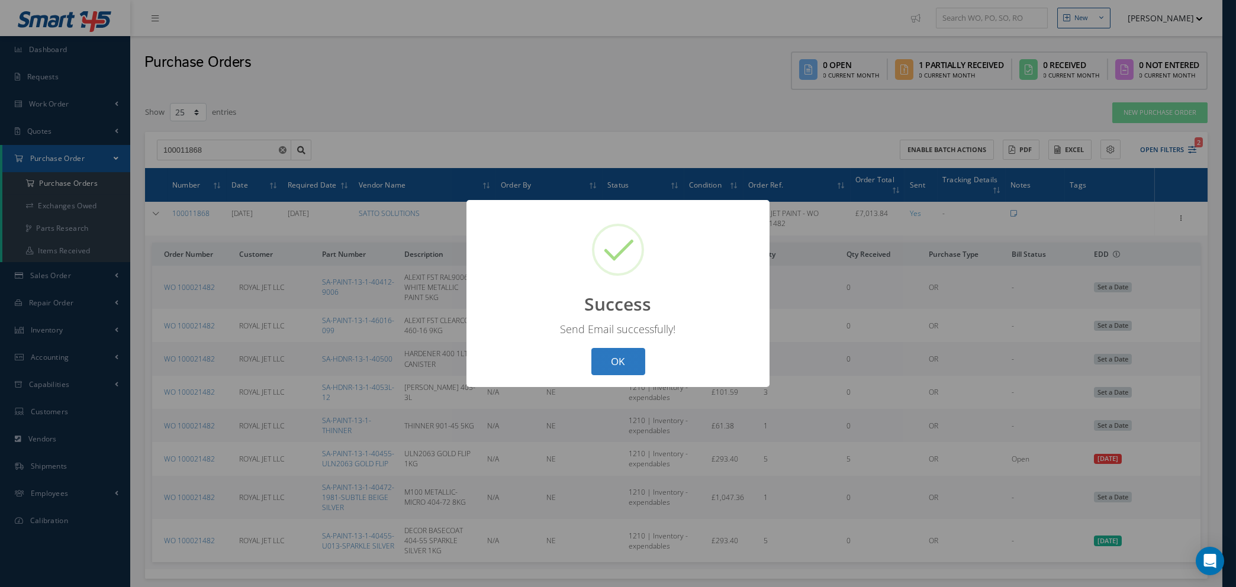
click at [608, 366] on button "OK" at bounding box center [618, 362] width 54 height 28
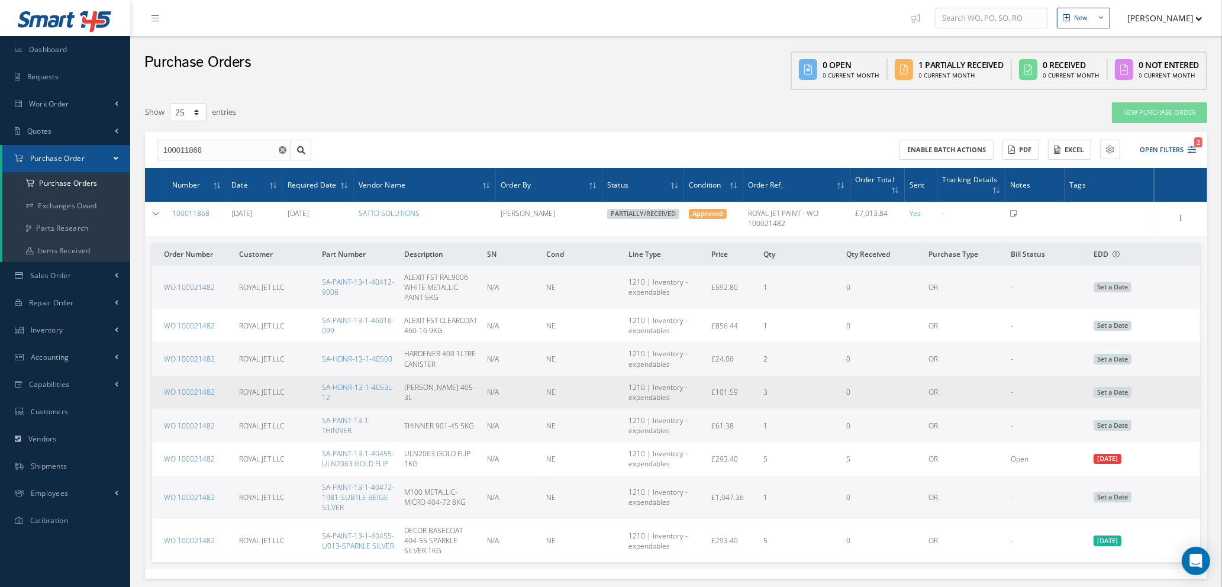
scroll to position [82, 0]
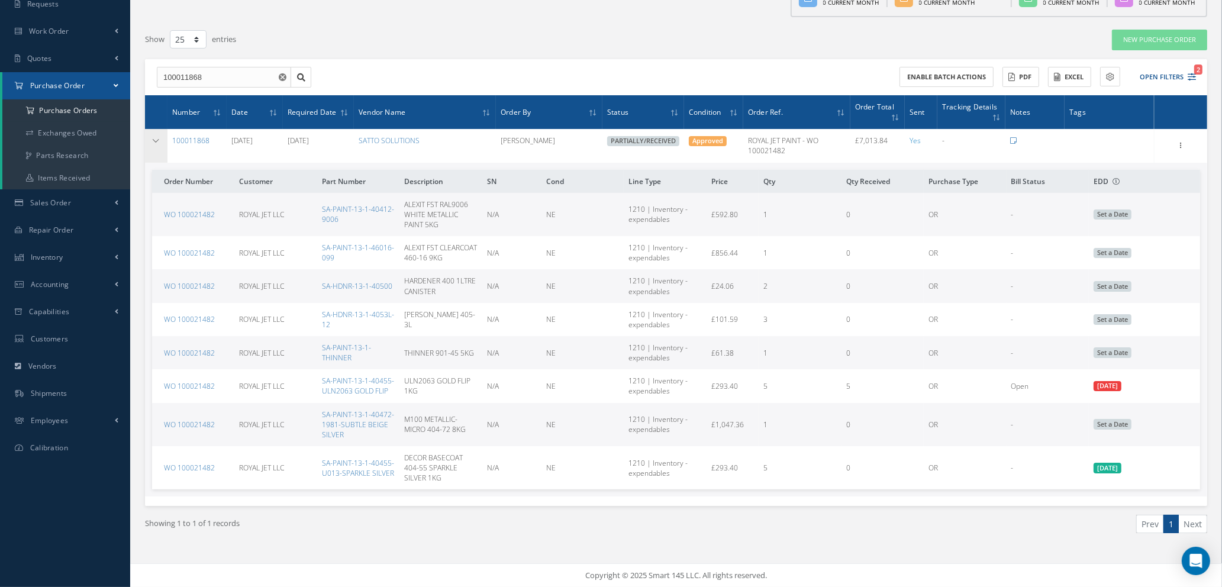
click at [154, 129] on td at bounding box center [156, 145] width 22 height 33
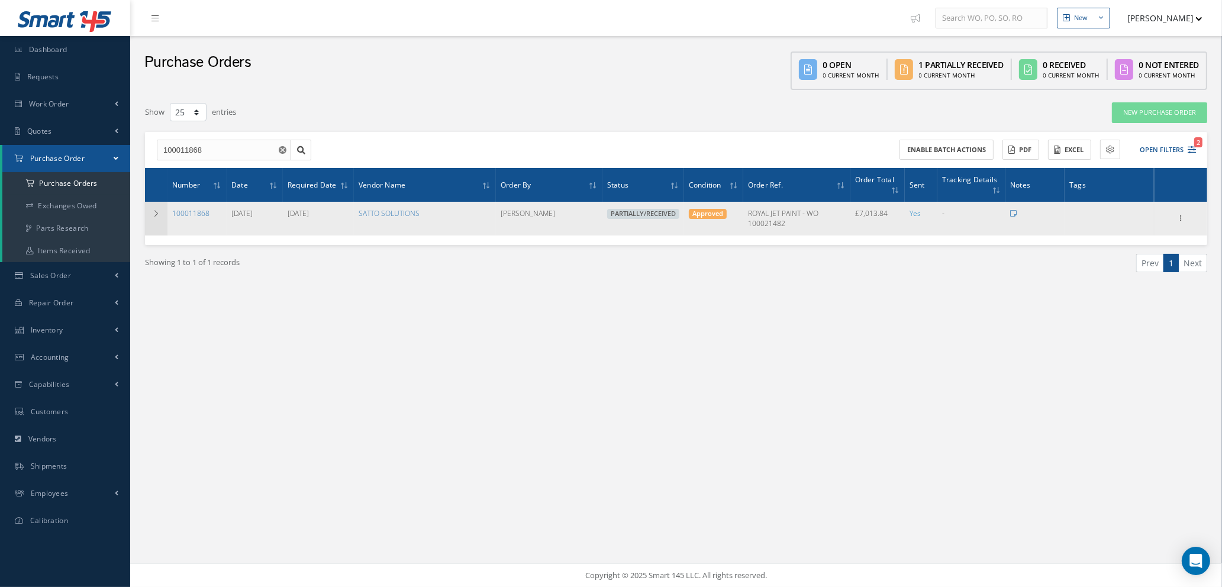
scroll to position [0, 0]
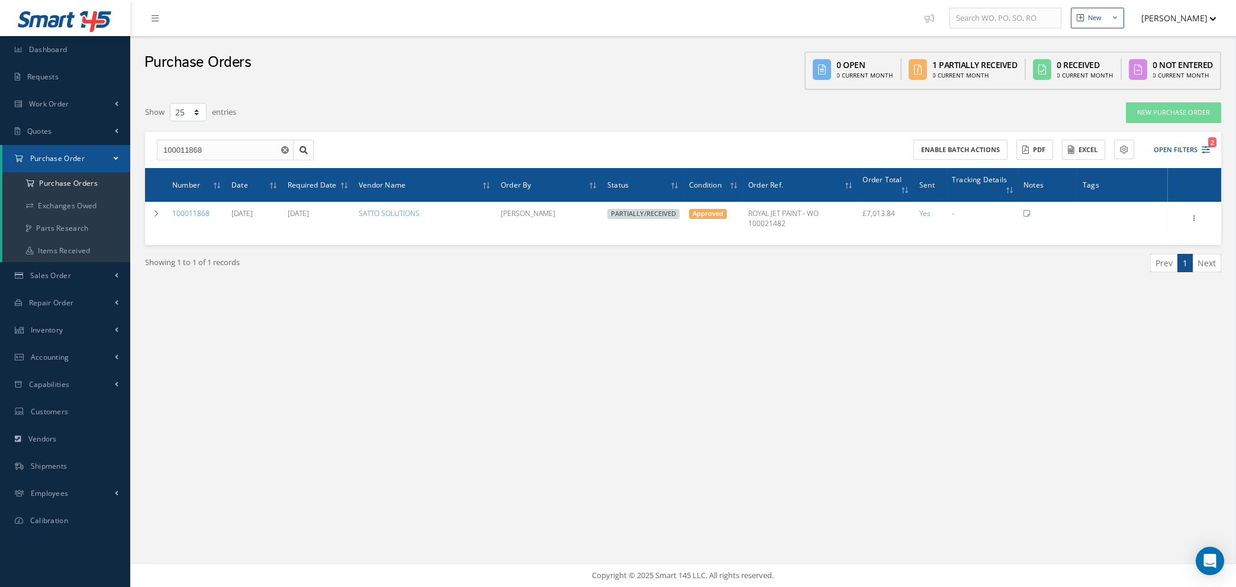
click at [279, 149] on button "button" at bounding box center [286, 150] width 15 height 21
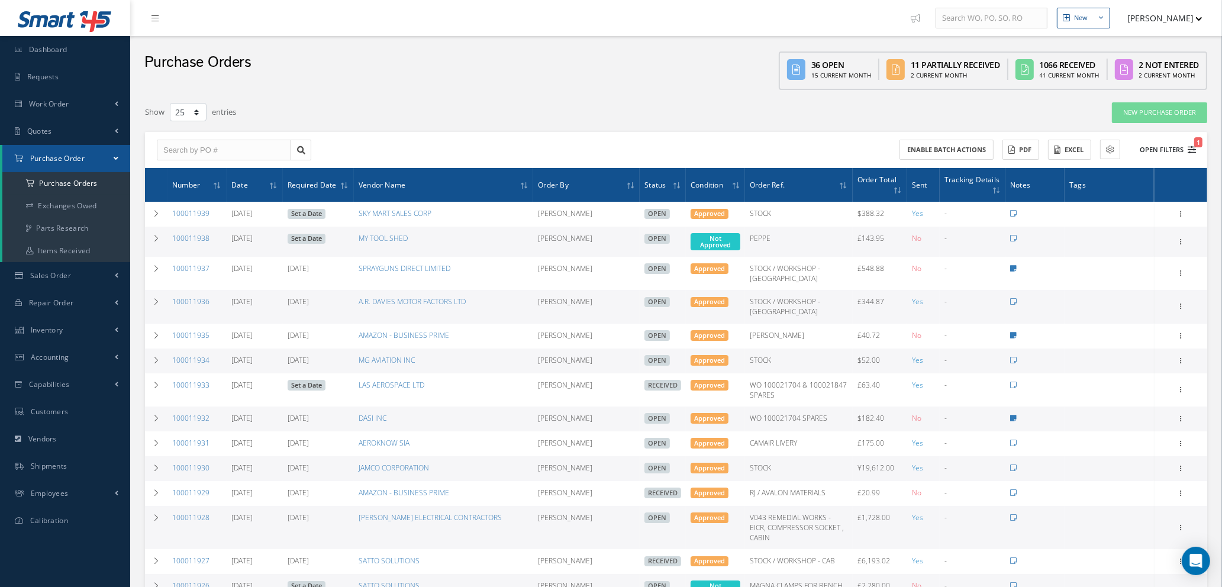
click at [1194, 147] on icon "1" at bounding box center [1192, 150] width 8 height 8
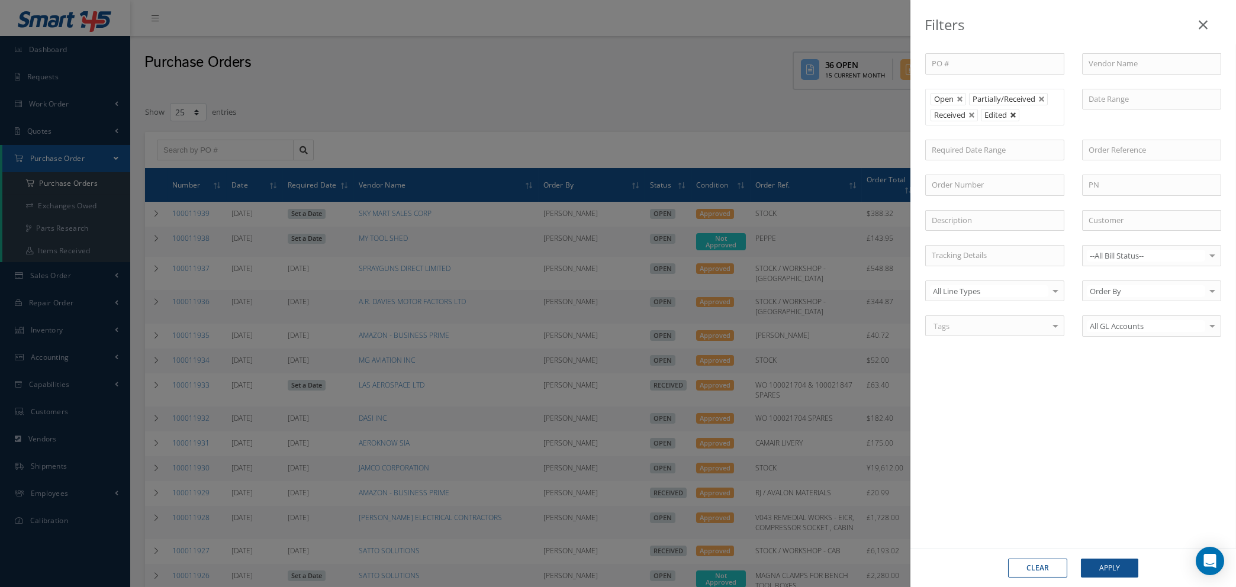
click at [1016, 112] on link at bounding box center [1013, 115] width 7 height 7
click at [1042, 99] on link at bounding box center [1041, 99] width 7 height 7
click at [958, 98] on link at bounding box center [959, 99] width 7 height 7
click at [1136, 61] on input "text" at bounding box center [1151, 63] width 139 height 21
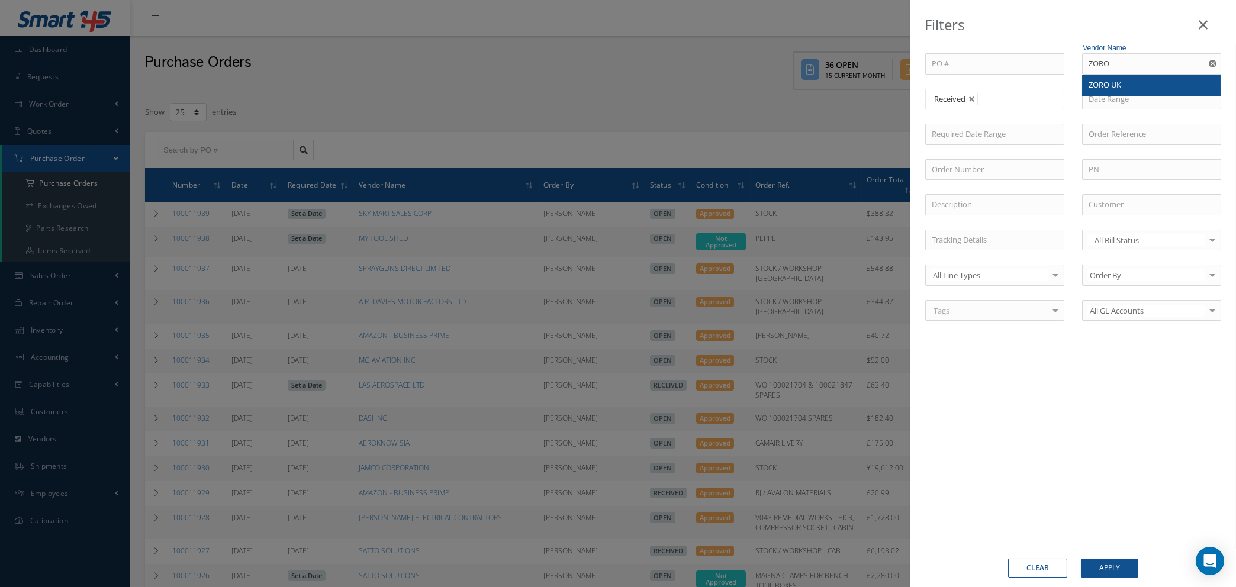
click at [1128, 85] on div "ZORO UK" at bounding box center [1151, 85] width 126 height 12
type input "ZORO UK"
click at [1110, 568] on button "Apply" at bounding box center [1109, 568] width 57 height 19
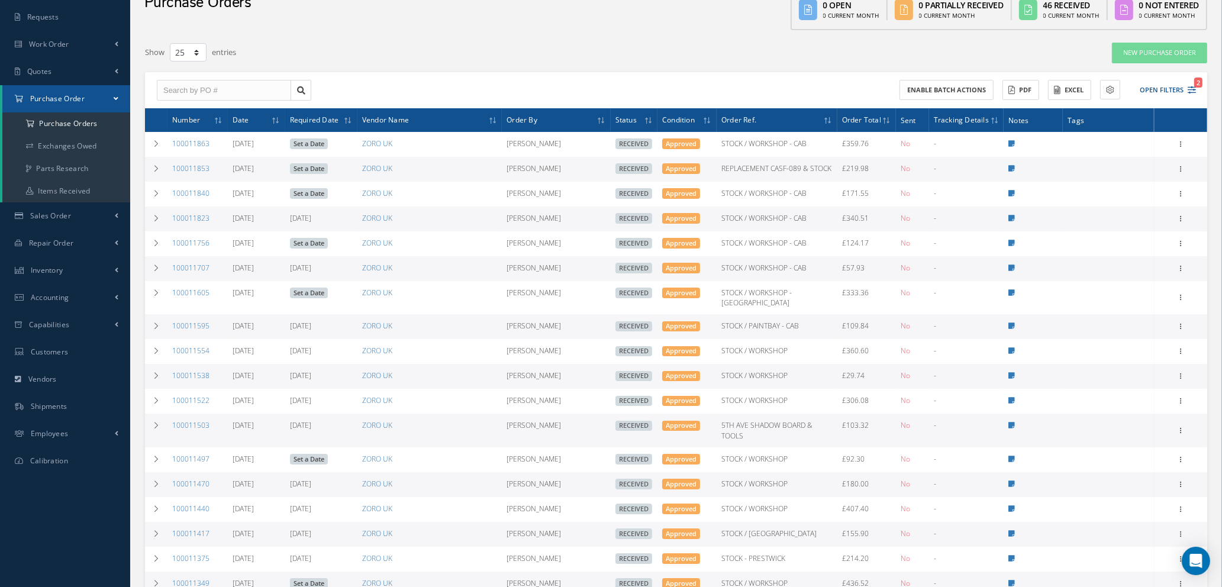
scroll to position [89, 0]
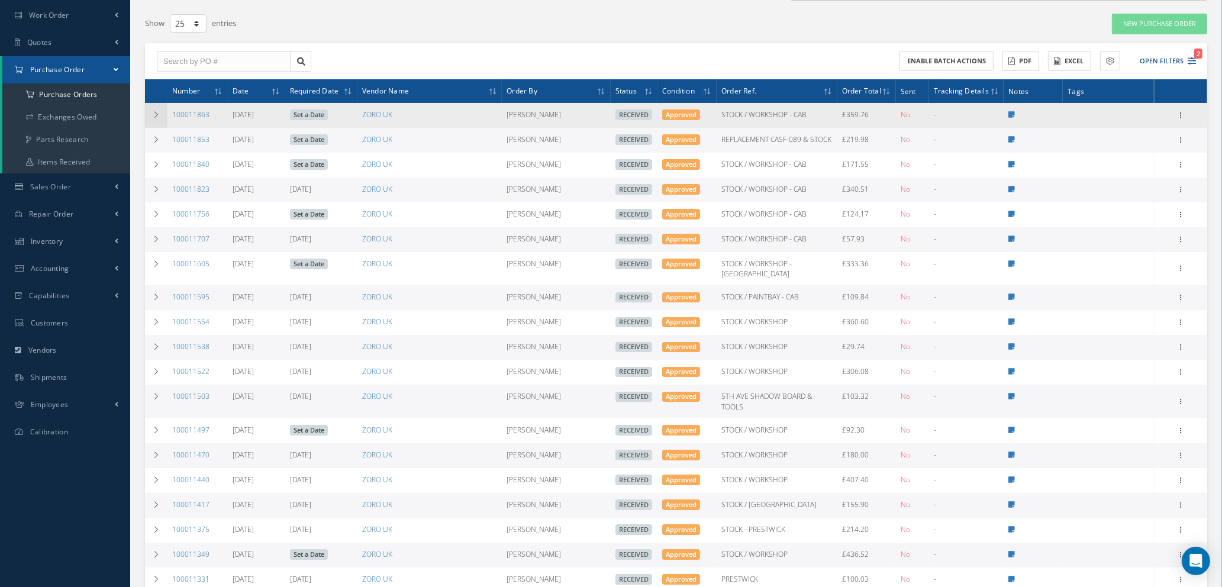
click at [152, 111] on icon at bounding box center [156, 114] width 8 height 7
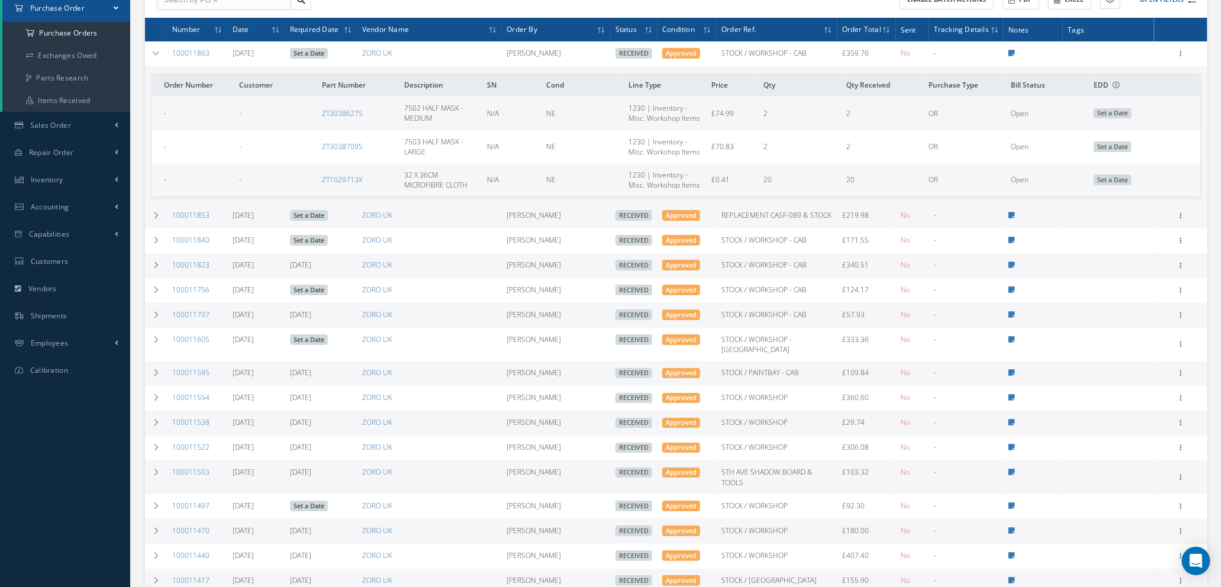
scroll to position [266, 0]
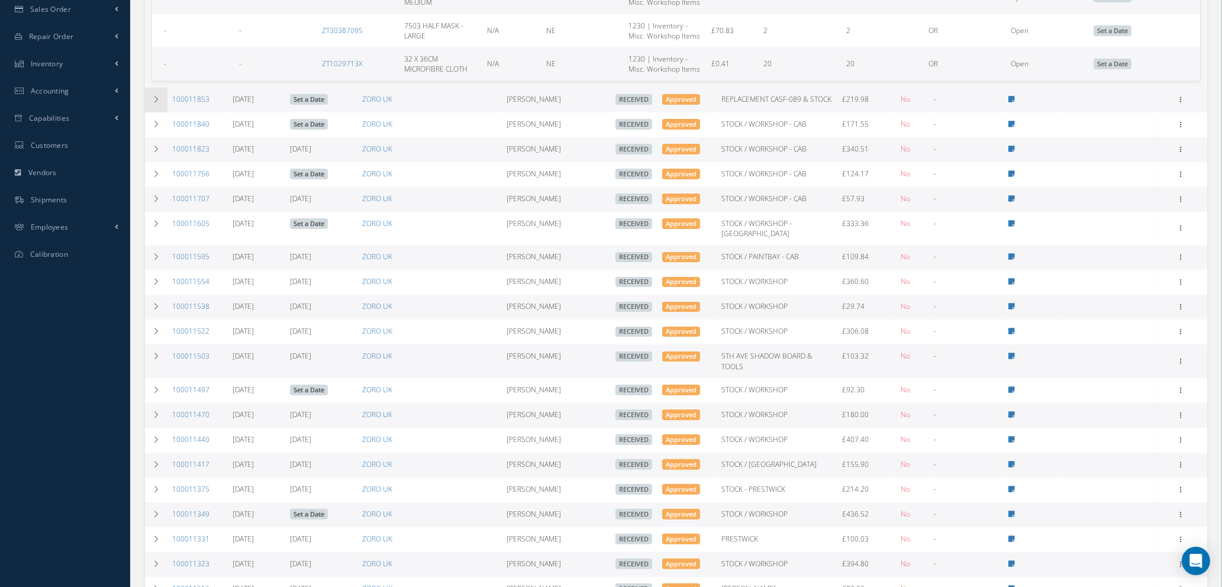
click at [153, 97] on icon at bounding box center [156, 99] width 8 height 7
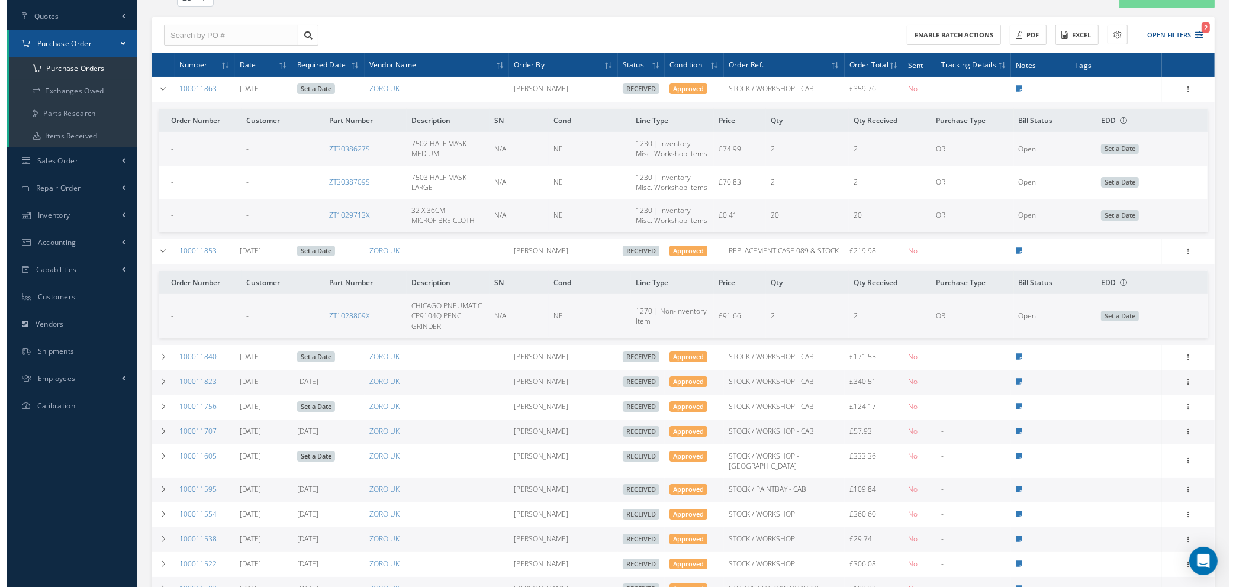
scroll to position [89, 0]
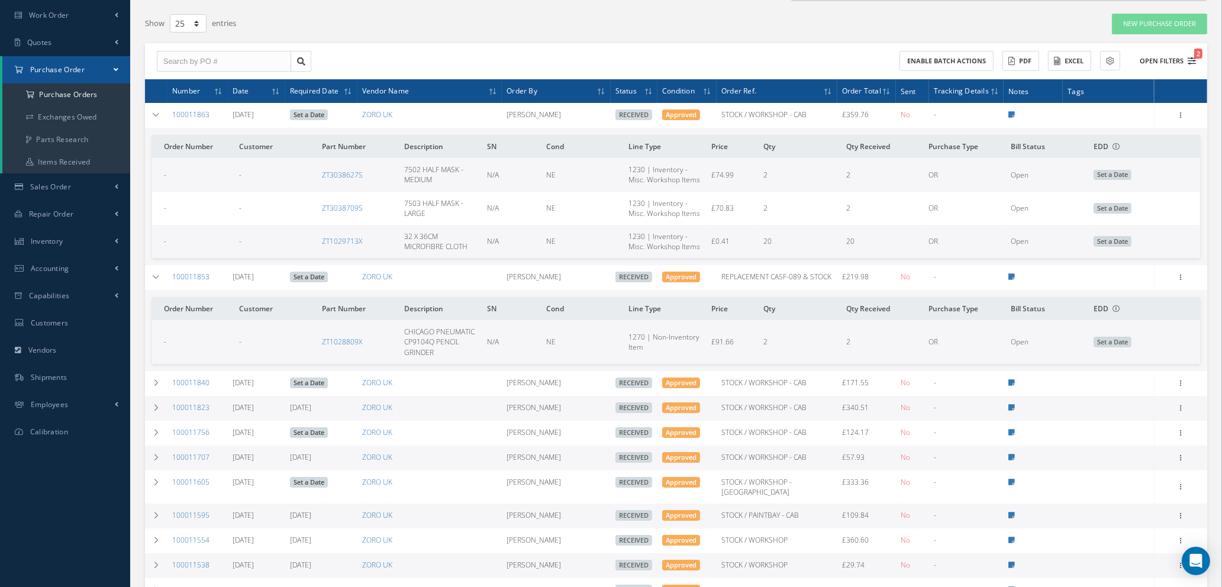
click at [1194, 59] on icon "2" at bounding box center [1192, 61] width 8 height 8
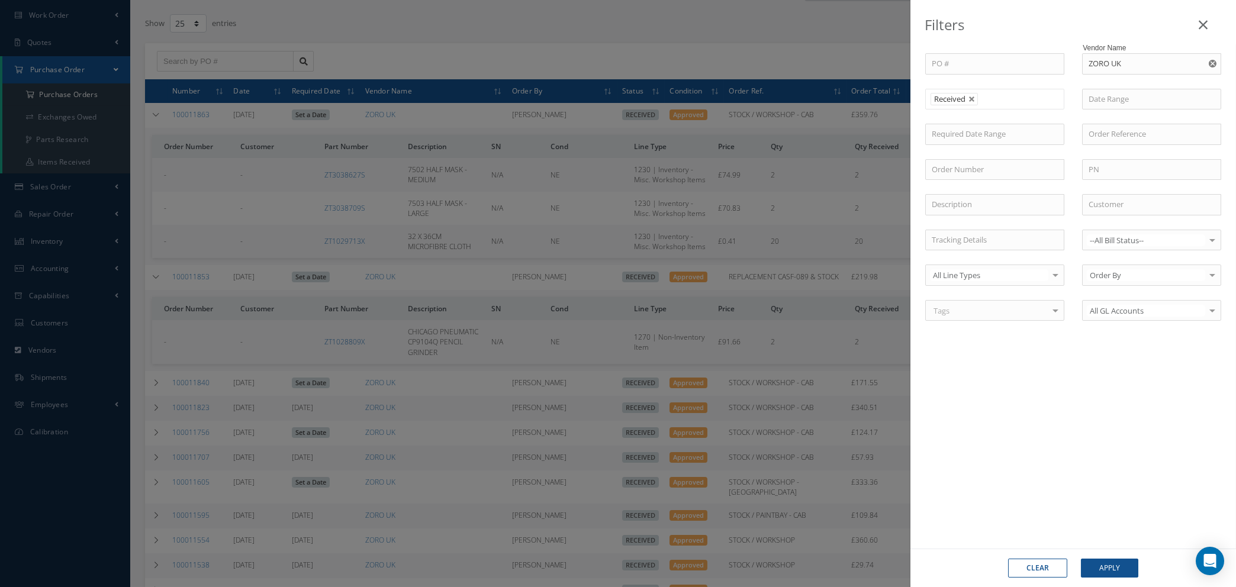
click at [1211, 62] on use "Reset" at bounding box center [1212, 64] width 8 height 8
click at [1111, 569] on button "Apply" at bounding box center [1109, 568] width 57 height 19
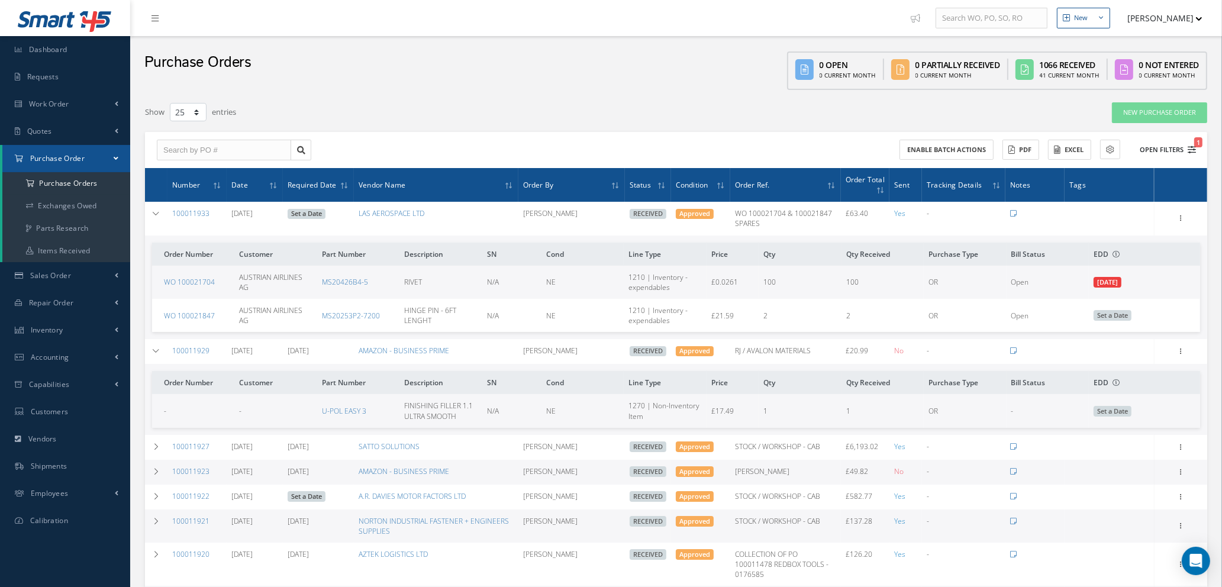
click at [1190, 146] on icon "1" at bounding box center [1192, 150] width 8 height 8
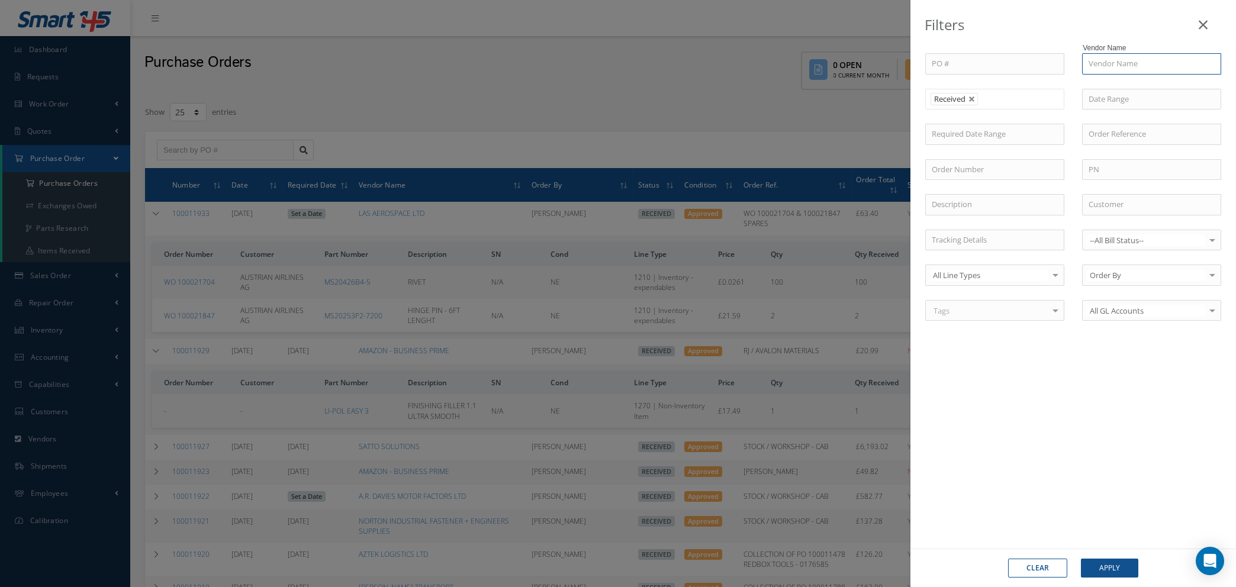
click at [1145, 68] on input "text" at bounding box center [1151, 63] width 139 height 21
click at [1147, 82] on span "A.R. DAVIES MOTOR FACTORS LTD" at bounding box center [1140, 90] width 104 height 22
type input "A.R. DAVIES MOTOR FACTORS LTD"
click at [1094, 569] on button "Apply" at bounding box center [1109, 568] width 57 height 19
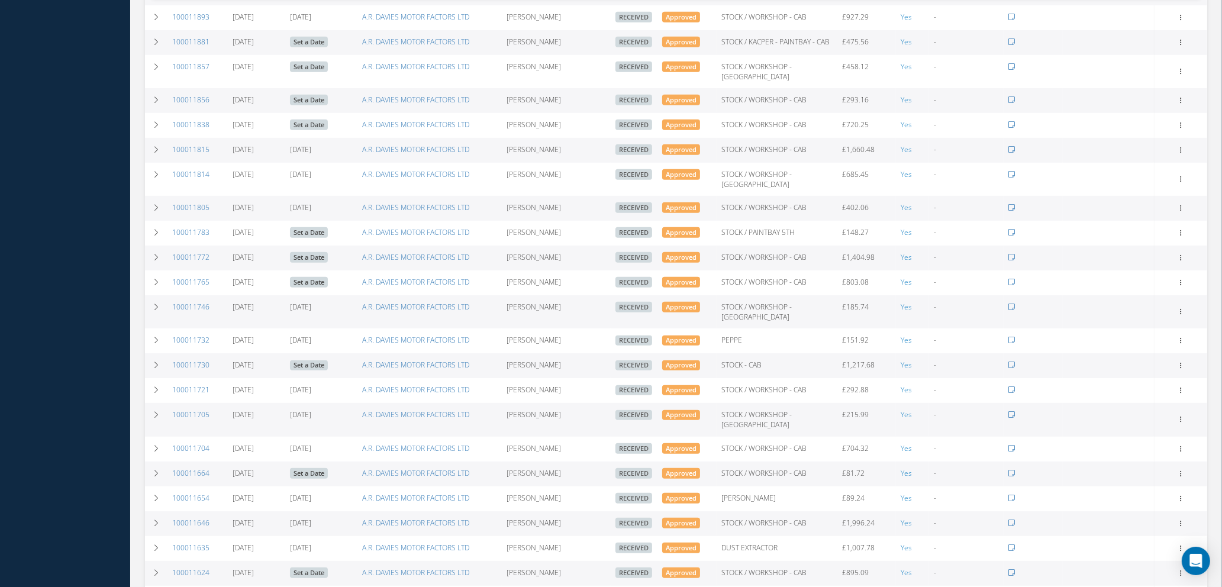
scroll to position [799, 0]
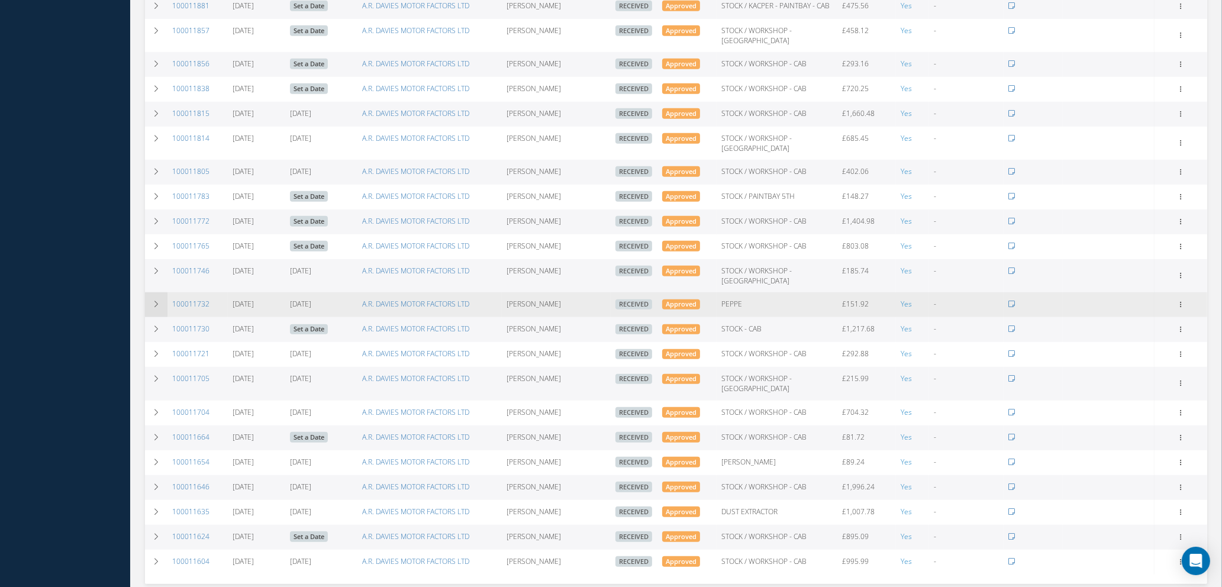
click at [154, 301] on icon at bounding box center [156, 304] width 8 height 7
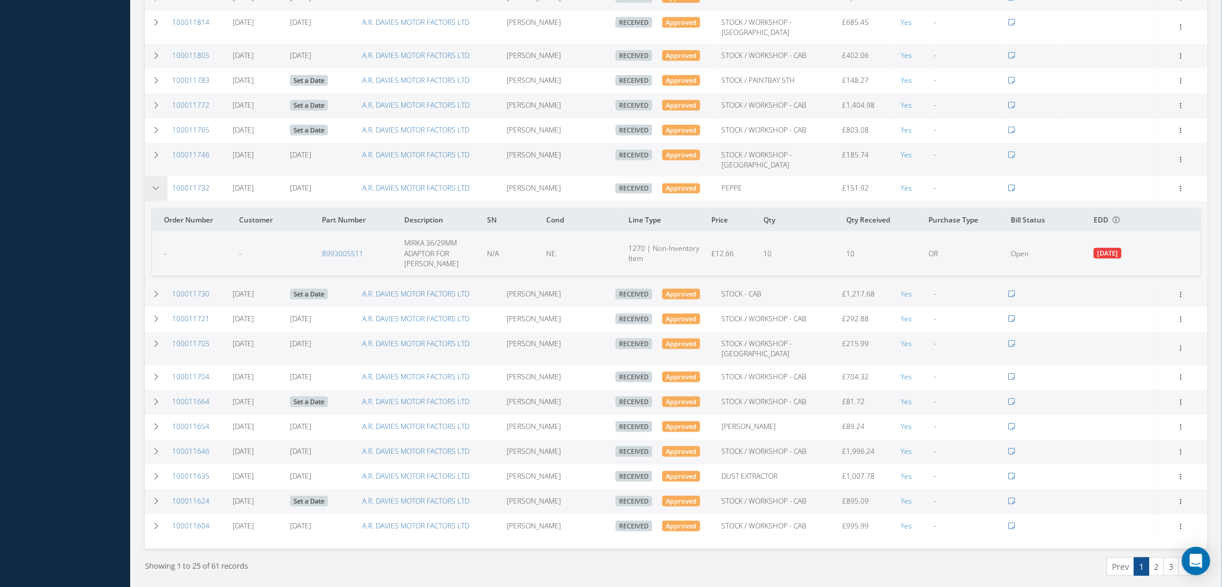
scroll to position [921, 0]
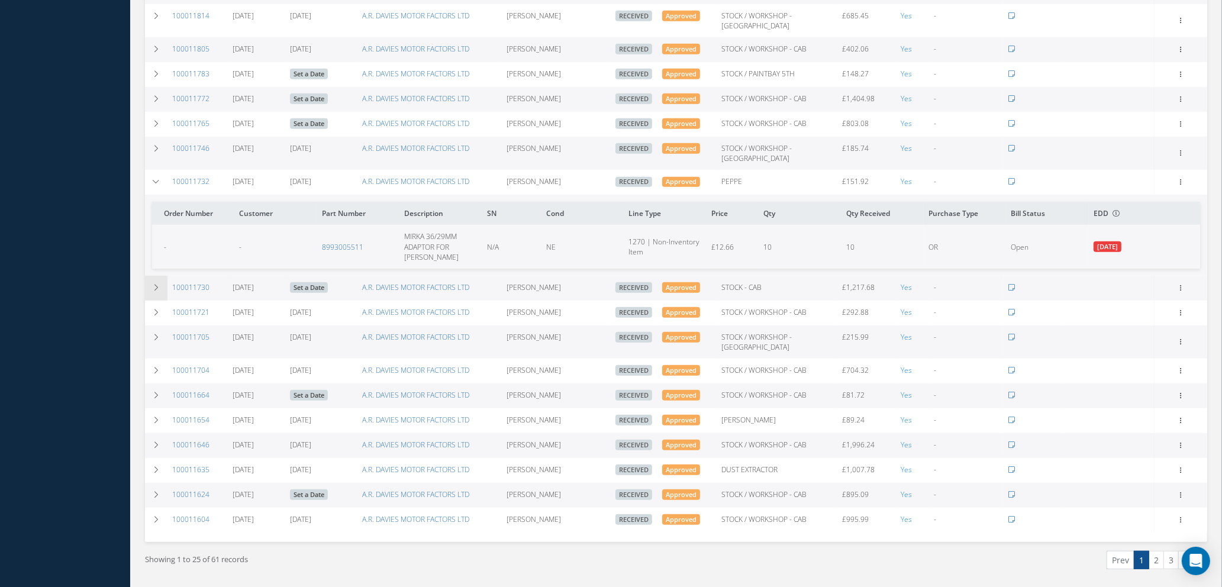
click at [159, 284] on icon at bounding box center [156, 287] width 8 height 7
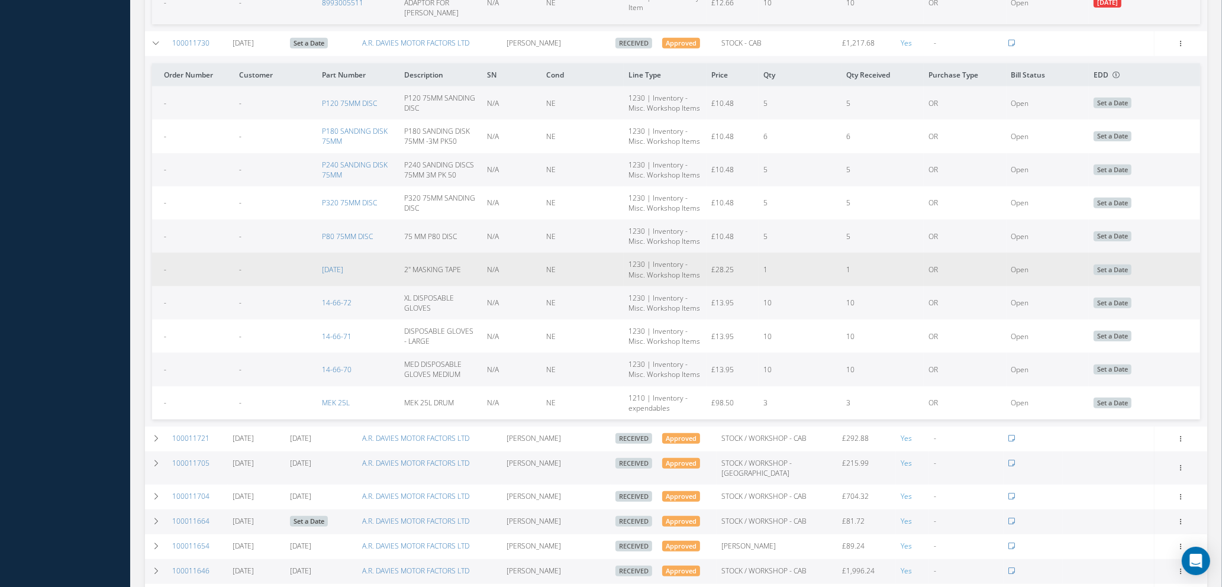
scroll to position [1188, 0]
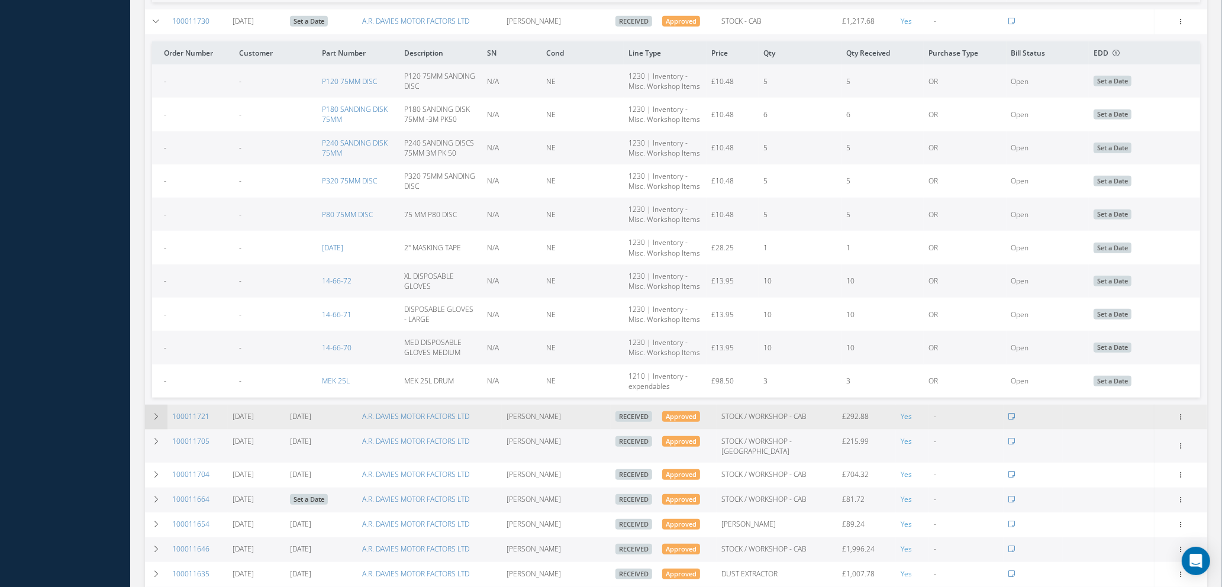
click at [157, 413] on icon at bounding box center [156, 416] width 8 height 7
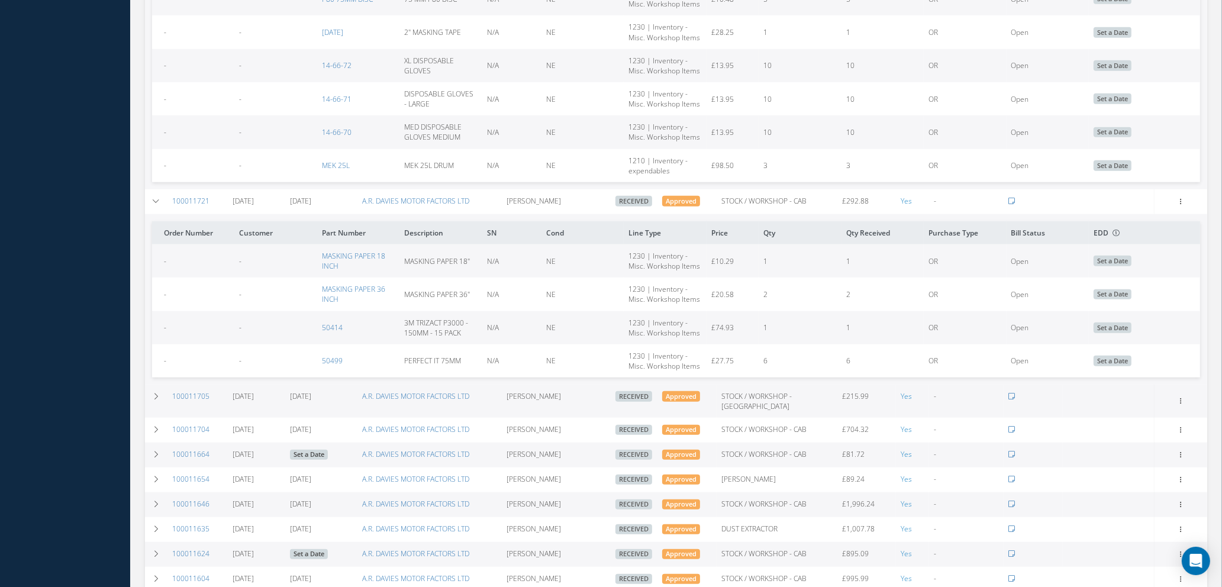
scroll to position [1454, 0]
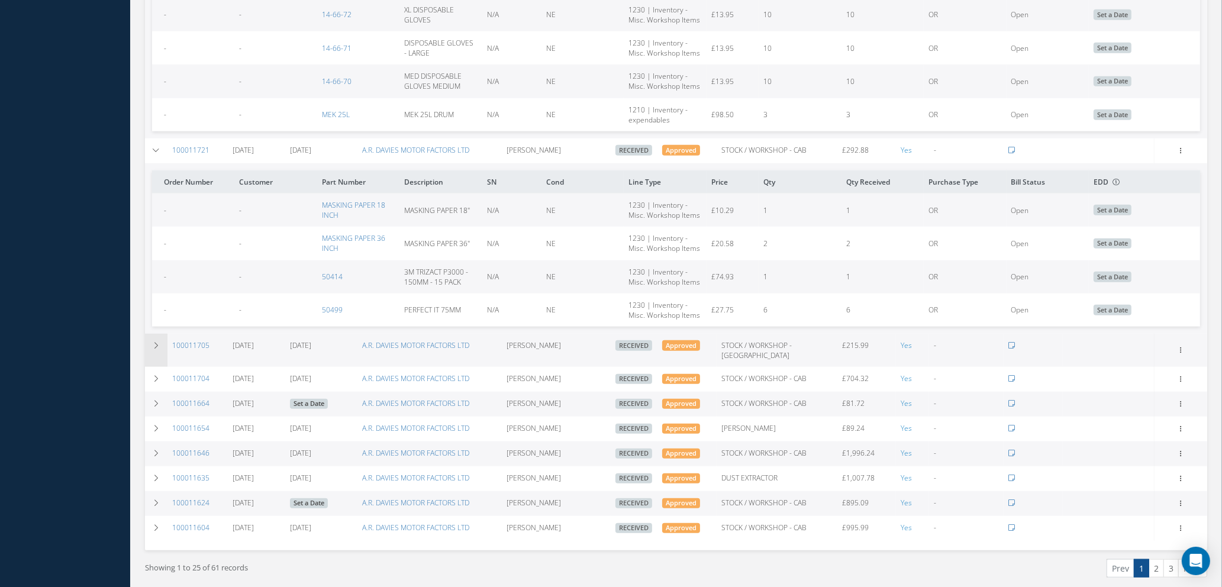
click at [156, 334] on td at bounding box center [156, 350] width 22 height 33
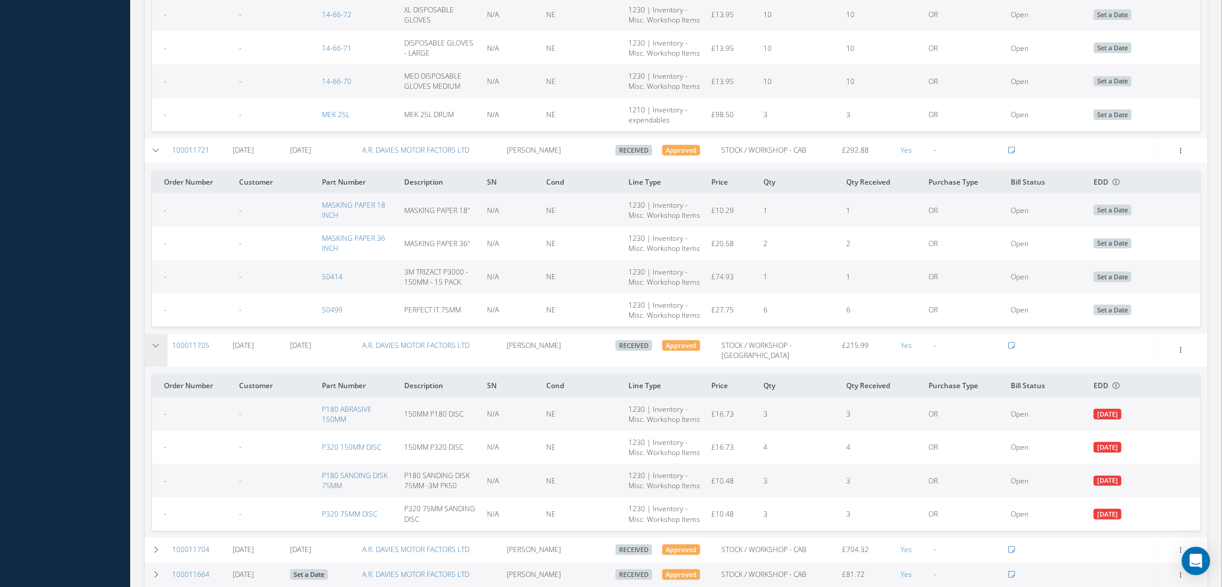
click at [156, 334] on td at bounding box center [156, 350] width 22 height 33
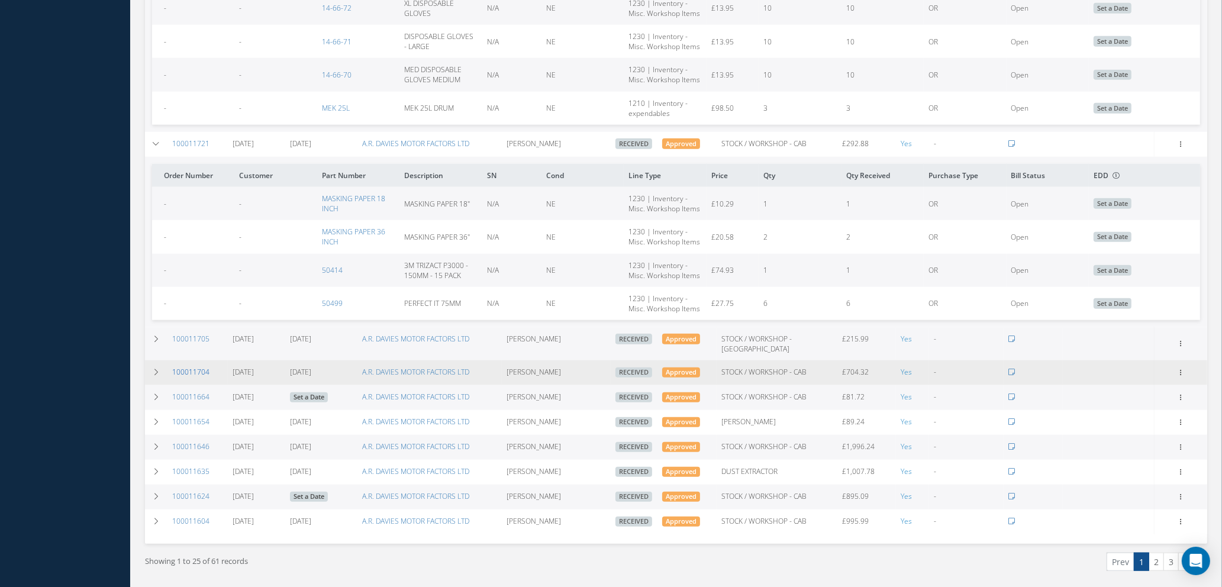
scroll to position [1462, 0]
click at [159, 367] on icon at bounding box center [156, 370] width 8 height 7
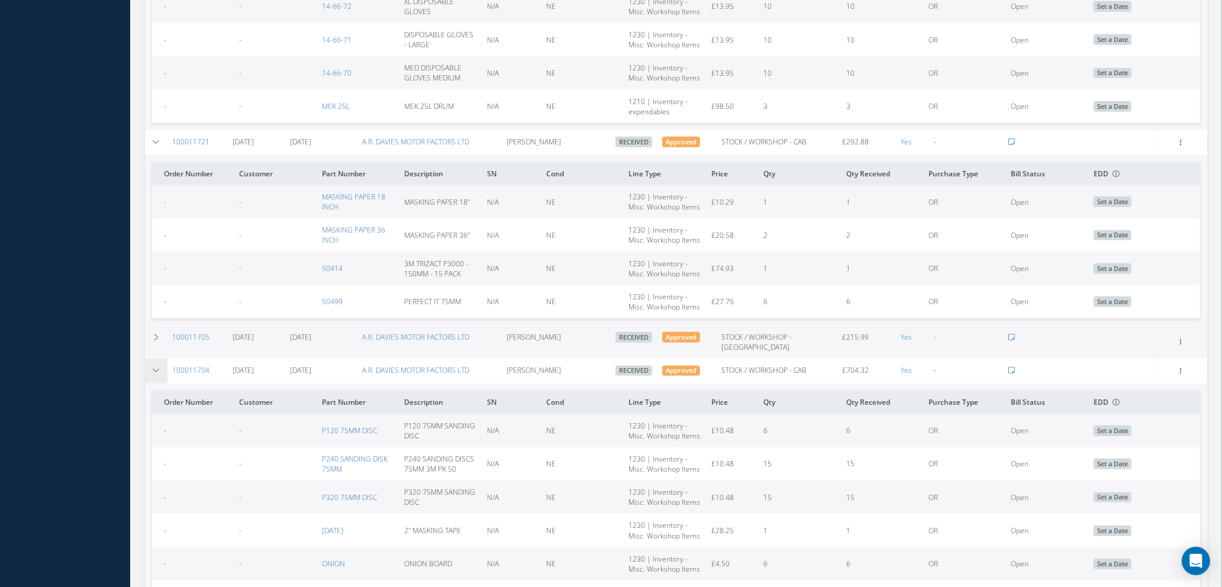
click at [159, 367] on icon at bounding box center [156, 370] width 8 height 7
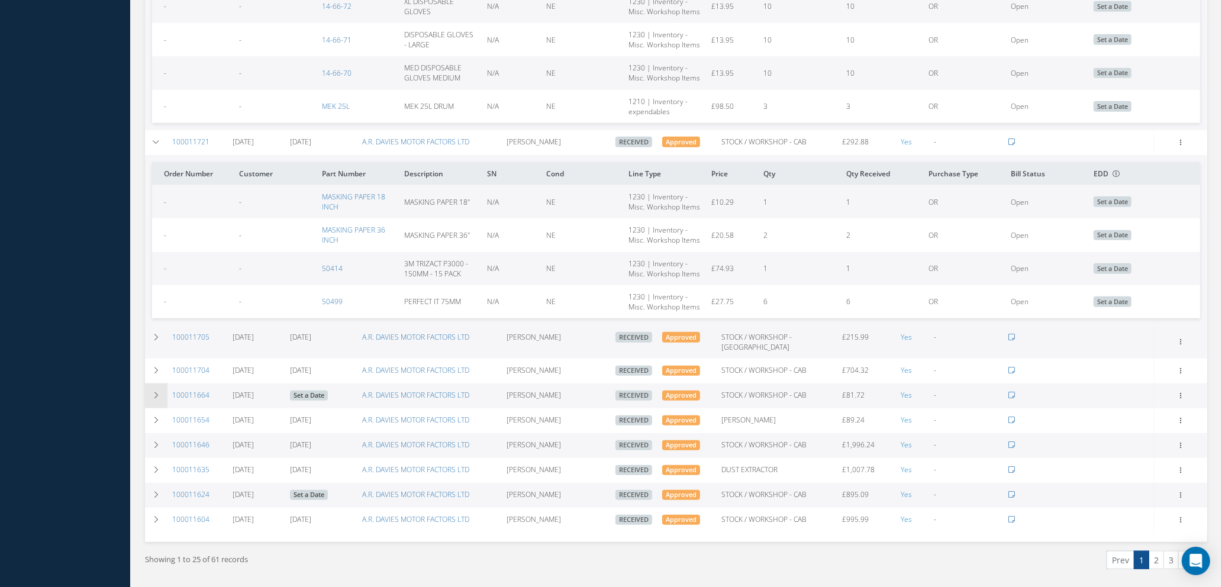
click at [153, 392] on icon at bounding box center [156, 395] width 8 height 7
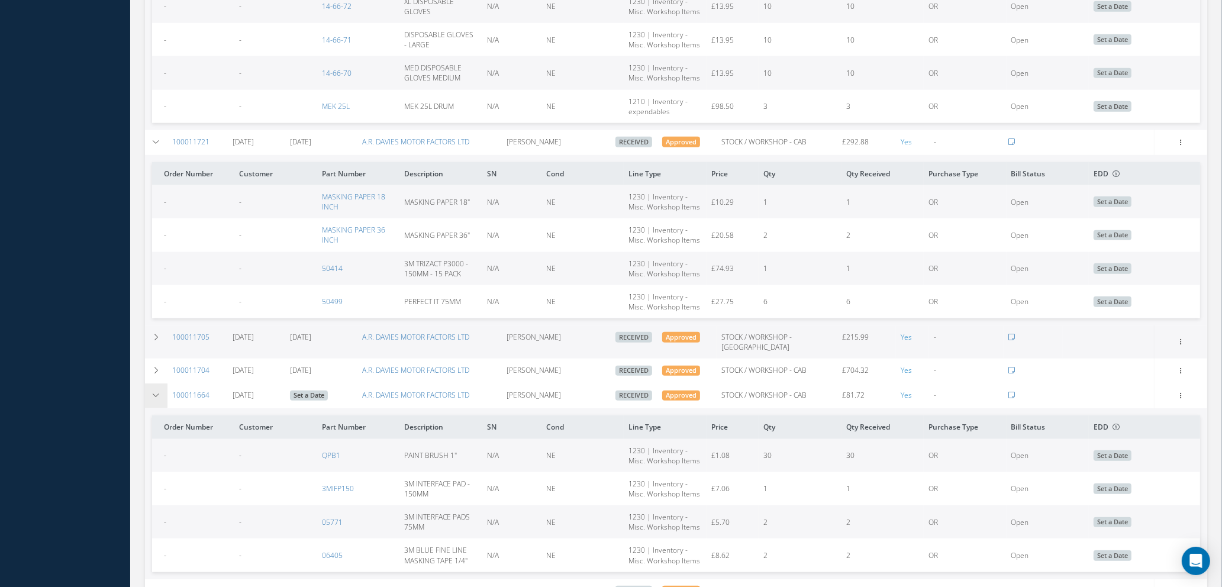
click at [153, 392] on icon at bounding box center [156, 395] width 8 height 7
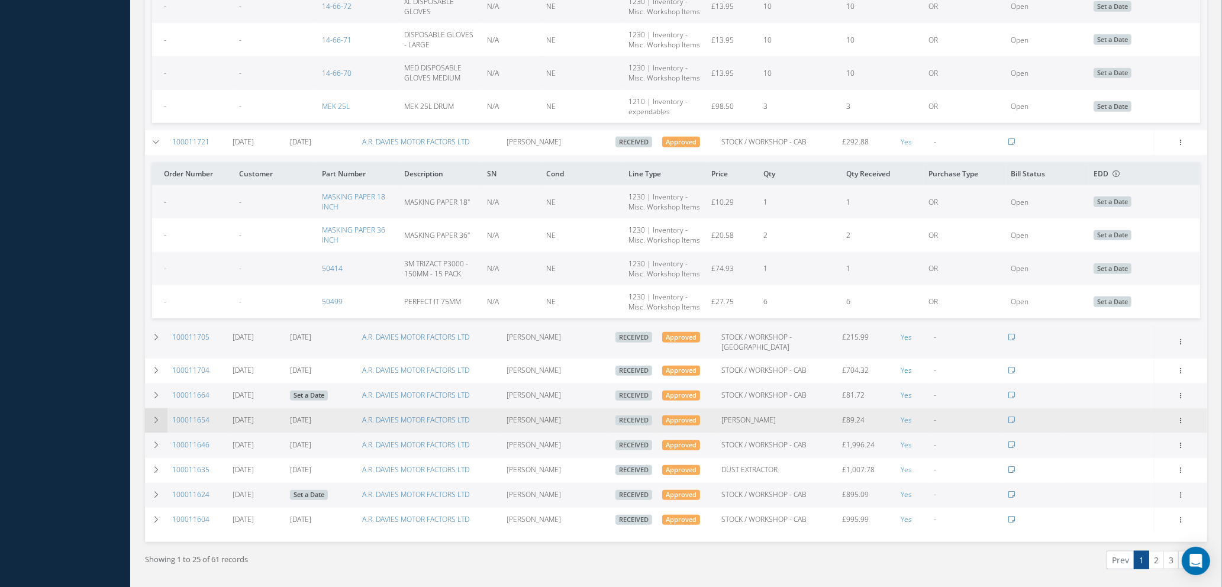
click at [154, 417] on icon at bounding box center [156, 420] width 8 height 7
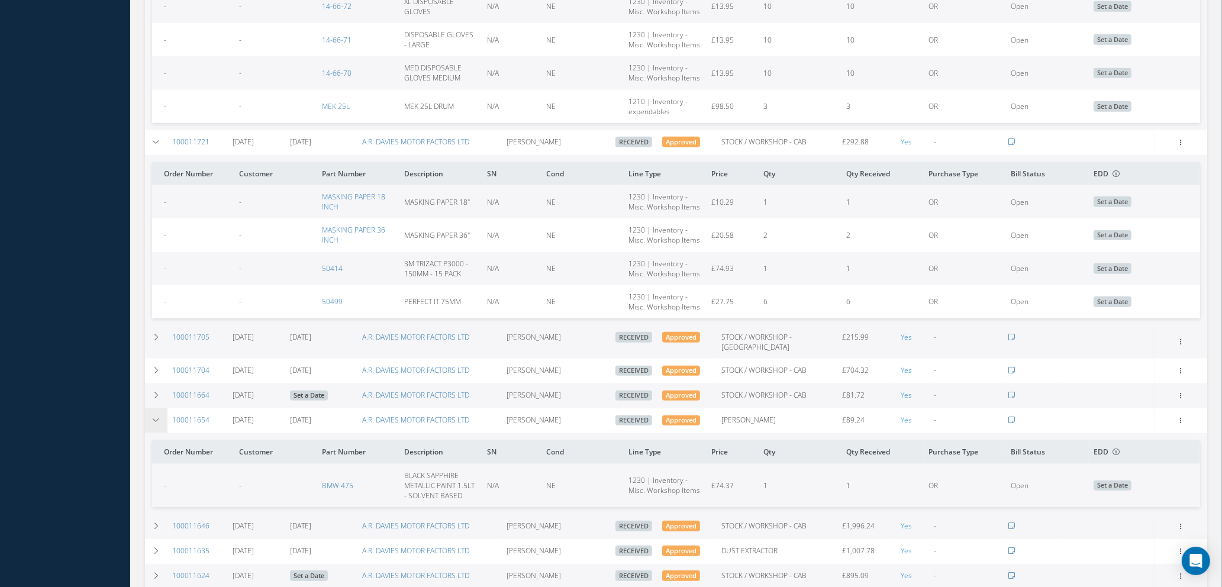
click at [154, 417] on icon at bounding box center [156, 420] width 8 height 7
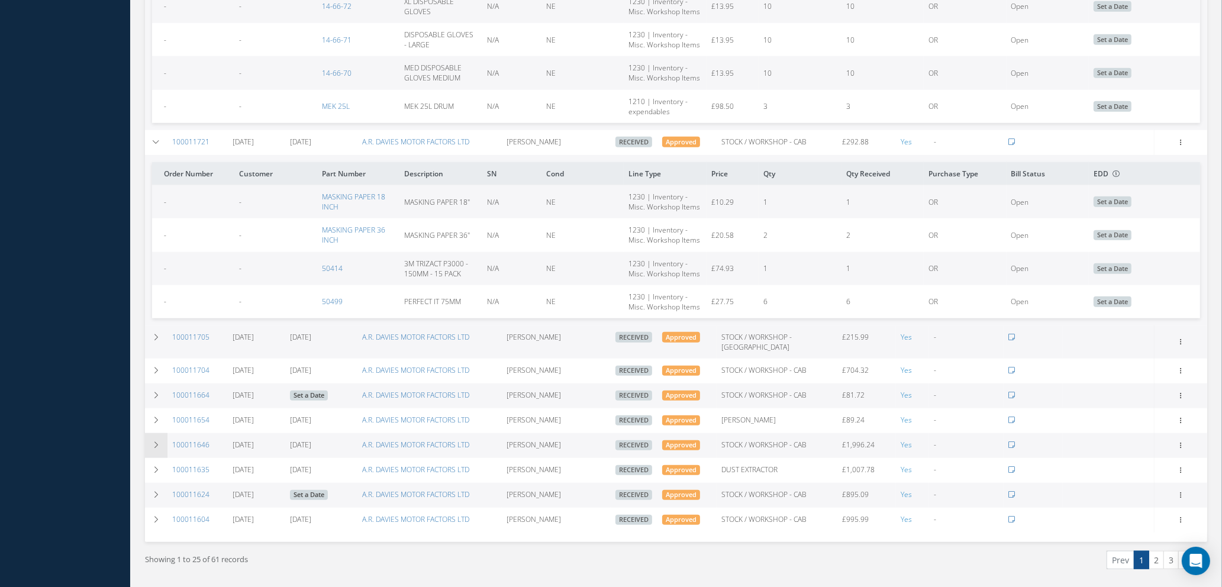
click at [150, 433] on td at bounding box center [156, 445] width 22 height 25
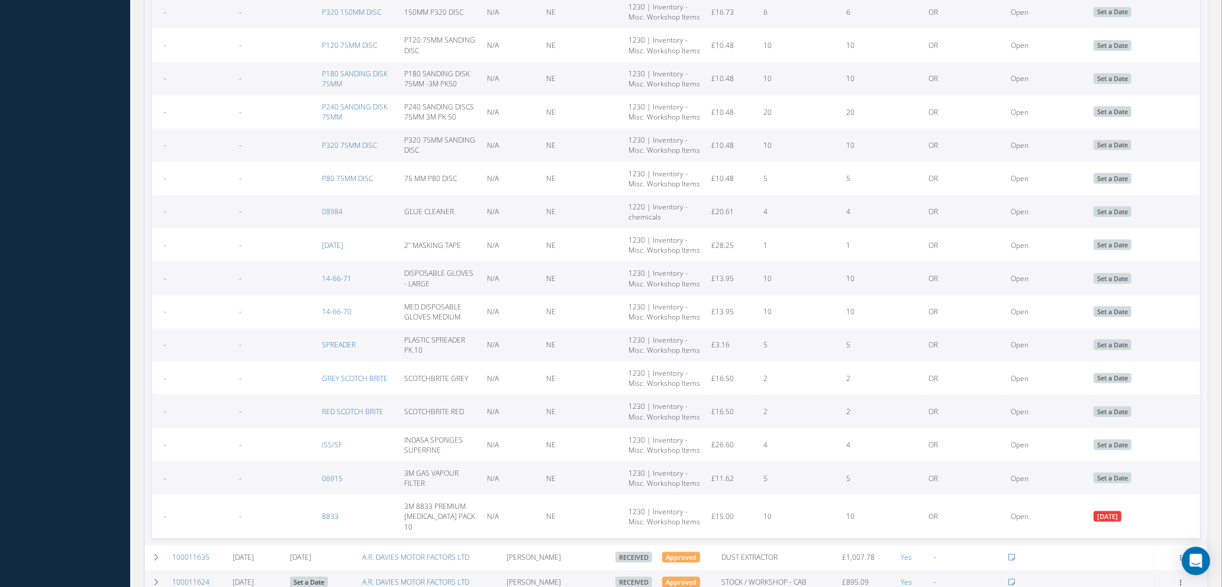
scroll to position [2098, 0]
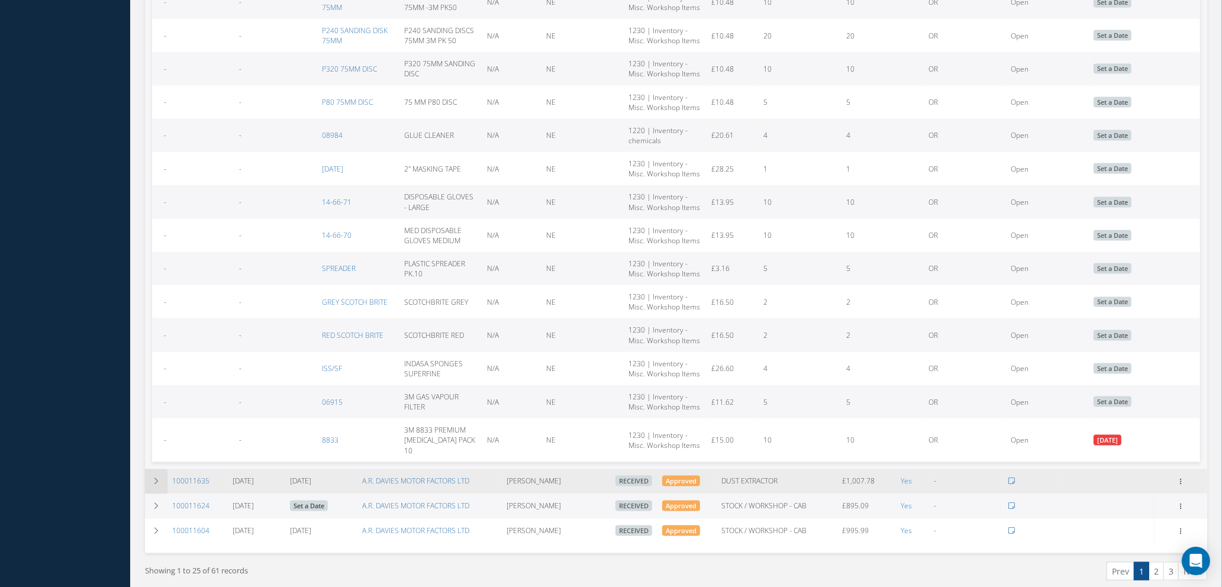
click at [157, 478] on icon at bounding box center [156, 481] width 8 height 7
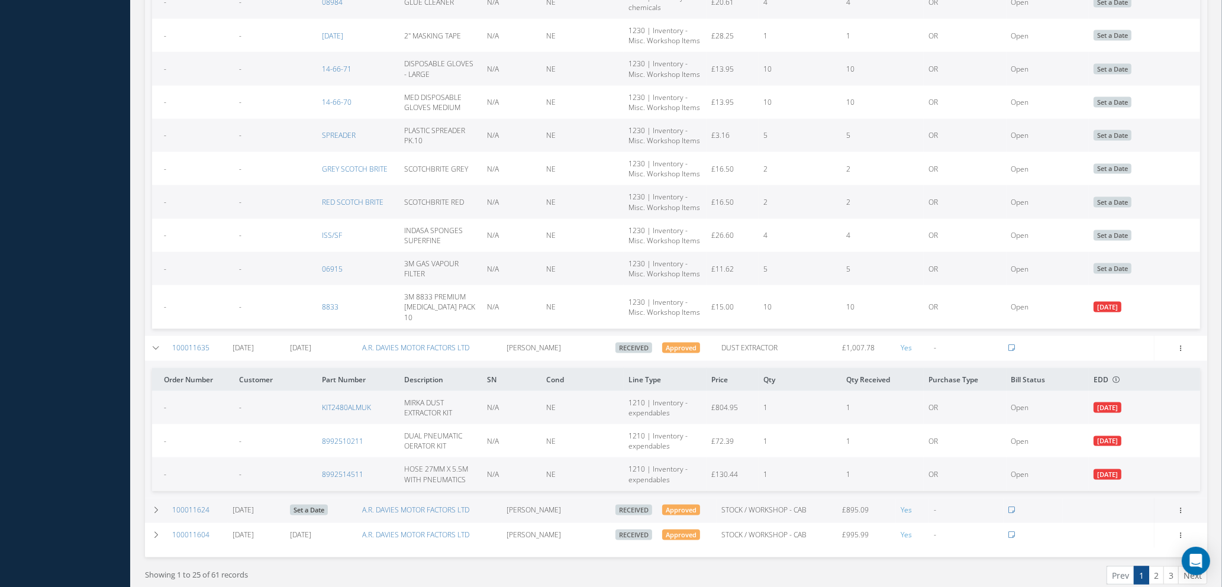
scroll to position [2236, 0]
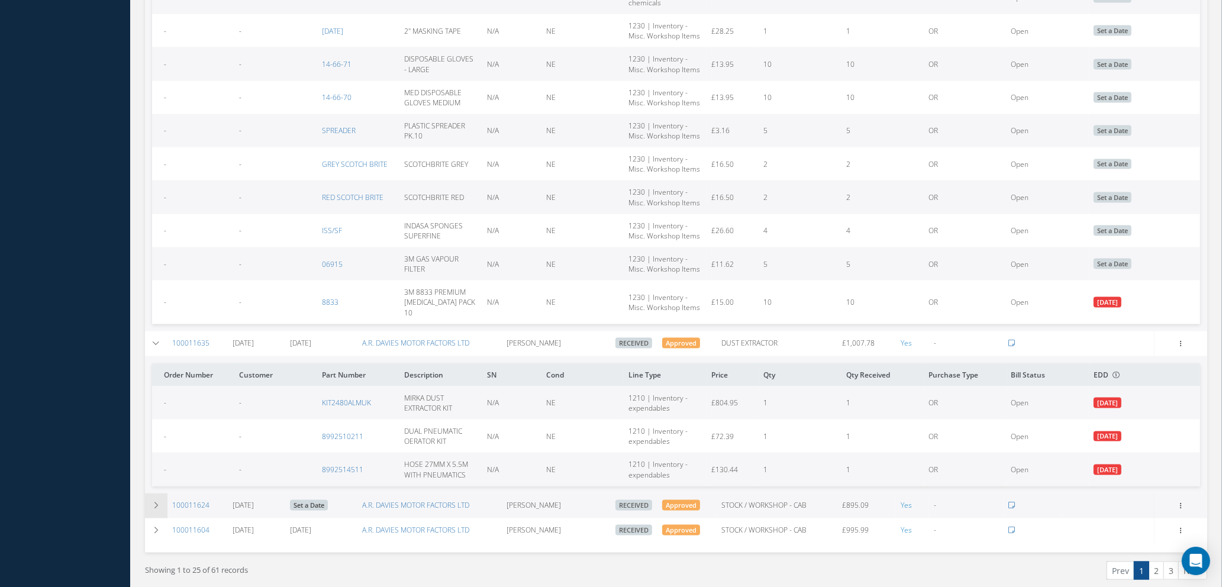
click at [158, 502] on icon at bounding box center [156, 505] width 8 height 7
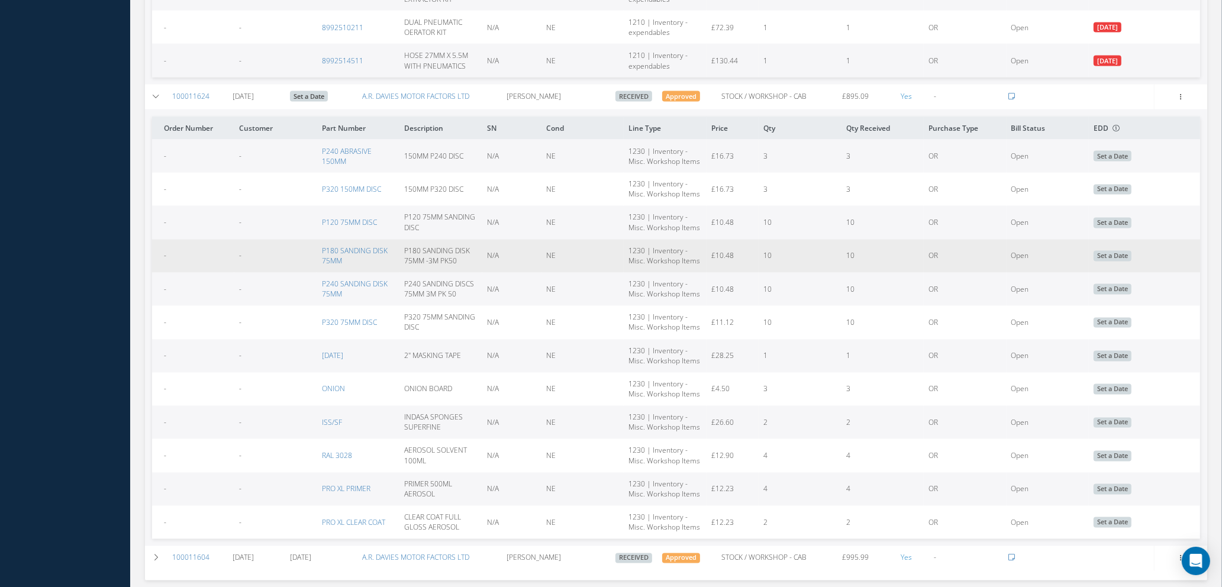
scroll to position [2673, 0]
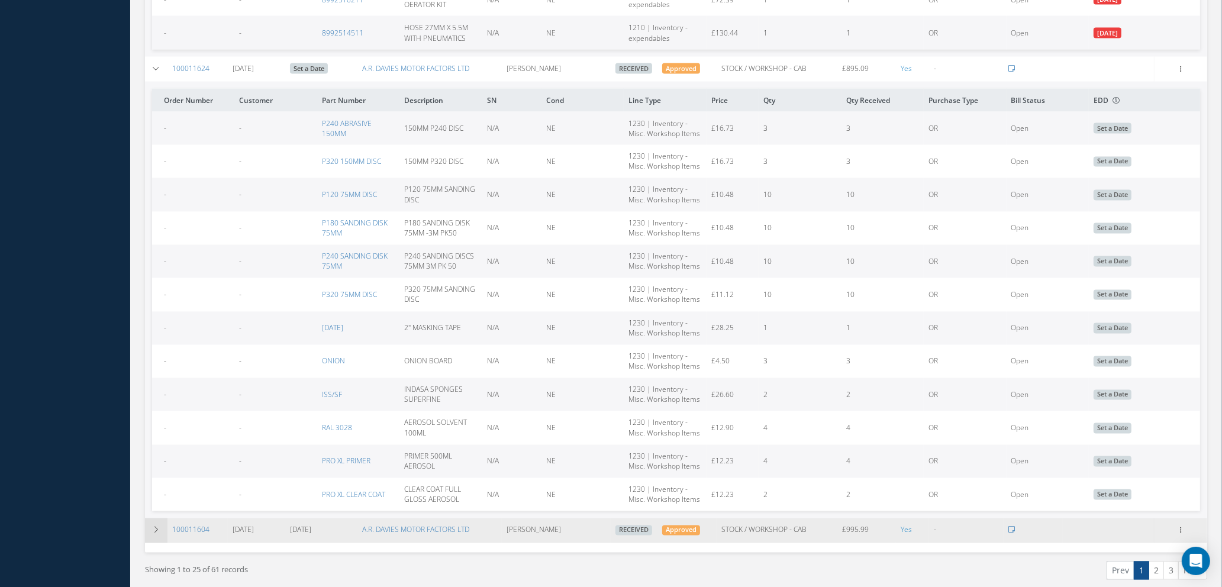
click at [162, 518] on td at bounding box center [156, 530] width 22 height 25
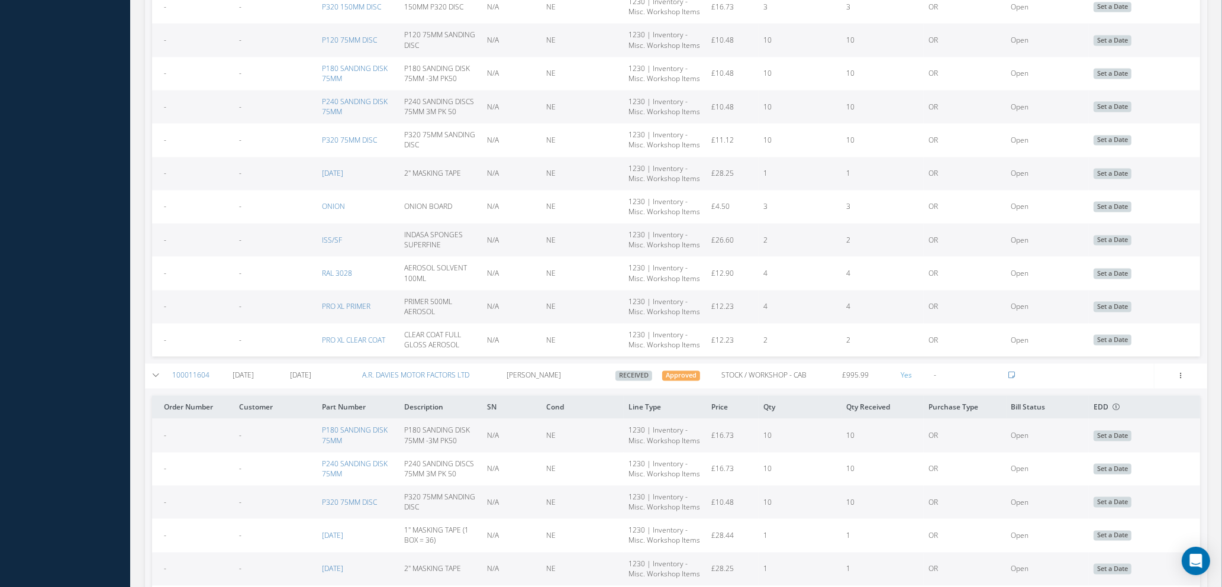
scroll to position [3010, 0]
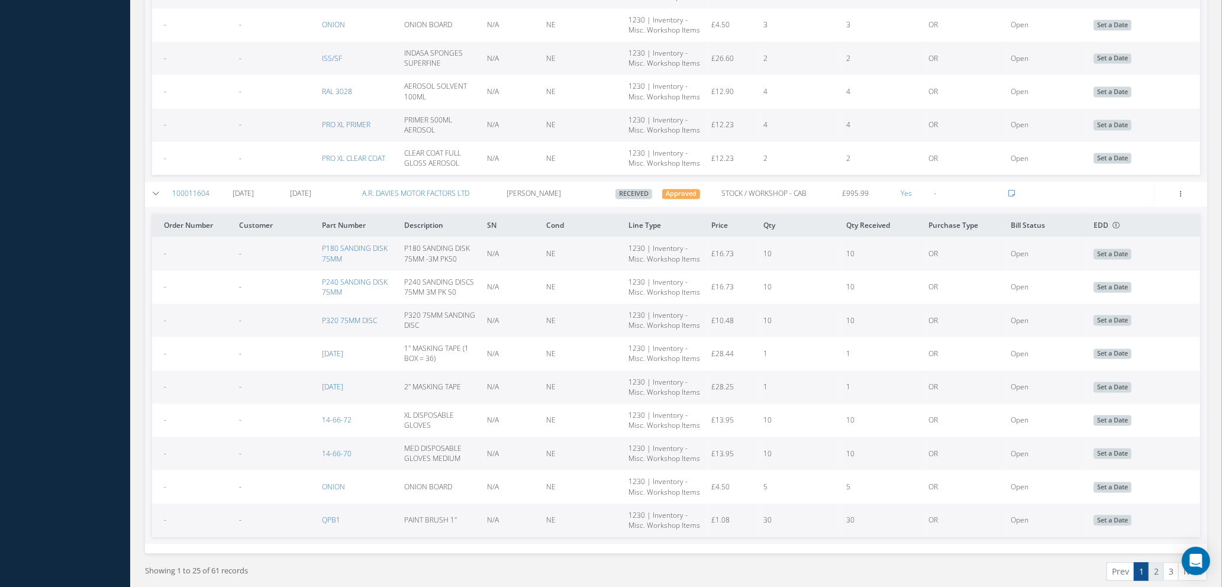
click at [1154, 562] on link "2" at bounding box center [1156, 571] width 15 height 18
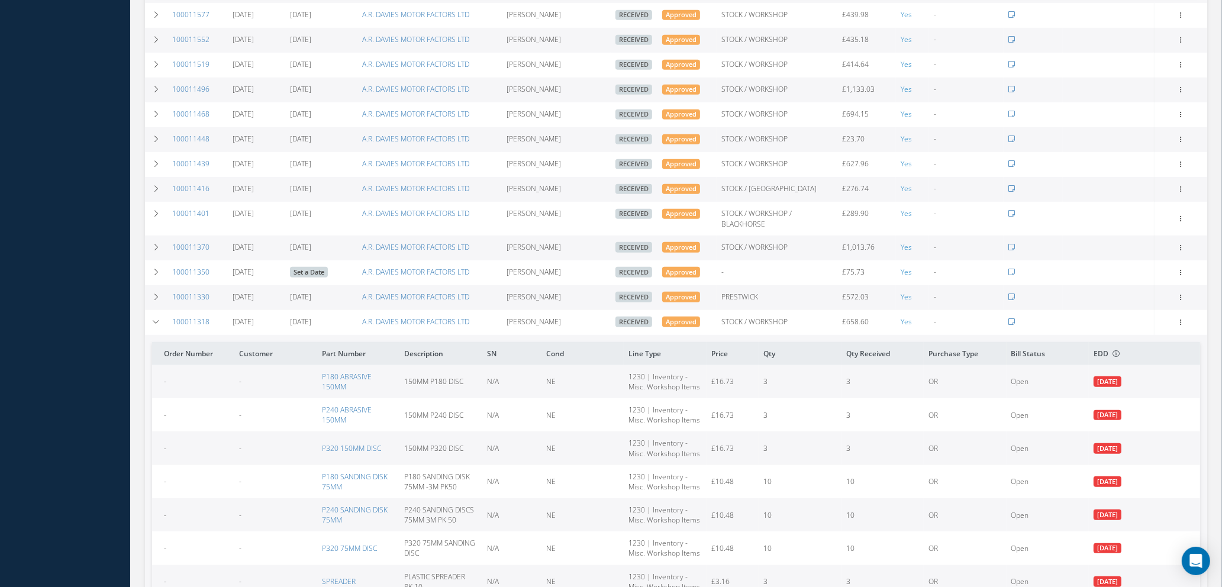
scroll to position [799, 0]
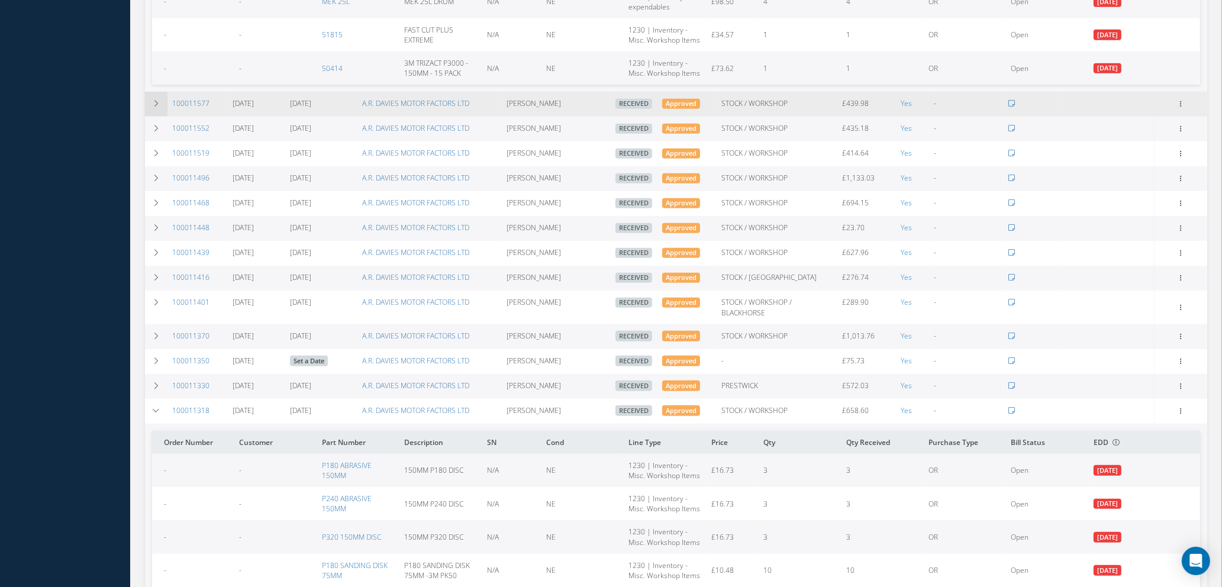
click at [154, 100] on icon at bounding box center [156, 103] width 8 height 7
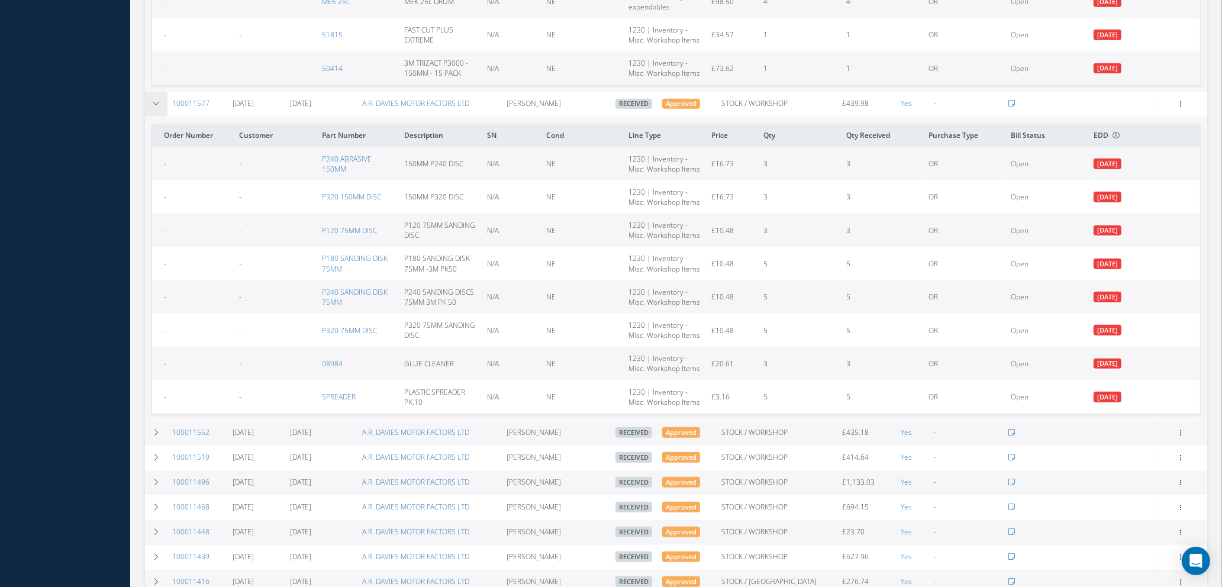
click at [154, 100] on icon at bounding box center [156, 103] width 8 height 7
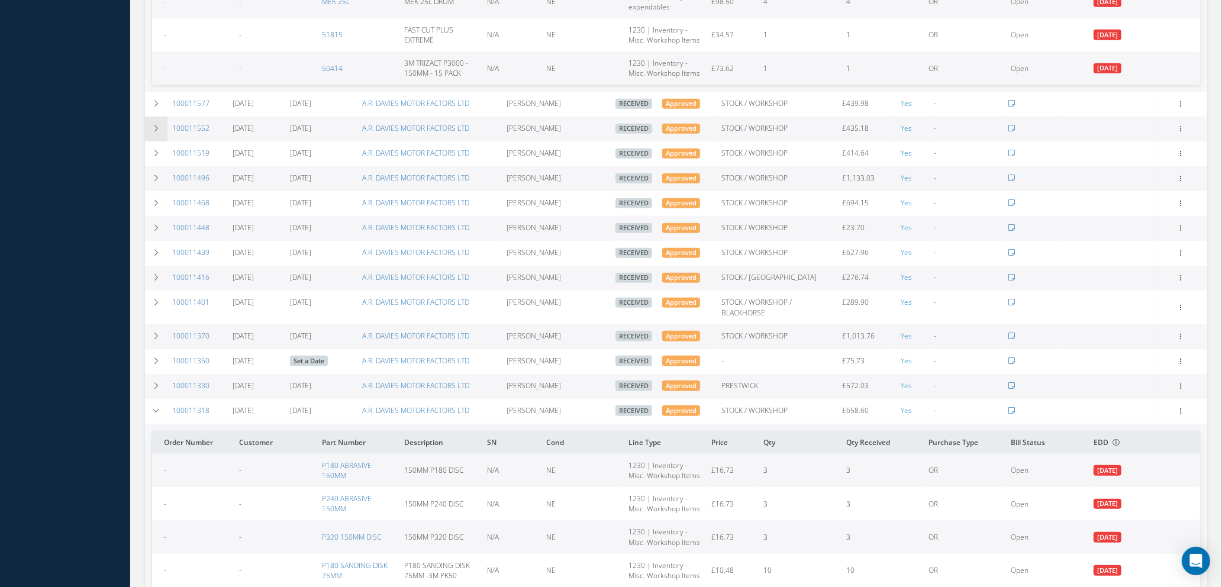
click at [153, 125] on icon at bounding box center [156, 128] width 8 height 7
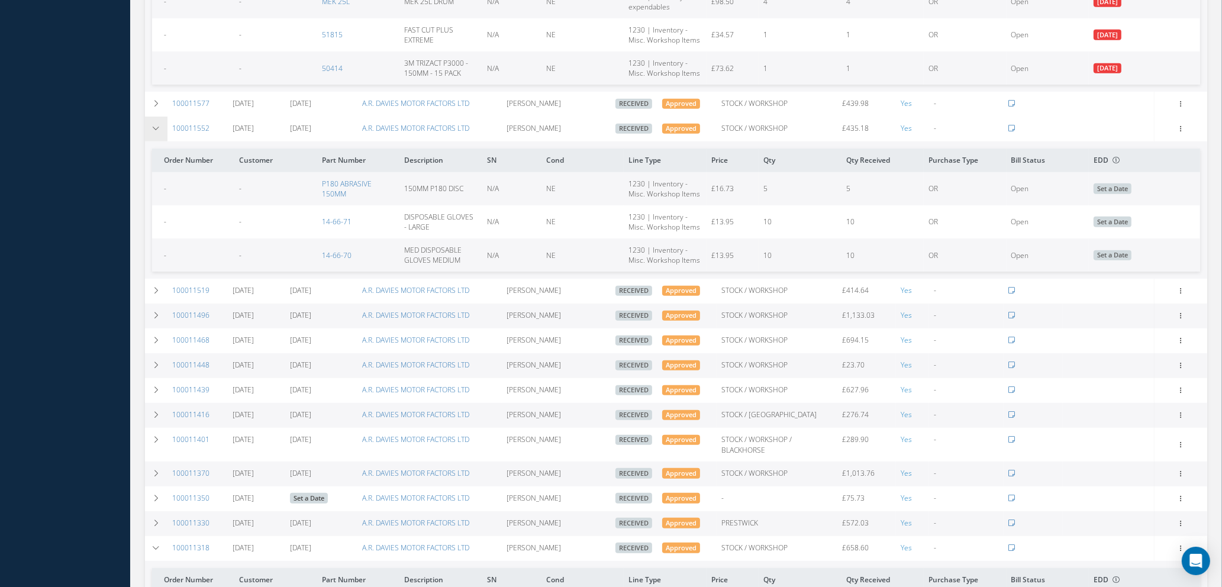
click at [153, 125] on icon at bounding box center [156, 128] width 8 height 7
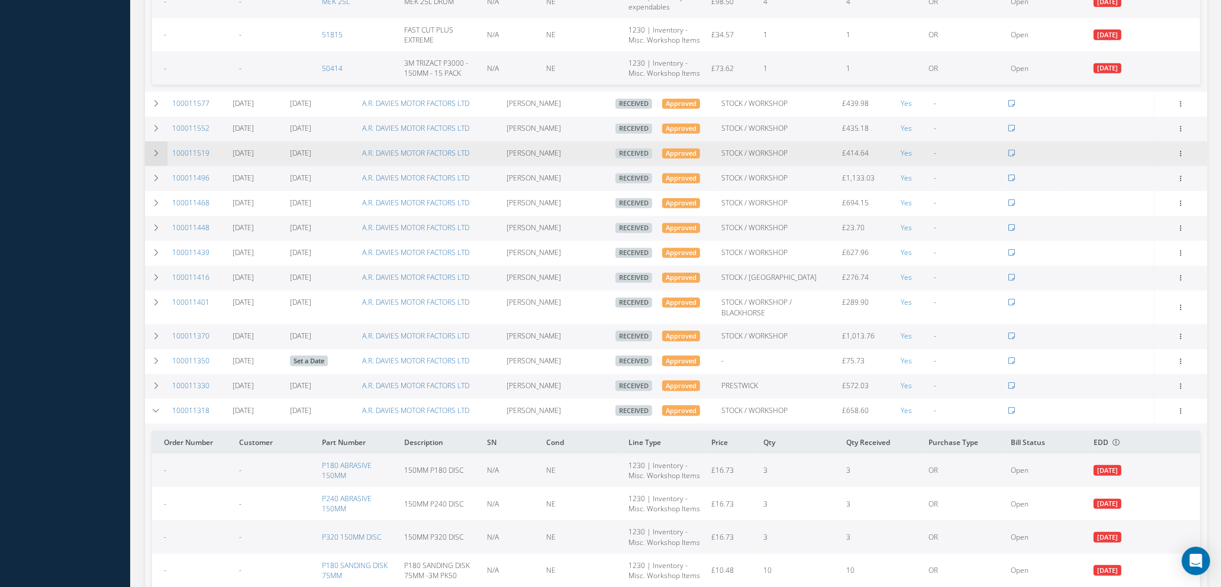
click at [152, 150] on icon at bounding box center [156, 153] width 8 height 7
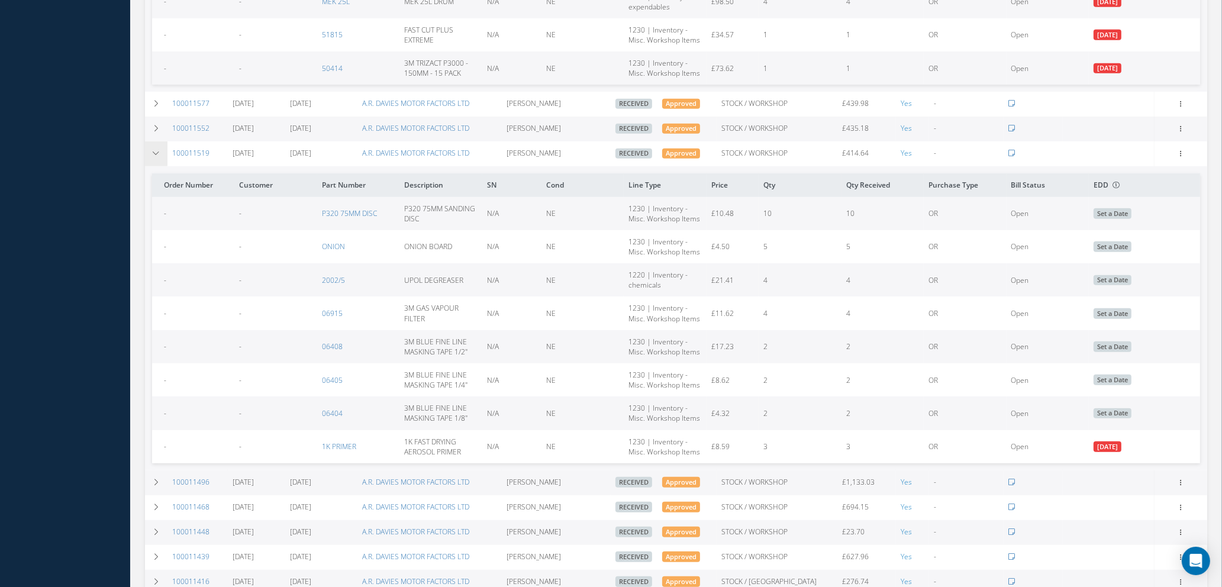
click at [152, 150] on icon at bounding box center [156, 153] width 8 height 7
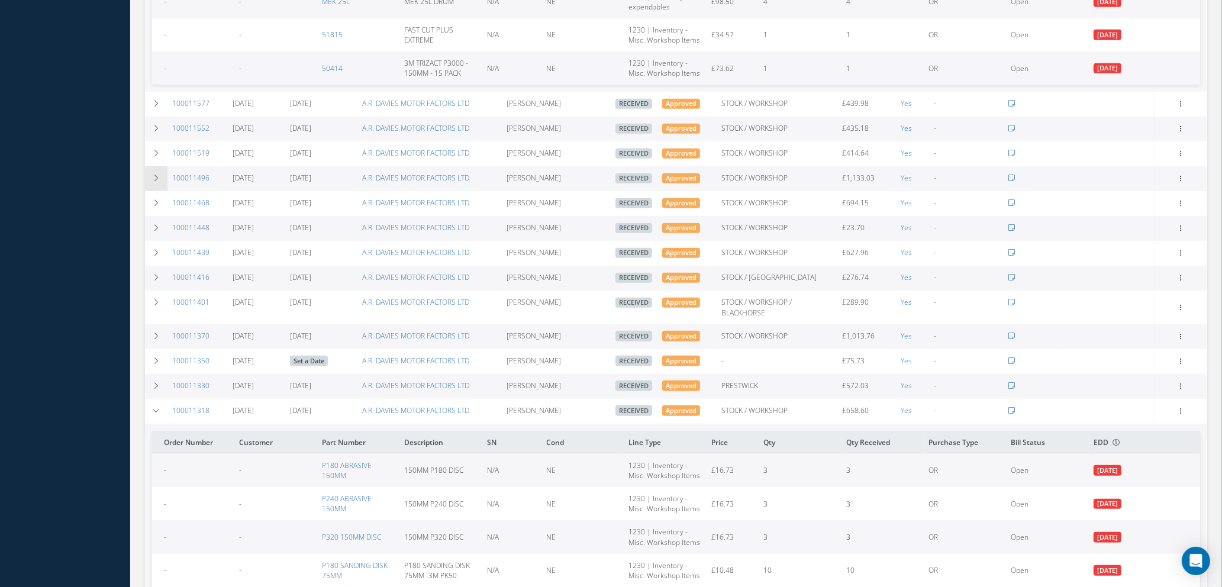
click at [154, 175] on icon at bounding box center [156, 178] width 8 height 7
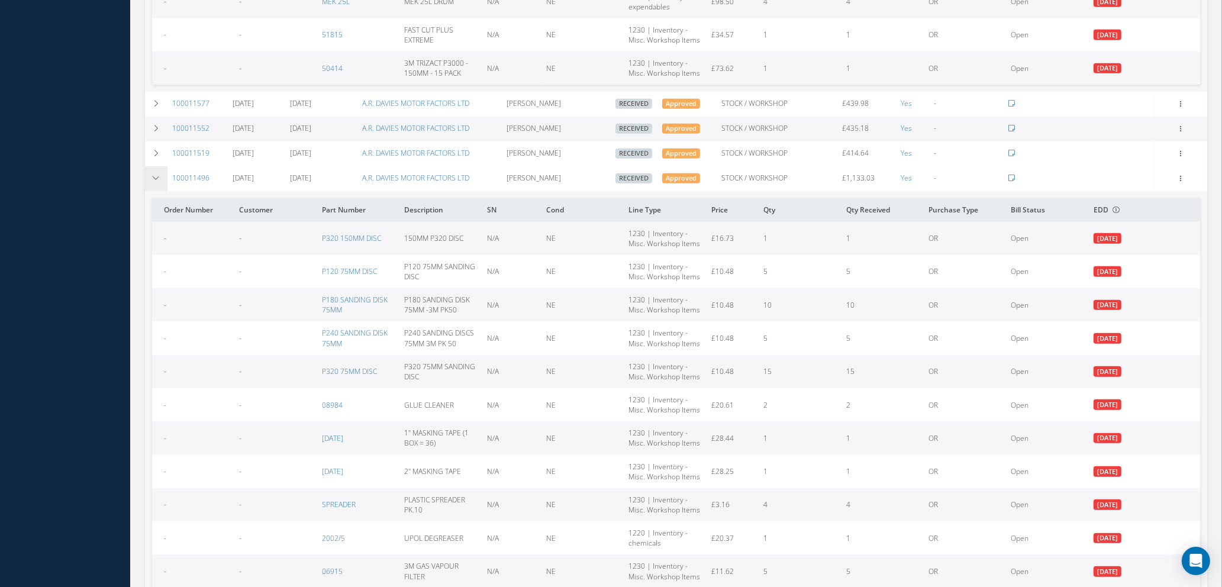
click at [154, 175] on icon at bounding box center [156, 178] width 8 height 7
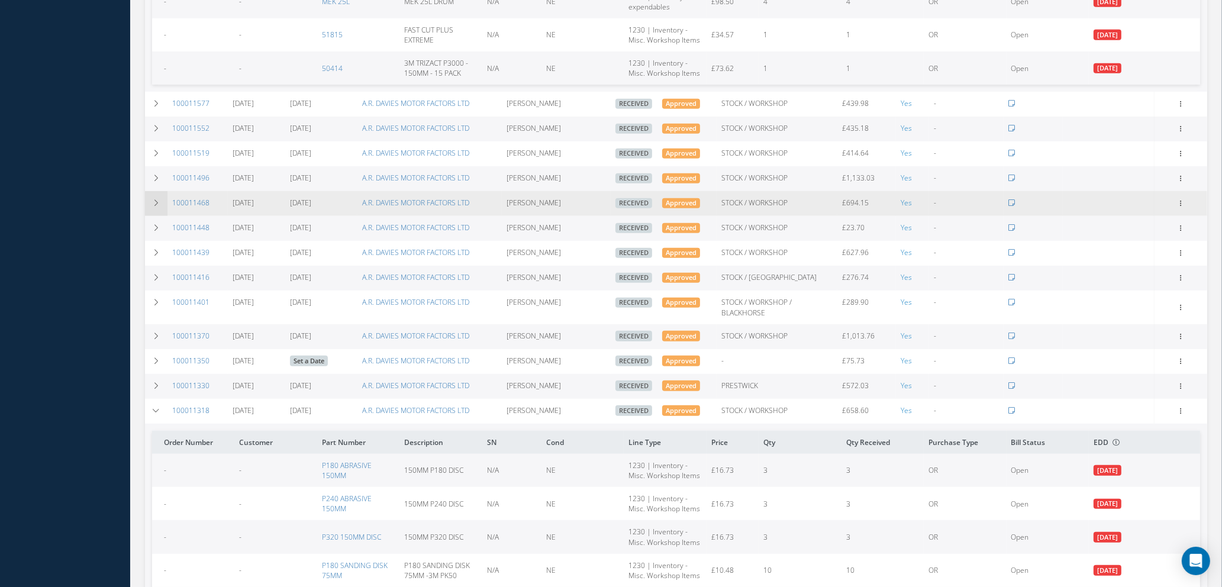
click at [153, 199] on icon at bounding box center [156, 202] width 8 height 7
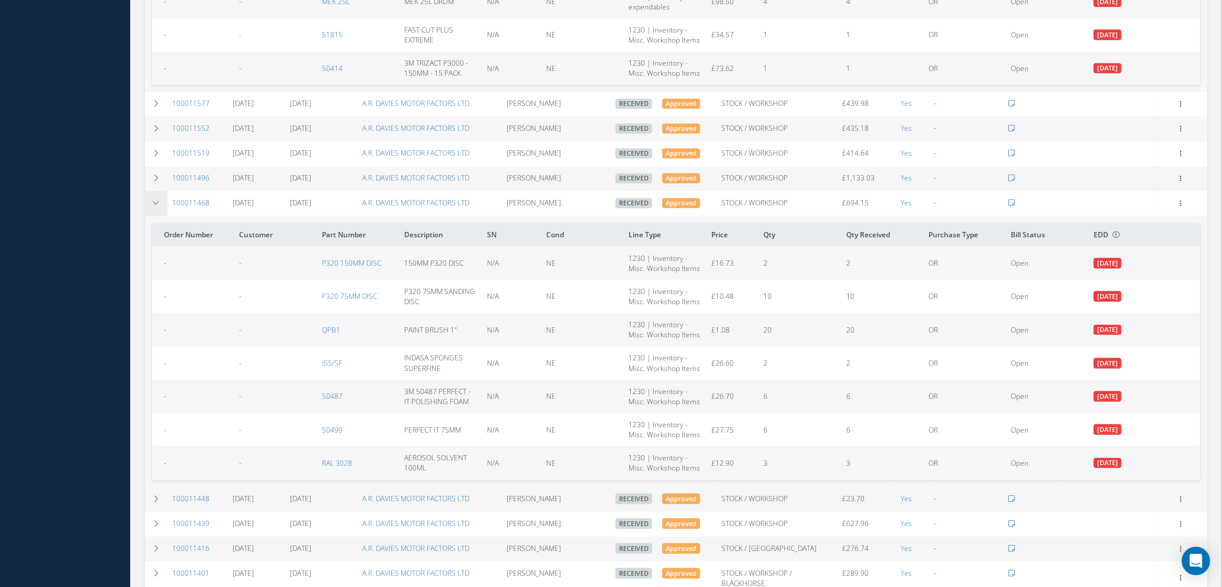
click at [153, 199] on icon at bounding box center [156, 202] width 8 height 7
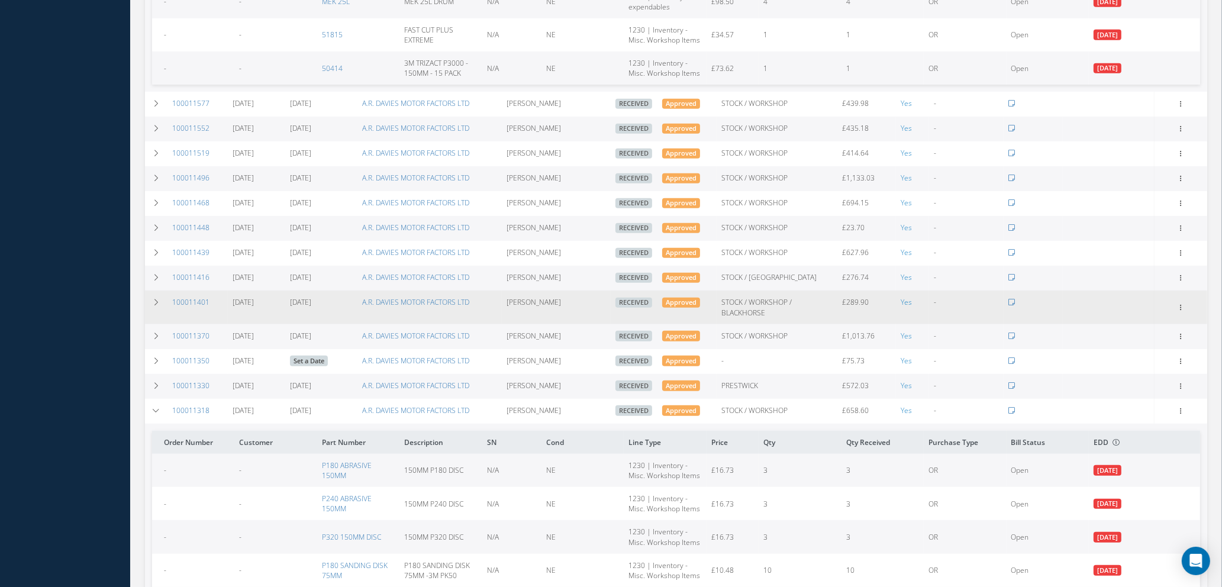
scroll to position [888, 0]
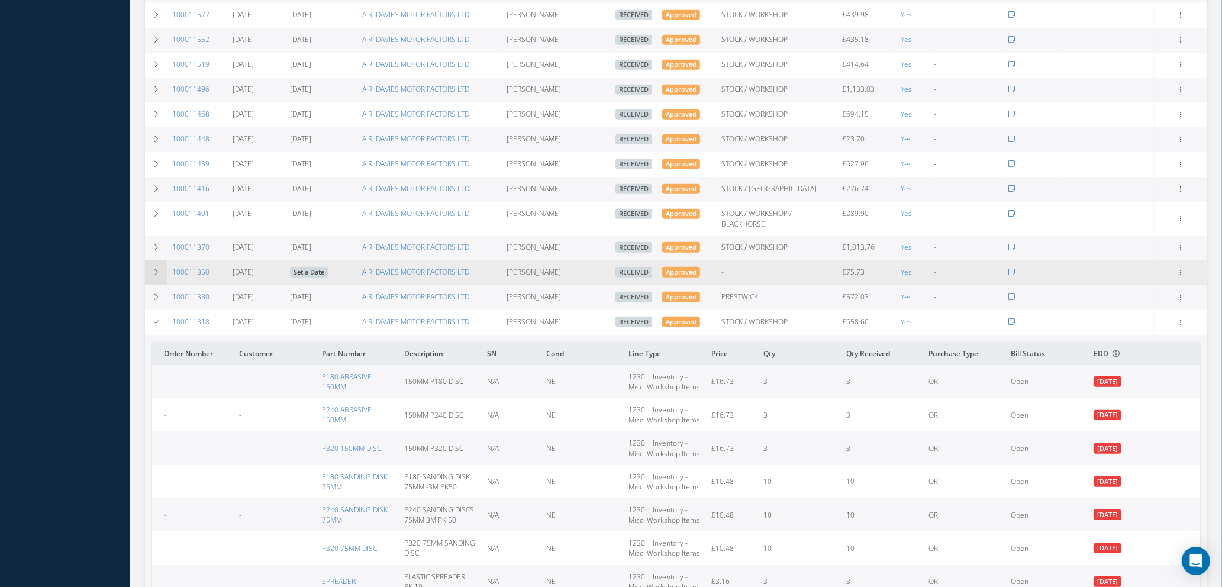
click at [156, 269] on icon at bounding box center [156, 272] width 8 height 7
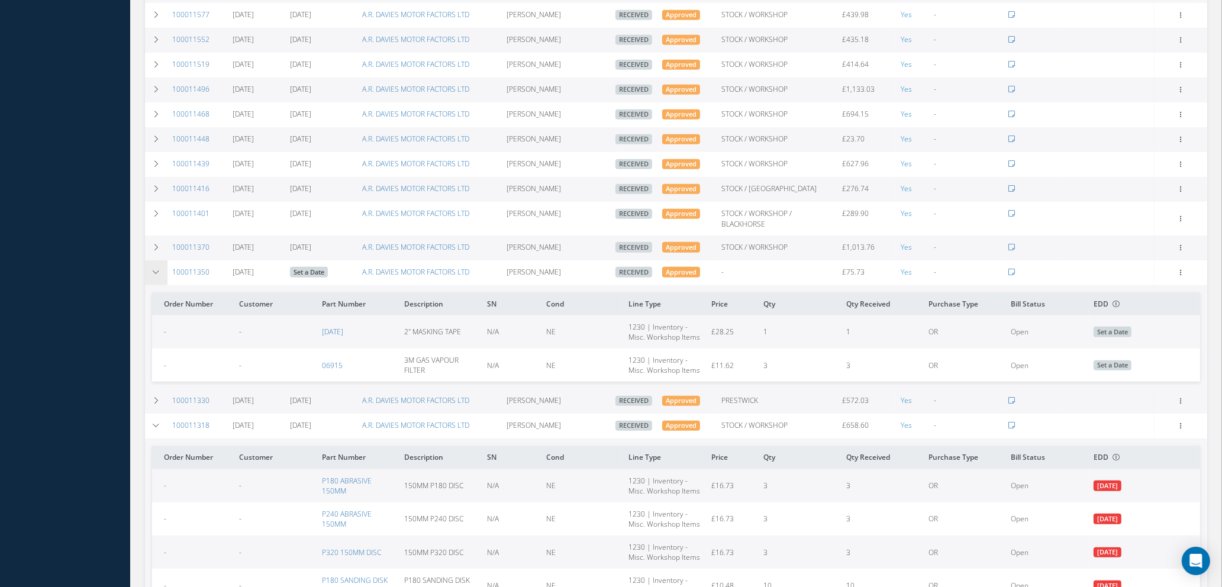
click at [156, 269] on icon at bounding box center [156, 272] width 8 height 7
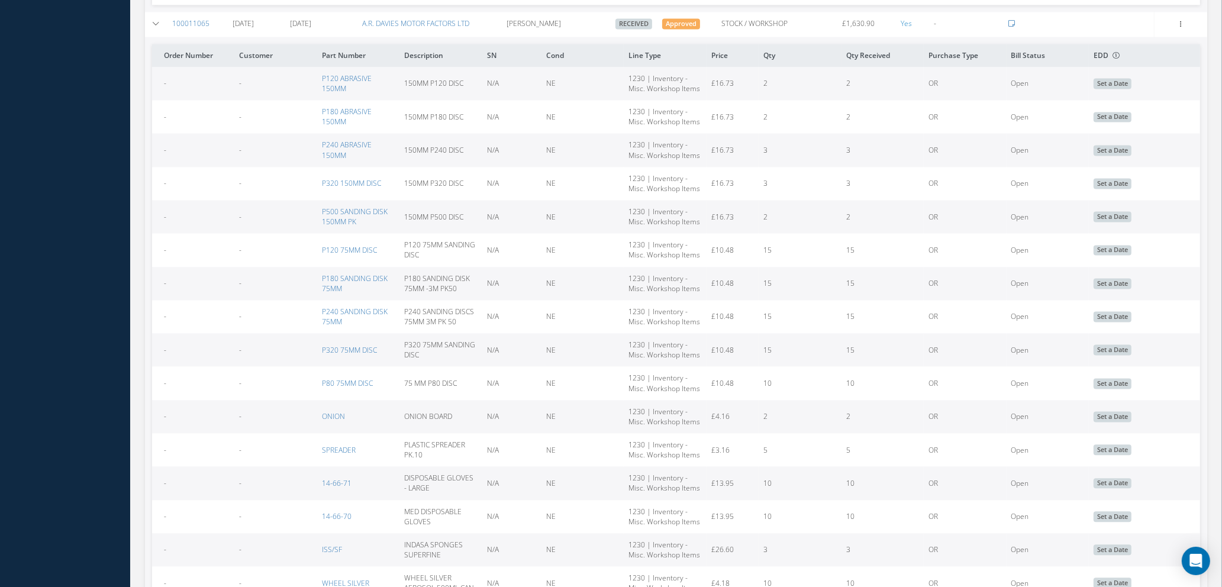
scroll to position [3189, 0]
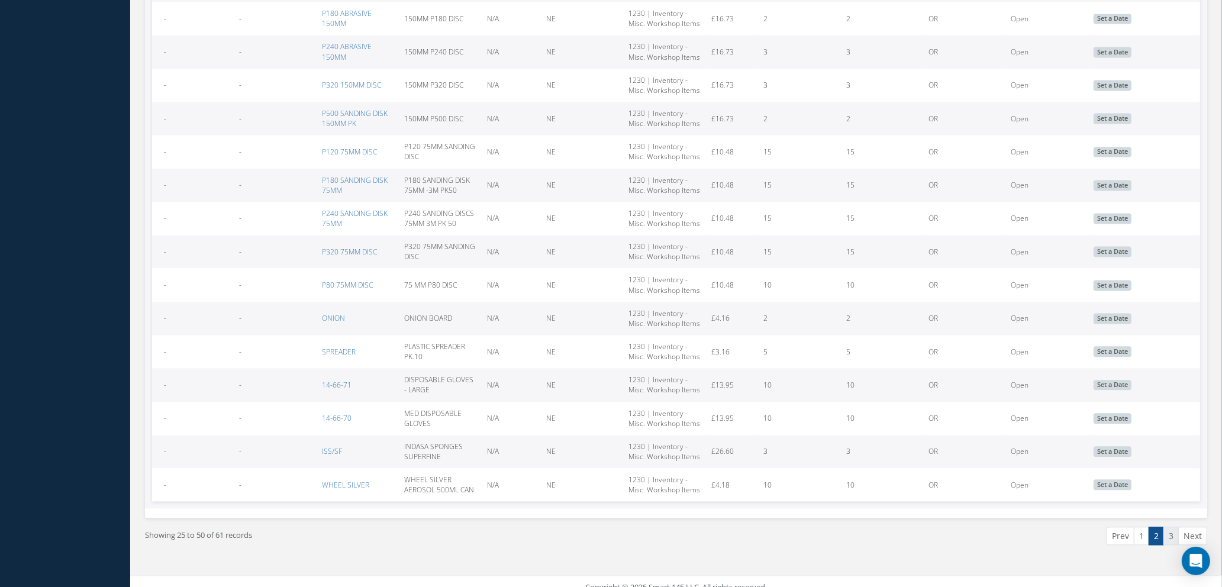
click at [1168, 527] on link "3" at bounding box center [1170, 536] width 15 height 18
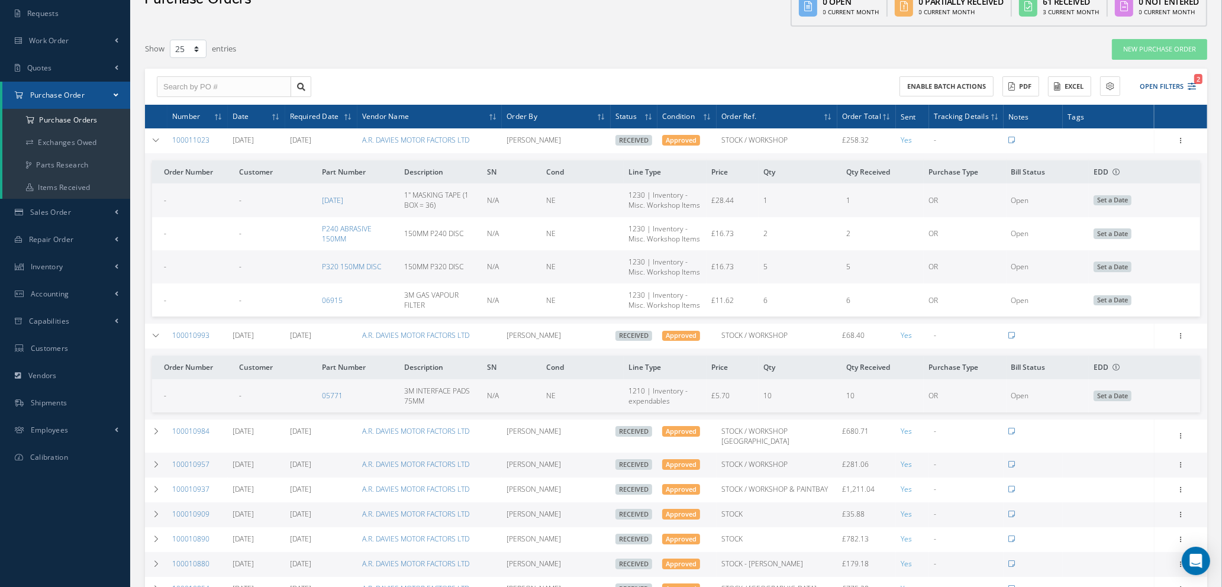
scroll to position [89, 0]
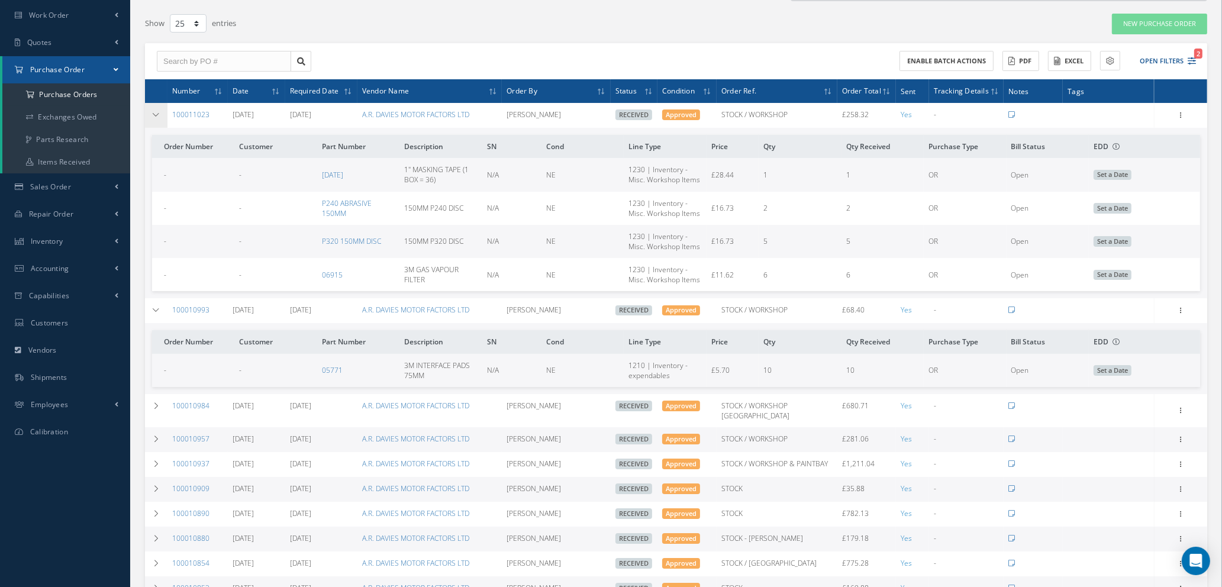
click at [156, 114] on icon at bounding box center [156, 114] width 8 height 7
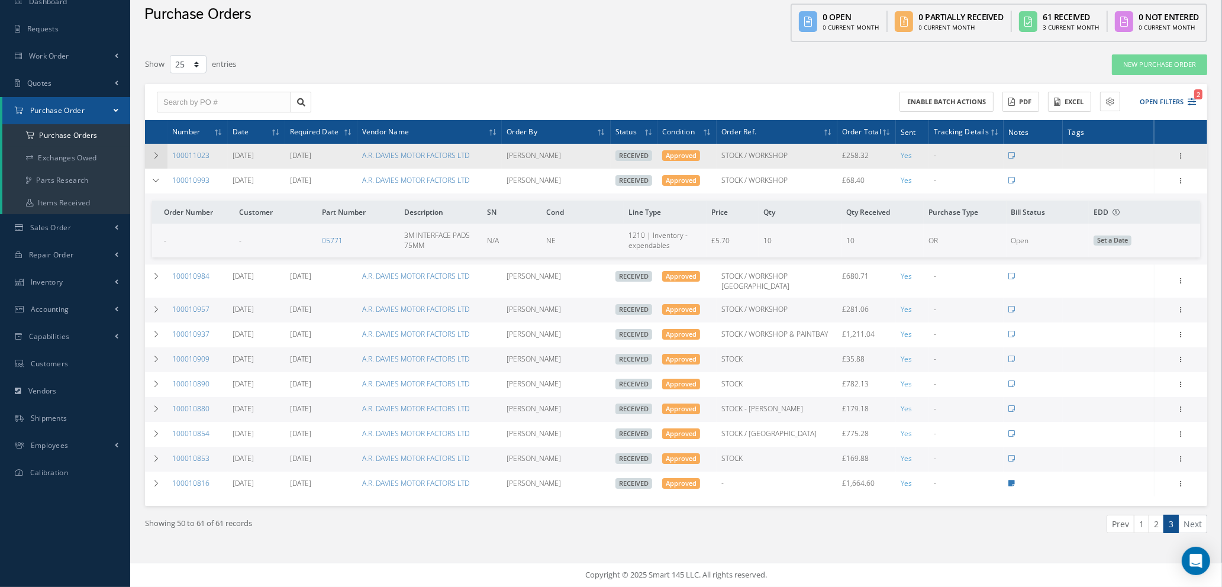
scroll to position [38, 0]
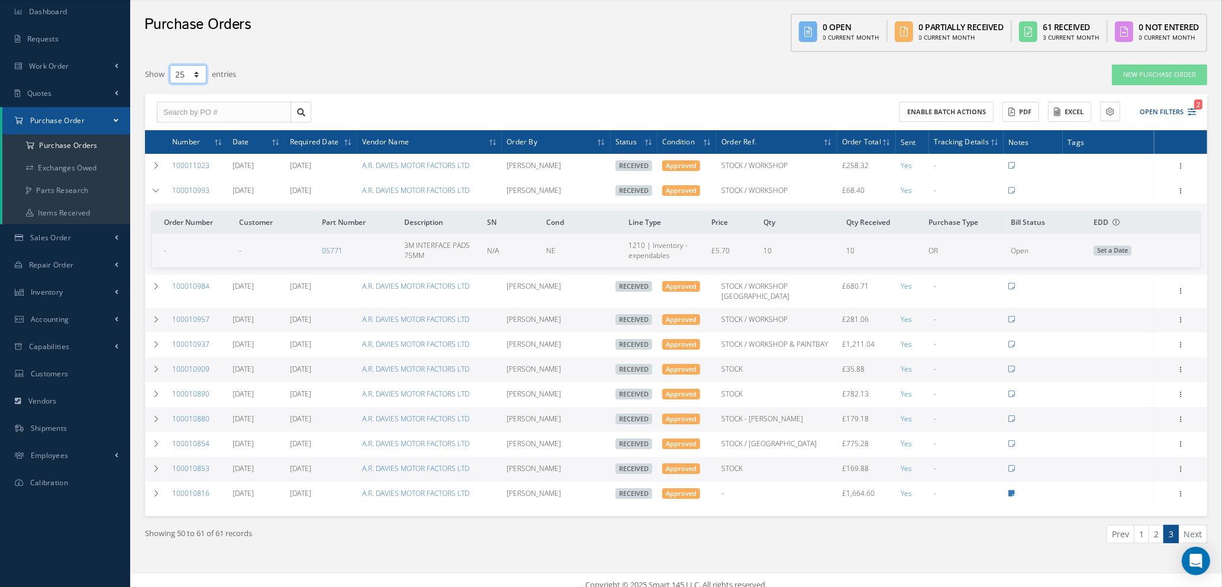
click at [197, 73] on select "10 25 50 100" at bounding box center [188, 74] width 37 height 18
select select "100"
click at [170, 83] on select "10 25 50 100" at bounding box center [188, 74] width 37 height 18
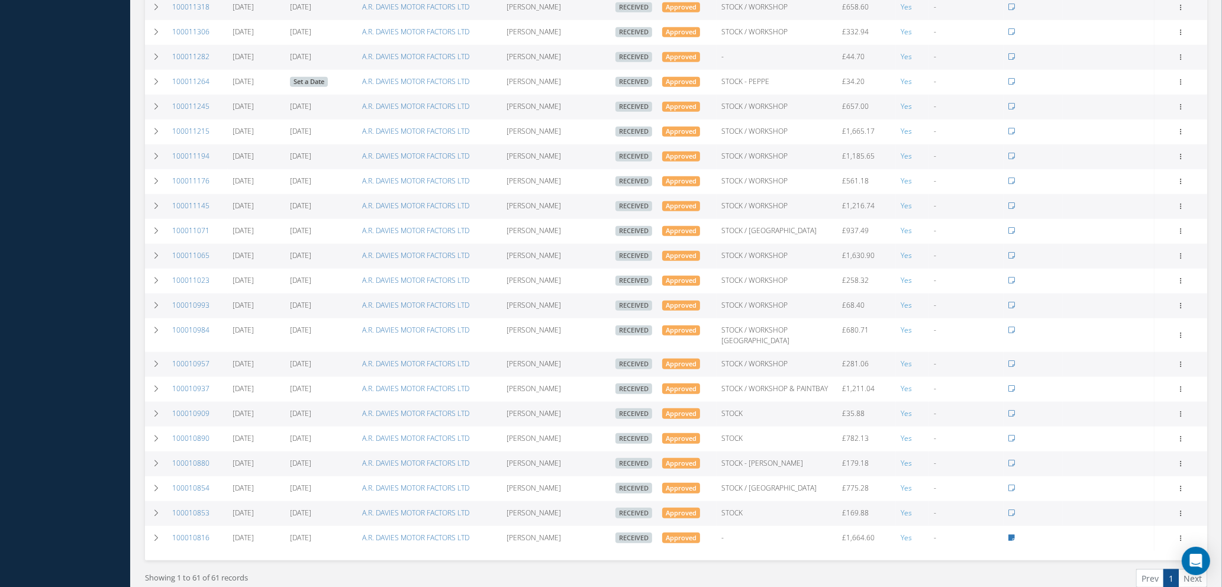
scroll to position [1396, 0]
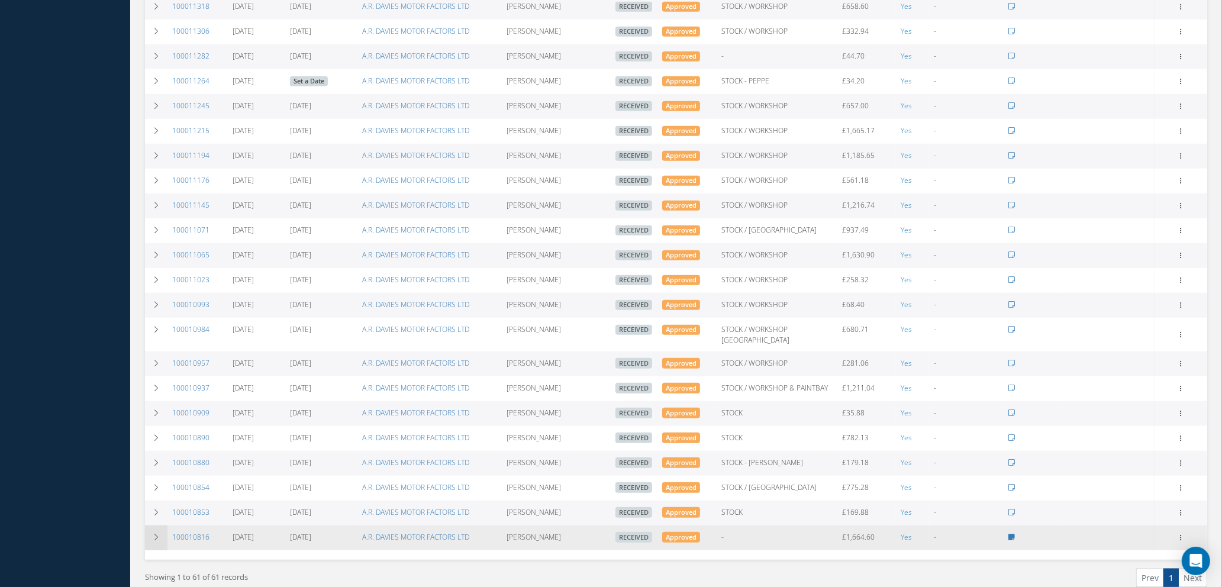
click at [154, 534] on icon at bounding box center [156, 537] width 8 height 7
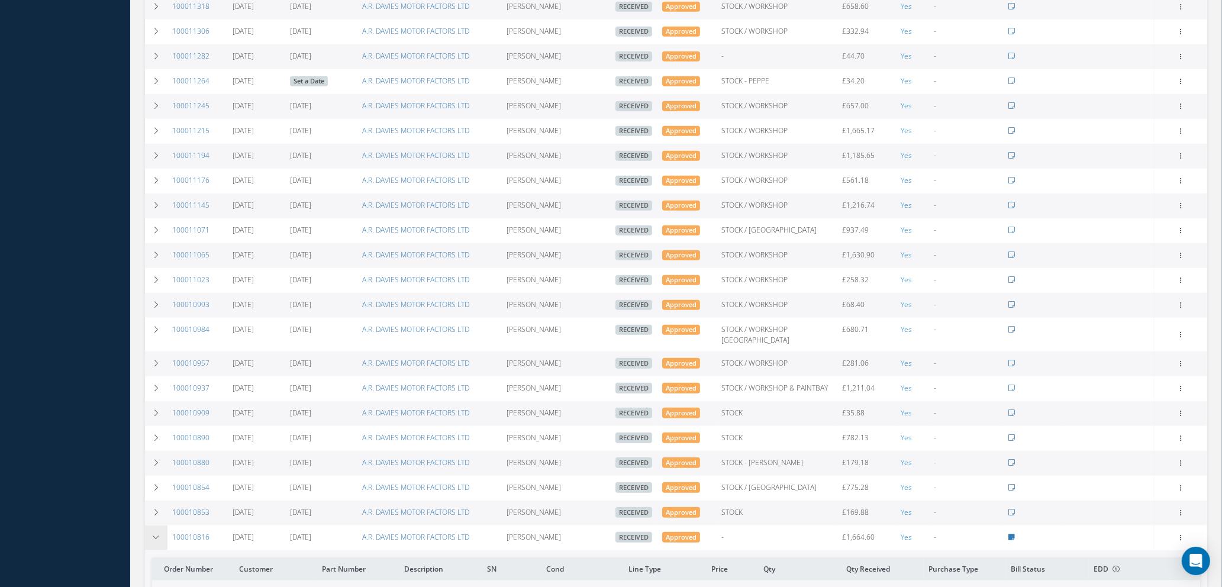
click at [154, 534] on icon at bounding box center [156, 537] width 8 height 7
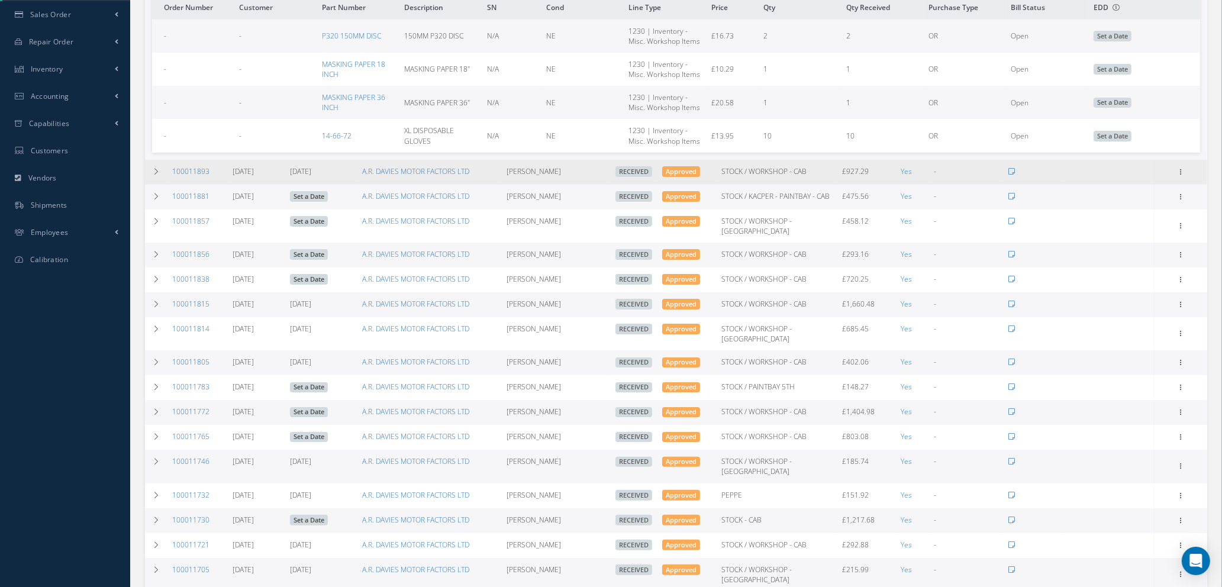
scroll to position [242, 0]
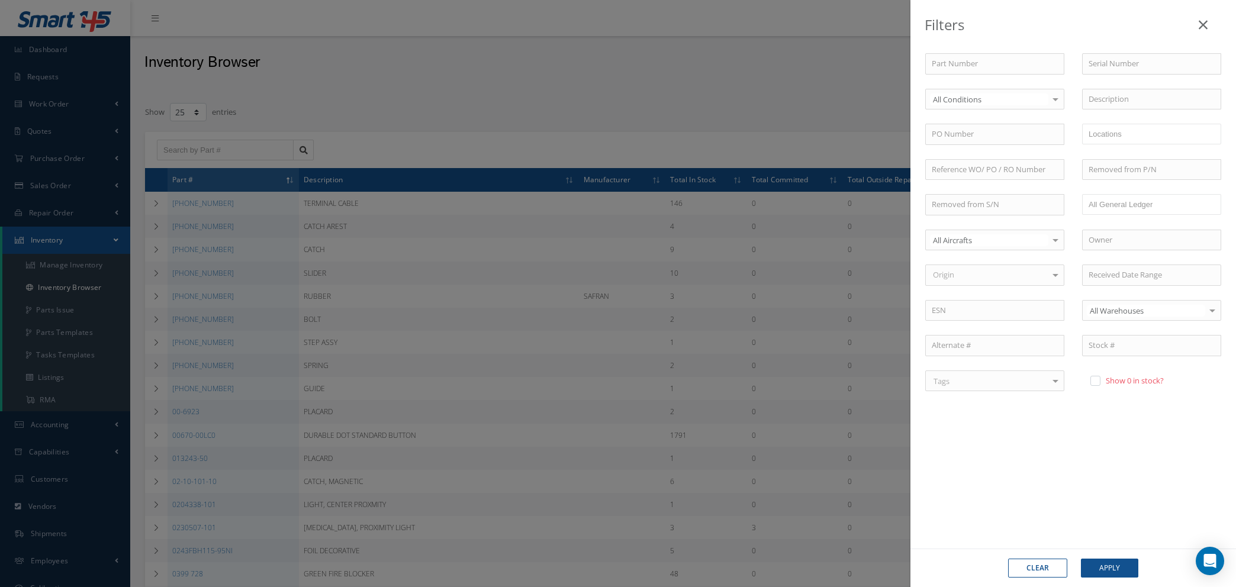
select select "25"
click at [1049, 568] on button "Clear" at bounding box center [1037, 568] width 59 height 19
click at [1204, 23] on icon at bounding box center [1202, 25] width 9 height 14
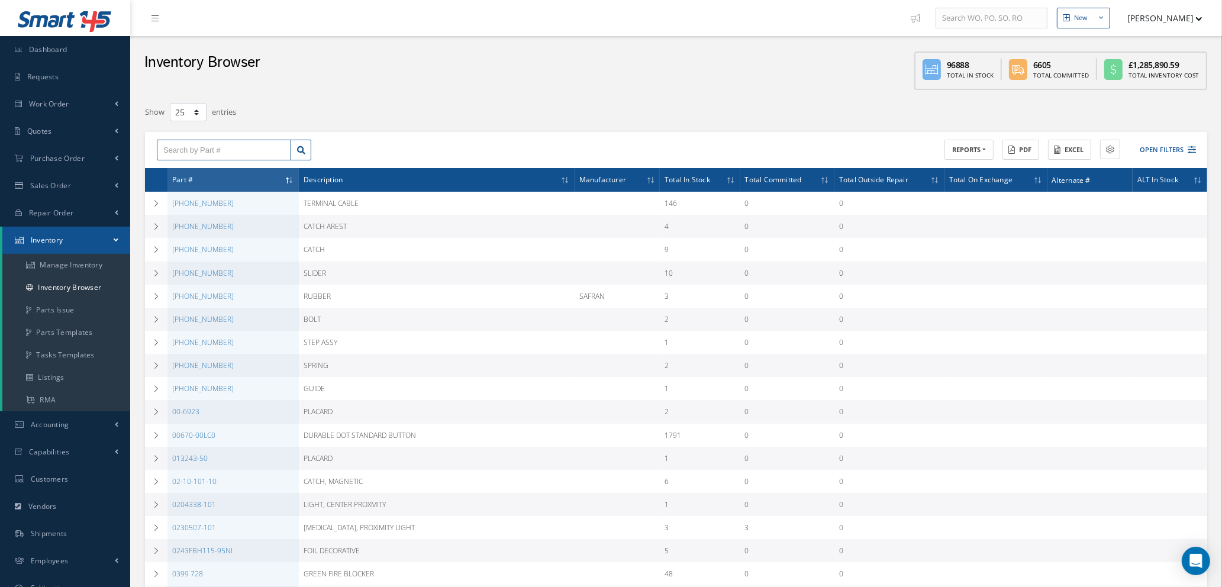
click at [179, 146] on input "text" at bounding box center [224, 150] width 134 height 21
type input "8"
click at [70, 266] on link "Manage Inventory" at bounding box center [66, 265] width 128 height 22
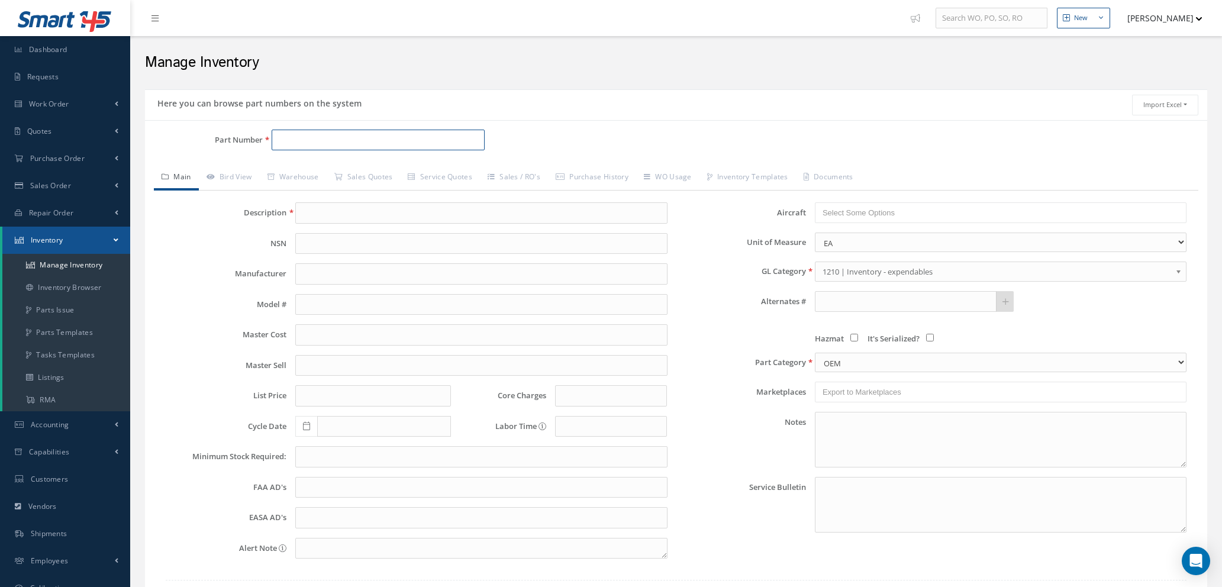
click at [301, 132] on input "Part Number" at bounding box center [378, 140] width 213 height 21
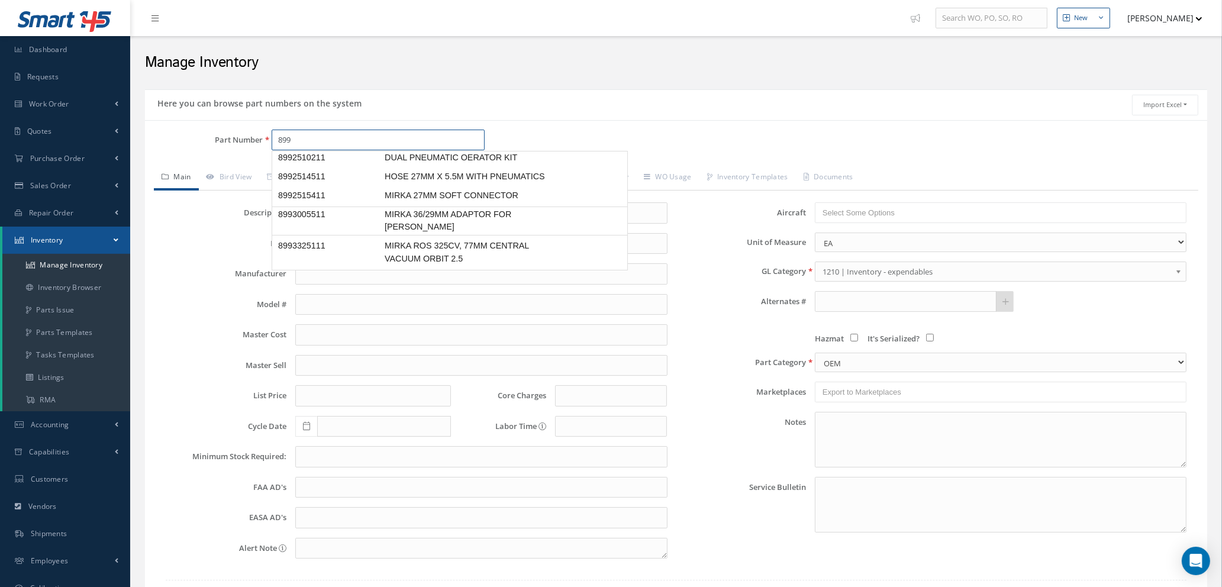
scroll to position [76, 0]
click at [430, 220] on span "MIRKA ROS 325CV, 77MM CENTRAL VACUUM ORBIT 2.5" at bounding box center [471, 220] width 178 height 25
type input "8993325111"
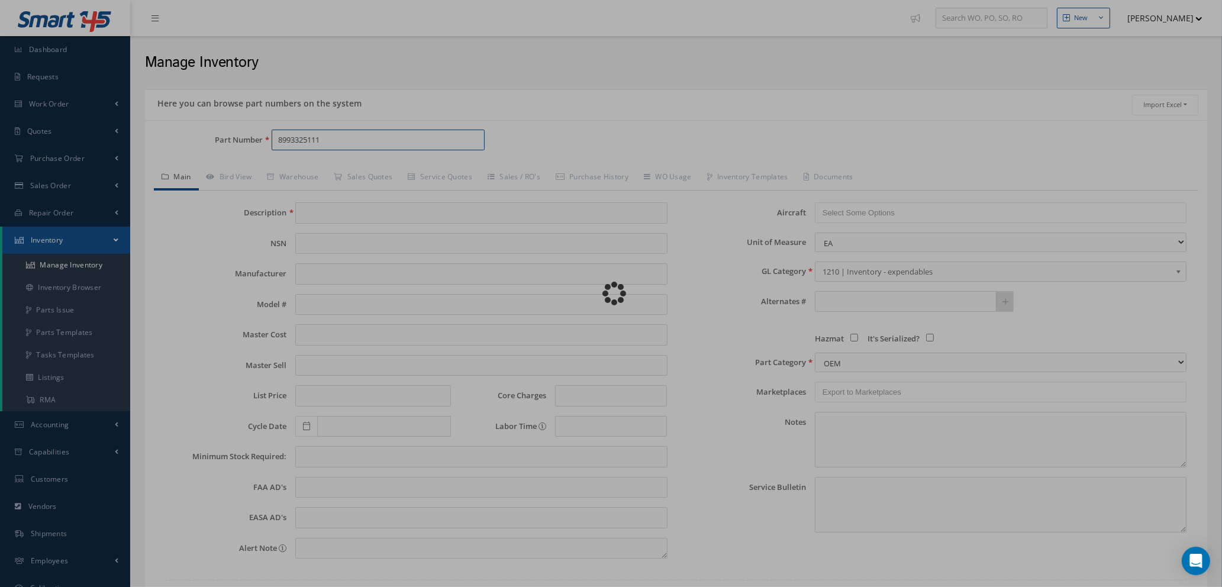
type input "MIRKA ROS 325CV, 77MM CENTRAL VACUUM ORBIT 2.5"
type input "177.68"
type input "0.00"
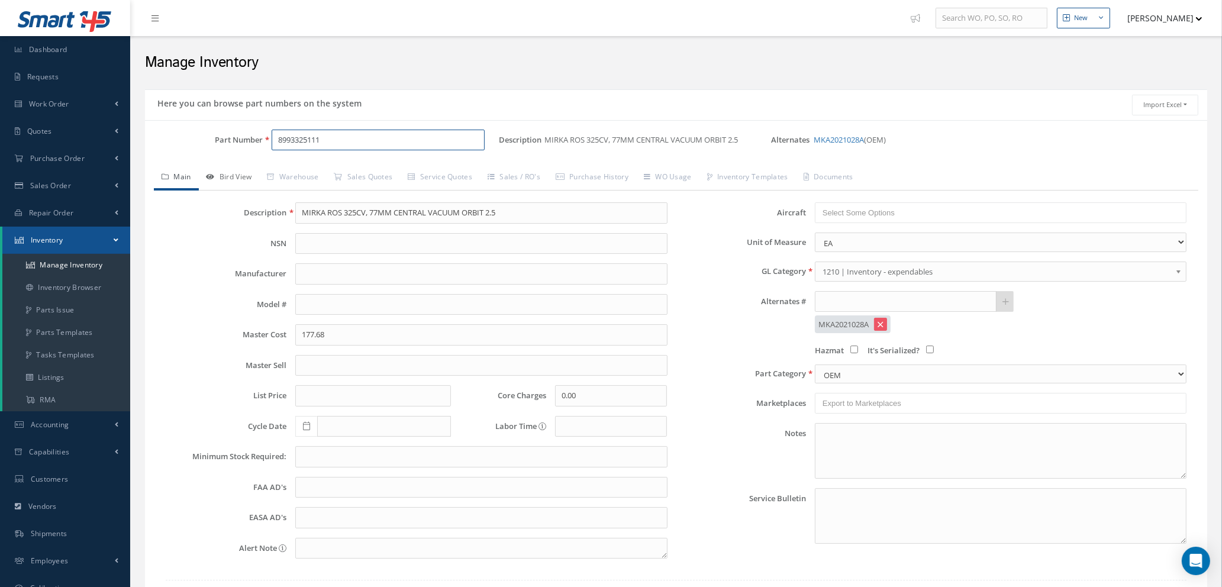
type input "8993325111"
click at [232, 174] on link "Bird View" at bounding box center [229, 178] width 61 height 25
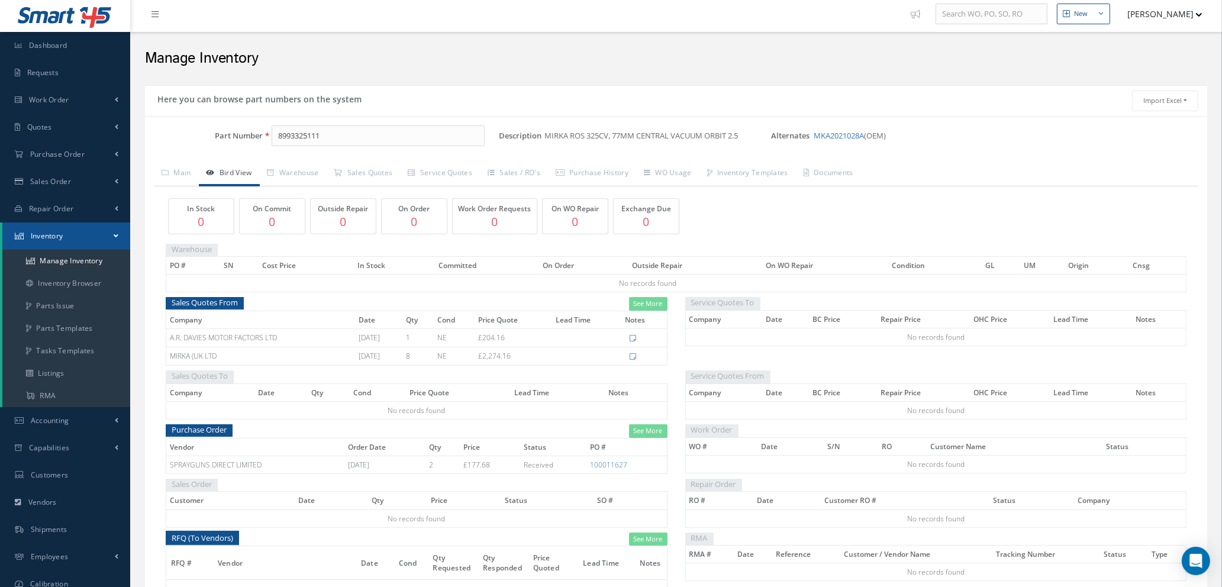
scroll to position [0, 0]
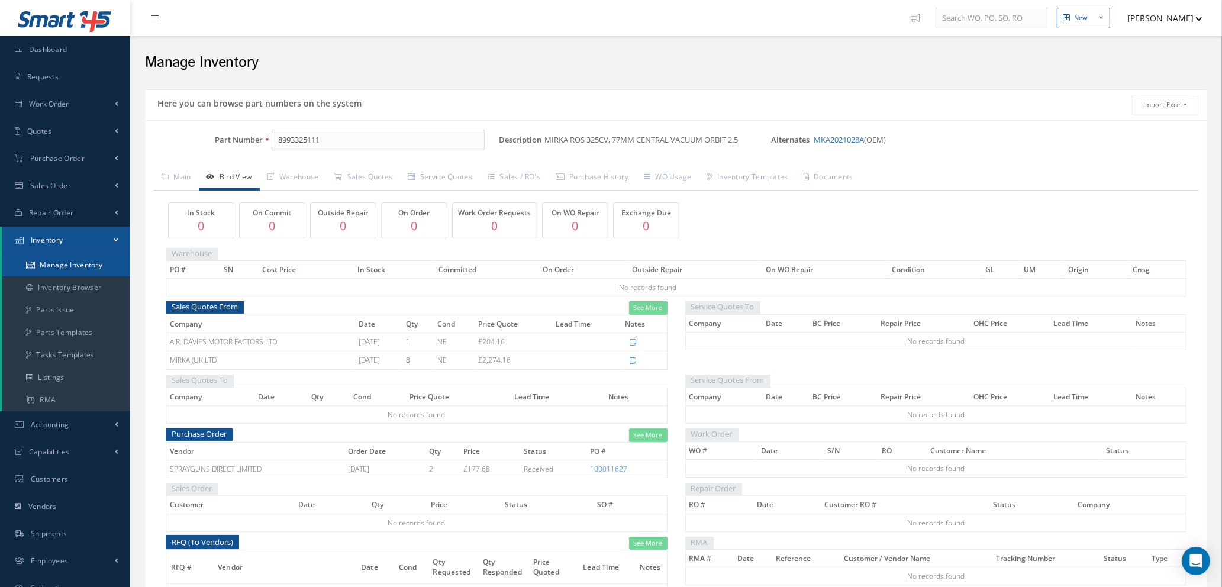
click at [97, 260] on link "Manage Inventory" at bounding box center [66, 265] width 128 height 22
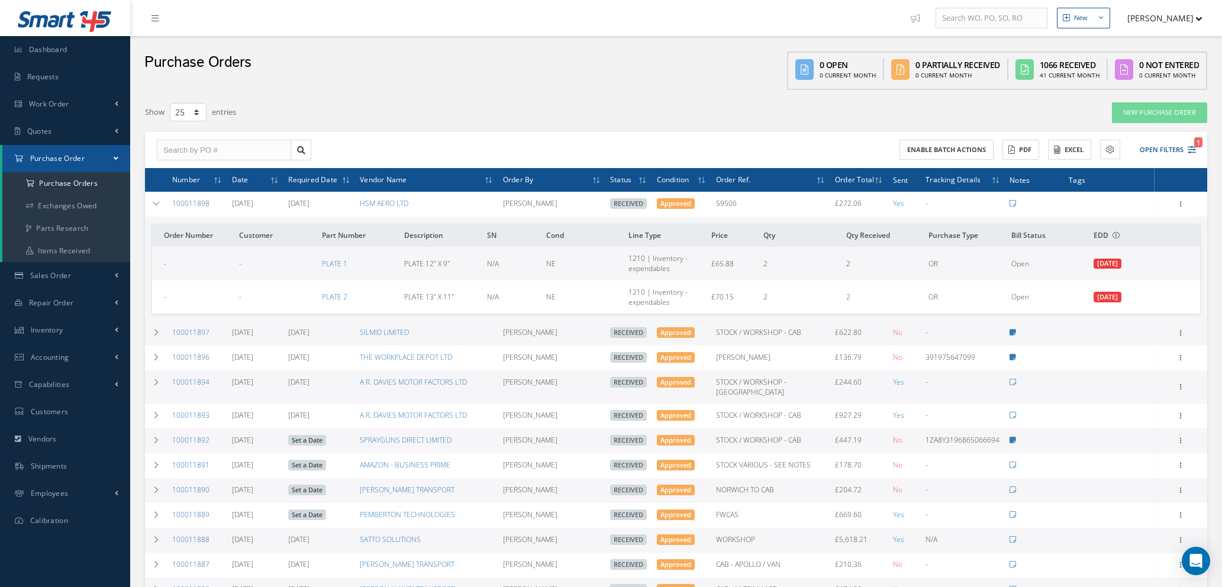
select select "25"
click at [1194, 149] on icon "1" at bounding box center [1192, 150] width 8 height 8
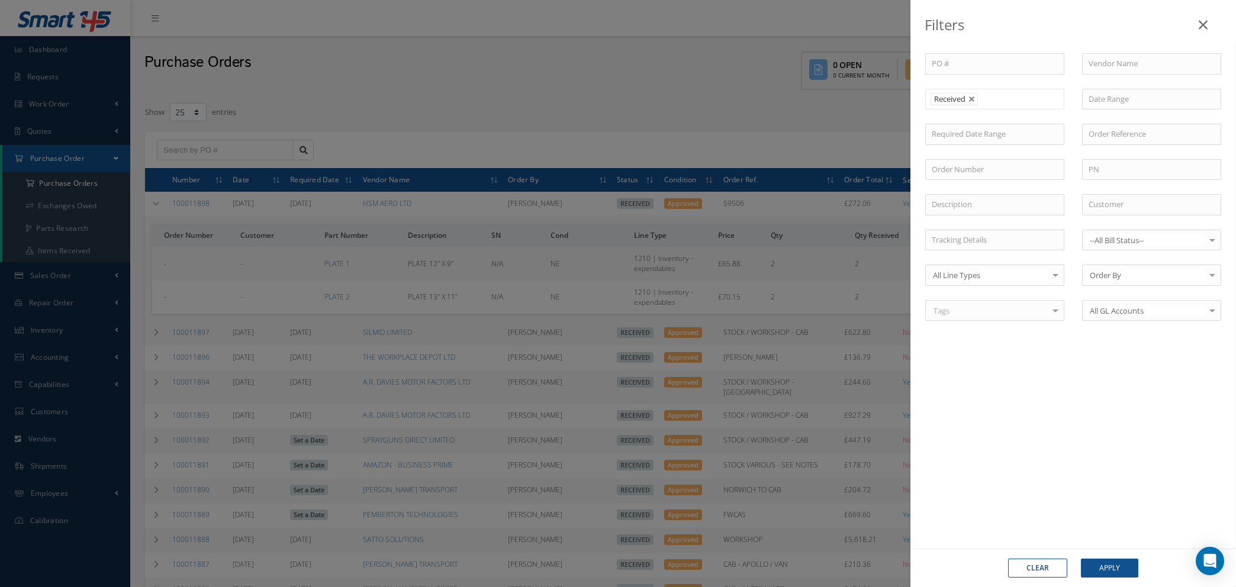
click at [1030, 565] on button "Clear" at bounding box center [1037, 568] width 59 height 19
type input "All Status"
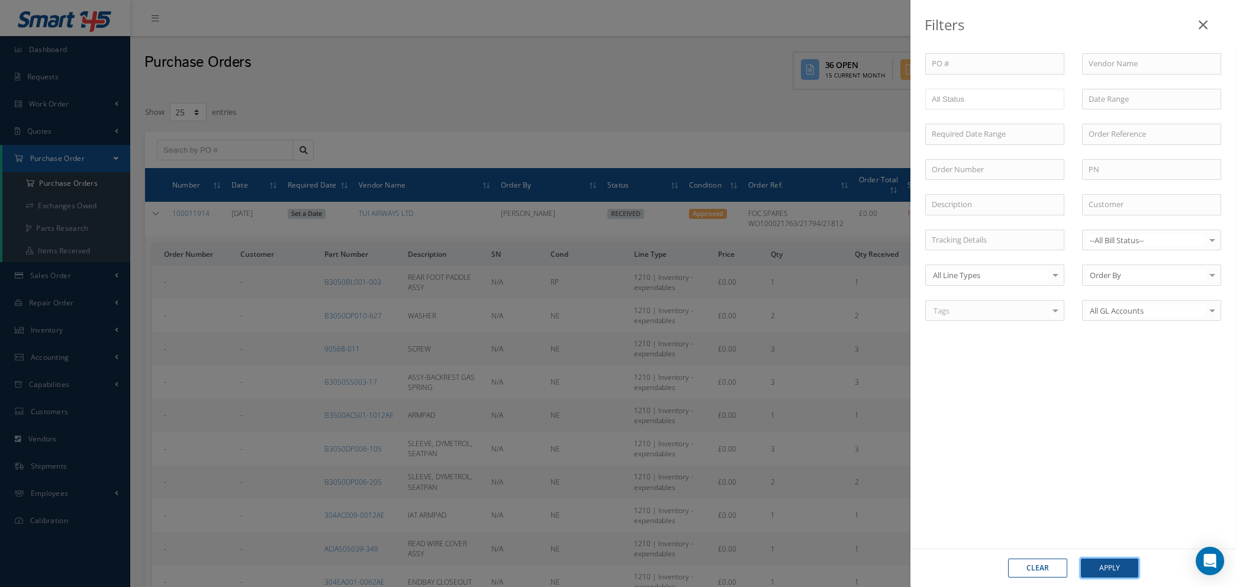
click at [1100, 560] on button "Apply" at bounding box center [1109, 568] width 57 height 19
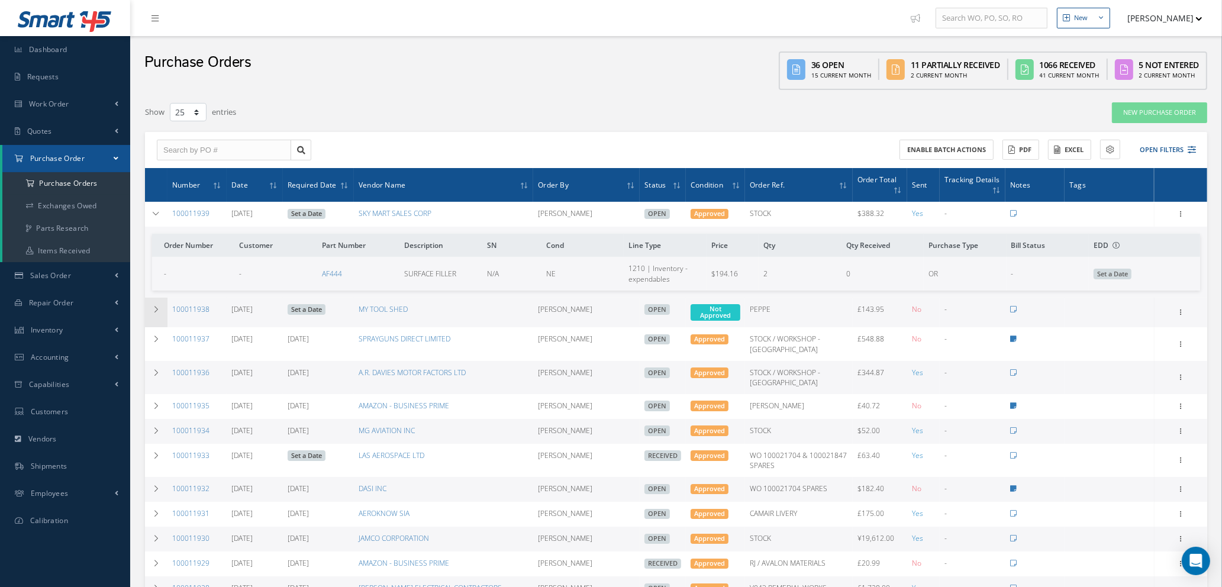
click at [152, 307] on icon at bounding box center [156, 309] width 8 height 7
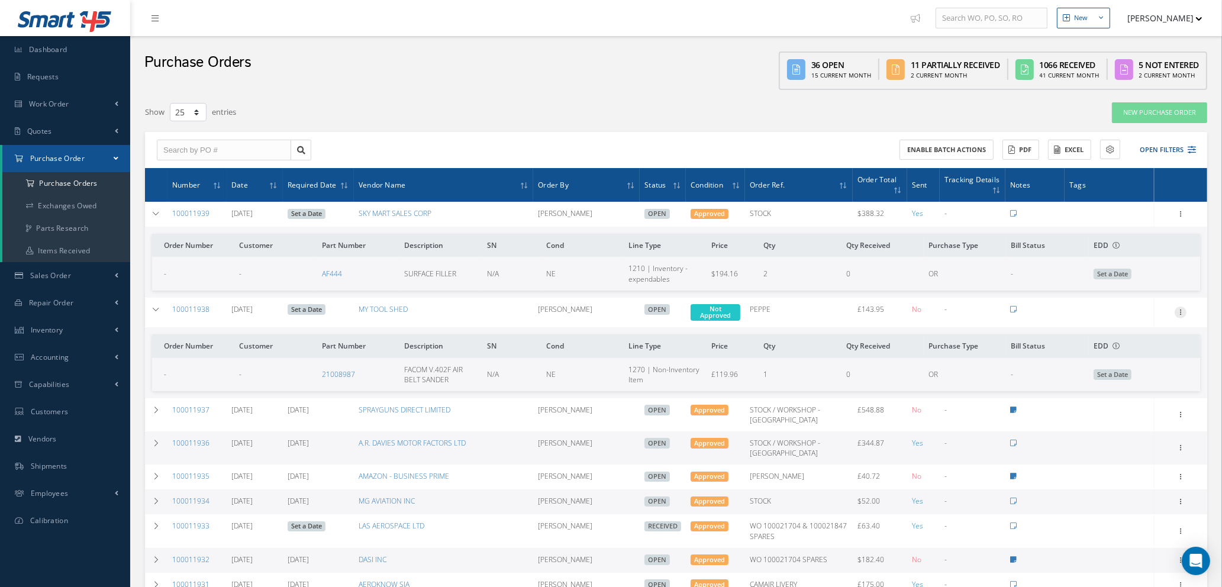
click at [1179, 310] on icon at bounding box center [1181, 311] width 12 height 9
click at [1111, 354] on link "Edit" at bounding box center [1126, 350] width 94 height 15
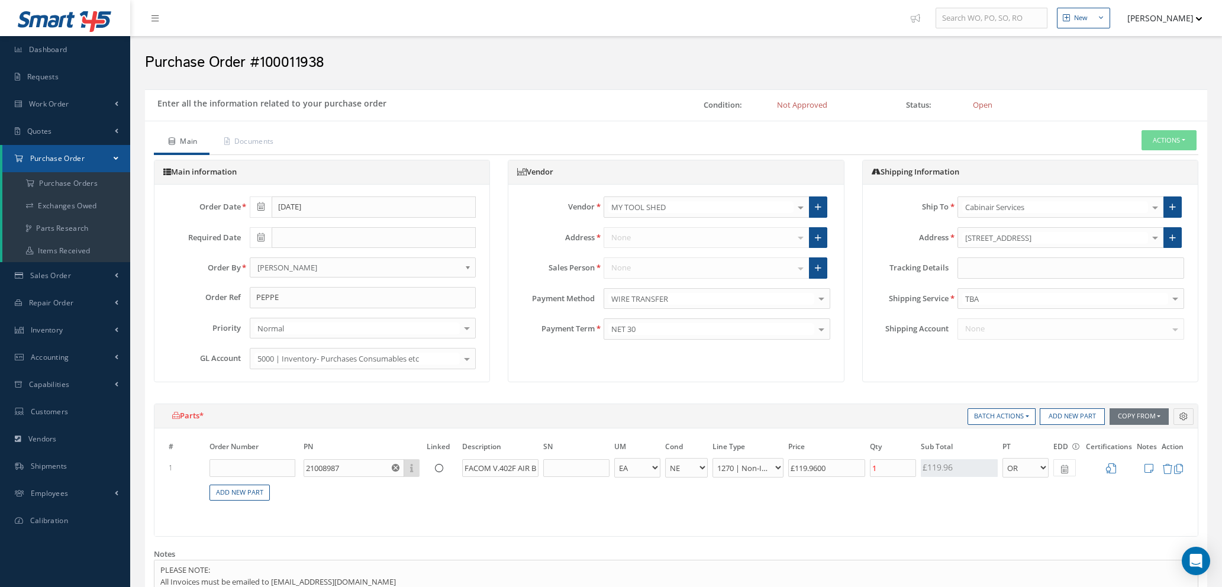
select select "1"
select select "5"
select select "114"
select select "1"
click at [875, 470] on input "1" at bounding box center [893, 468] width 46 height 18
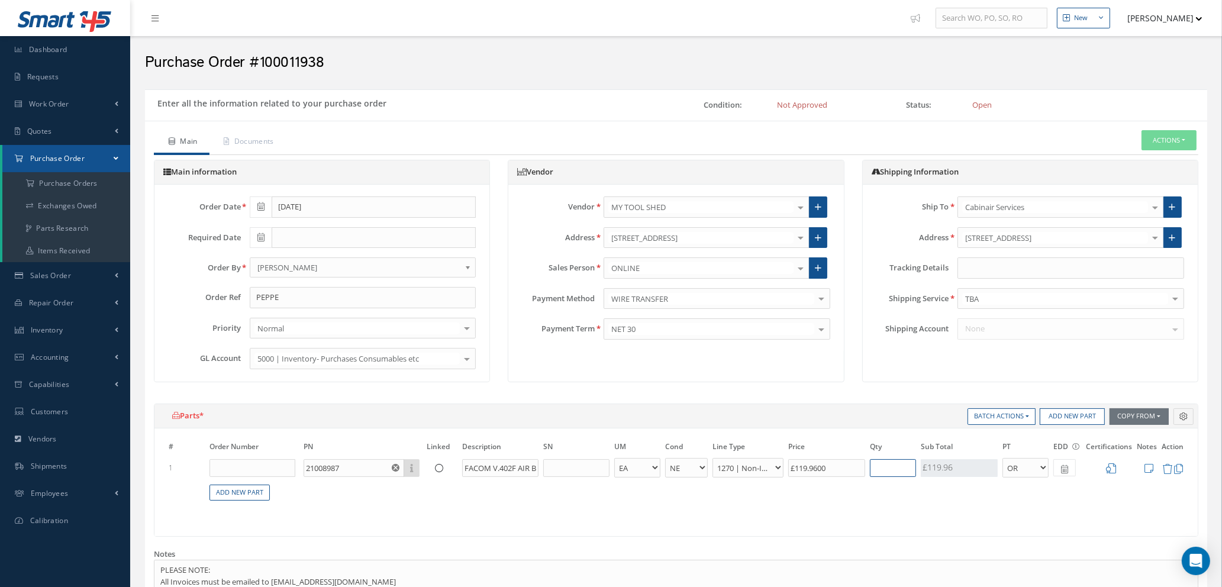
type input "£0"
type input "2"
type input "£47.98"
type input "2"
click at [1111, 471] on icon at bounding box center [1111, 468] width 10 height 10
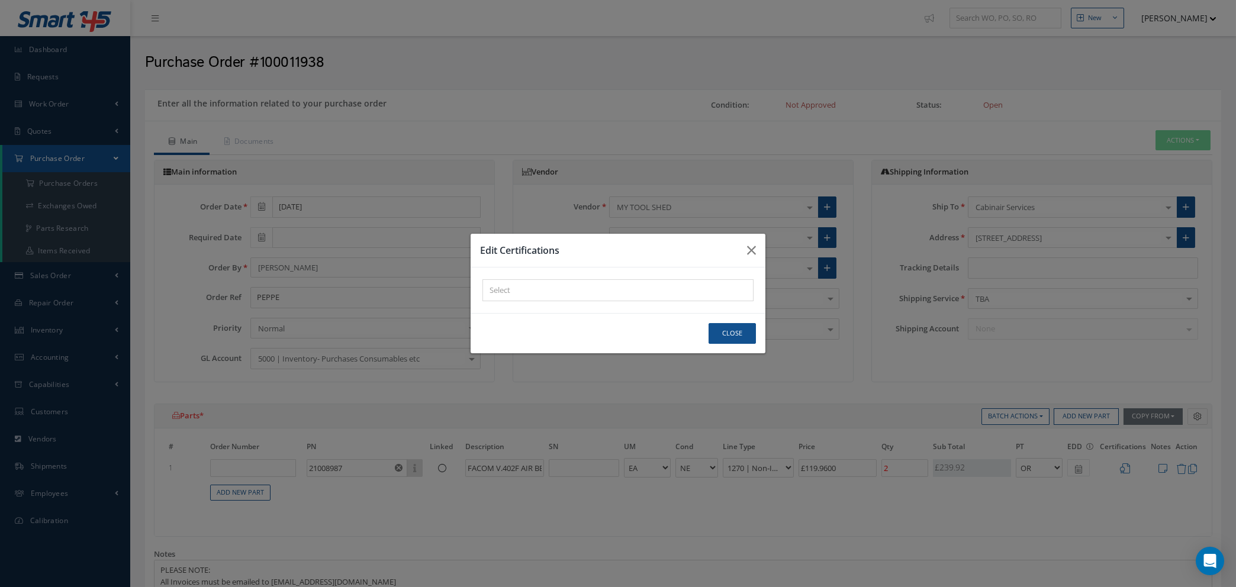
click at [565, 292] on div "× Loading..." at bounding box center [617, 290] width 271 height 22
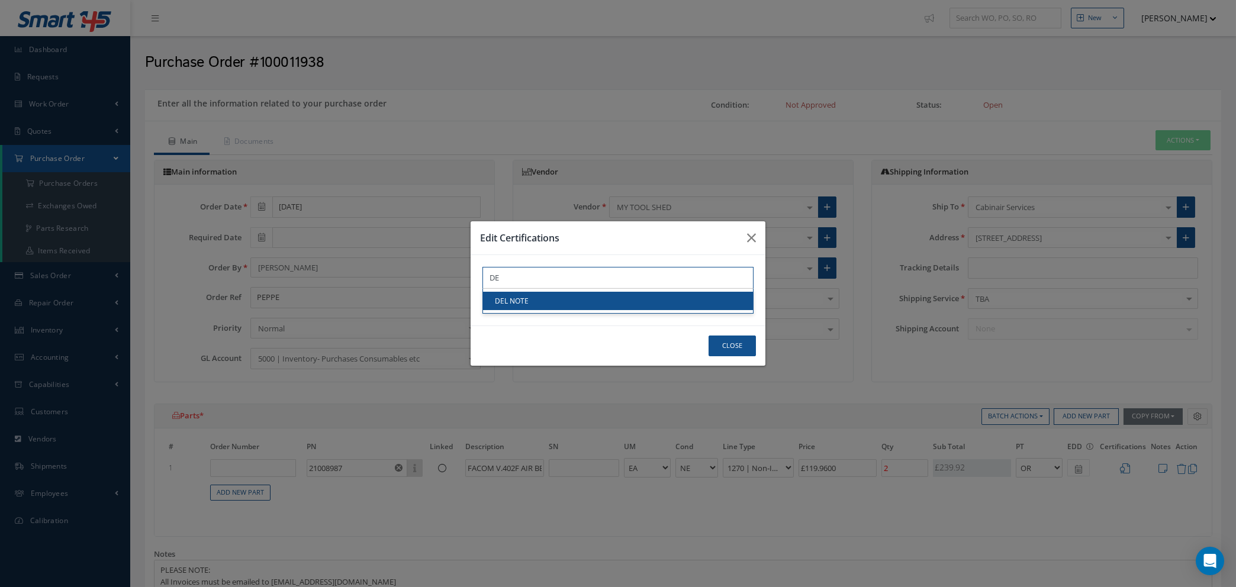
type input "DE"
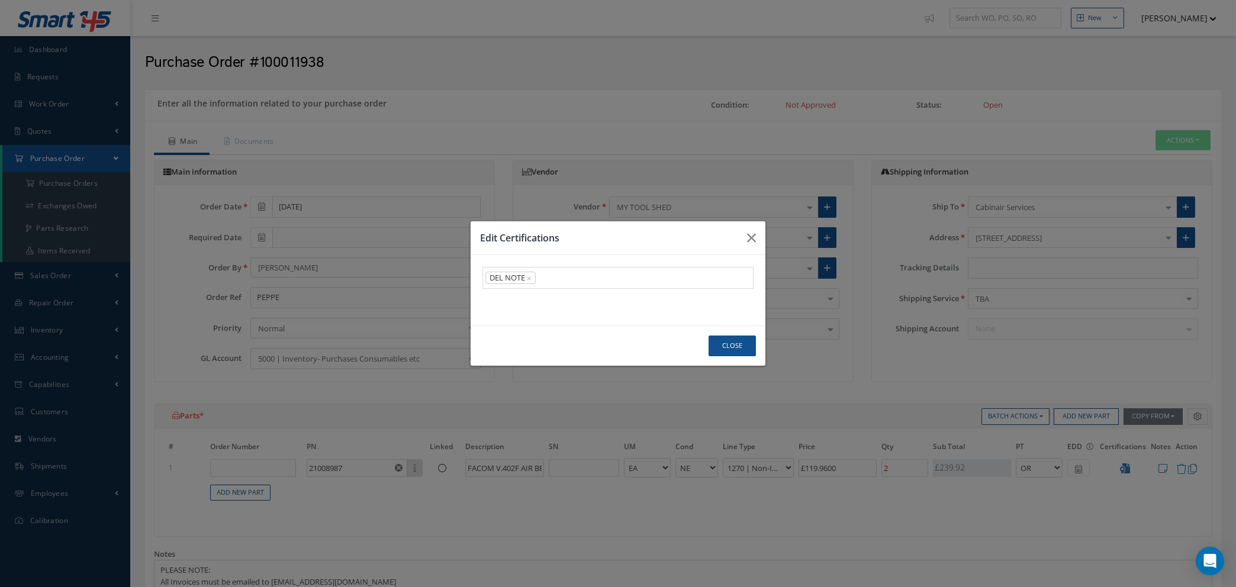
click at [565, 306] on link "DEL NOTE" at bounding box center [618, 301] width 270 height 18
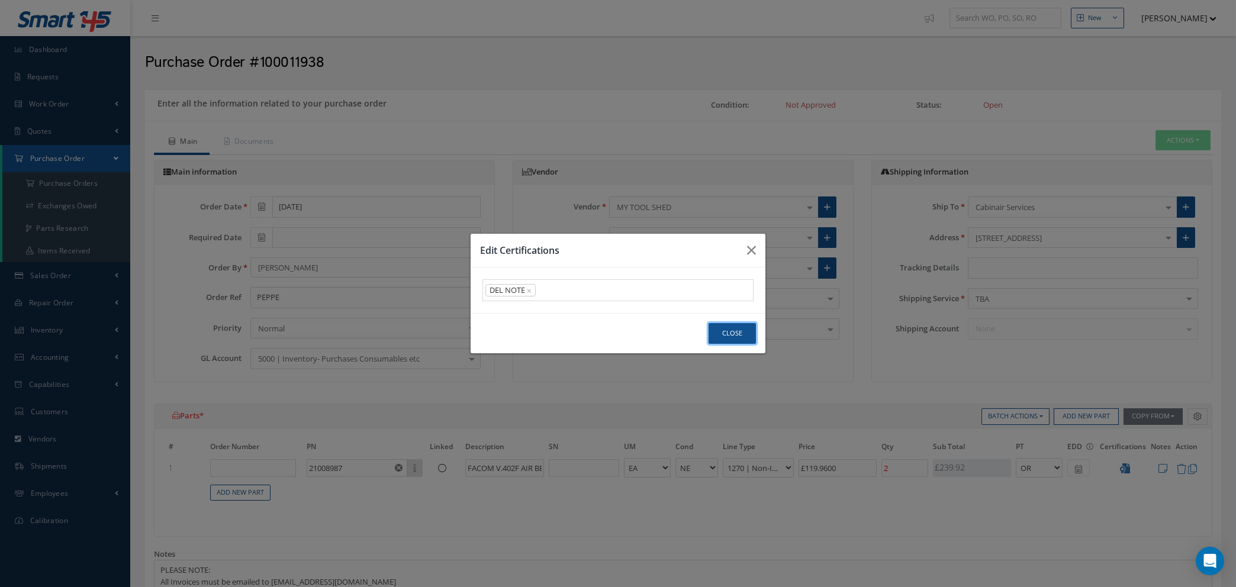
click at [721, 330] on button "Close" at bounding box center [731, 333] width 47 height 21
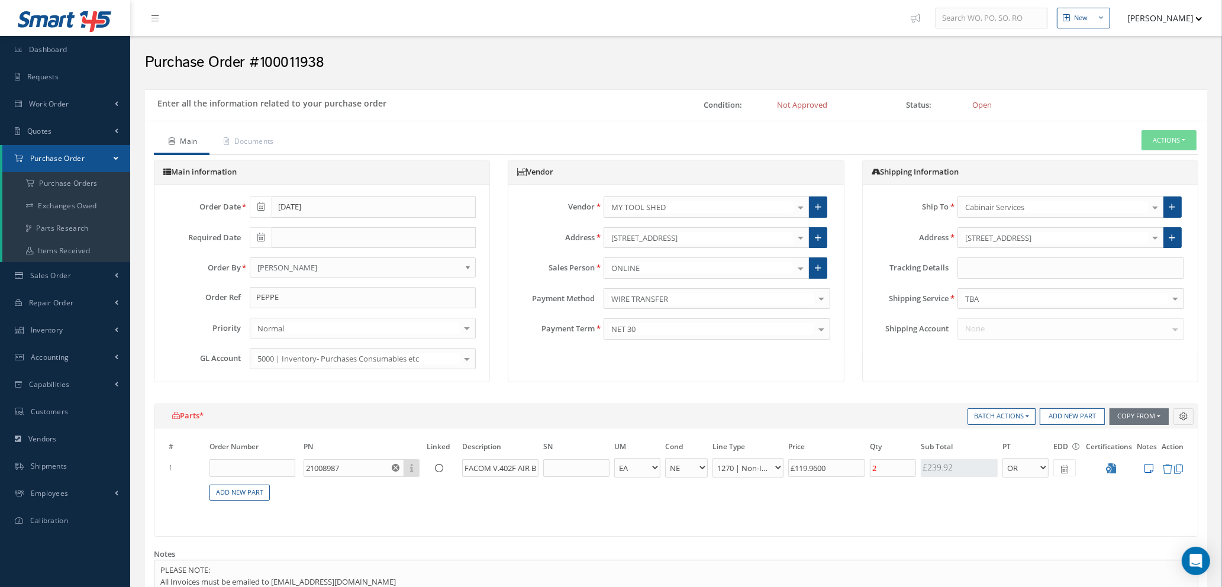
click at [1149, 469] on icon at bounding box center [1149, 468] width 9 height 10
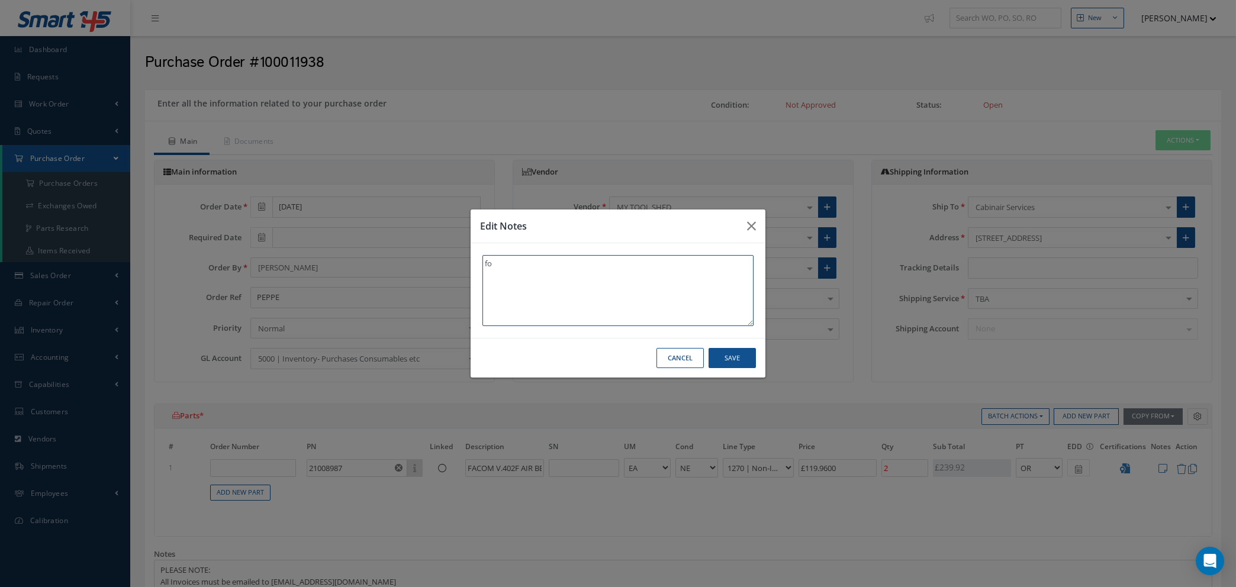
type textarea "f"
type textarea "PEPPE"
click at [730, 357] on button "Save" at bounding box center [731, 358] width 47 height 21
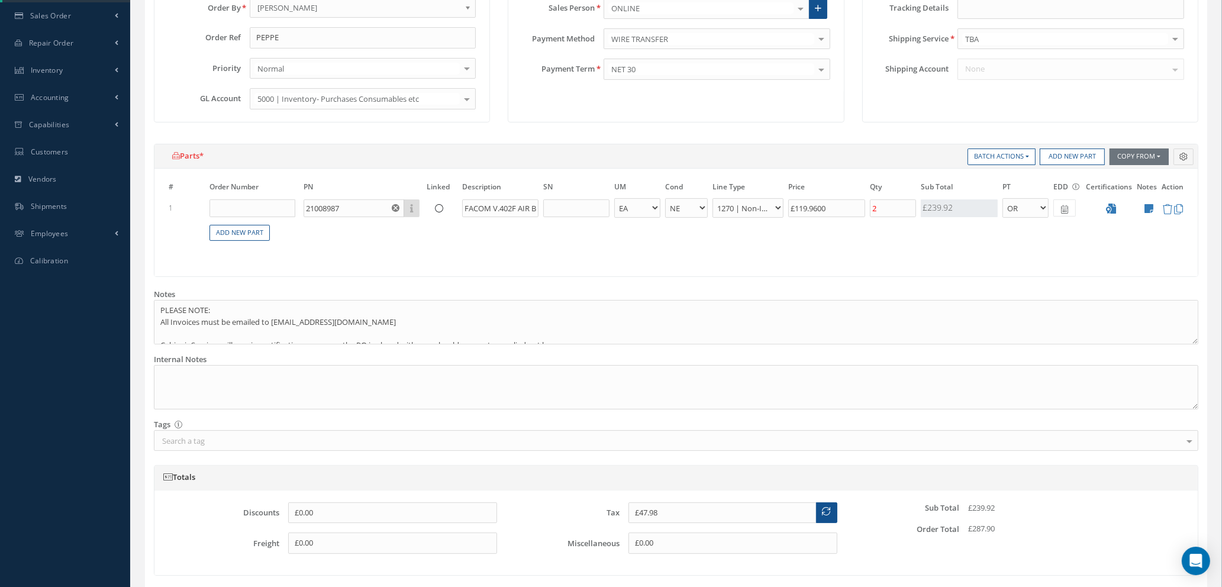
scroll to position [89, 0]
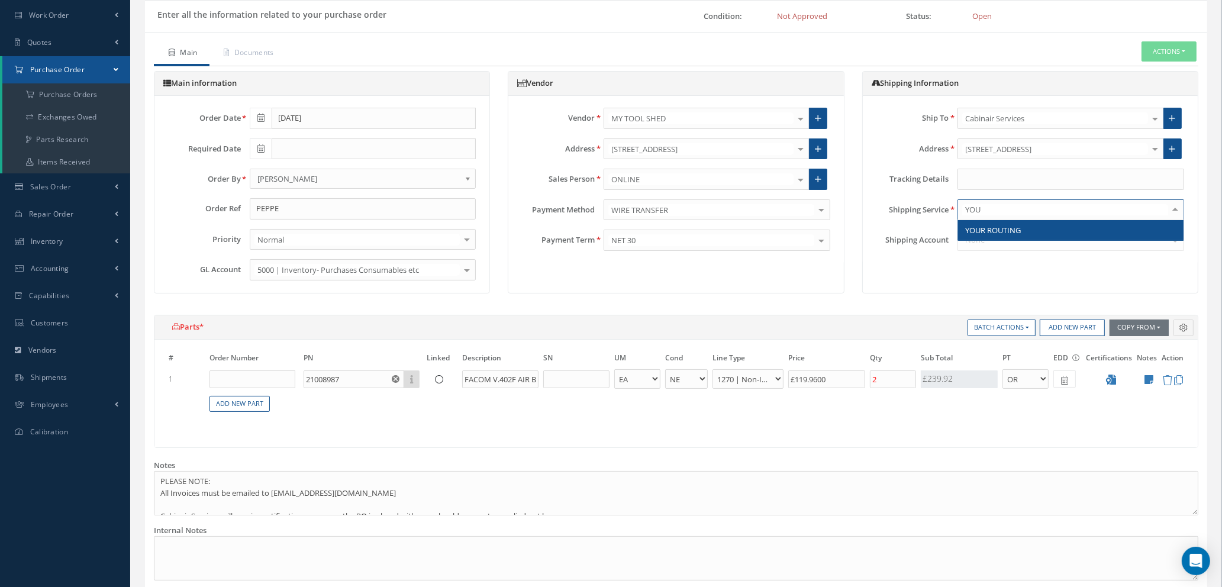
type input "YOUR"
click at [1000, 226] on span "YOUR ROUTING" at bounding box center [993, 230] width 56 height 11
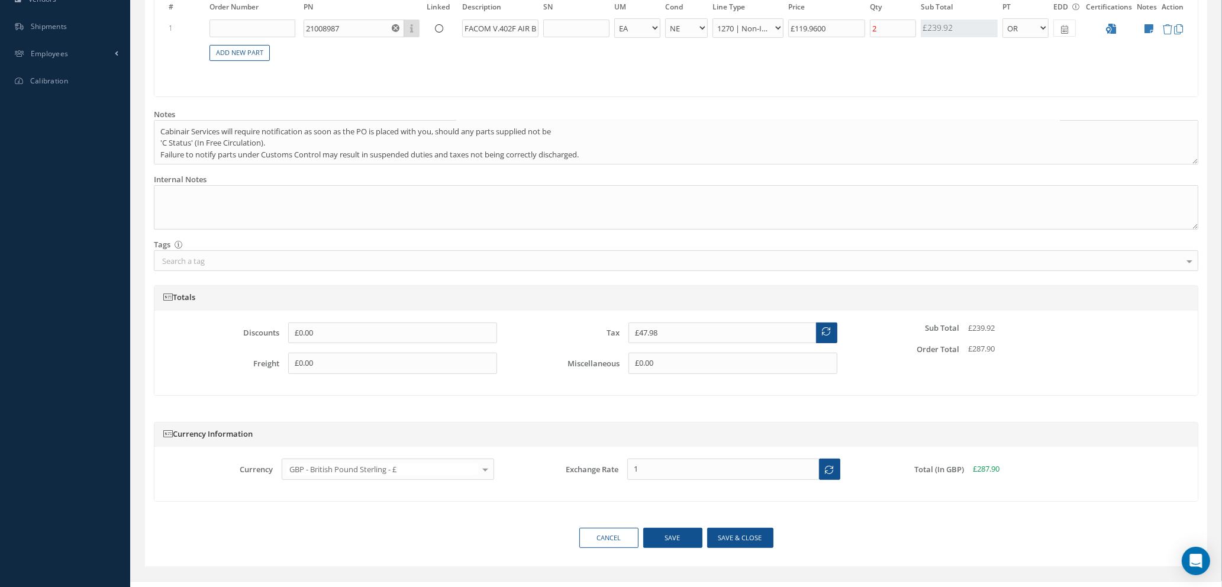
scroll to position [457, 0]
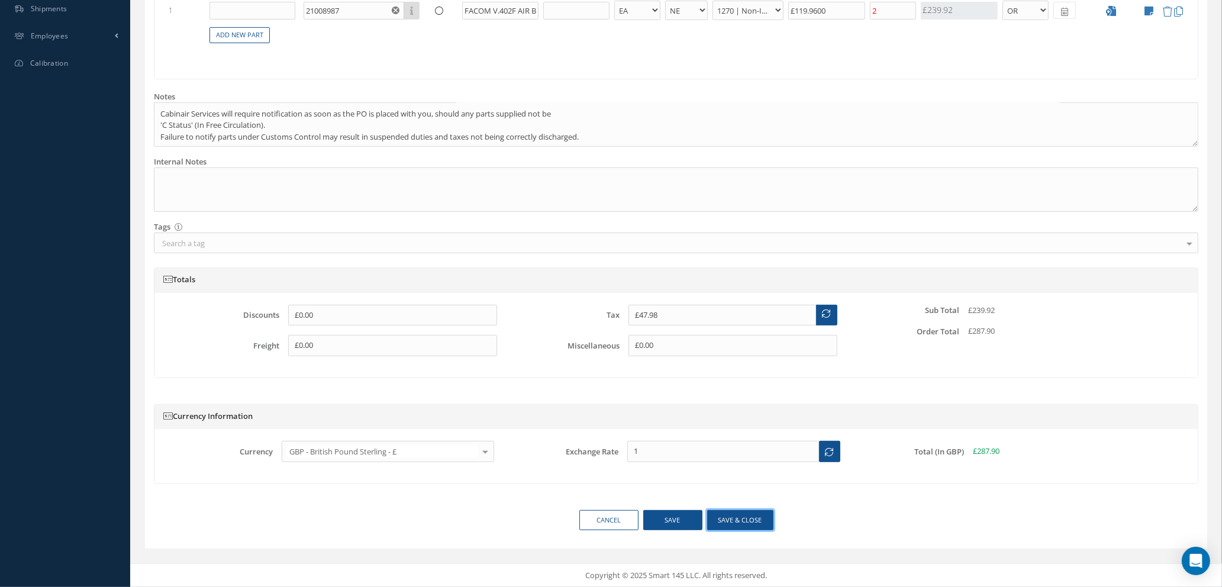
click at [728, 517] on button "Save & close" at bounding box center [740, 520] width 66 height 21
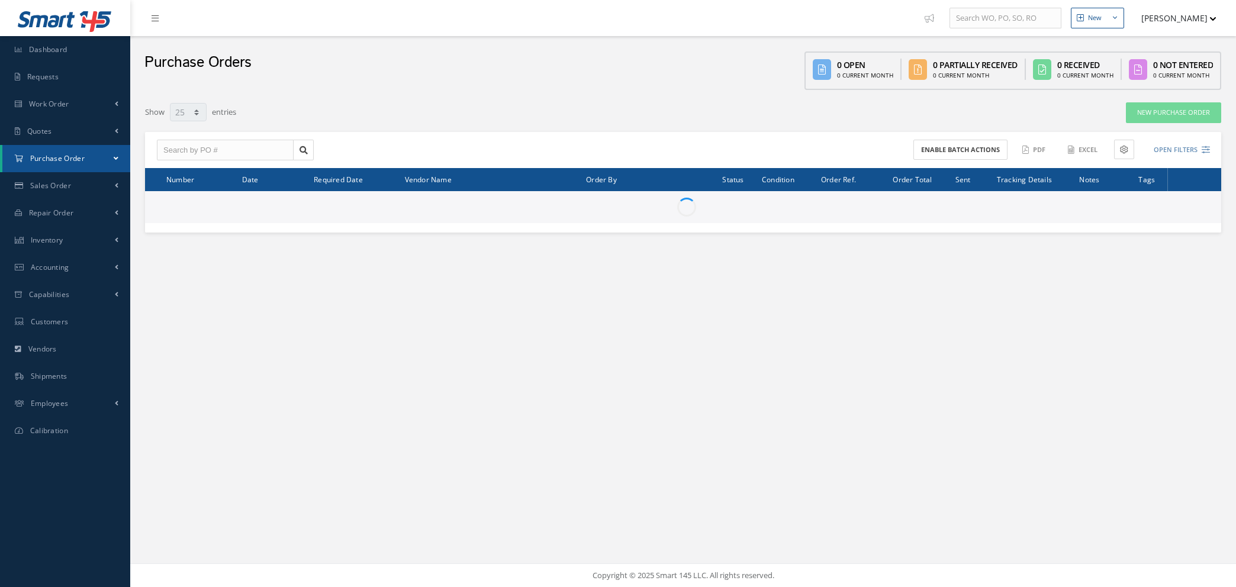
select select "25"
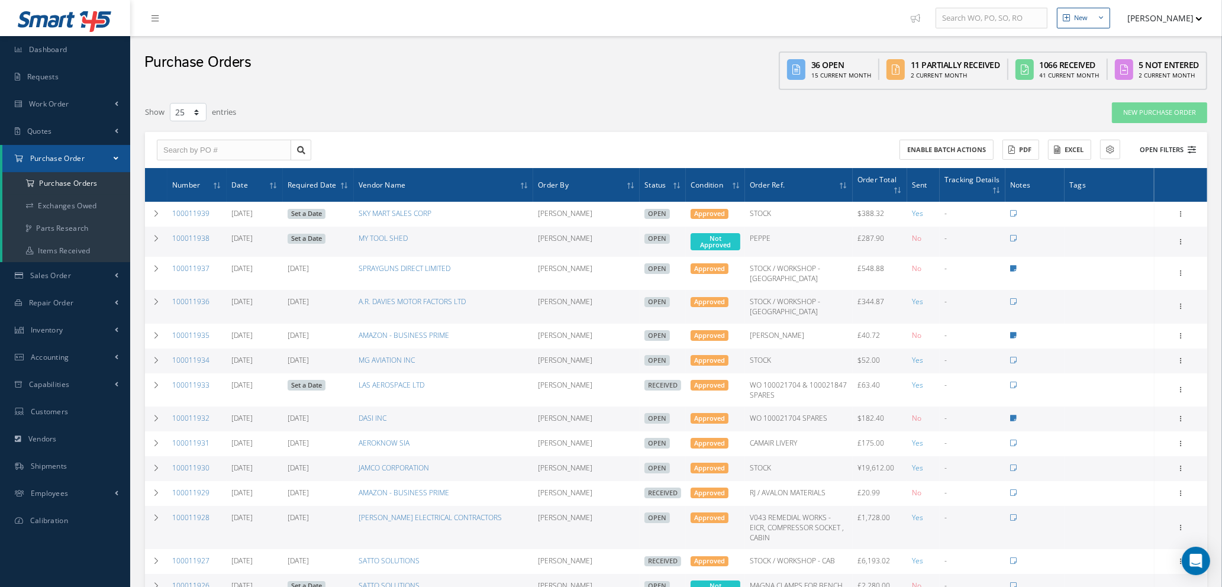
click at [1190, 146] on icon at bounding box center [1192, 150] width 8 height 8
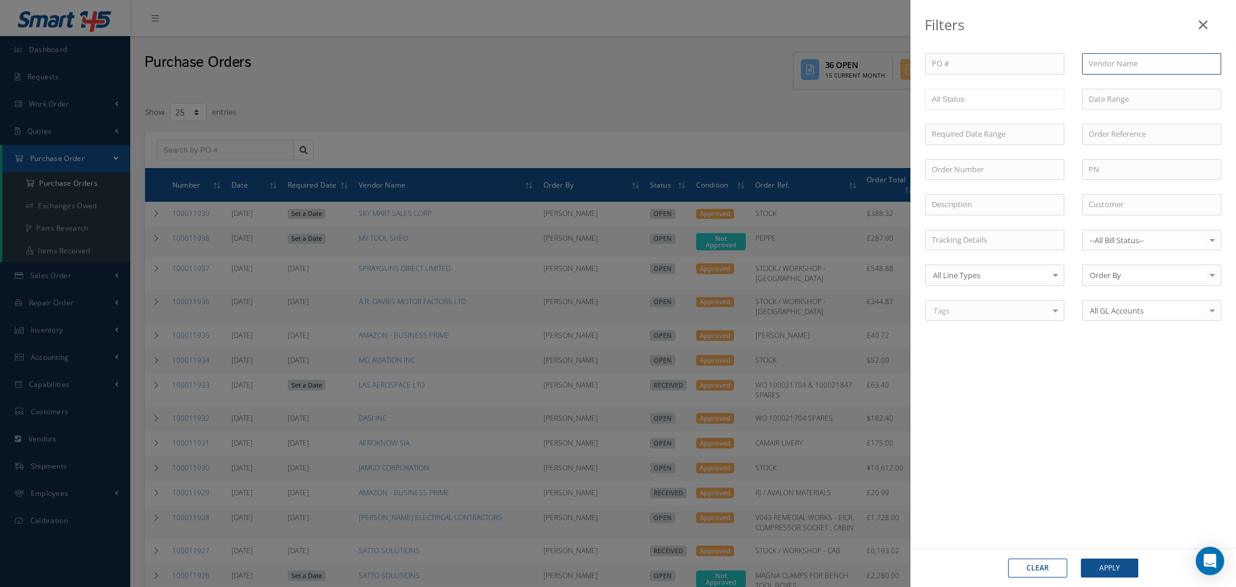
click at [1132, 57] on input "text" at bounding box center [1151, 63] width 139 height 21
click at [1118, 89] on span "BCP INDUSTRIAL COATINGS" at bounding box center [1137, 84] width 98 height 11
type input "BCP INDUSTRIAL COATINGS"
click at [1104, 569] on button "Apply" at bounding box center [1109, 568] width 57 height 19
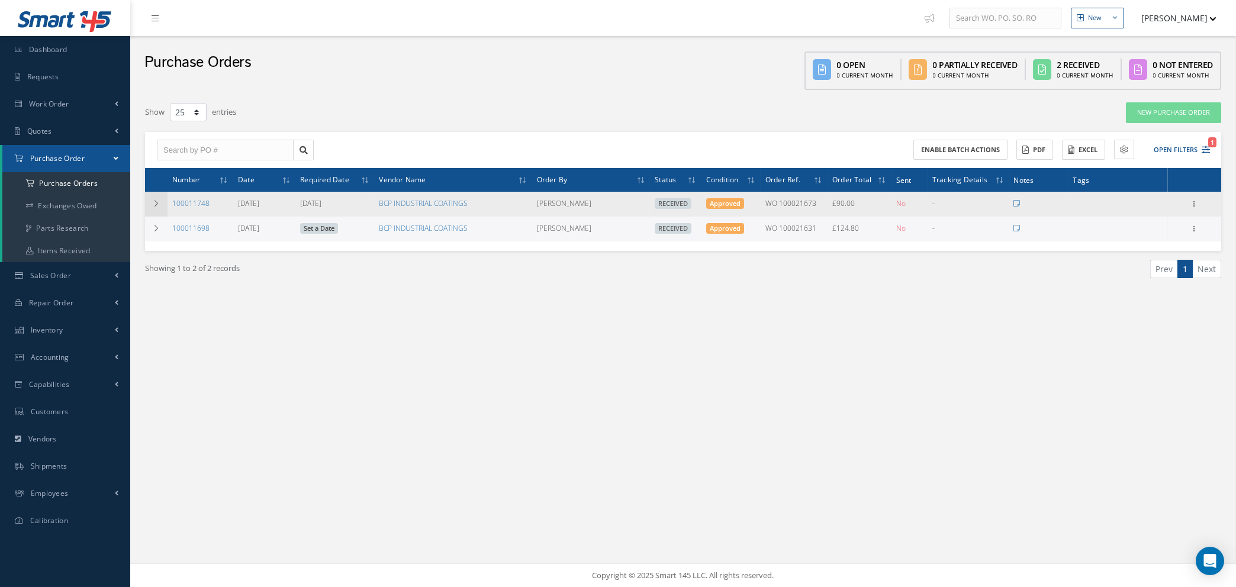
click at [153, 203] on icon at bounding box center [156, 203] width 8 height 7
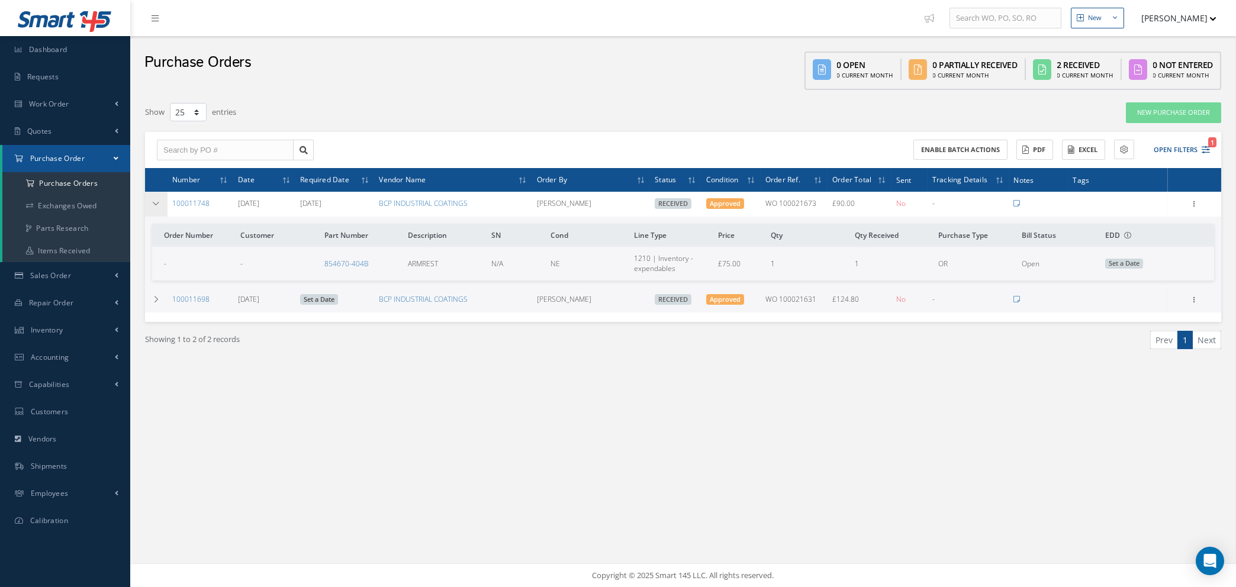
click at [153, 203] on icon at bounding box center [156, 203] width 8 height 7
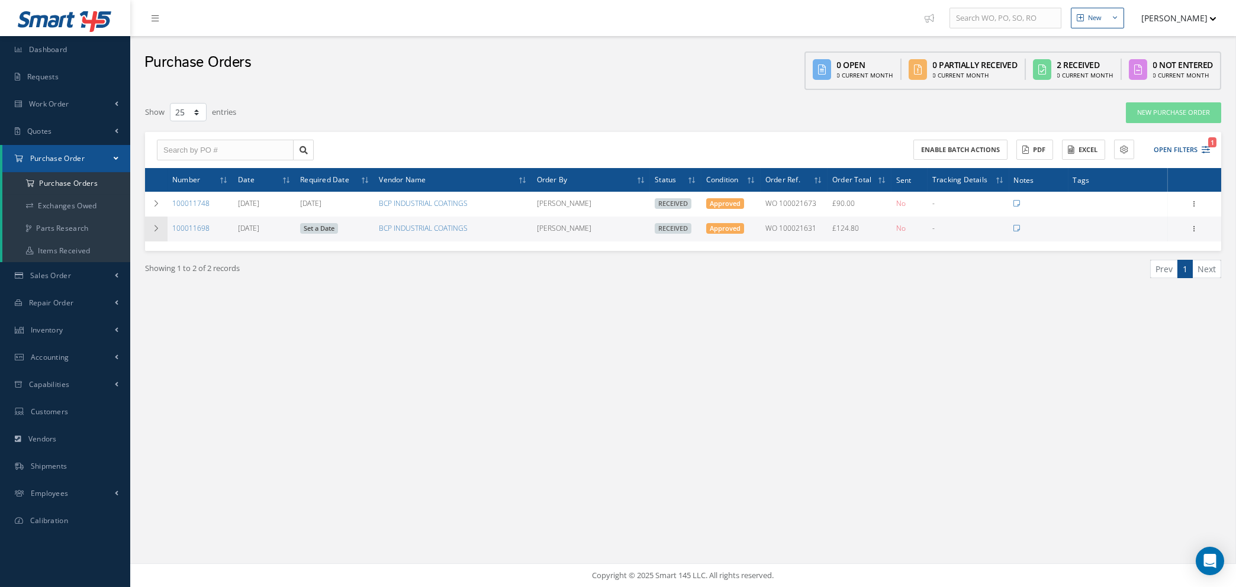
click at [153, 225] on icon at bounding box center [156, 228] width 8 height 7
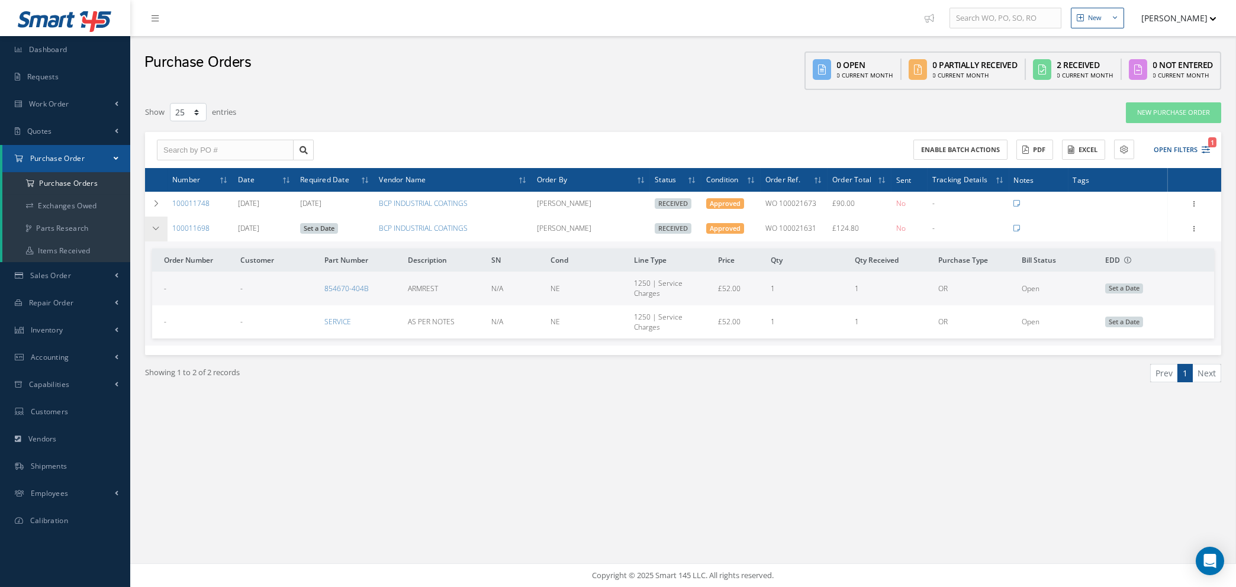
click at [153, 225] on icon at bounding box center [156, 228] width 8 height 7
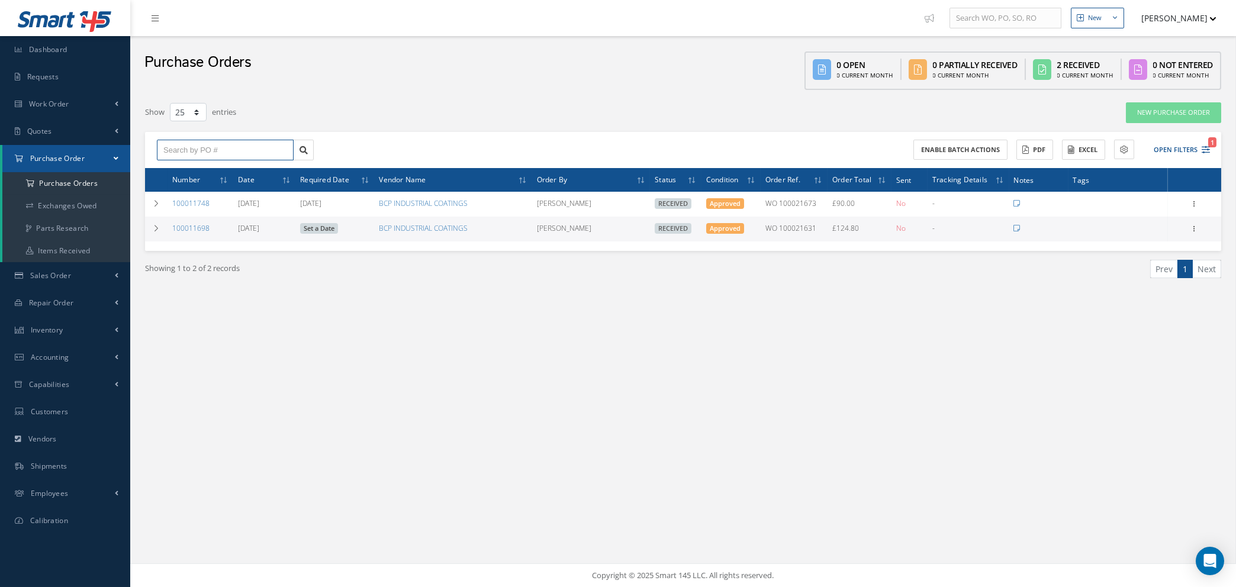
click at [227, 144] on input "text" at bounding box center [225, 150] width 137 height 21
type input "10001186"
click at [253, 147] on input "10001186" at bounding box center [225, 150] width 137 height 21
type input "100011864"
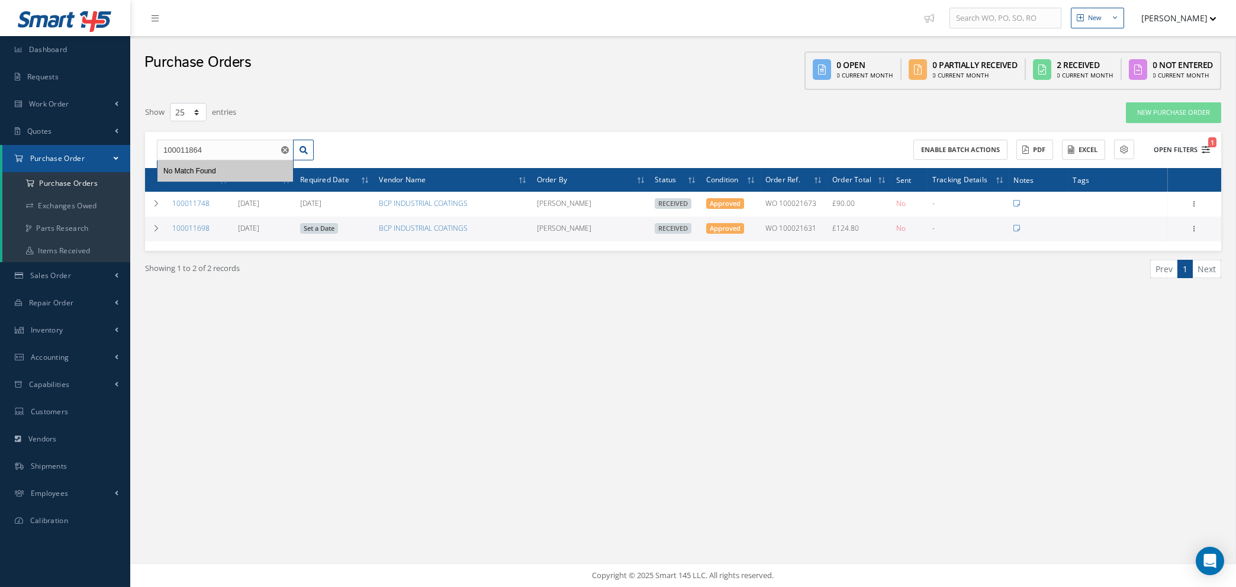
click at [1204, 150] on icon "1" at bounding box center [1205, 150] width 8 height 8
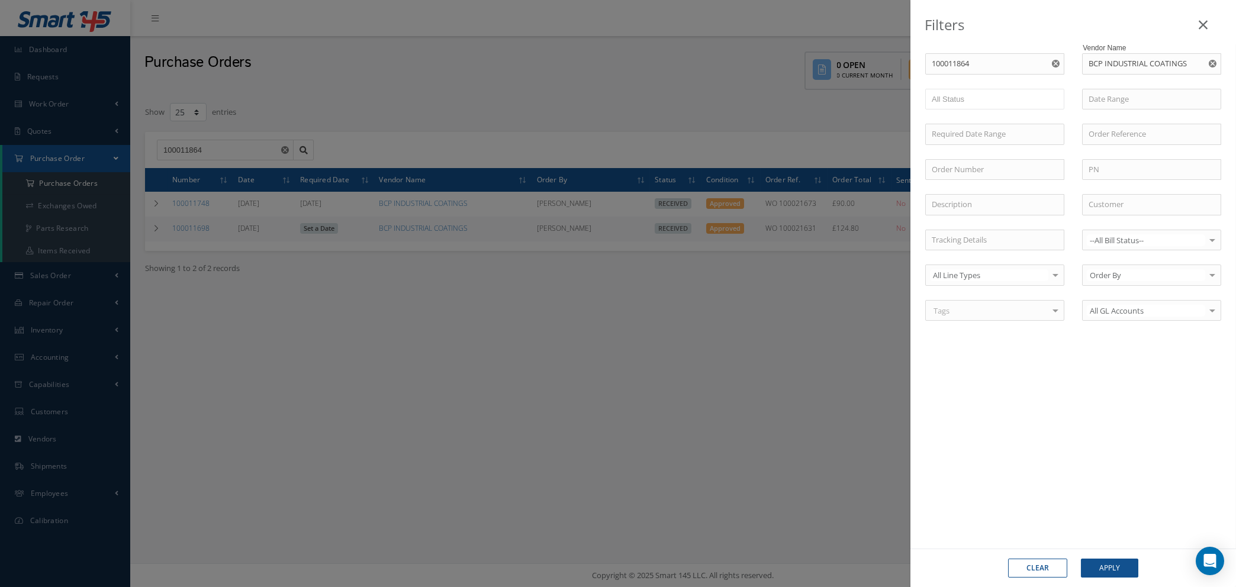
click at [1040, 568] on button "Clear" at bounding box center [1037, 568] width 59 height 19
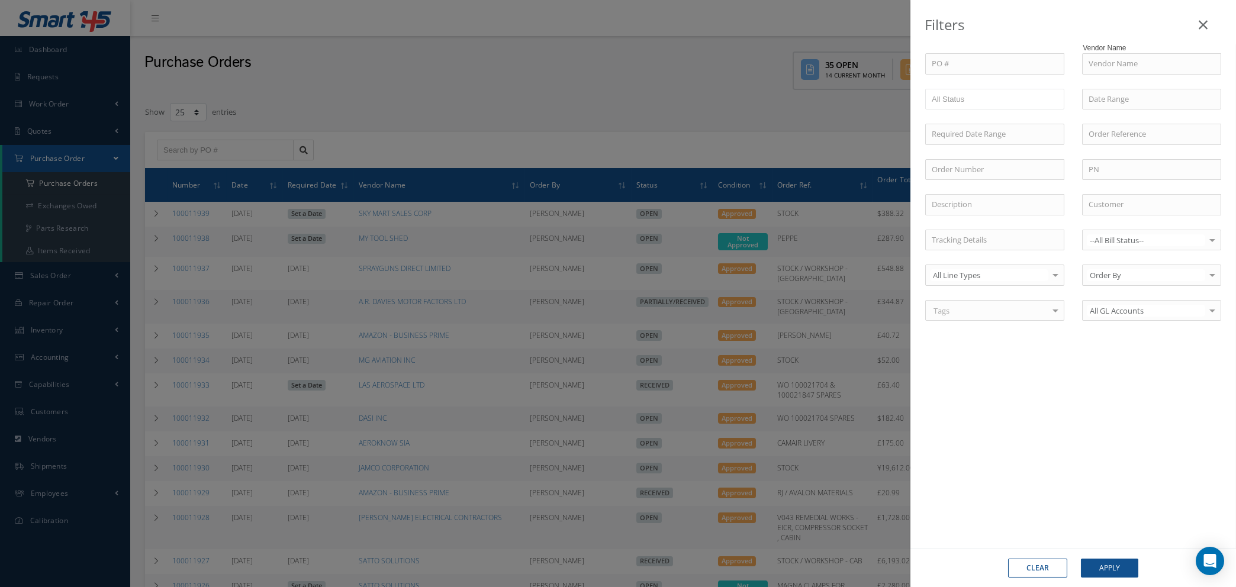
click at [230, 147] on div "Filters PO # Vendor Name Open Partially/Received Received Canceled Edited All S…" at bounding box center [618, 293] width 1236 height 587
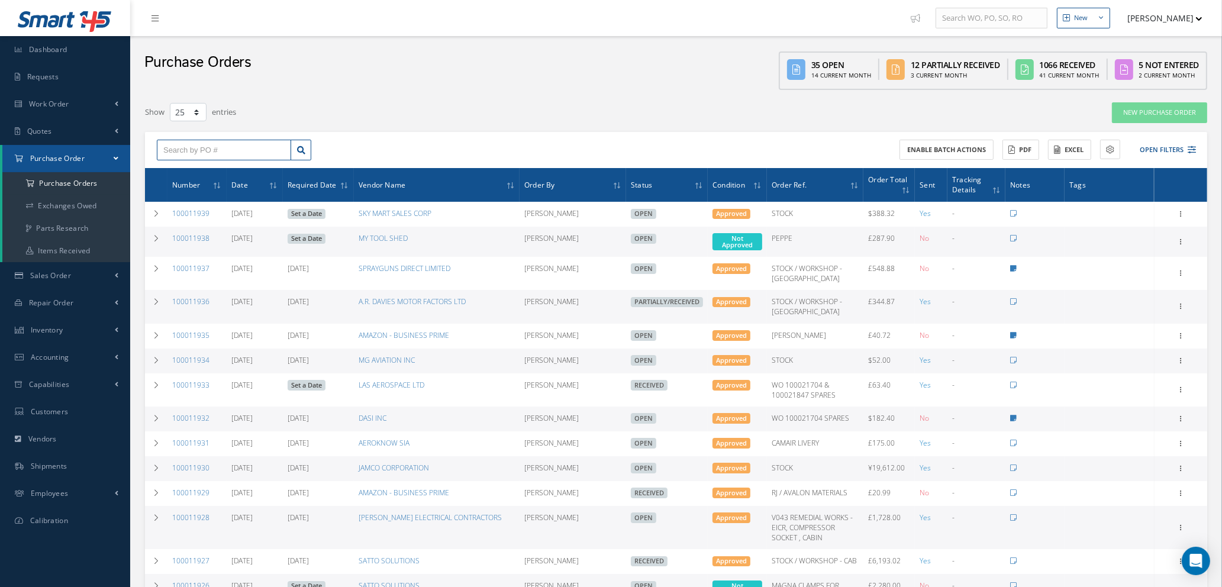
click at [230, 147] on input "text" at bounding box center [224, 150] width 134 height 21
type input "100011864"
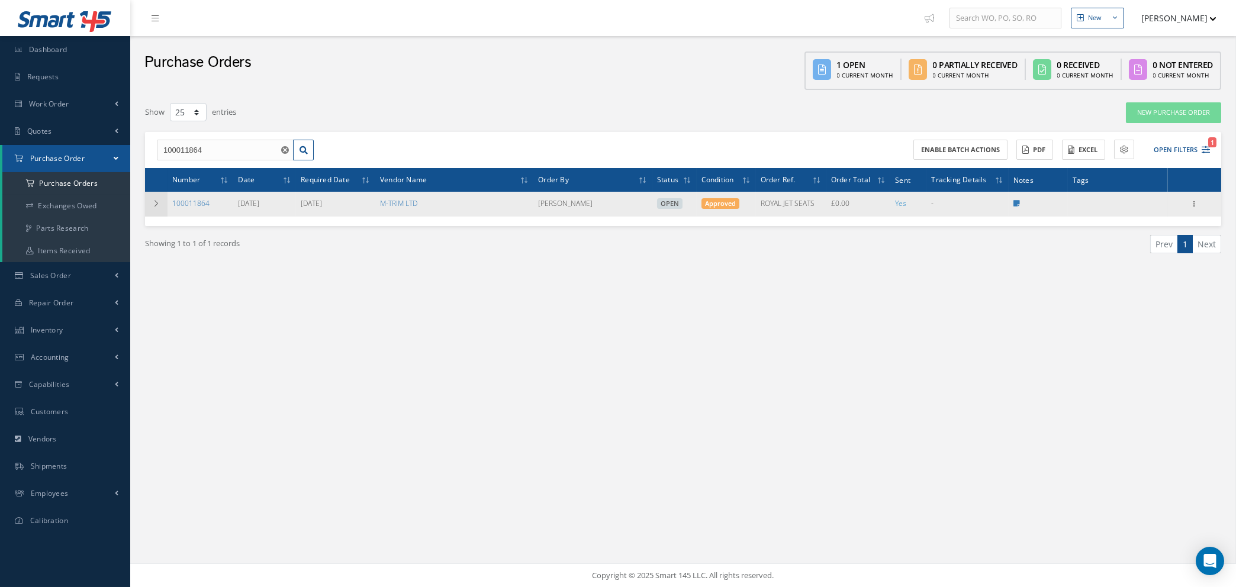
click at [157, 204] on icon at bounding box center [156, 203] width 8 height 7
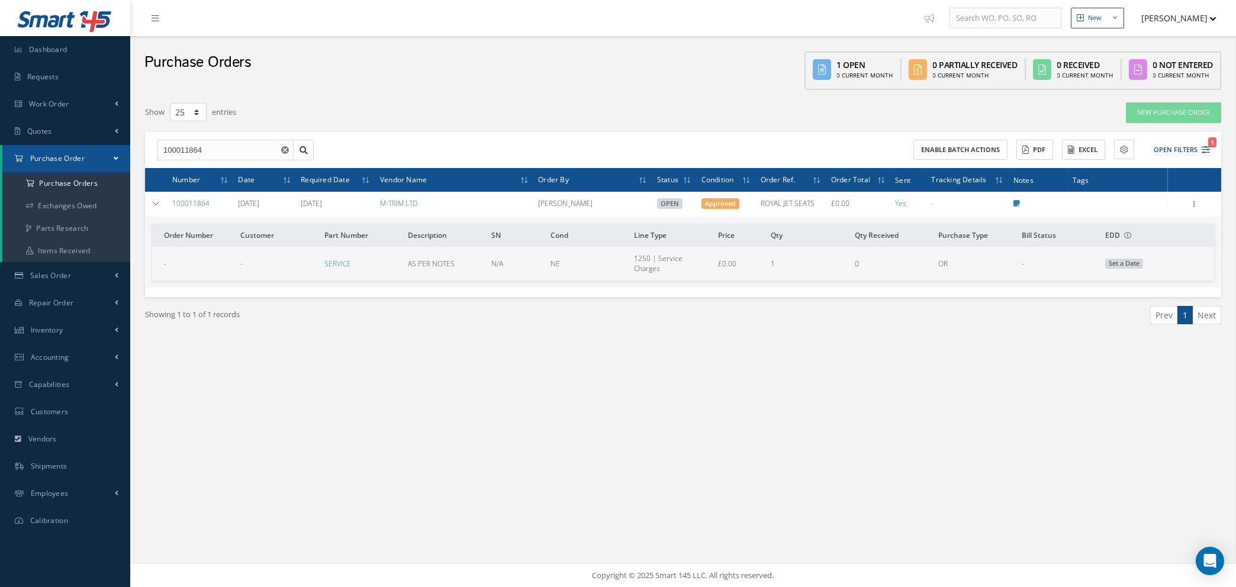
click at [1019, 202] on td at bounding box center [1037, 204] width 59 height 25
click at [1015, 201] on icon at bounding box center [1016, 203] width 7 height 7
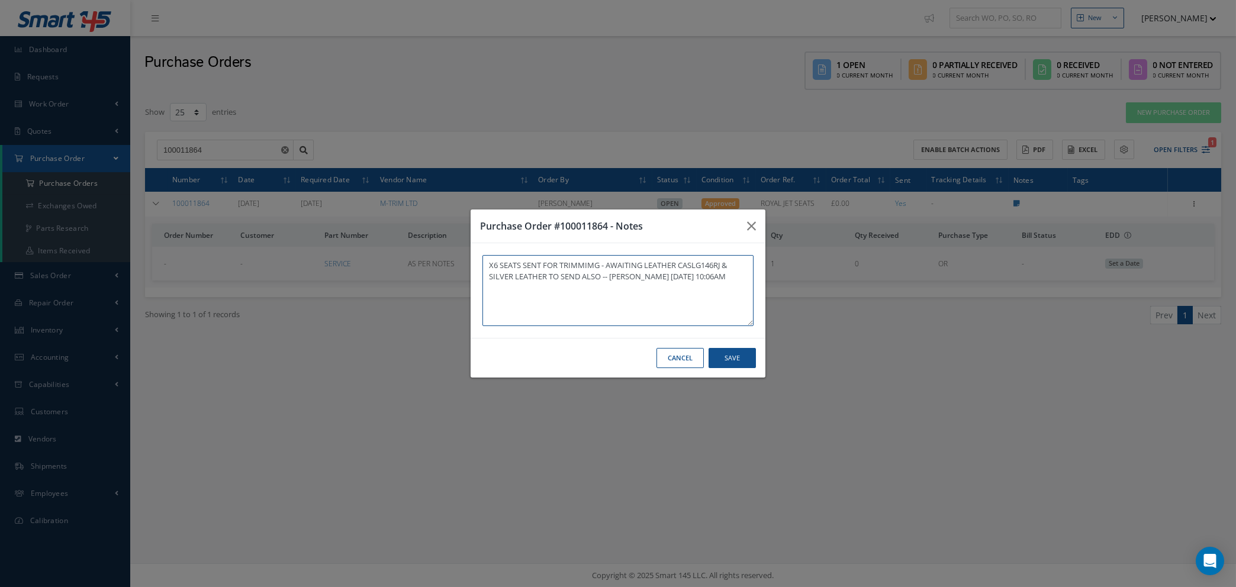
type textarea "X6 SEATS SENT FOR TRIMMIMG - AWAITING LEATHER CASLG146RJ & SILVER LEATHER TO SE…"
click at [728, 362] on button "Save" at bounding box center [731, 358] width 47 height 21
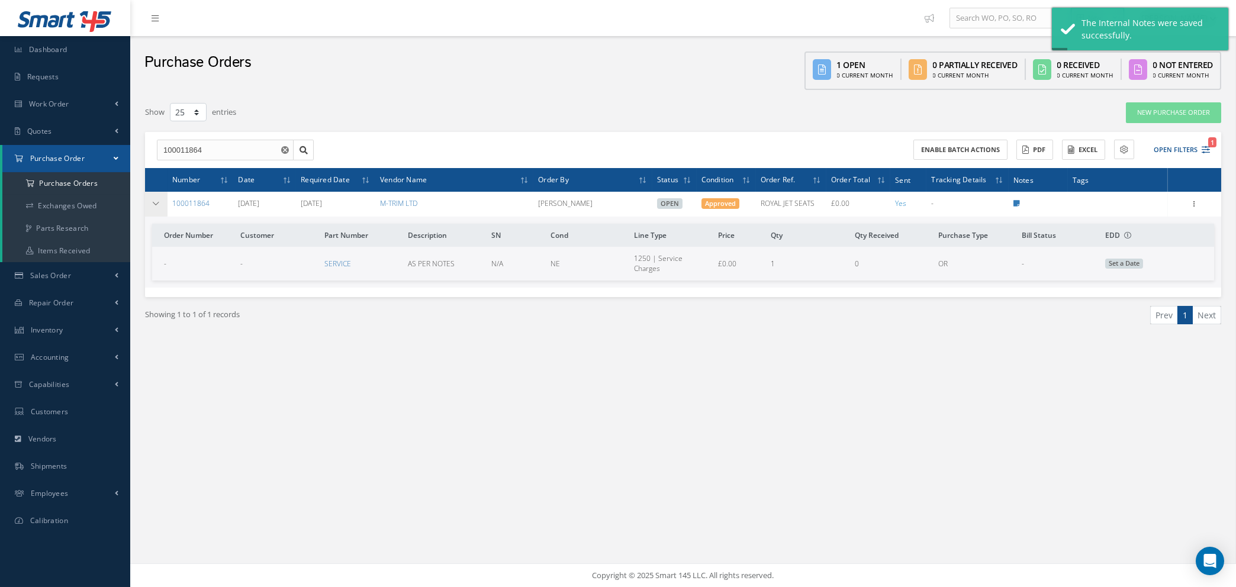
click at [156, 201] on icon at bounding box center [156, 203] width 8 height 7
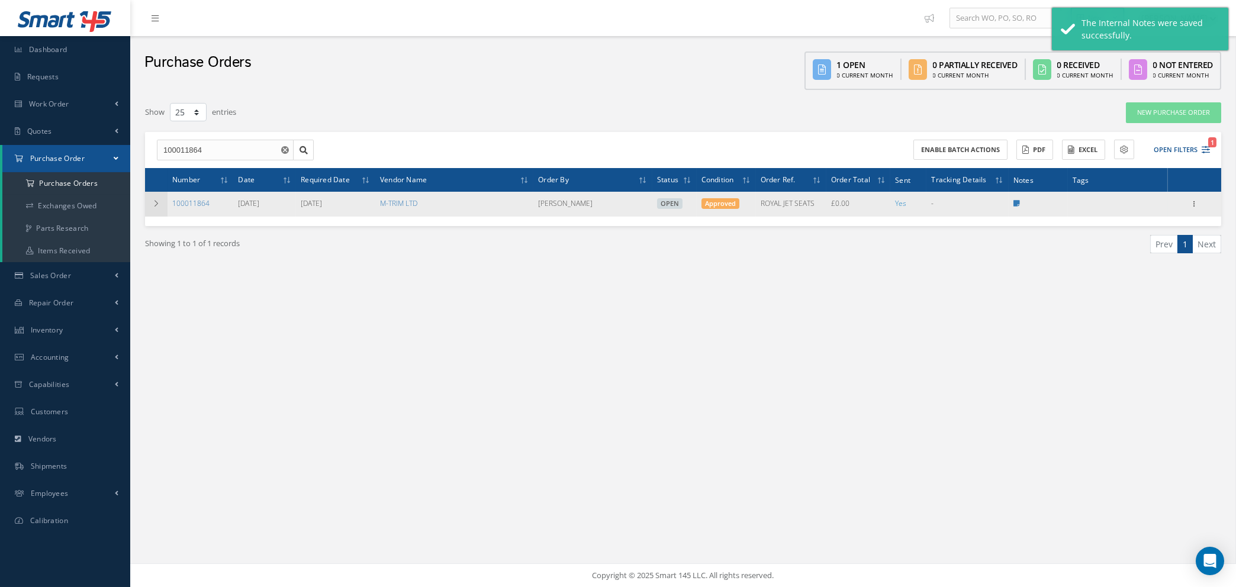
click at [156, 201] on icon at bounding box center [156, 203] width 8 height 7
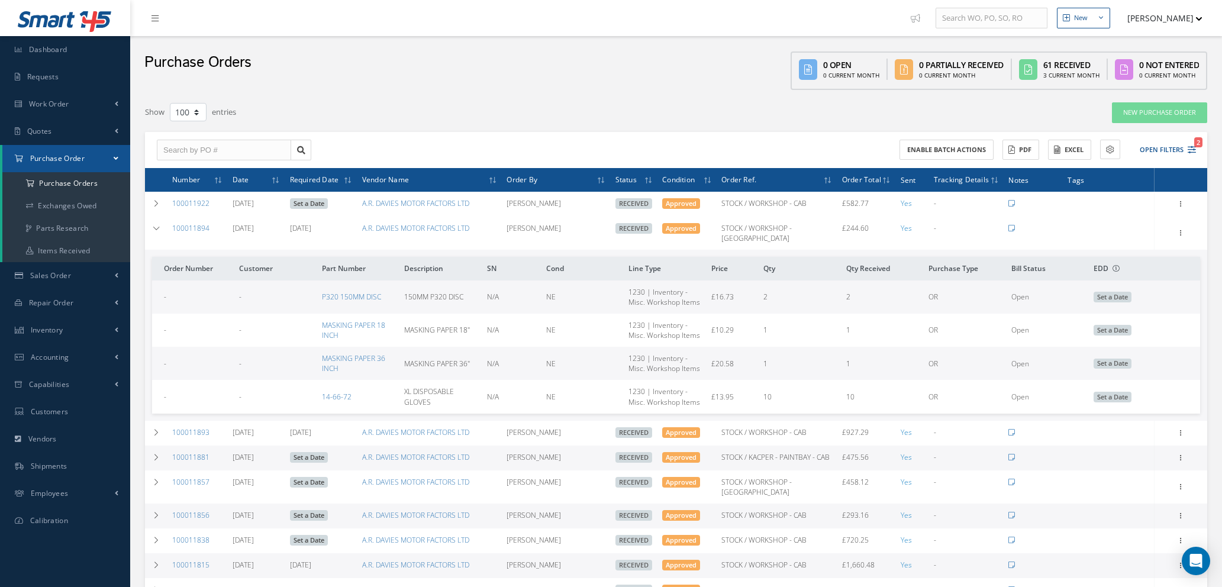
select select "100"
click at [53, 134] on link "Quotes" at bounding box center [65, 131] width 130 height 27
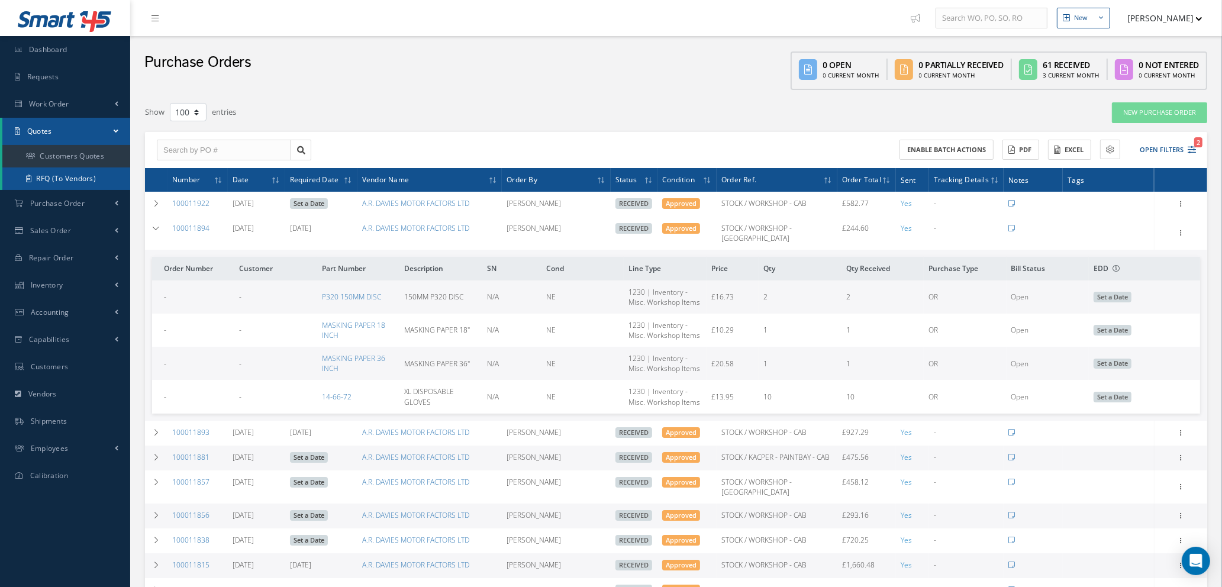
click at [55, 174] on link "RFQ (To Vendors)" at bounding box center [66, 178] width 128 height 22
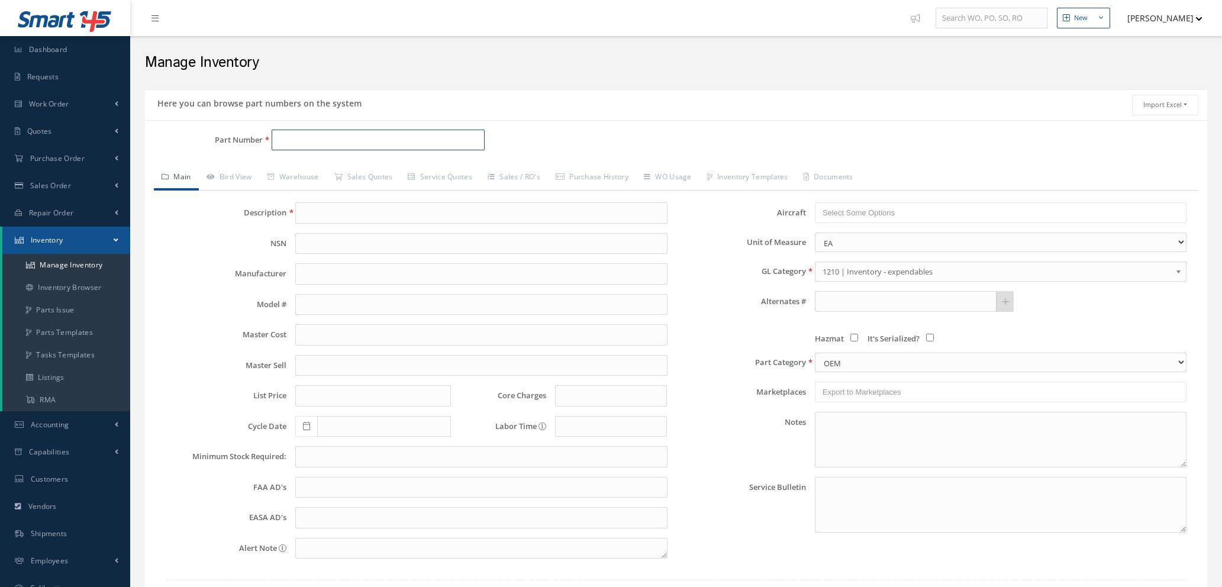
click at [311, 138] on input "Part Number" at bounding box center [378, 140] width 213 height 21
click at [313, 135] on input "zt" at bounding box center [378, 140] width 213 height 21
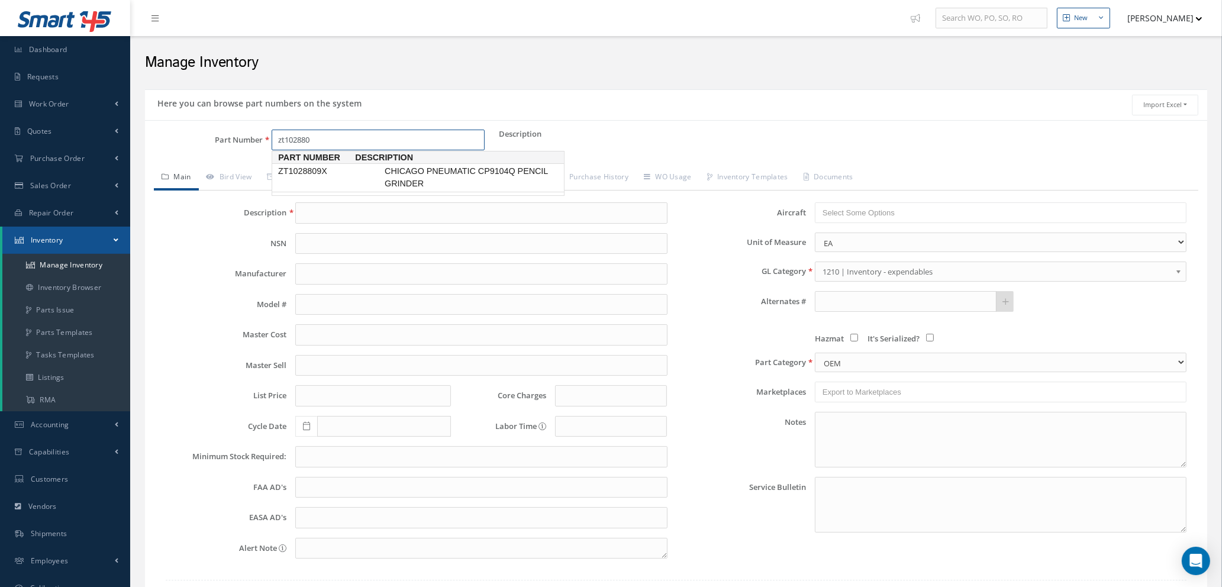
click at [324, 180] on link "ZT1028809X CHICAGO PNEUMATIC CP9104Q PENCIL [MEDICAL_DATA]" at bounding box center [418, 177] width 292 height 29
type input "ZT1028809X"
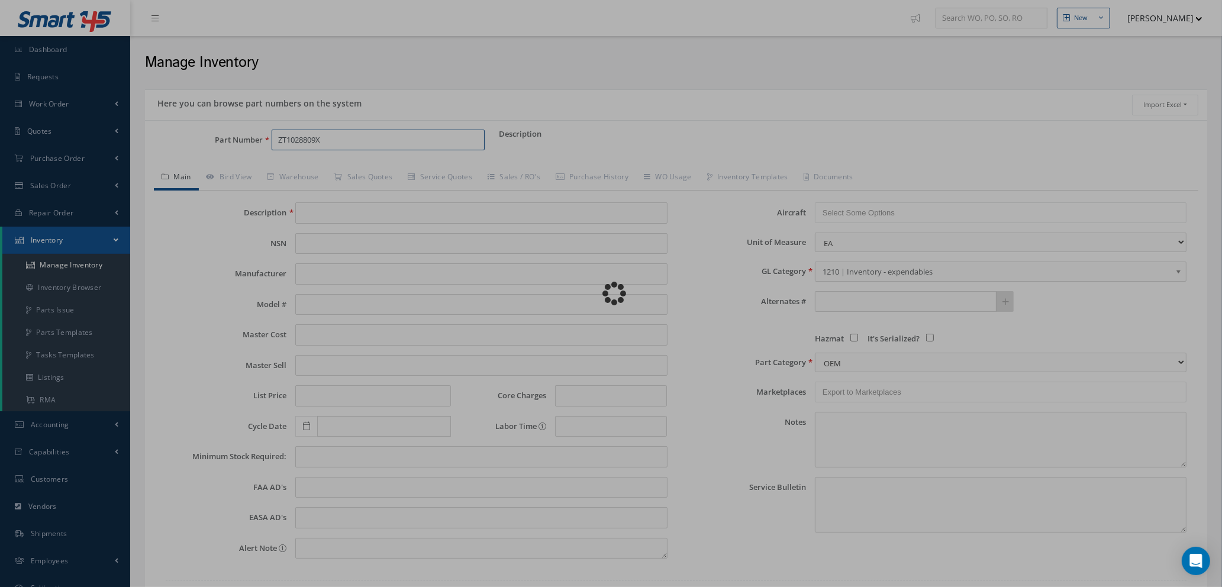
type input "CHICAGO PNEUMATIC CP9104Q PENCIL GRINDER"
type input "91.66"
type input "0.00"
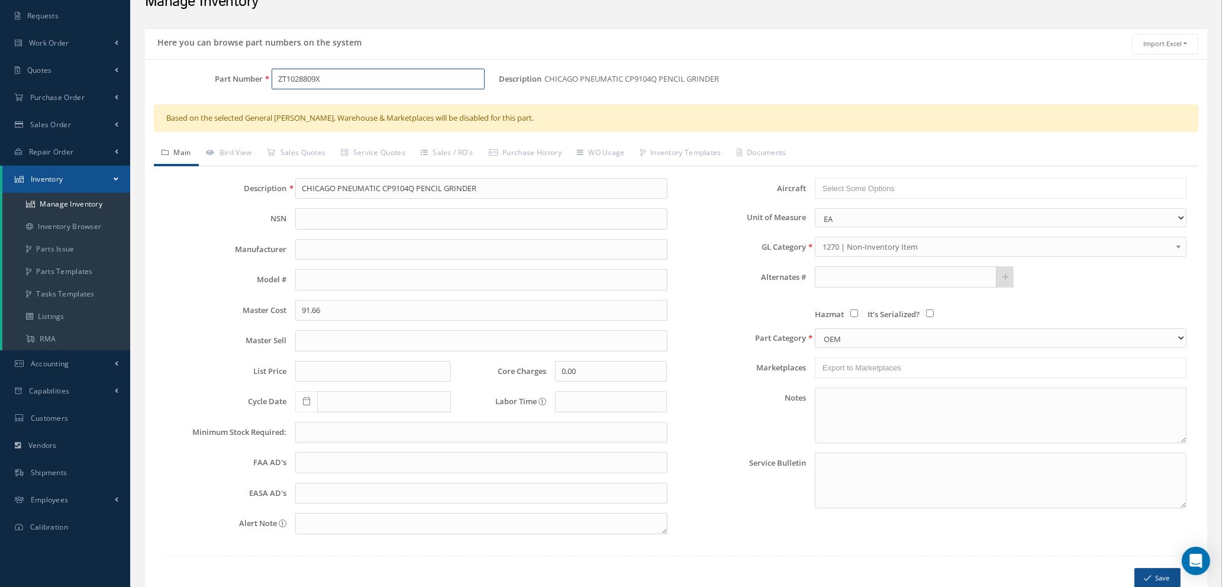
scroll to position [122, 0]
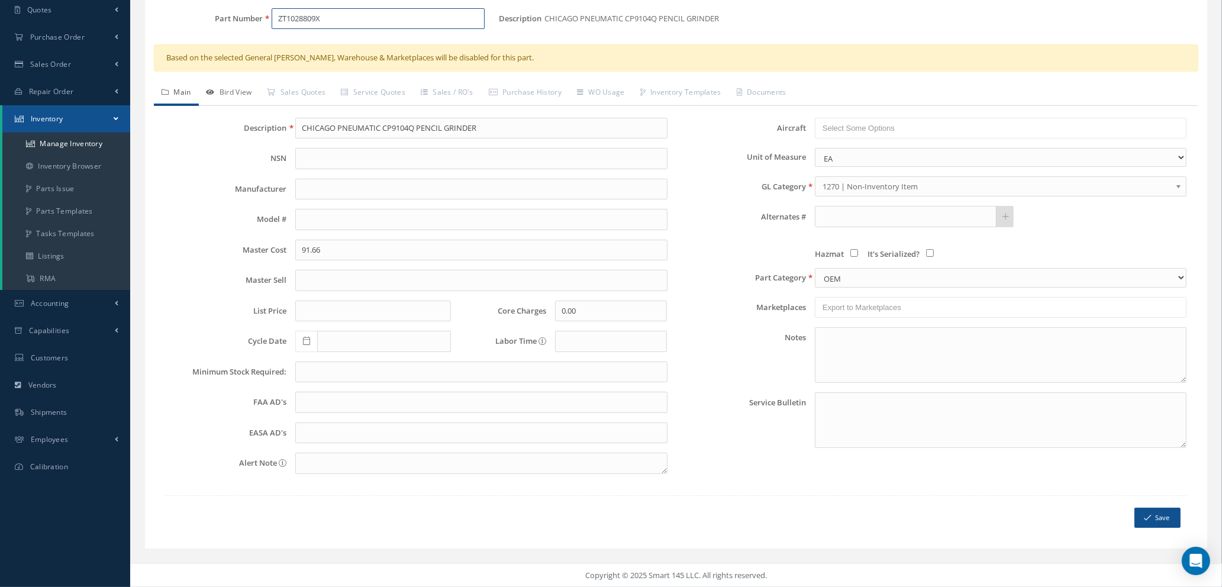
type input "ZT1028809X"
click at [230, 90] on link "Bird View" at bounding box center [229, 93] width 61 height 25
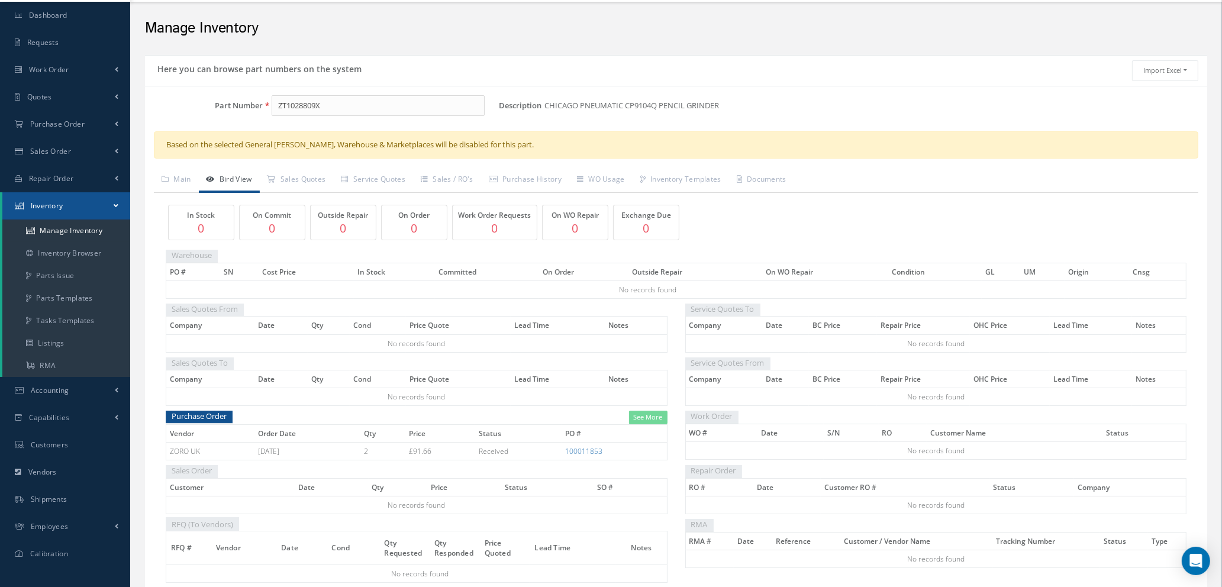
scroll to position [5, 0]
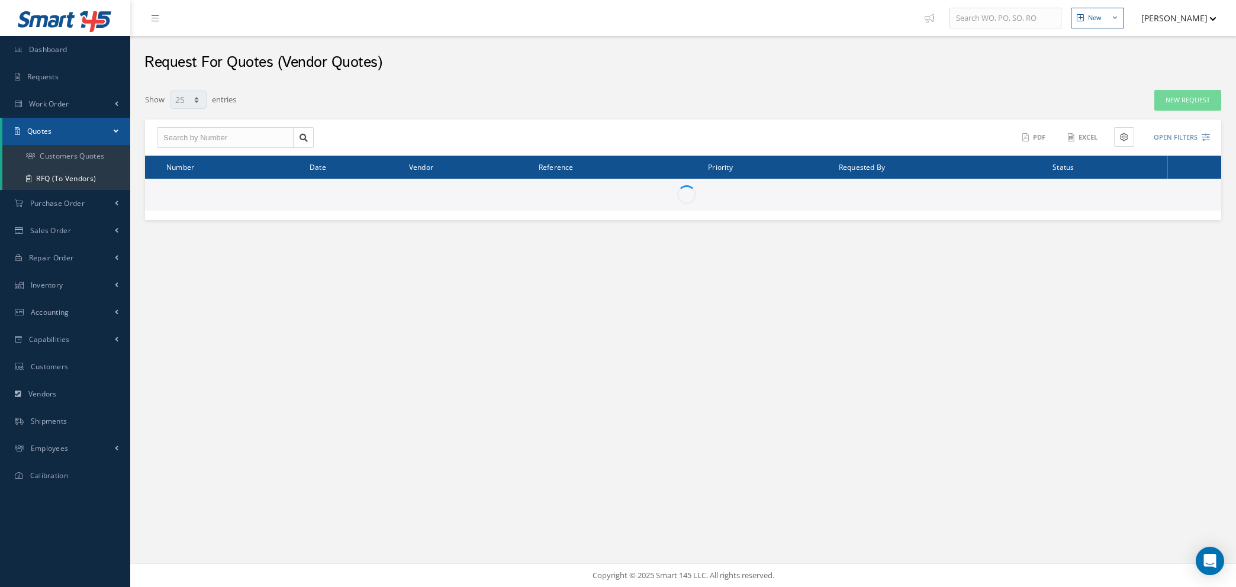
select select "25"
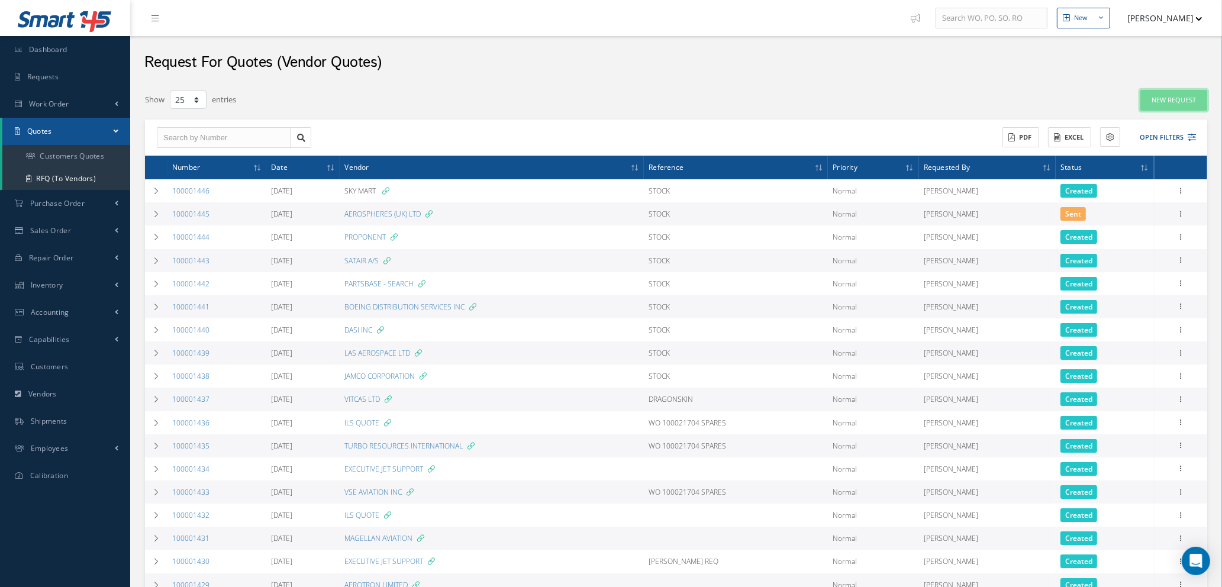
click at [1158, 105] on link "New Request" at bounding box center [1173, 100] width 67 height 21
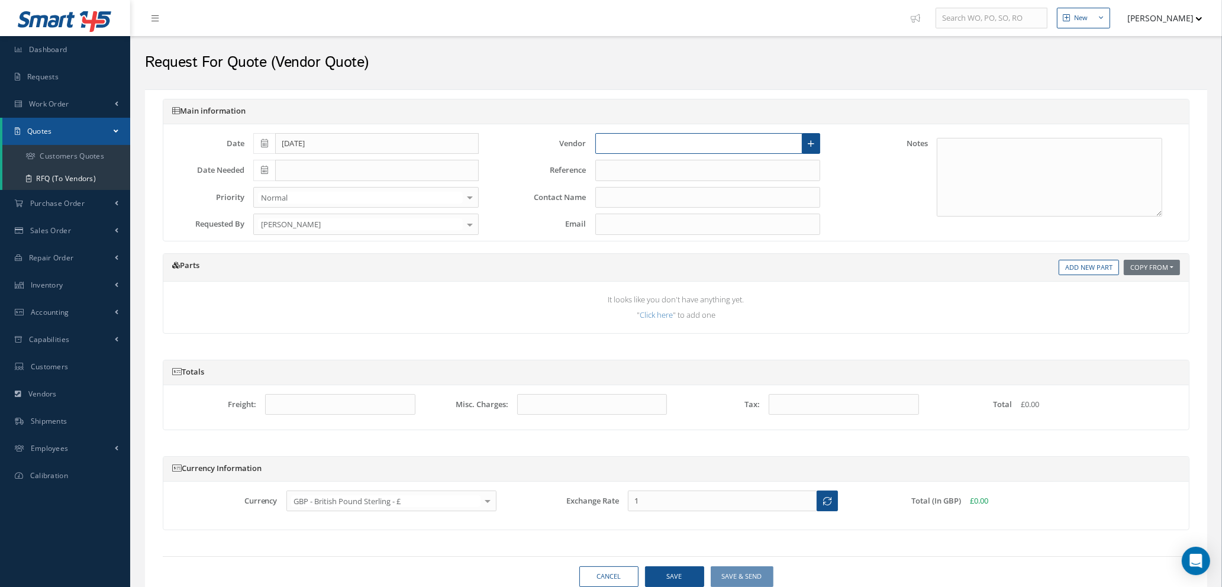
click at [650, 143] on input "text" at bounding box center [699, 143] width 208 height 21
type input "d"
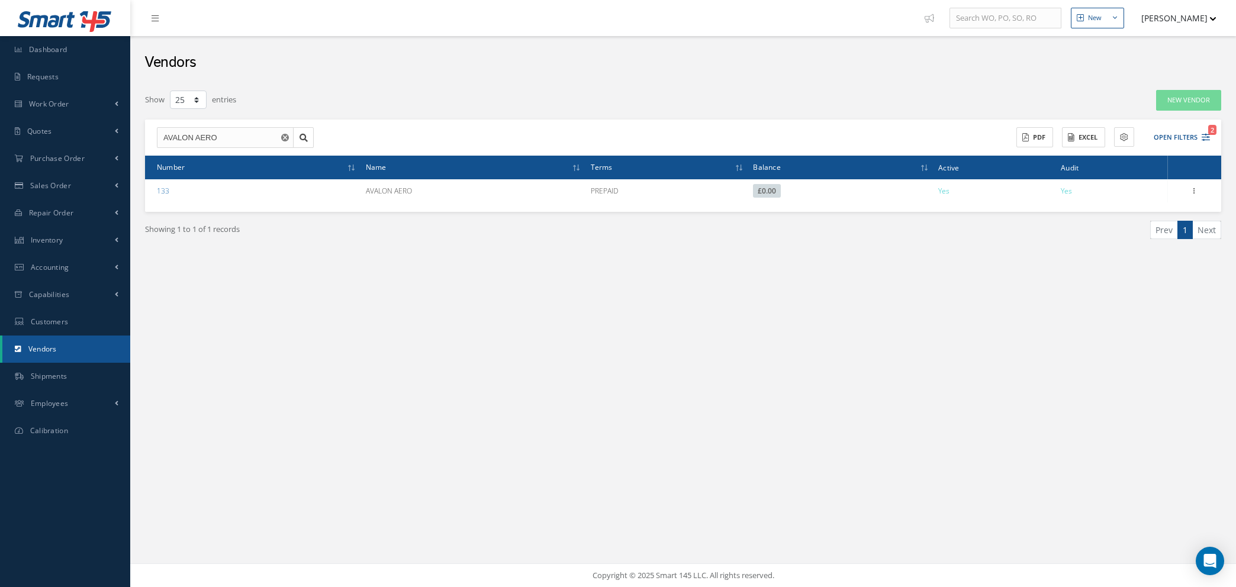
select select "25"
click at [1163, 99] on link "New Vendor" at bounding box center [1188, 100] width 65 height 21
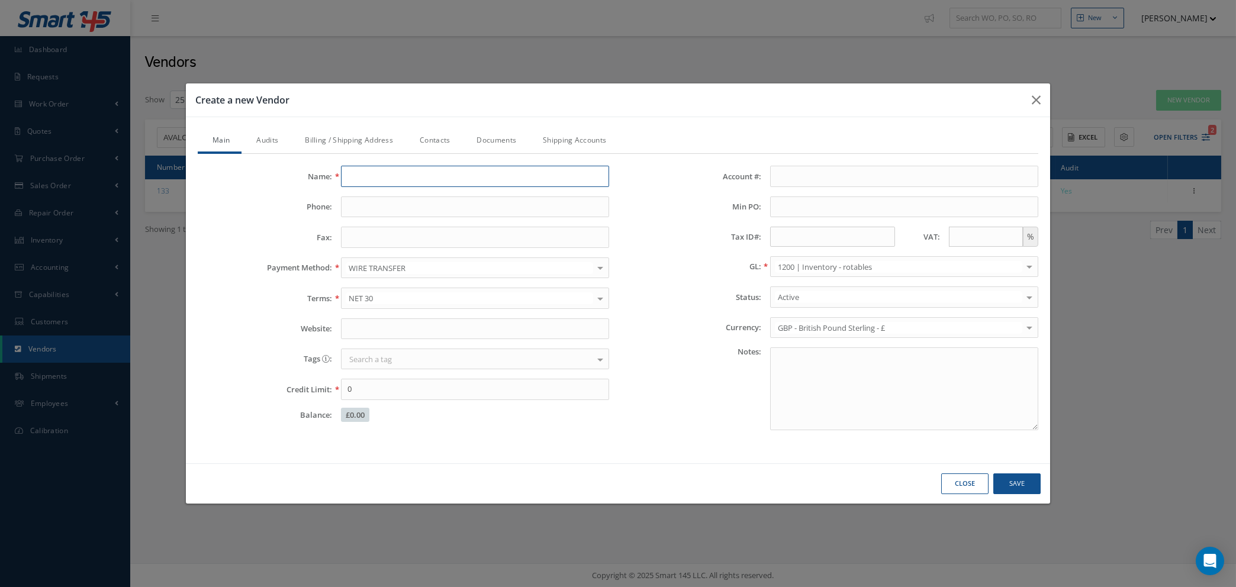
click at [404, 177] on input "Name:" at bounding box center [475, 176] width 268 height 21
type input "DTC - DIRECT TOOL COMPANY LTD"
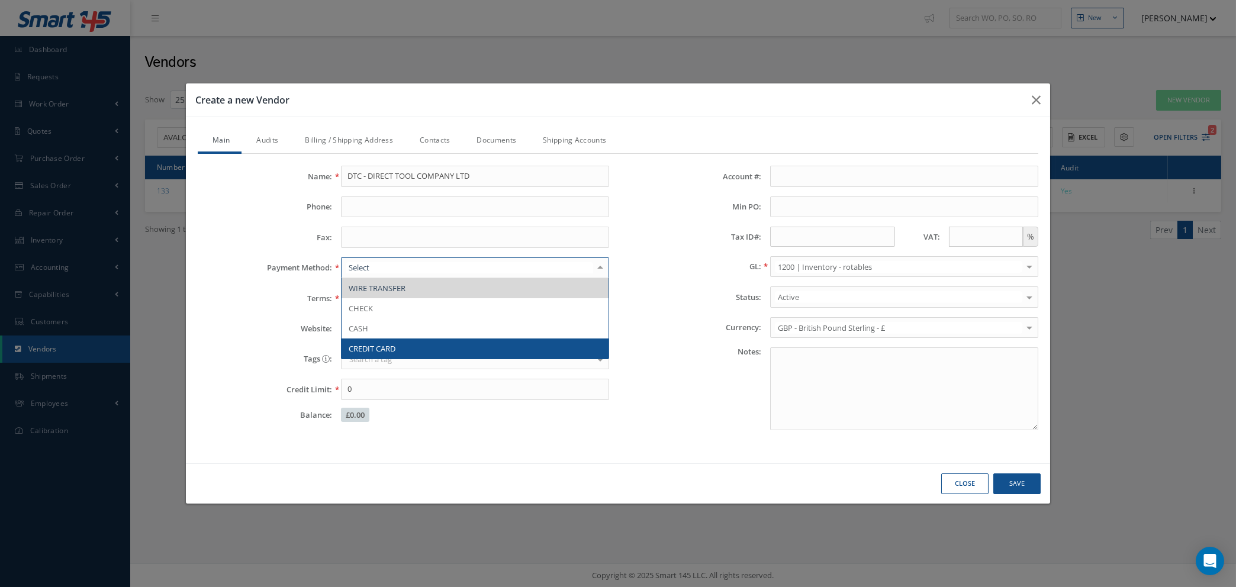
click at [604, 265] on div at bounding box center [600, 268] width 17 height 20
click at [468, 349] on span "CREDIT CARD" at bounding box center [474, 348] width 267 height 20
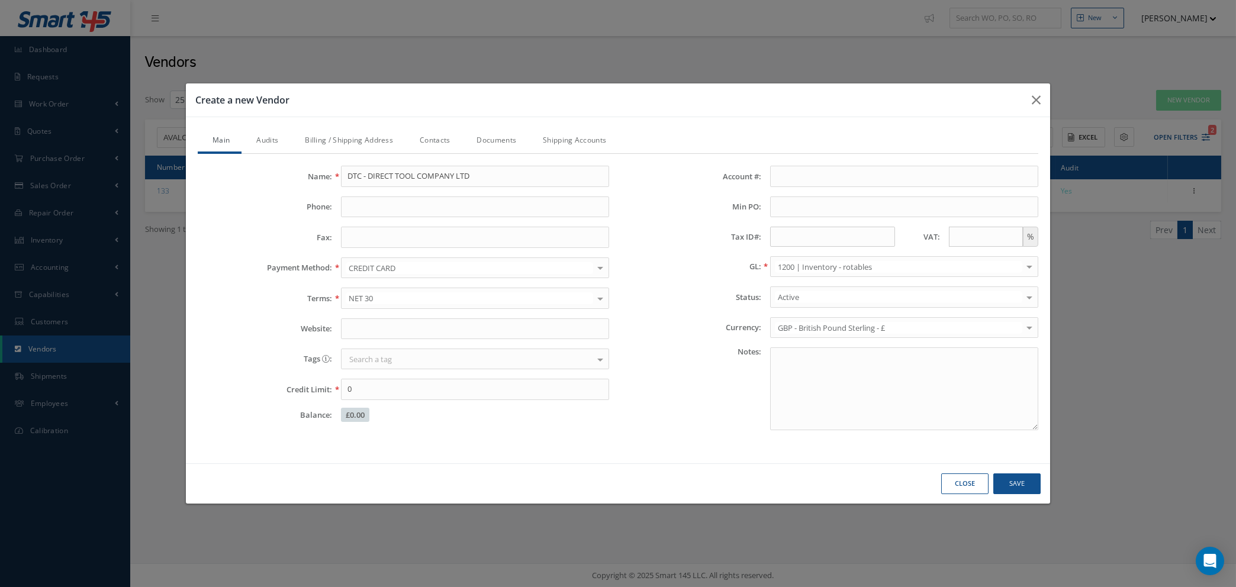
click at [602, 266] on div at bounding box center [600, 268] width 17 height 20
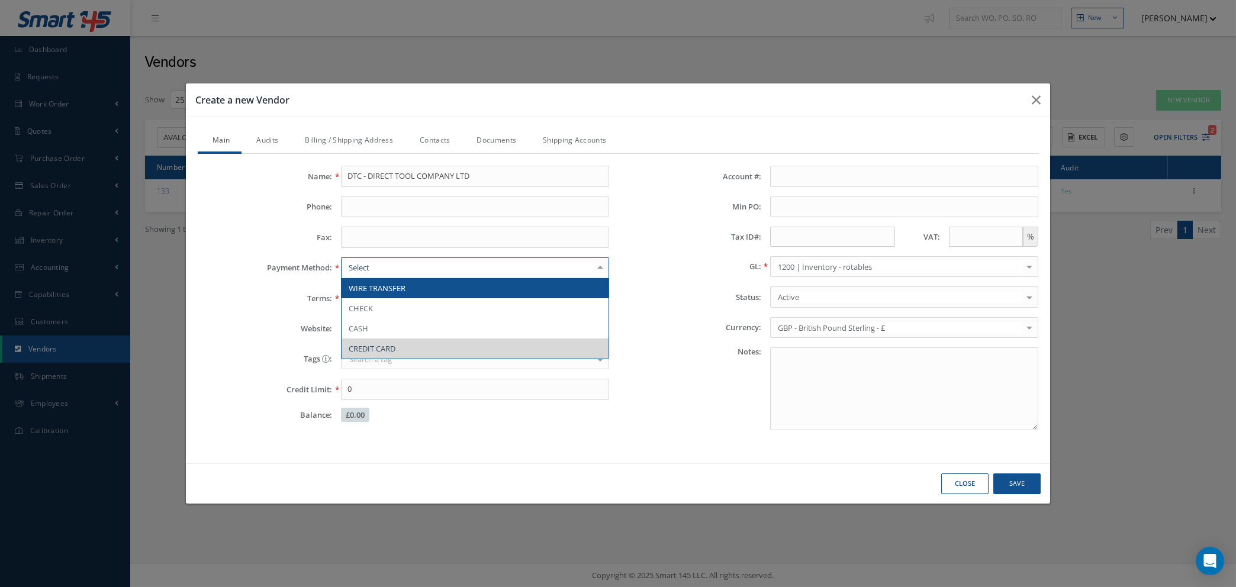
click at [549, 291] on span "WIRE TRANSFER" at bounding box center [474, 288] width 267 height 20
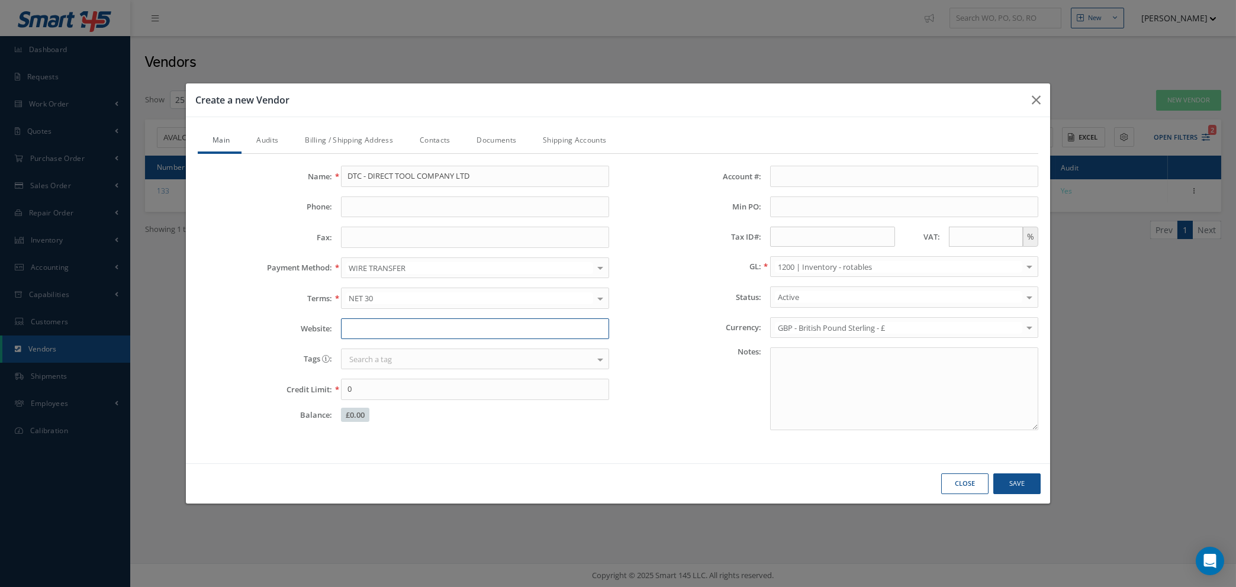
click at [549, 327] on input "Website:" at bounding box center [475, 328] width 268 height 21
type input "[DOMAIN_NAME]"
click at [963, 234] on input "text" at bounding box center [986, 237] width 74 height 20
type input "20"
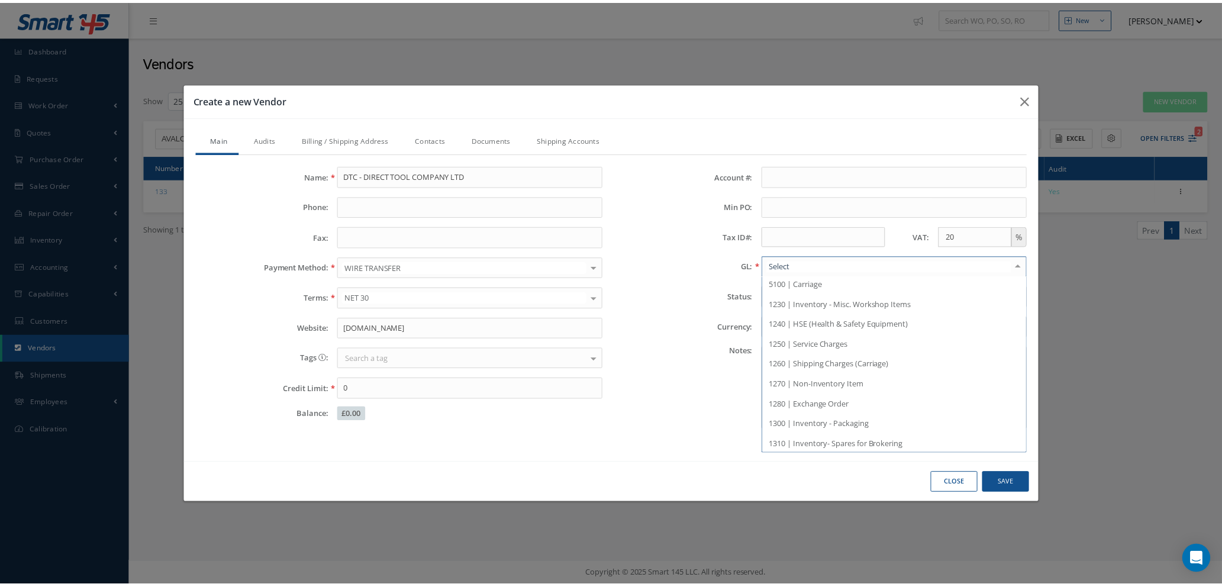
scroll to position [281, 0]
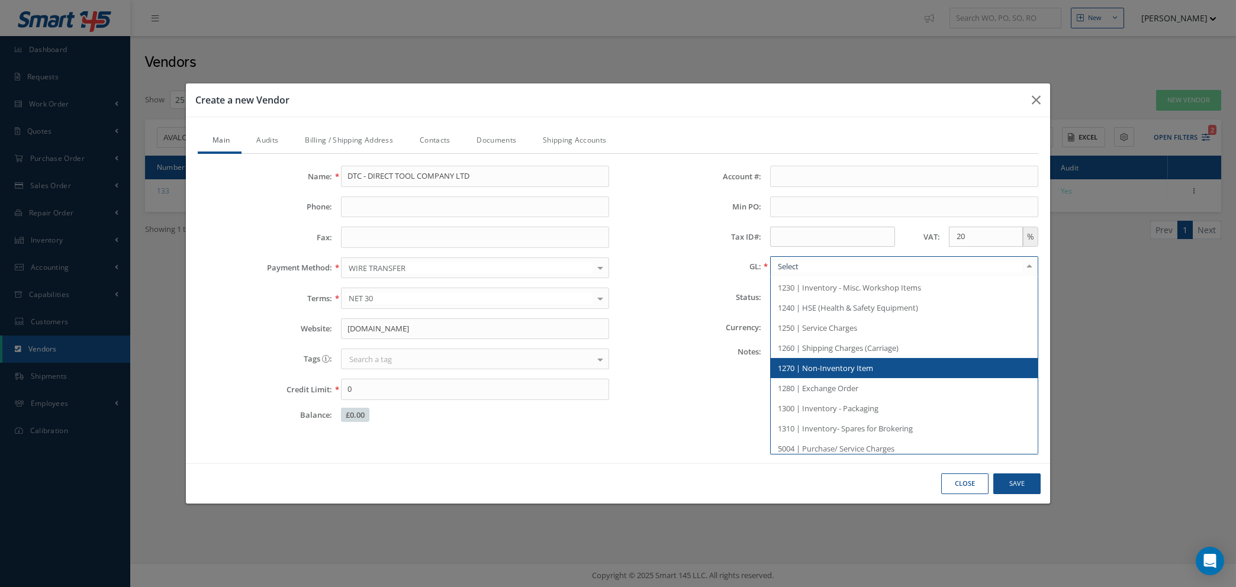
click at [849, 366] on span "1270 | Non-Inventory Item" at bounding box center [825, 368] width 95 height 11
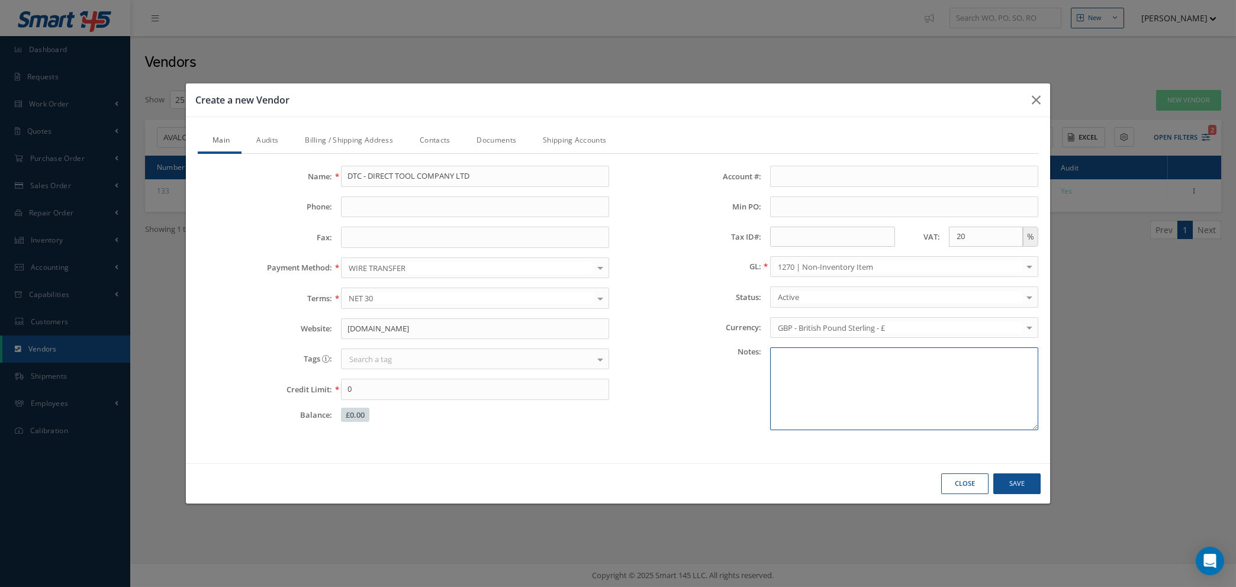
click at [780, 350] on textarea at bounding box center [904, 388] width 268 height 83
type textarea "TOOLING"
click at [267, 138] on link "Audits" at bounding box center [265, 141] width 49 height 25
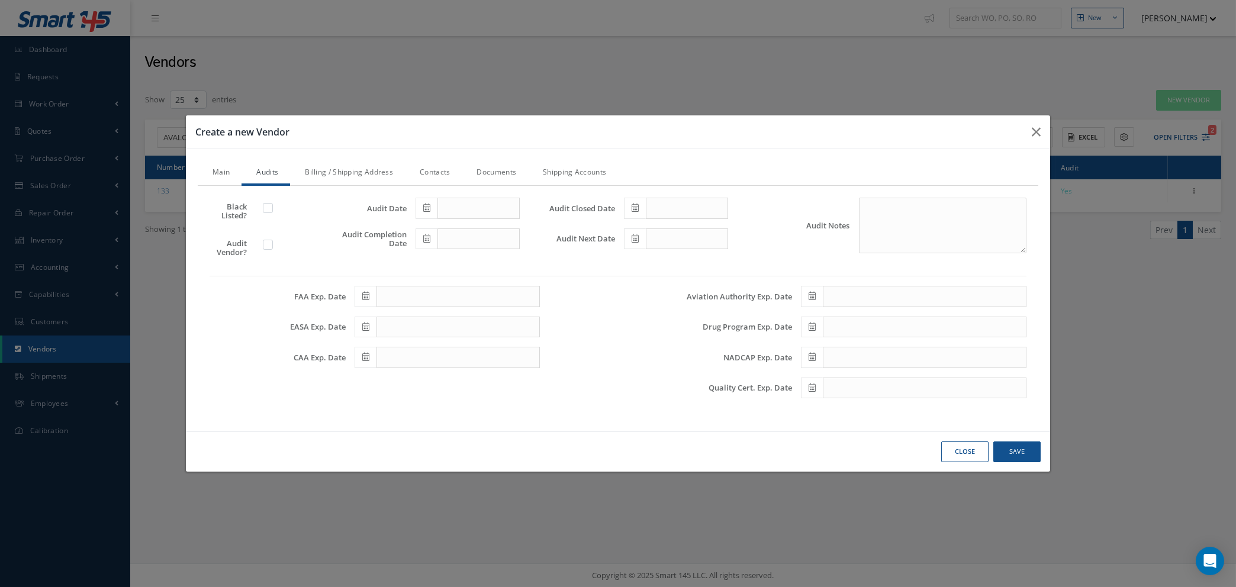
click at [321, 169] on link "Billing / Shipping Address" at bounding box center [347, 173] width 115 height 25
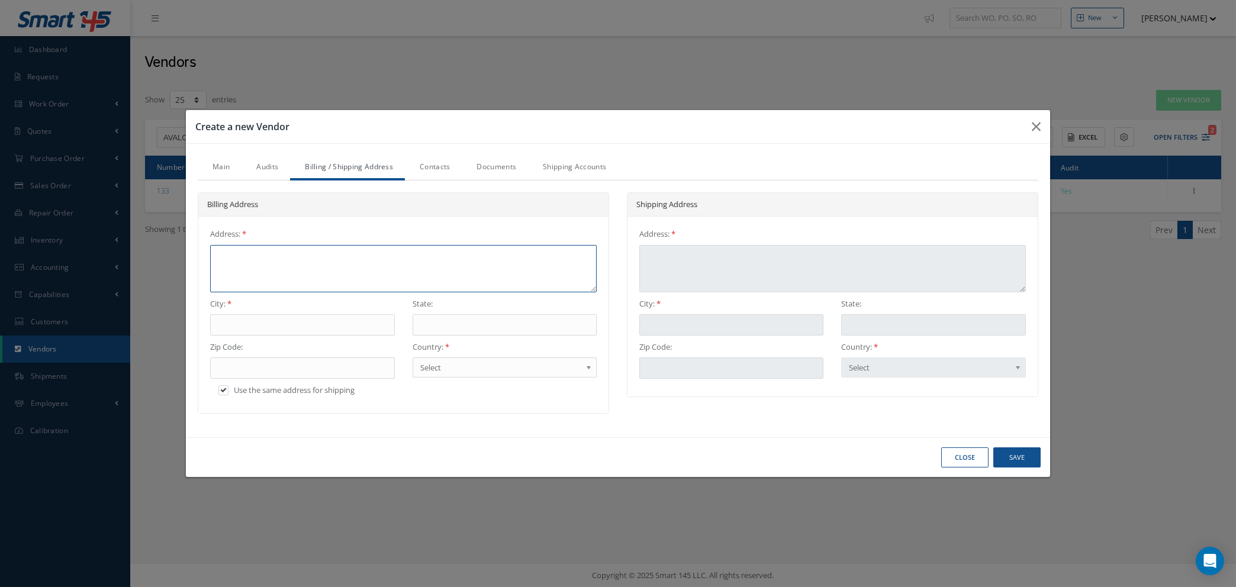
click at [293, 248] on textarea at bounding box center [403, 268] width 386 height 47
type textarea "C"
type textarea "CA"
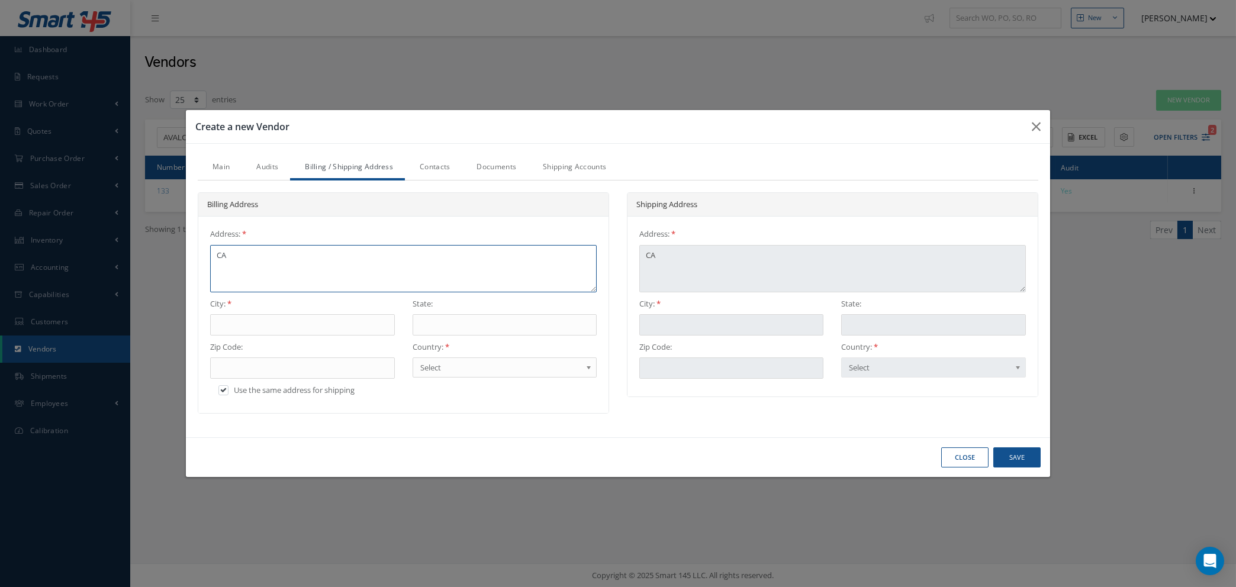
type textarea "CAS"
type textarea "CAST"
type textarea "CASTL"
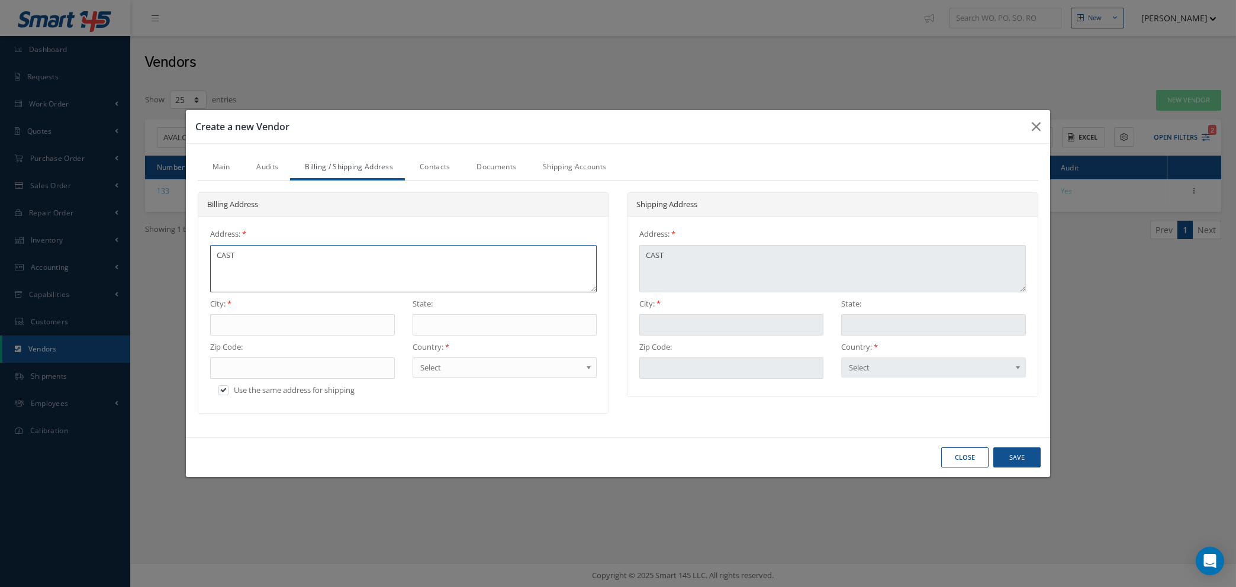
type textarea "CASTL"
type textarea "CASTLE"
type textarea "CASTLEH"
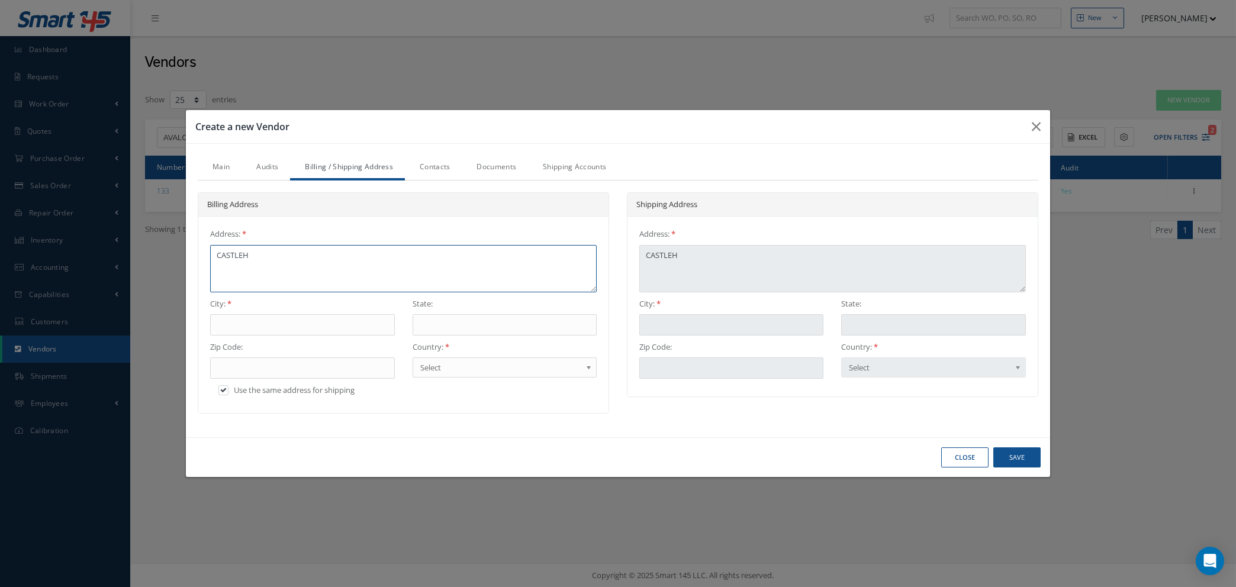
type textarea "CASTLEHI"
type textarea "CASTLEHIL"
type textarea "CASTLEHILL"
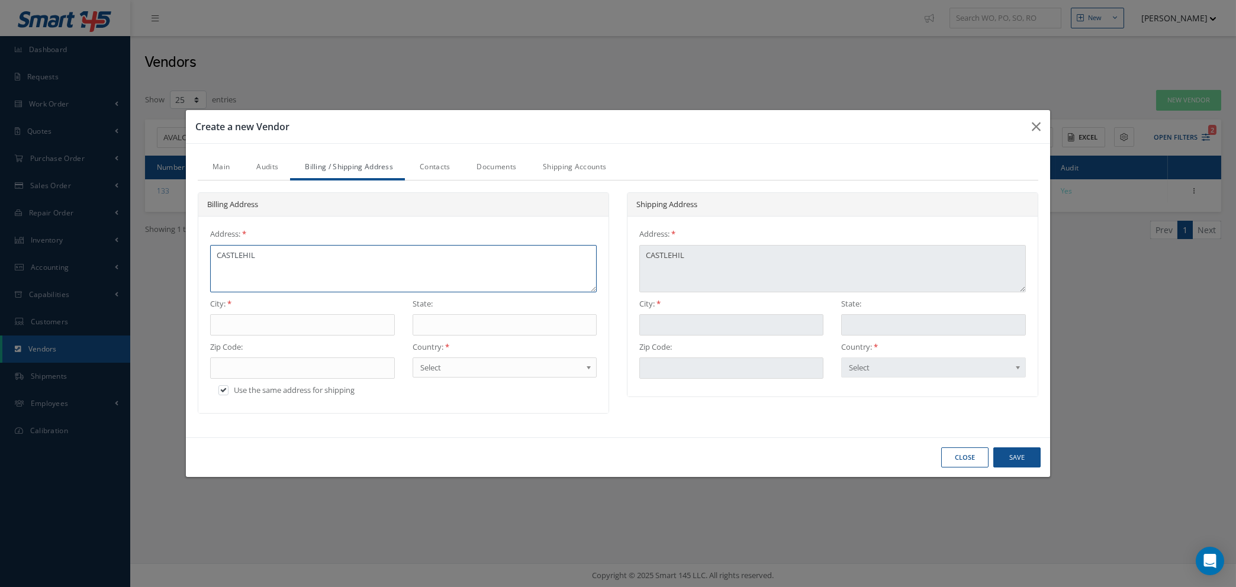
type textarea "CASTLEHILL"
type textarea "CASTLEHILL B"
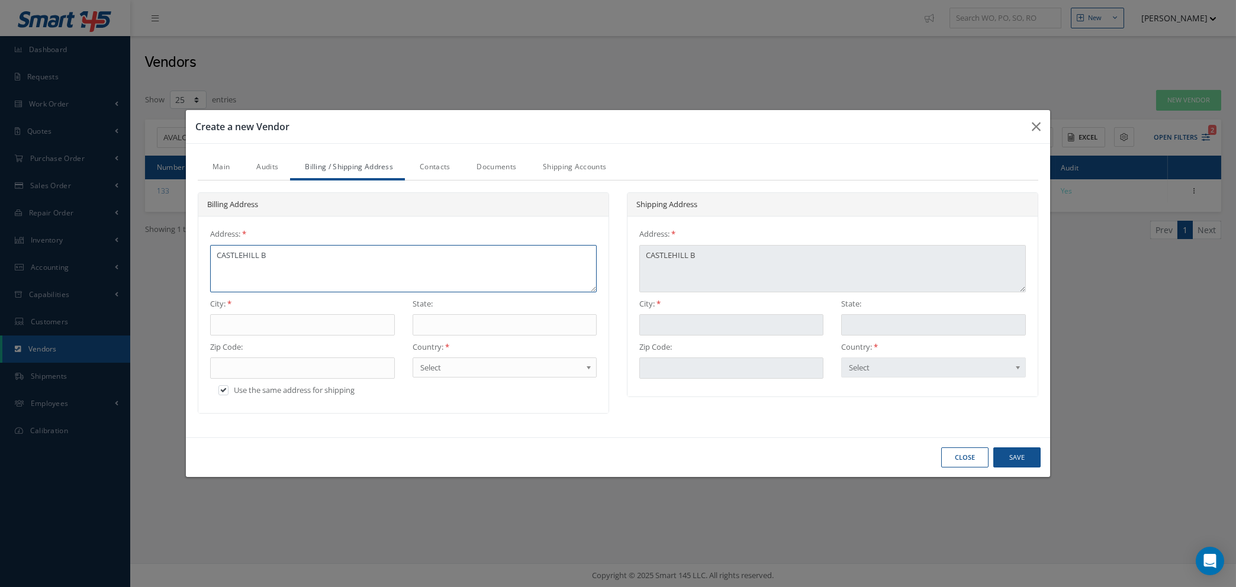
type textarea "CASTLEHILL BU"
type textarea "CASTLEHILL BUS"
type textarea "CASTLEHILL BUSI"
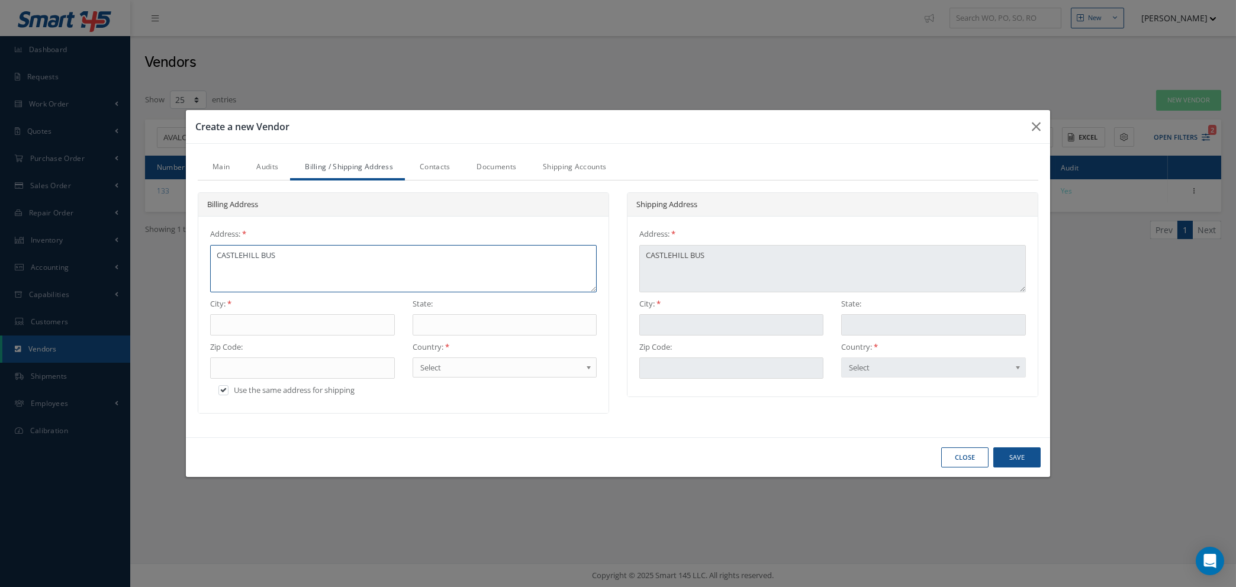
type textarea "CASTLEHILL BUSI"
type textarea "CASTLEHILL BUSIN"
type textarea "CASTLEHILL BUSINE"
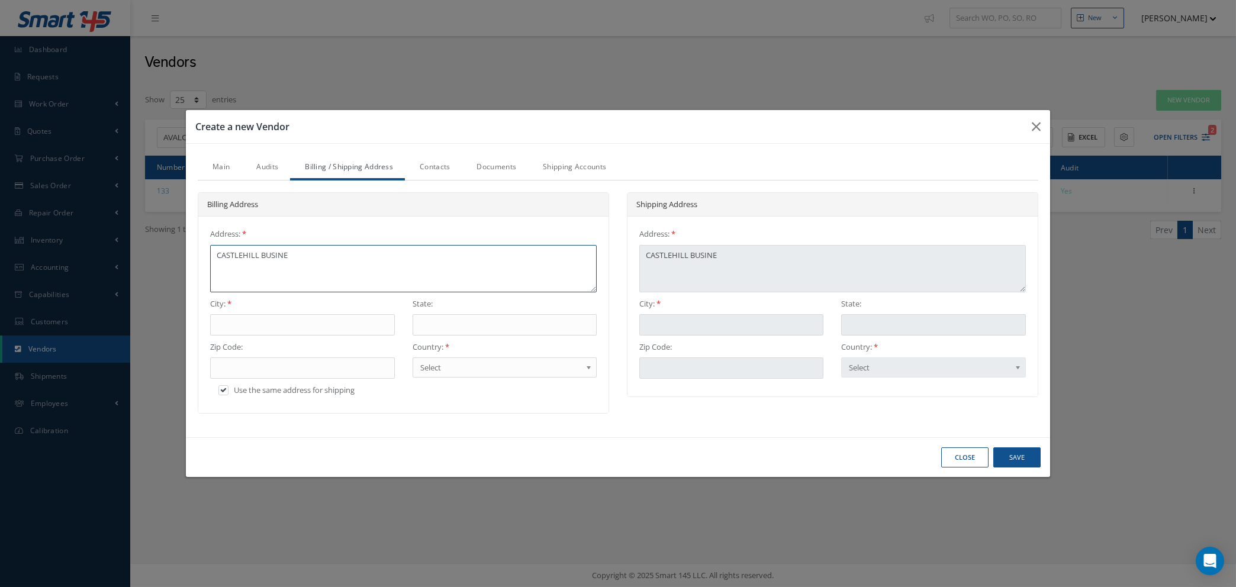
type textarea "CASTLEHILL BUSINES"
type textarea "CASTLEHILL BUSINESS"
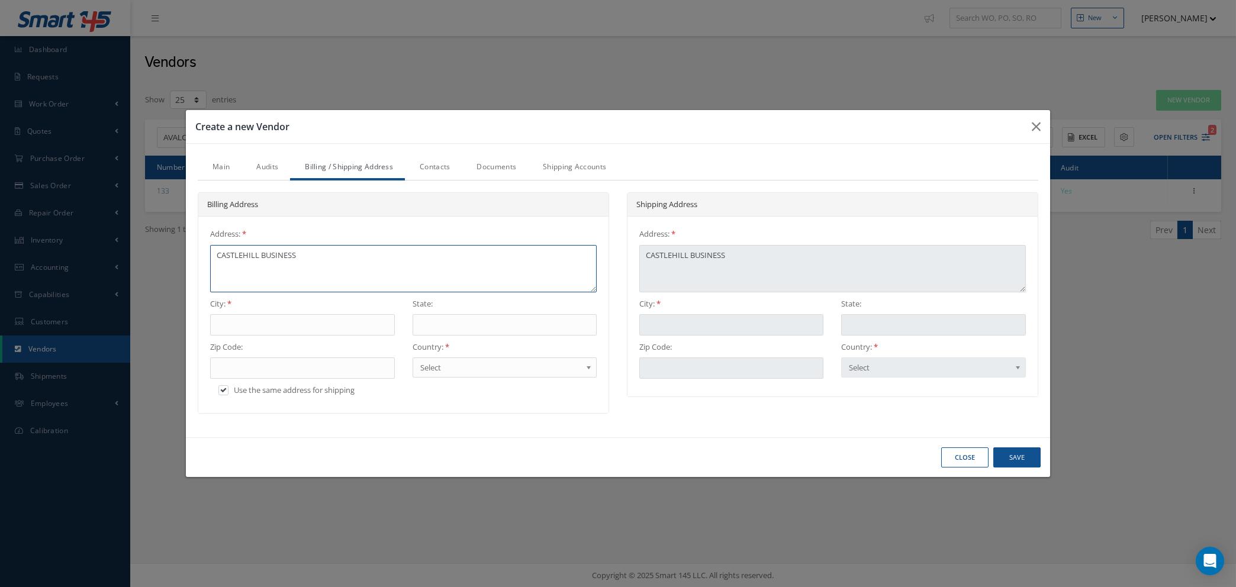
type textarea "CASTLEHILL BUSINESS"
type textarea "CASTLEHILL BUSINESS P"
type textarea "CASTLEHILL BUSINESS [GEOGRAPHIC_DATA]"
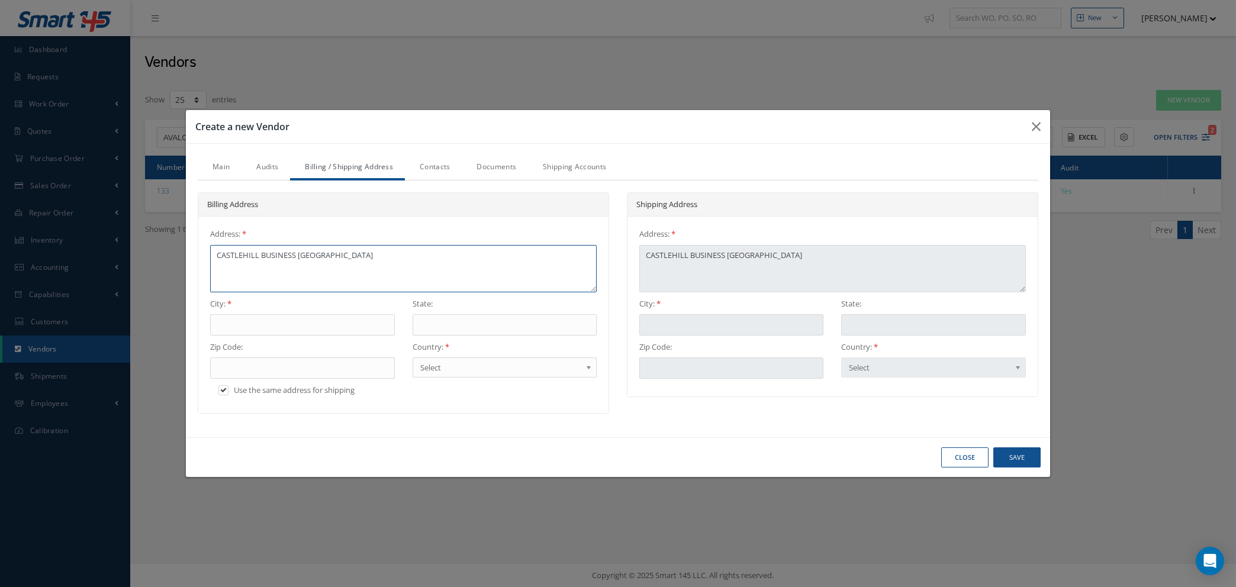
type textarea "CASTLEHILL BUSINESS PAR"
type textarea "[GEOGRAPHIC_DATA]"
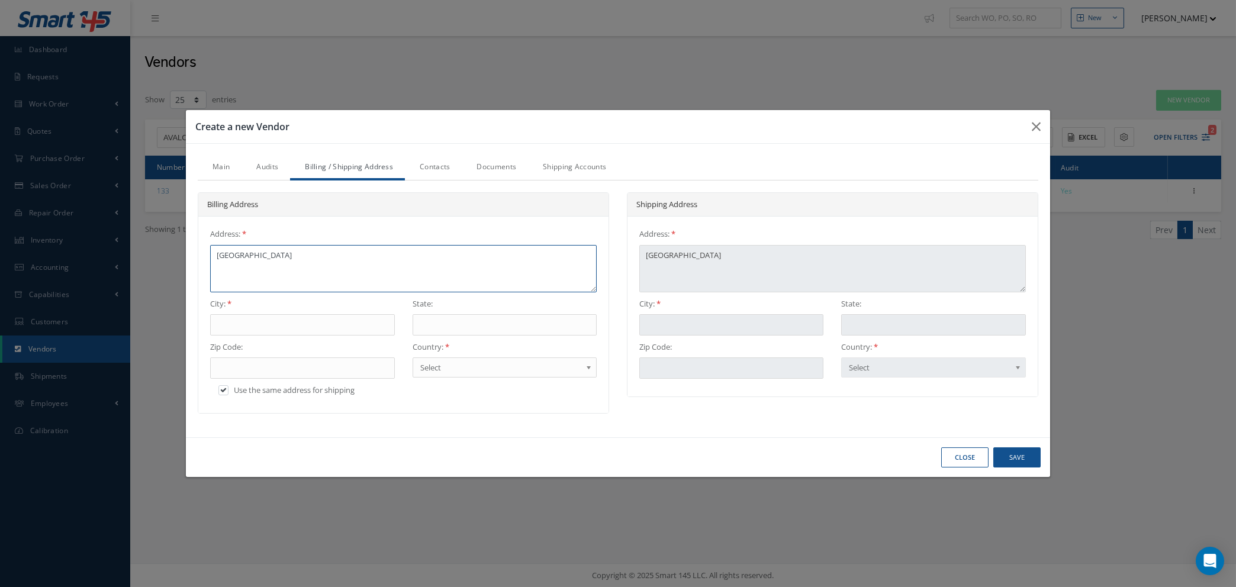
type textarea "[GEOGRAPHIC_DATA]"
type textarea "[GEOGRAPHIC_DATA] F"
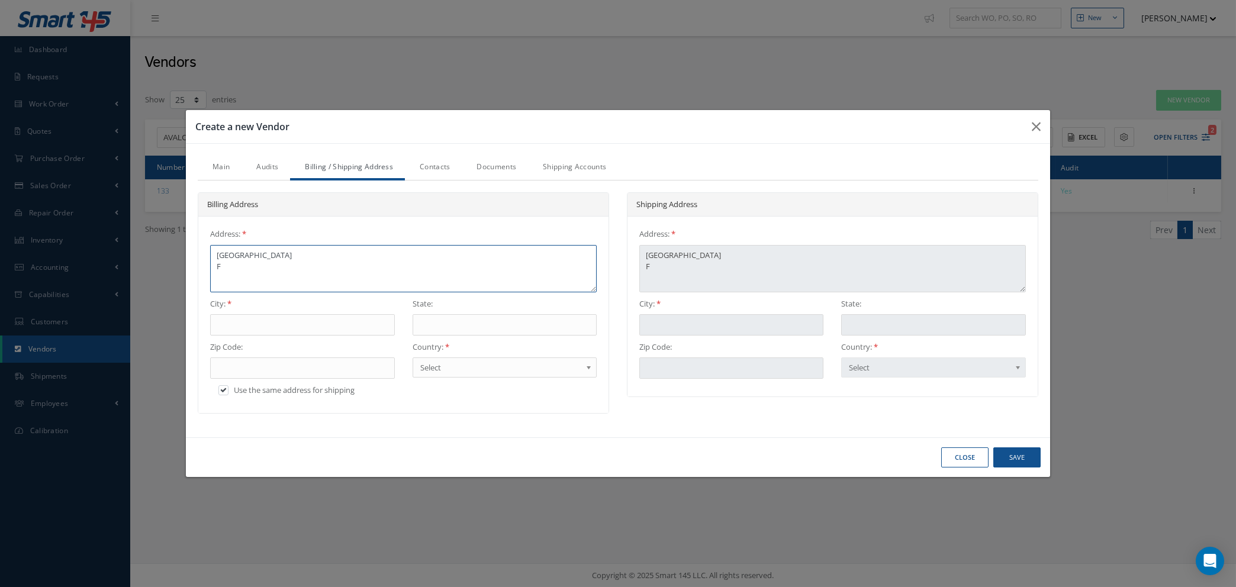
type textarea "[GEOGRAPHIC_DATA] [GEOGRAPHIC_DATA]"
type textarea "[GEOGRAPHIC_DATA]"
type textarea "[GEOGRAPHIC_DATA] FLEX"
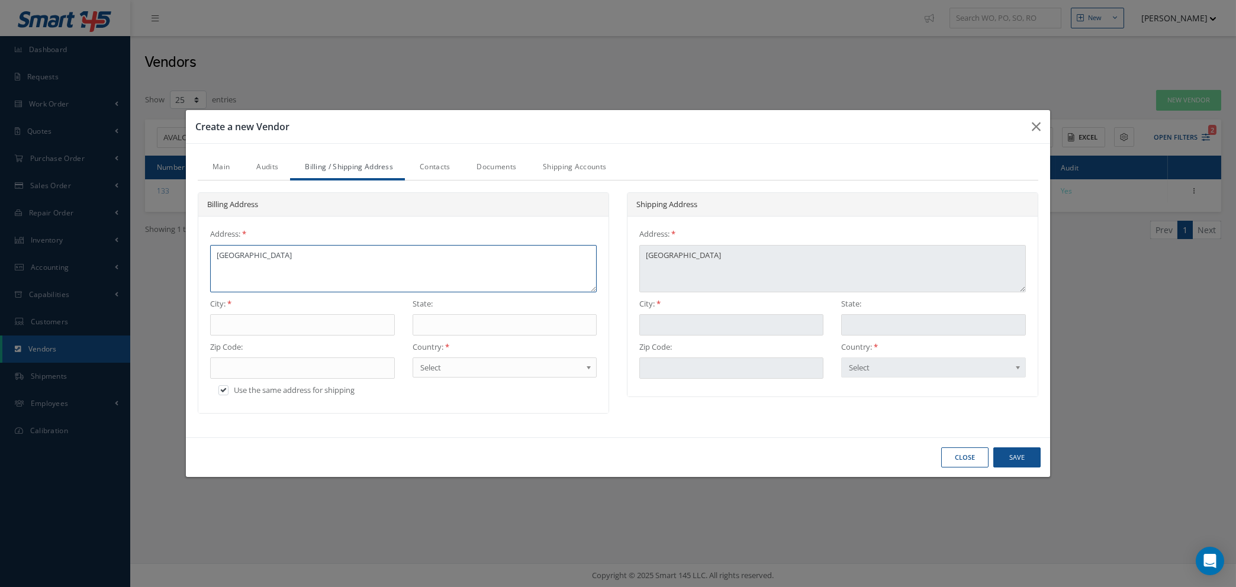
type textarea "[GEOGRAPHIC_DATA] FLEX"
type textarea "[GEOGRAPHIC_DATA] FLEXF"
type textarea "[GEOGRAPHIC_DATA] FLEXFO"
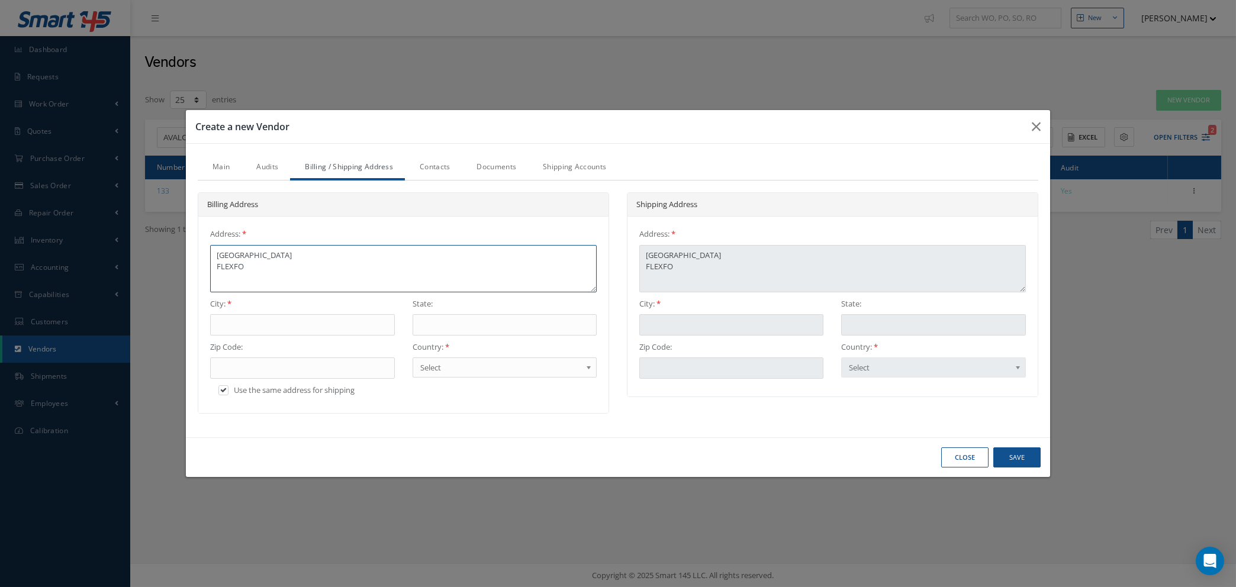
type textarea "[GEOGRAPHIC_DATA] FLEXFOR"
type textarea "[GEOGRAPHIC_DATA] [GEOGRAPHIC_DATA]"
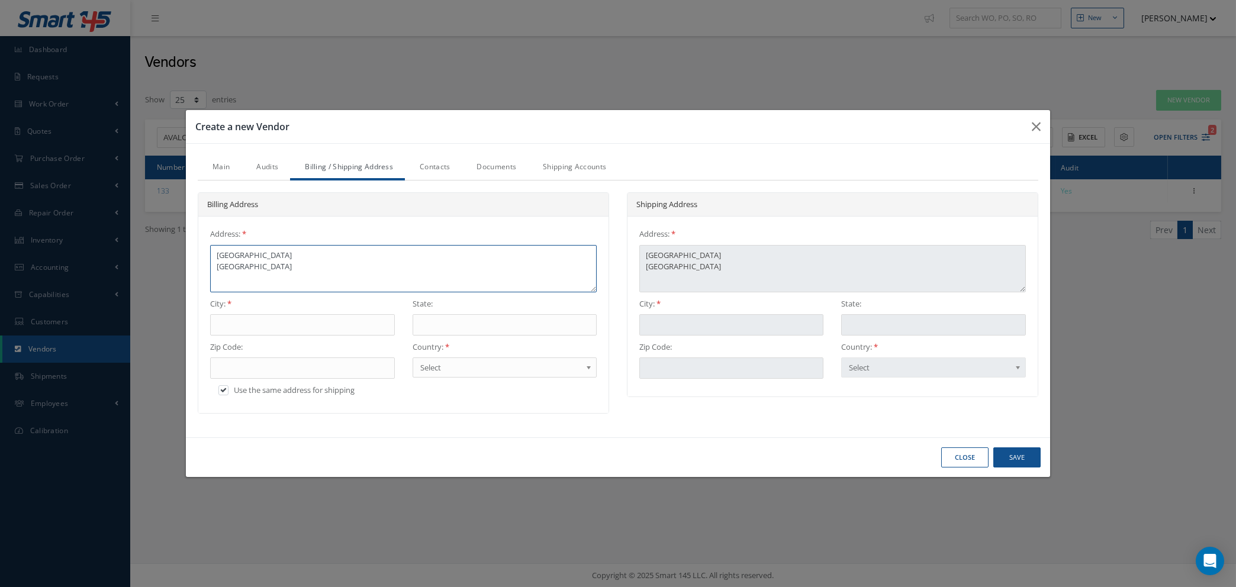
type textarea "[GEOGRAPHIC_DATA] [GEOGRAPHIC_DATA]"
type textarea "[GEOGRAPHIC_DATA] FLEXFORD R"
type textarea "[GEOGRAPHIC_DATA] FLEXFORD RO"
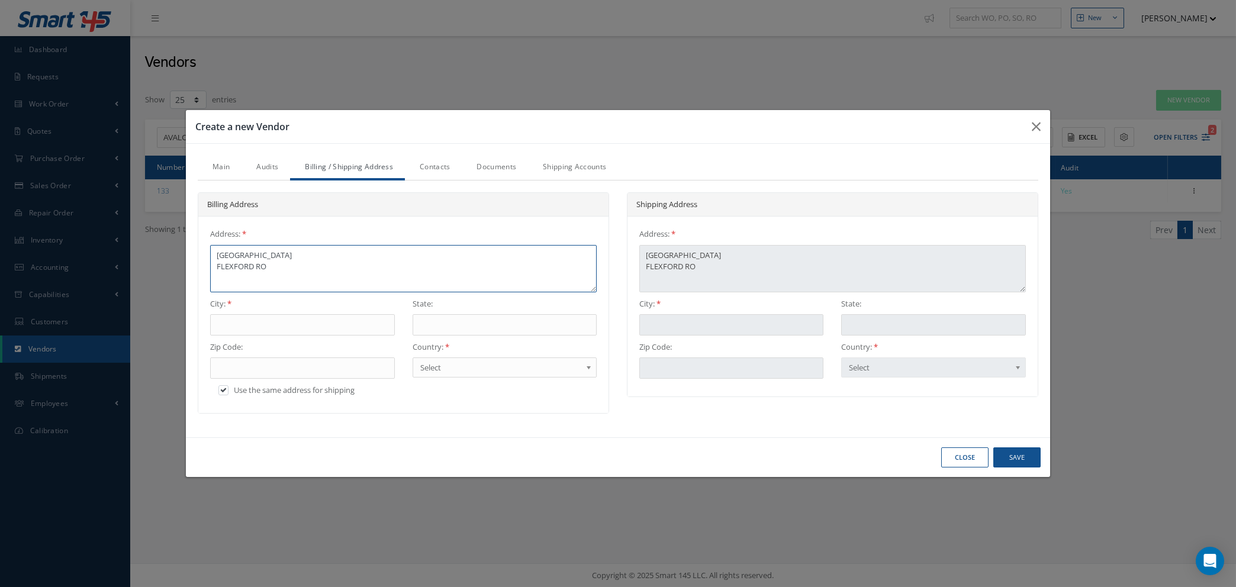
type textarea "[GEOGRAPHIC_DATA] FLEXFORD ROA"
type textarea "[GEOGRAPHIC_DATA] [GEOGRAPHIC_DATA]"
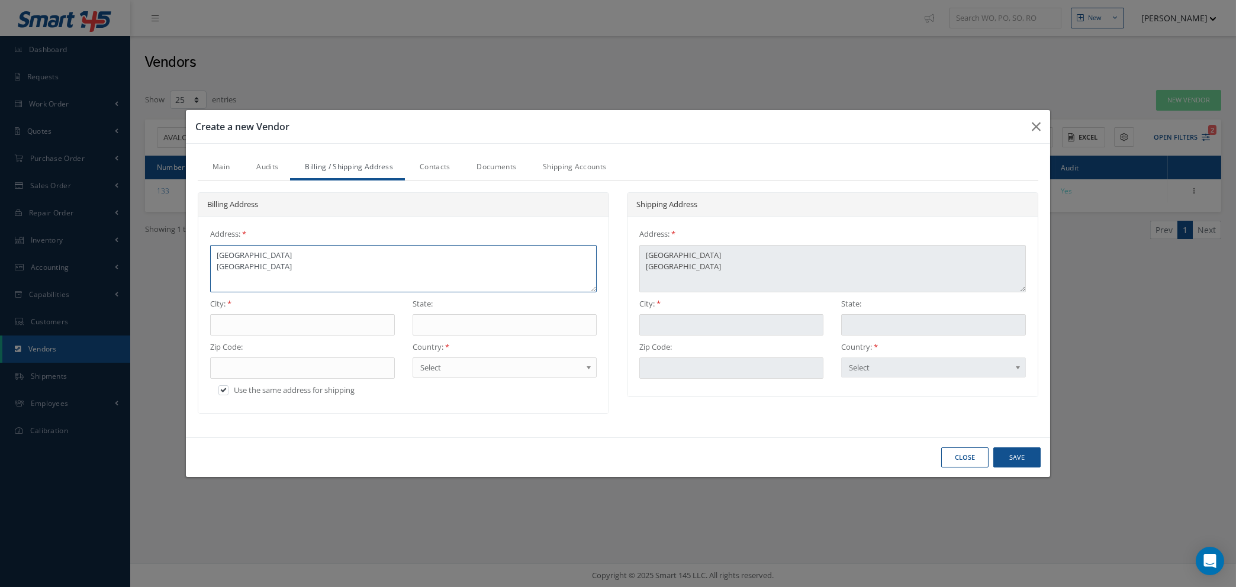
type textarea "[GEOGRAPHIC_DATA] [GEOGRAPHIC_DATA]"
click at [245, 322] on input "text" at bounding box center [302, 324] width 184 height 21
type input "N"
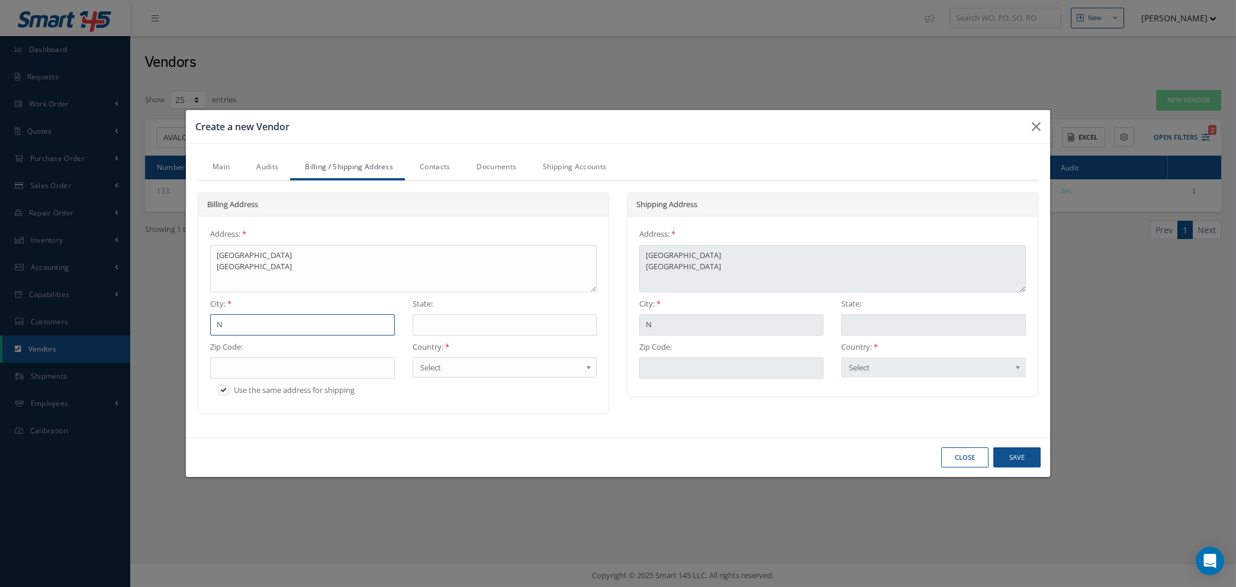
type input "NO"
type input "NOT"
type input "NOT="
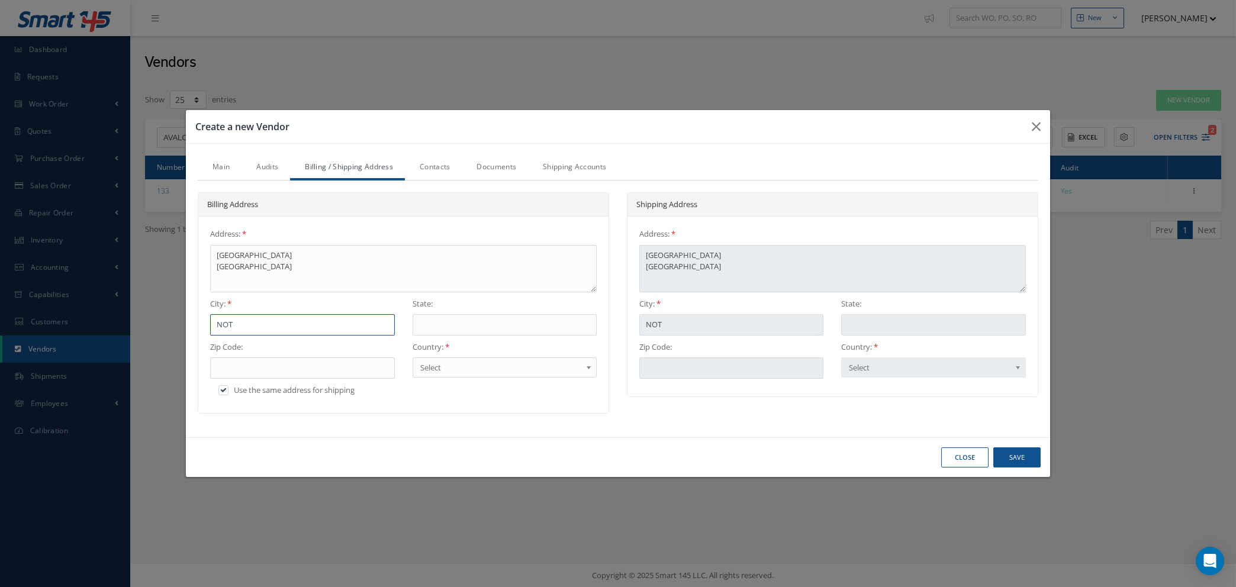
type input "NOT="
type input "NOT=R"
type input "NOT=R="
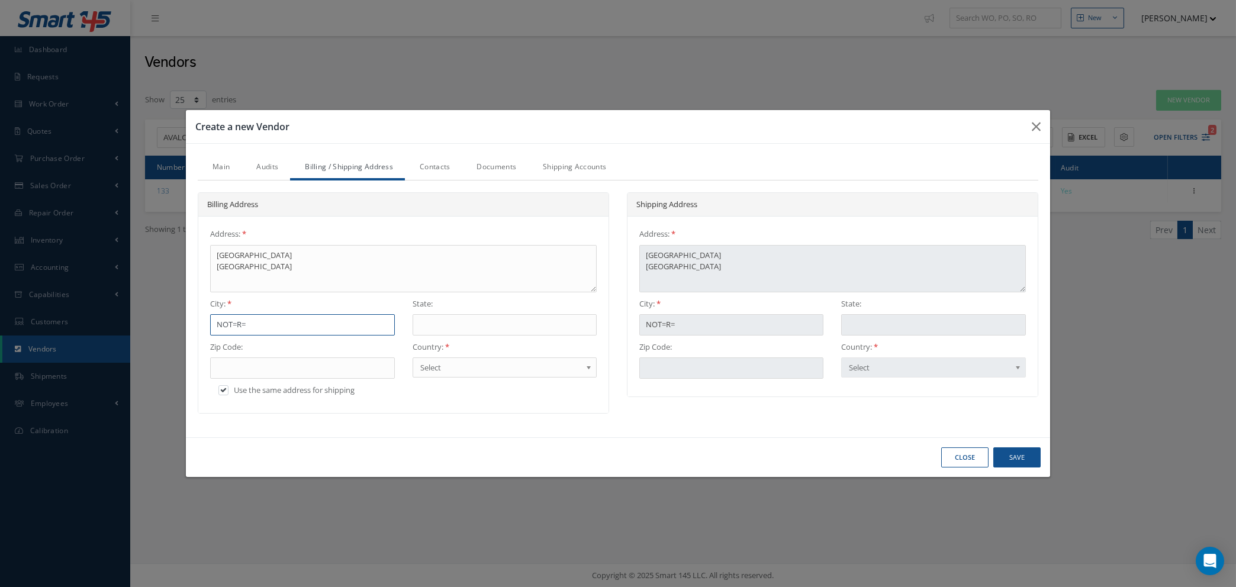
type input "NOT=R=="
type input "NOT=R="
type input "NOT=R"
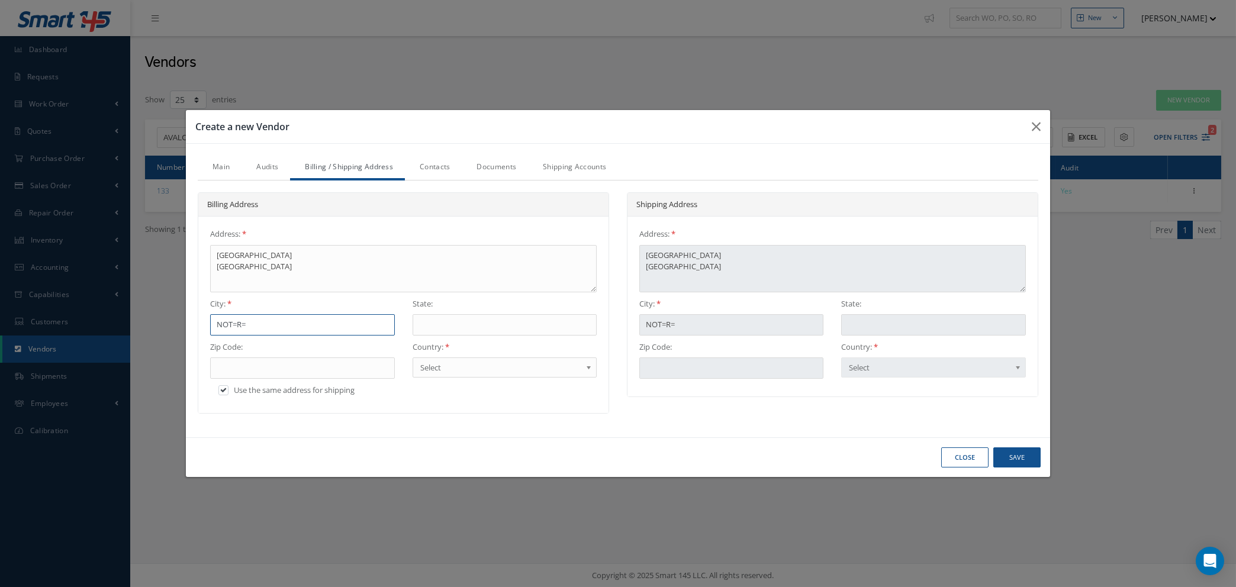
type input "NOT=R"
type input "NOT="
type input "NOT"
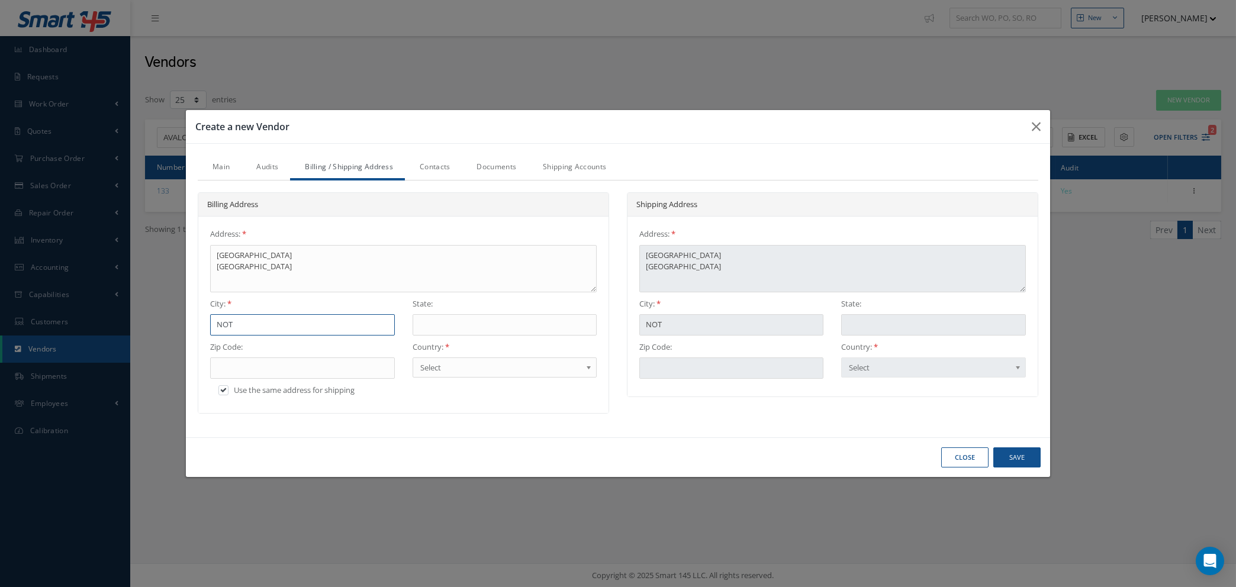
type input "NO"
type input "N"
type input "NO"
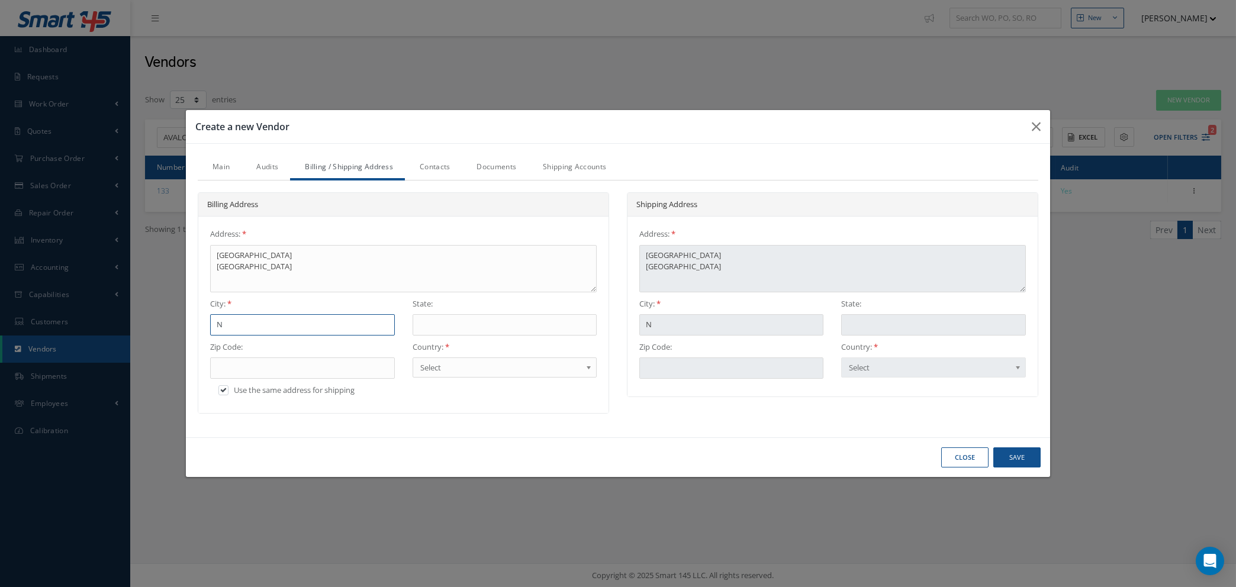
type input "NO"
type input "NOR"
type input "NORT"
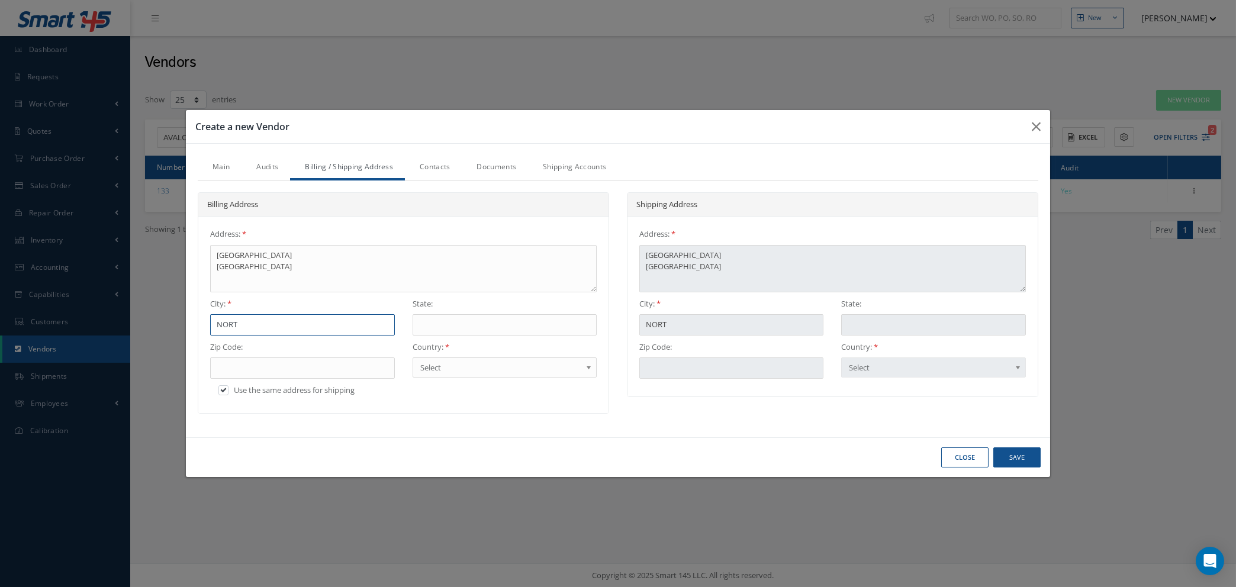
type input "NORTH"
type input "NORTH B"
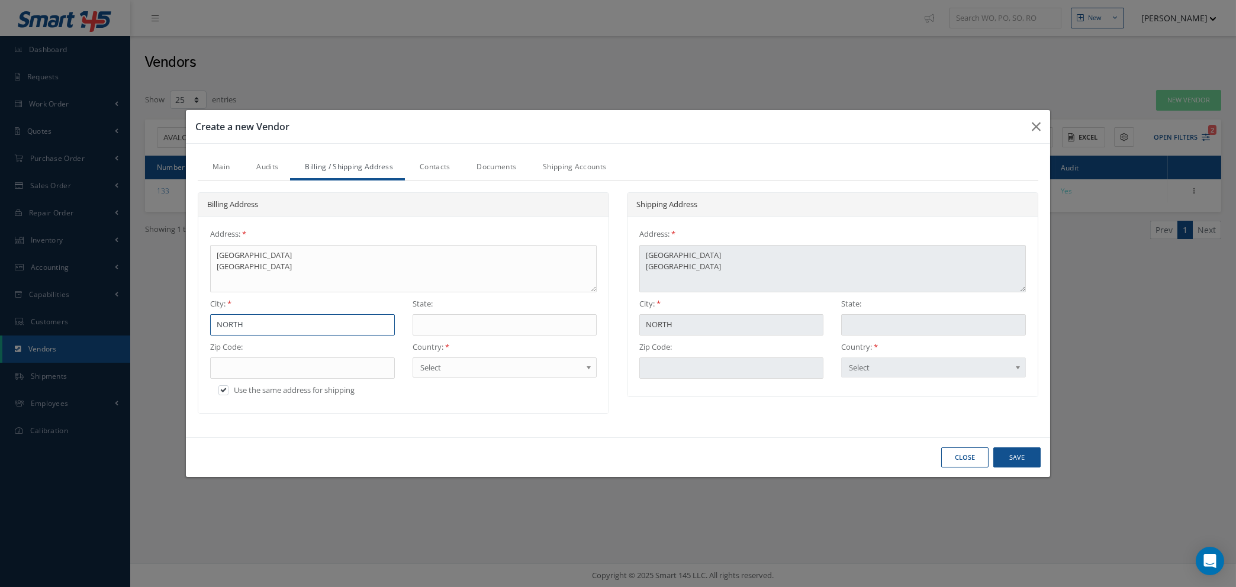
type input "NORTH B"
type input "NORTH BA"
type input "NORTH BAD"
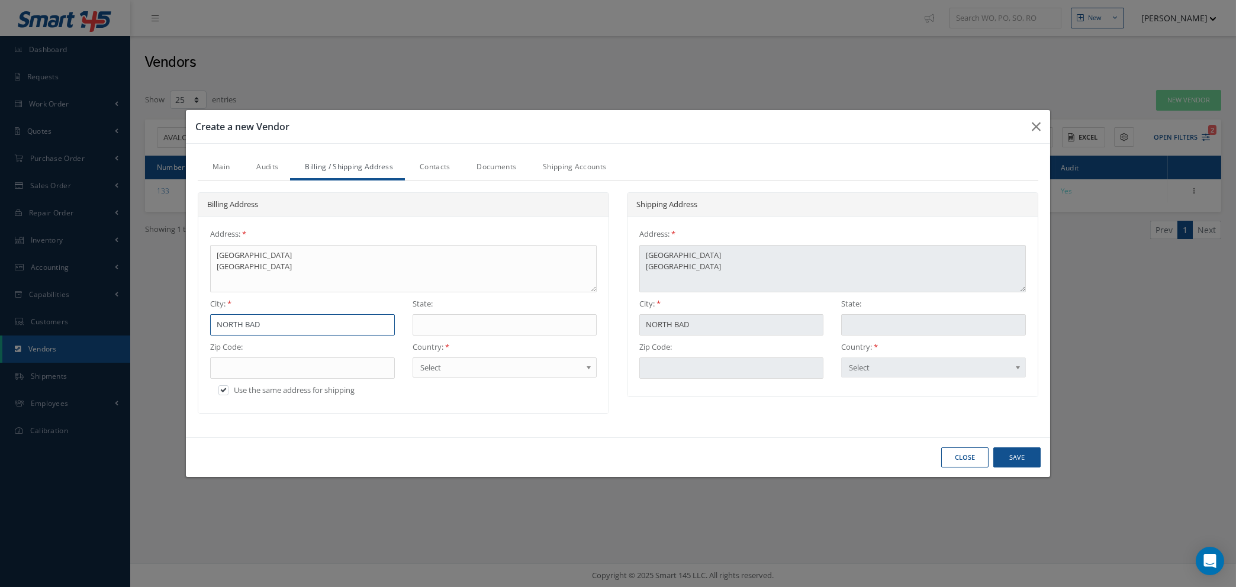
type input "NORTH BADD"
type input "NORTH BADDE"
type input "NORTH BADDES"
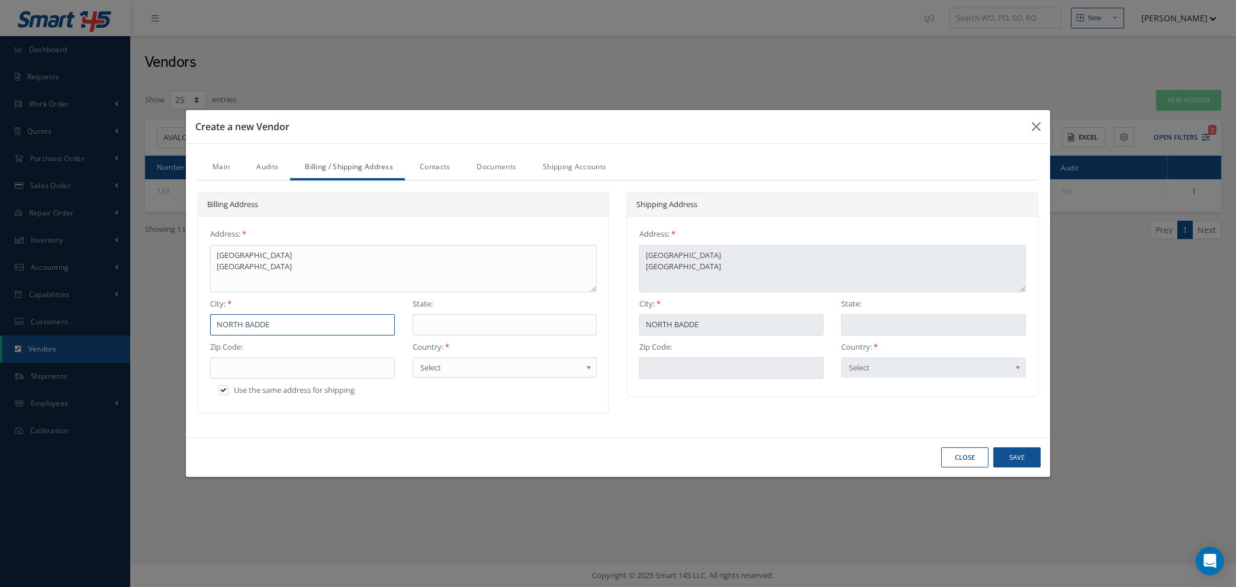
type input "NORTH BADDES"
type input "NORTH BADDESL"
type input "NORTH BADDESLE"
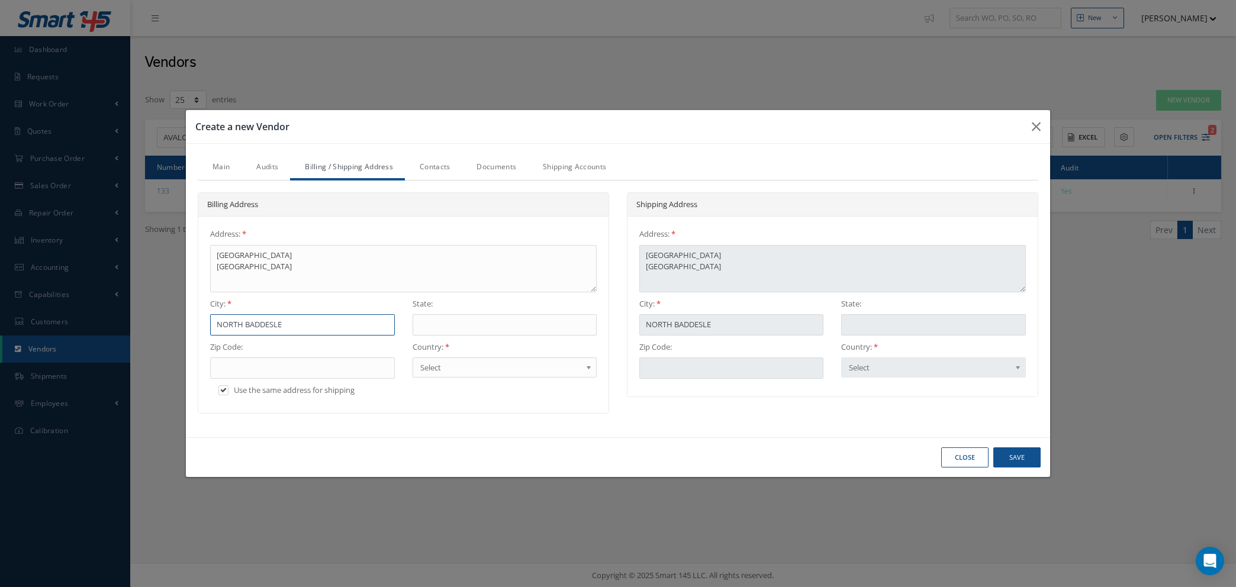
type input "NORTH BADDESLEY"
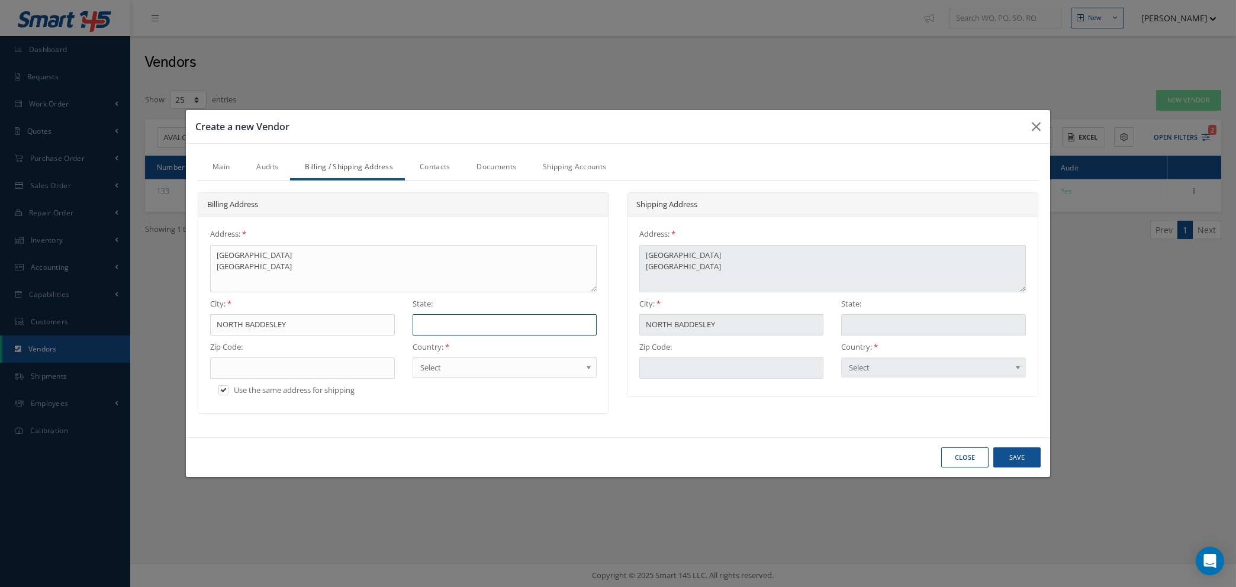
click at [444, 328] on input "text" at bounding box center [504, 324] width 184 height 21
type input "S"
type input "SO"
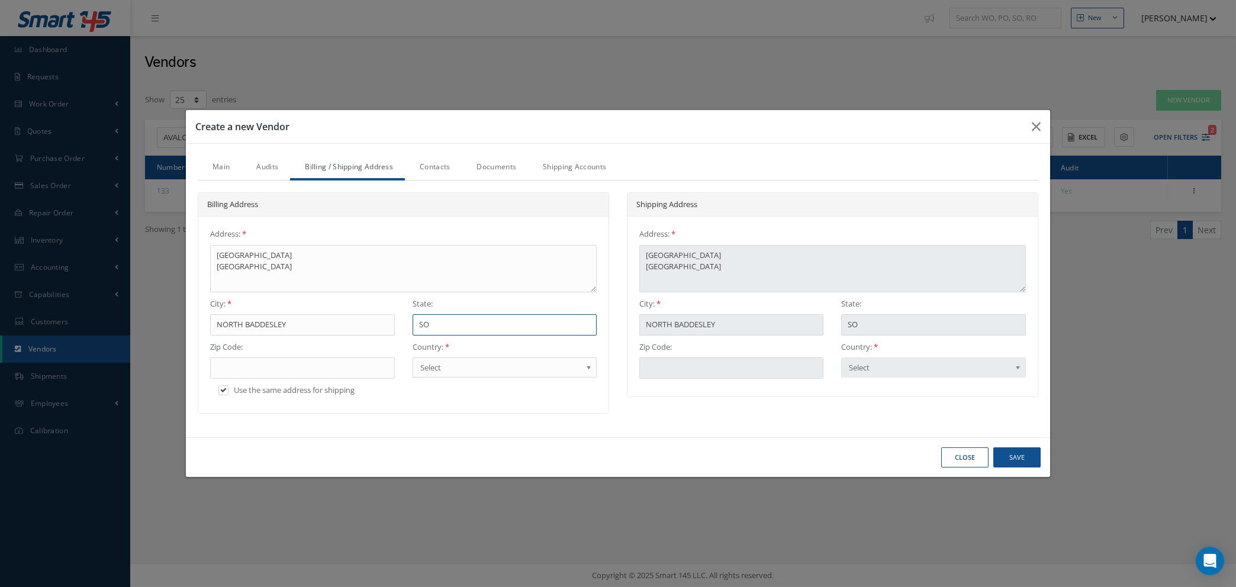
type input "SOU"
type input "SOUT"
type input "SOUTH"
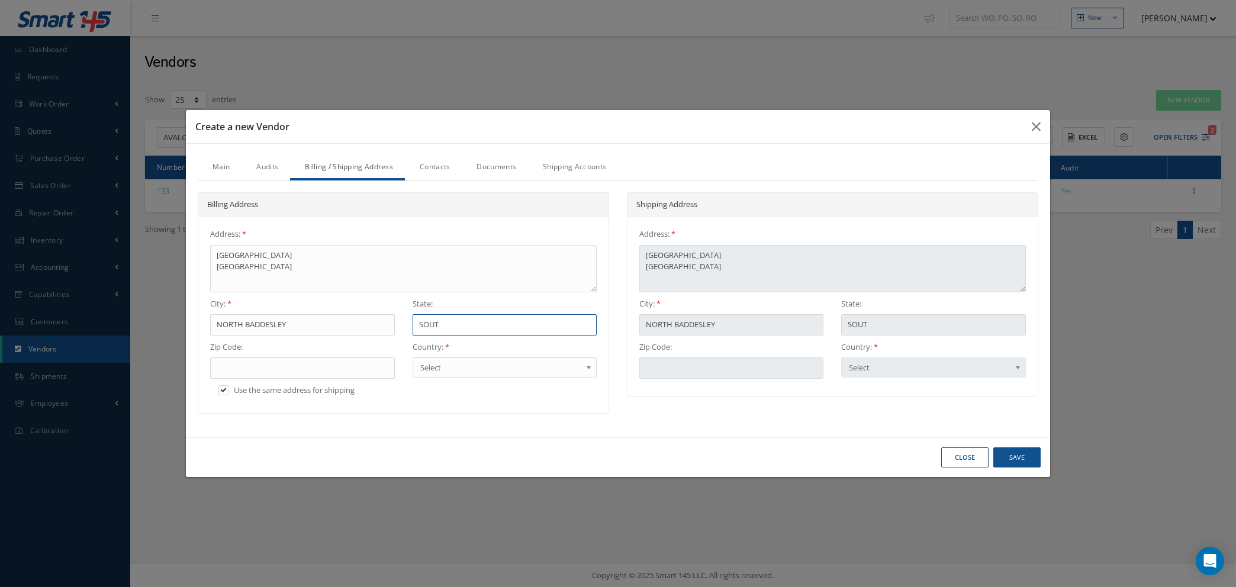
type input "SOUTH"
type input "SOUTHA"
type input "SOUTHAM"
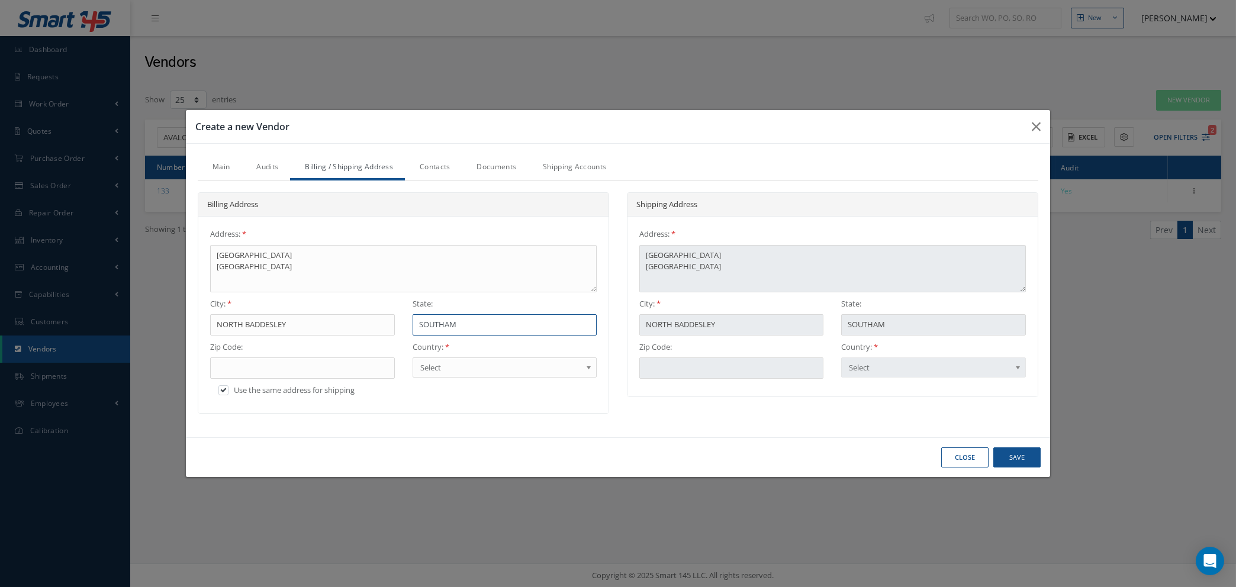
type input "SOUTHAMP"
type input "SOUTHAMPT"
type input "SOUTHAMPTO"
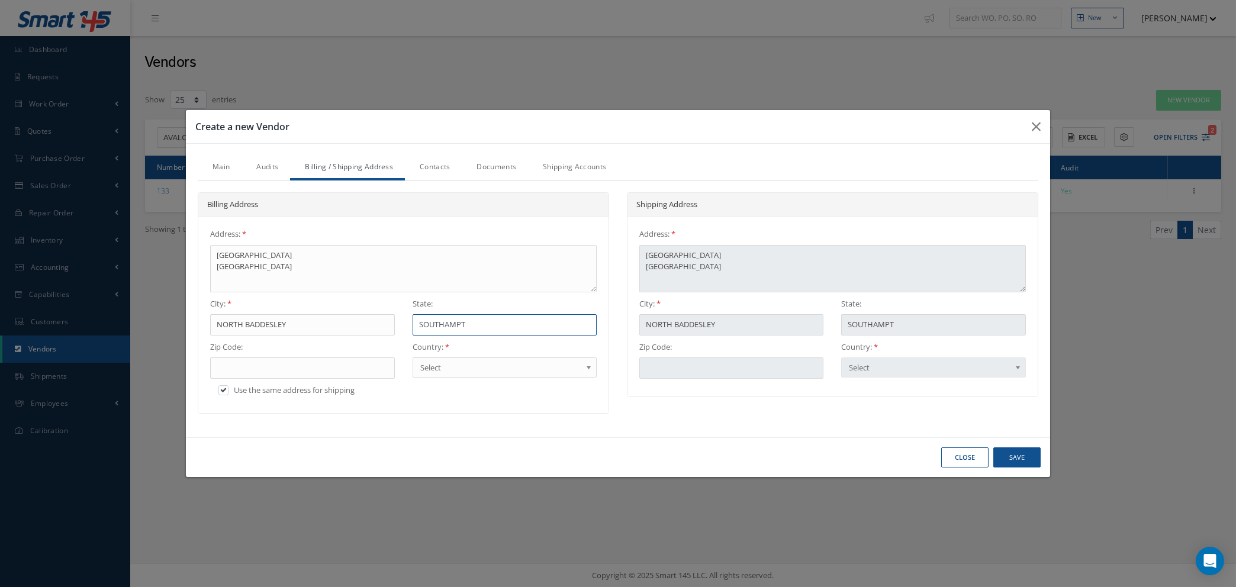
type input "SOUTHAMPTO"
type input "[GEOGRAPHIC_DATA]"
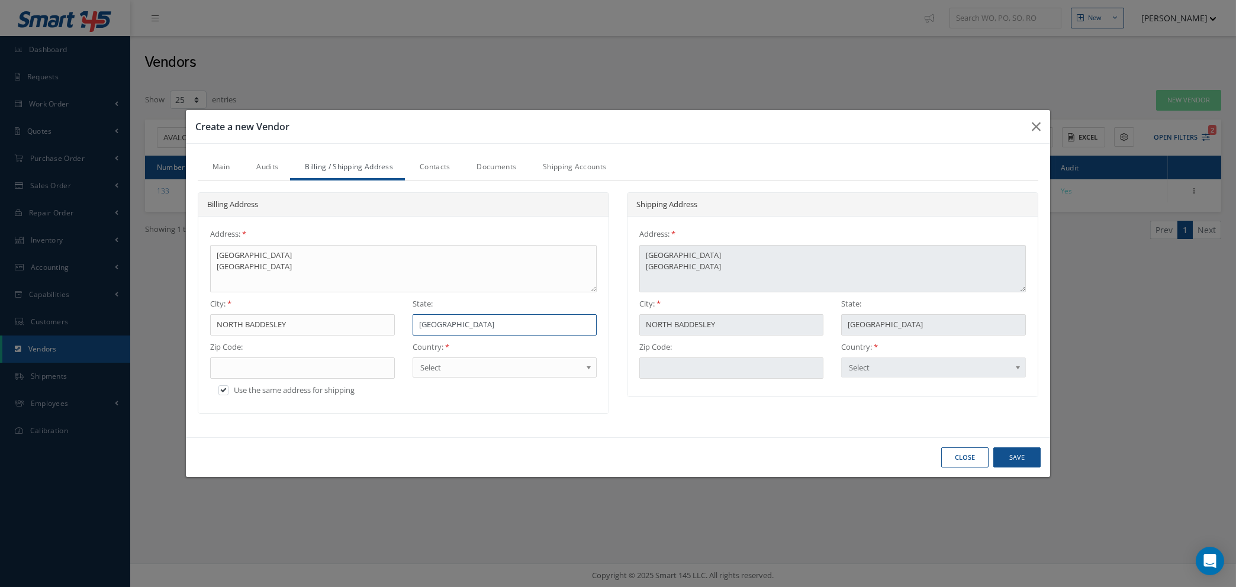
type input "[GEOGRAPHIC_DATA]"
click at [307, 367] on input "text" at bounding box center [302, 367] width 184 height 21
type input "S"
type input "SO"
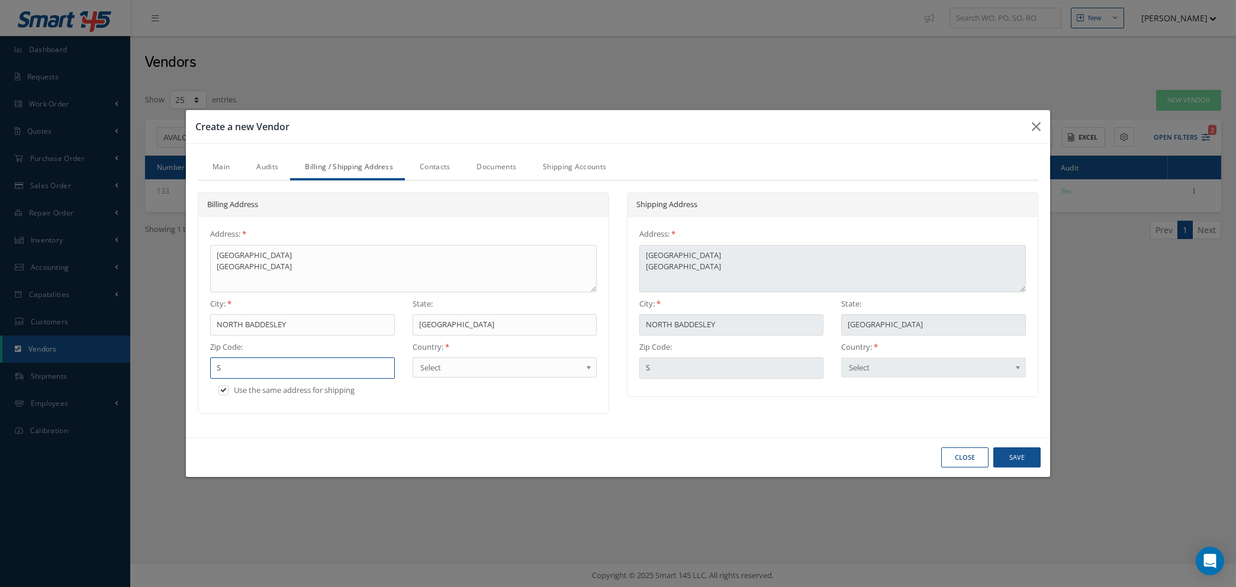
type input "SO"
type input "SO5"
type input "SO52"
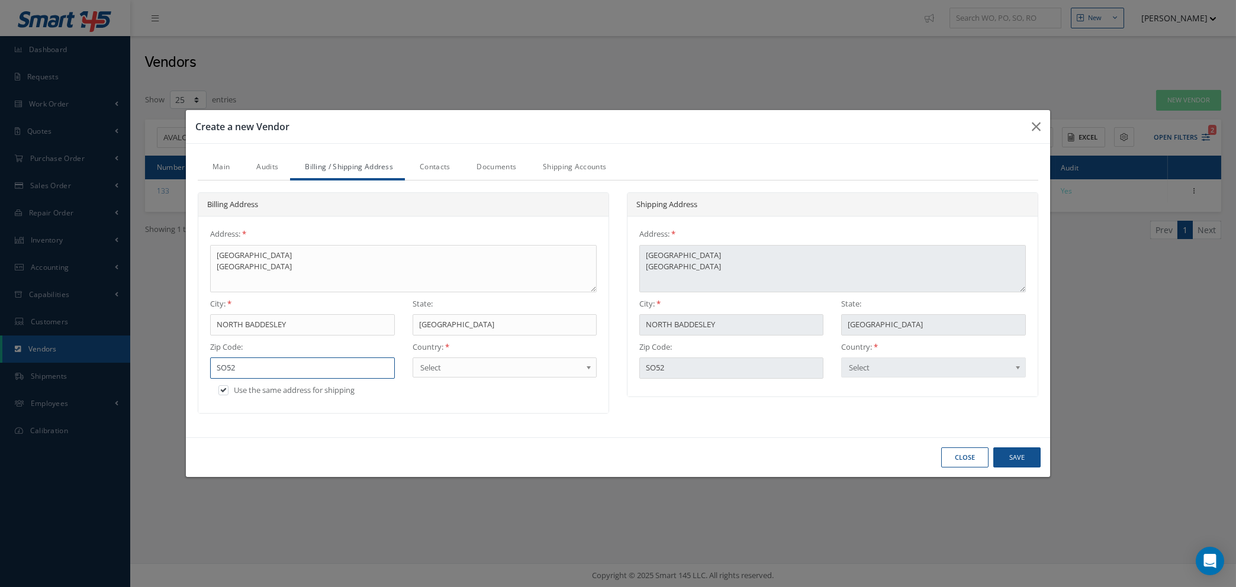
type input "SO52"
type input "SO52 9"
type input "SO52 9D"
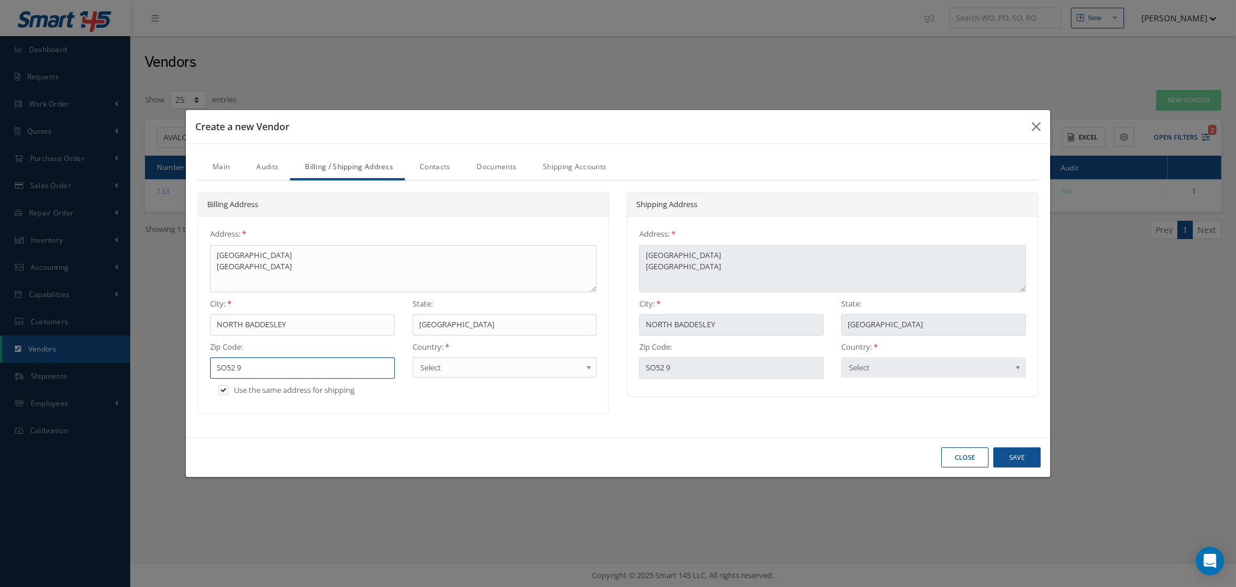
type input "SO52 9D"
type input "SO52 9DF"
click at [477, 369] on span "Select" at bounding box center [500, 367] width 161 height 14
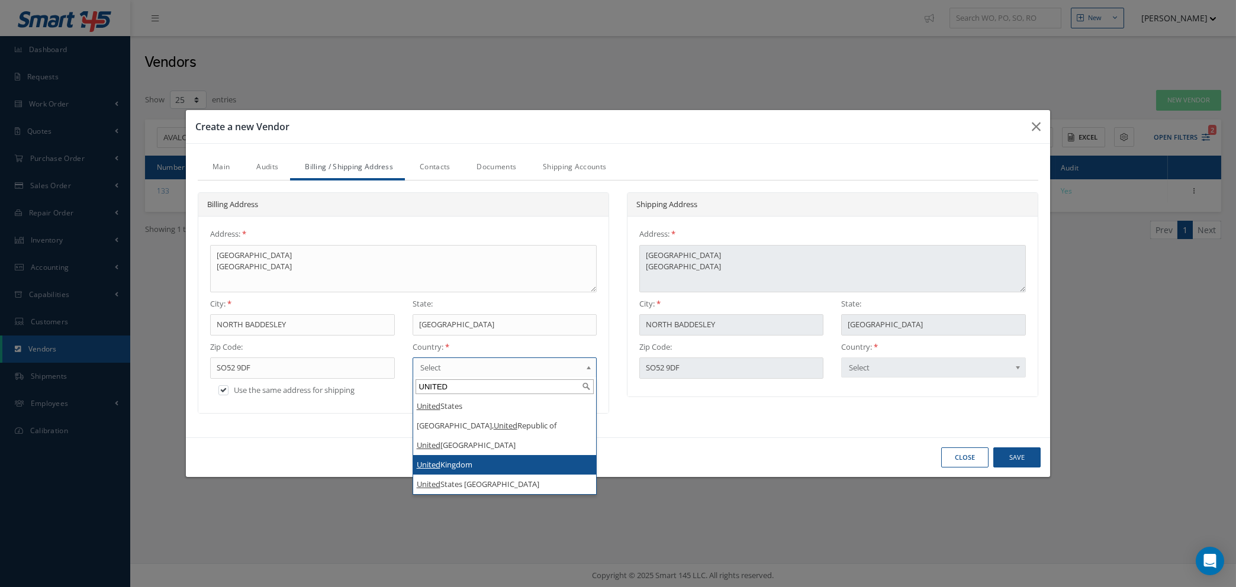
type input "UNITED"
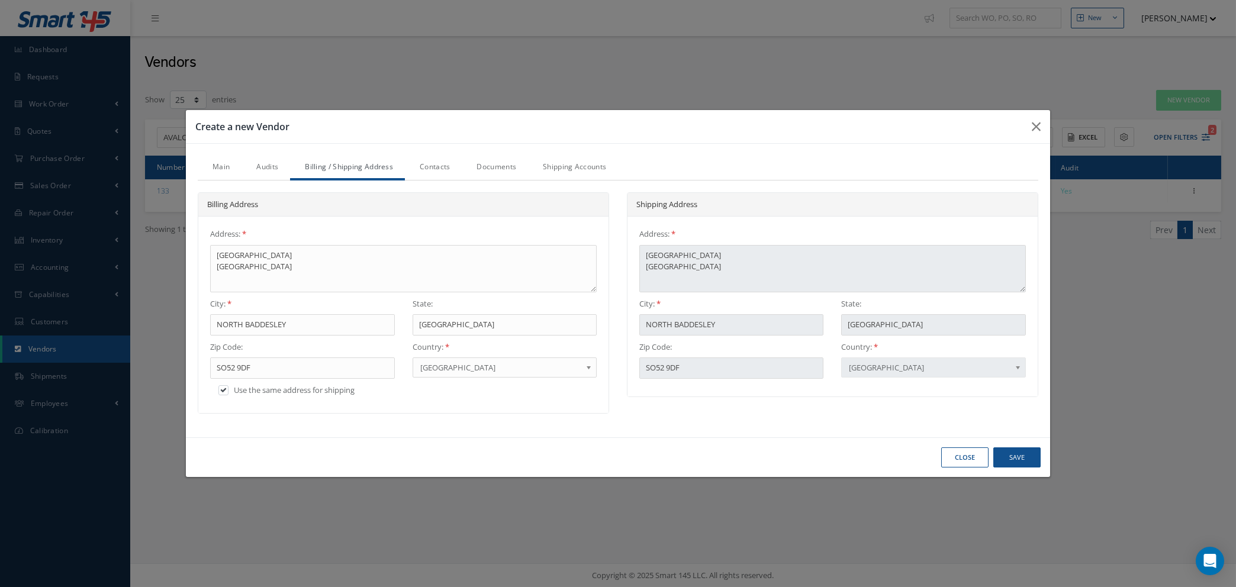
click at [431, 166] on link "Contacts" at bounding box center [433, 168] width 57 height 25
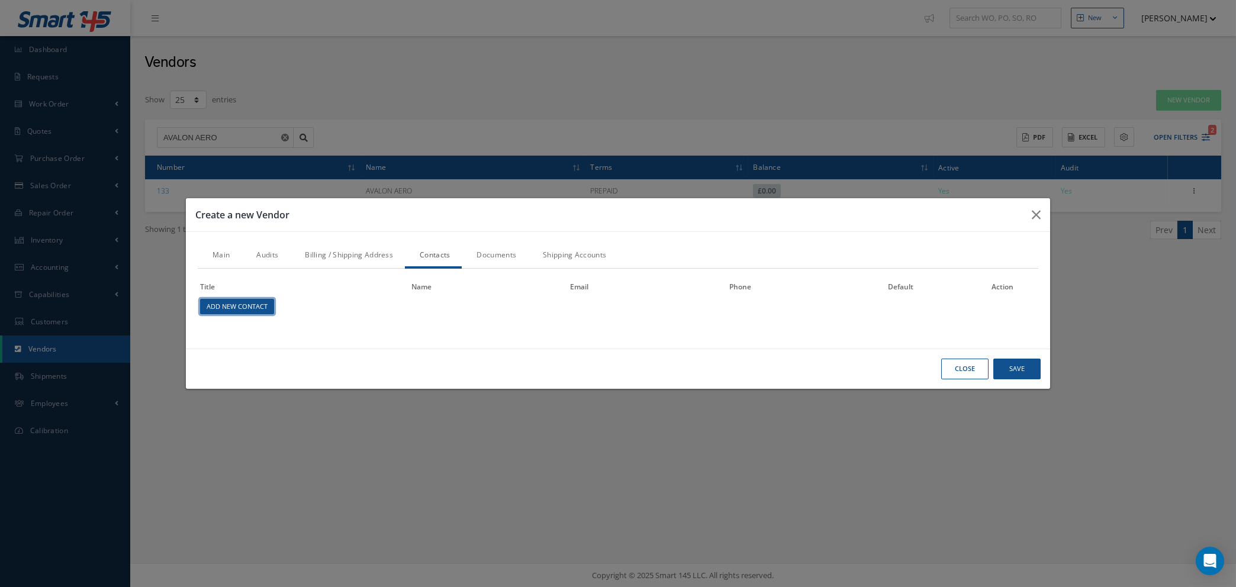
click at [259, 310] on link "Add New Contact" at bounding box center [237, 307] width 74 height 16
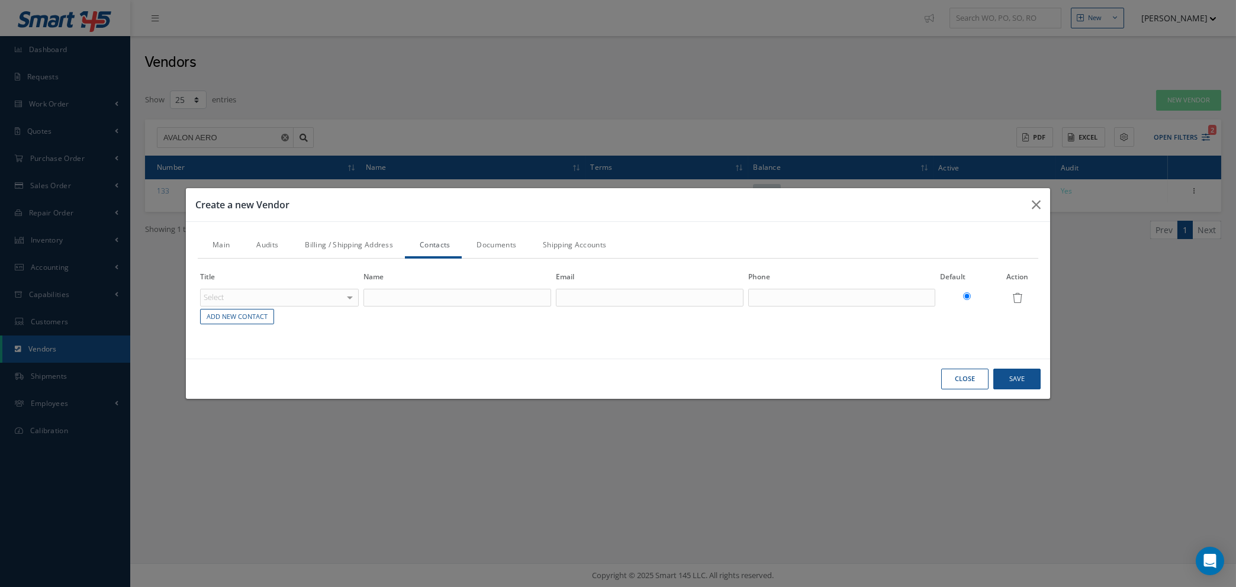
click at [338, 296] on div "Select" at bounding box center [279, 298] width 159 height 18
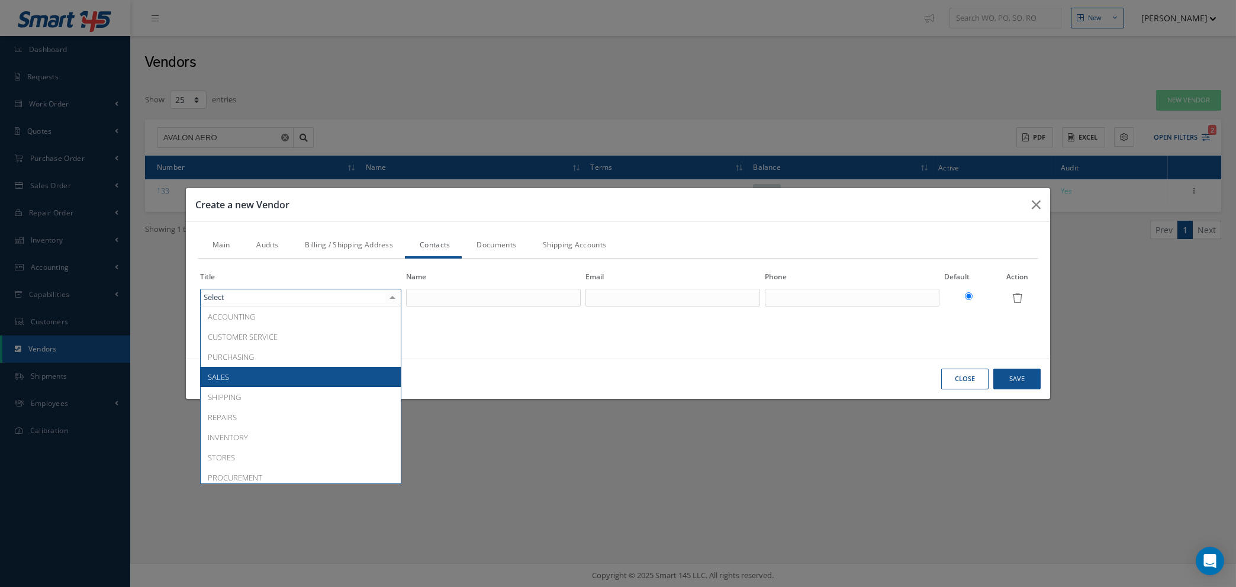
click at [269, 376] on span "SALES" at bounding box center [301, 377] width 200 height 20
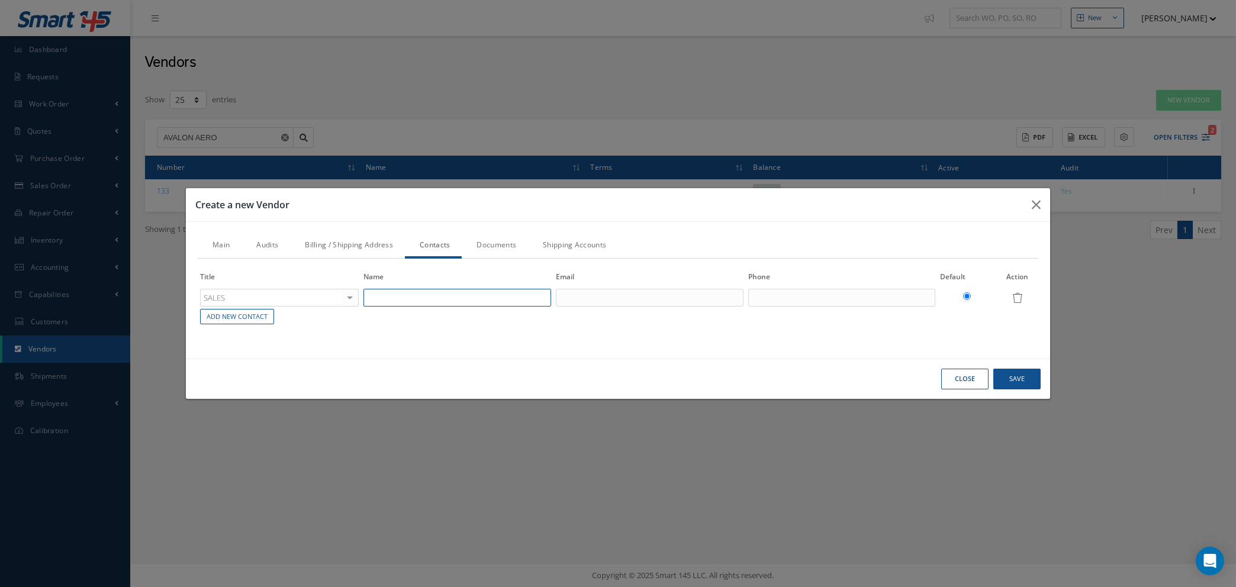
click at [418, 302] on input "text" at bounding box center [457, 298] width 188 height 18
type input "ISA"
drag, startPoint x: 1204, startPoint y: 536, endPoint x: 1230, endPoint y: 530, distance: 27.4
click at [1230, 530] on div "Create a new Vendor Main Audits Billing / Shipping Address Contacts Documents S…" at bounding box center [618, 293] width 1236 height 587
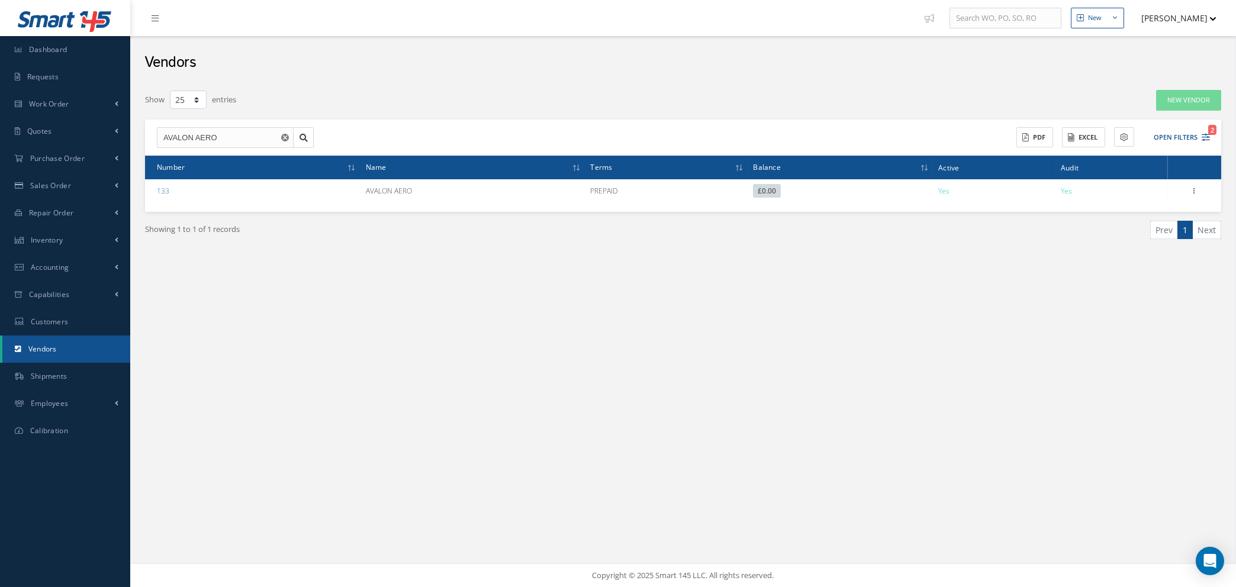
click at [284, 132] on button "button" at bounding box center [286, 137] width 15 height 21
